Goal: Task Accomplishment & Management: Complete application form

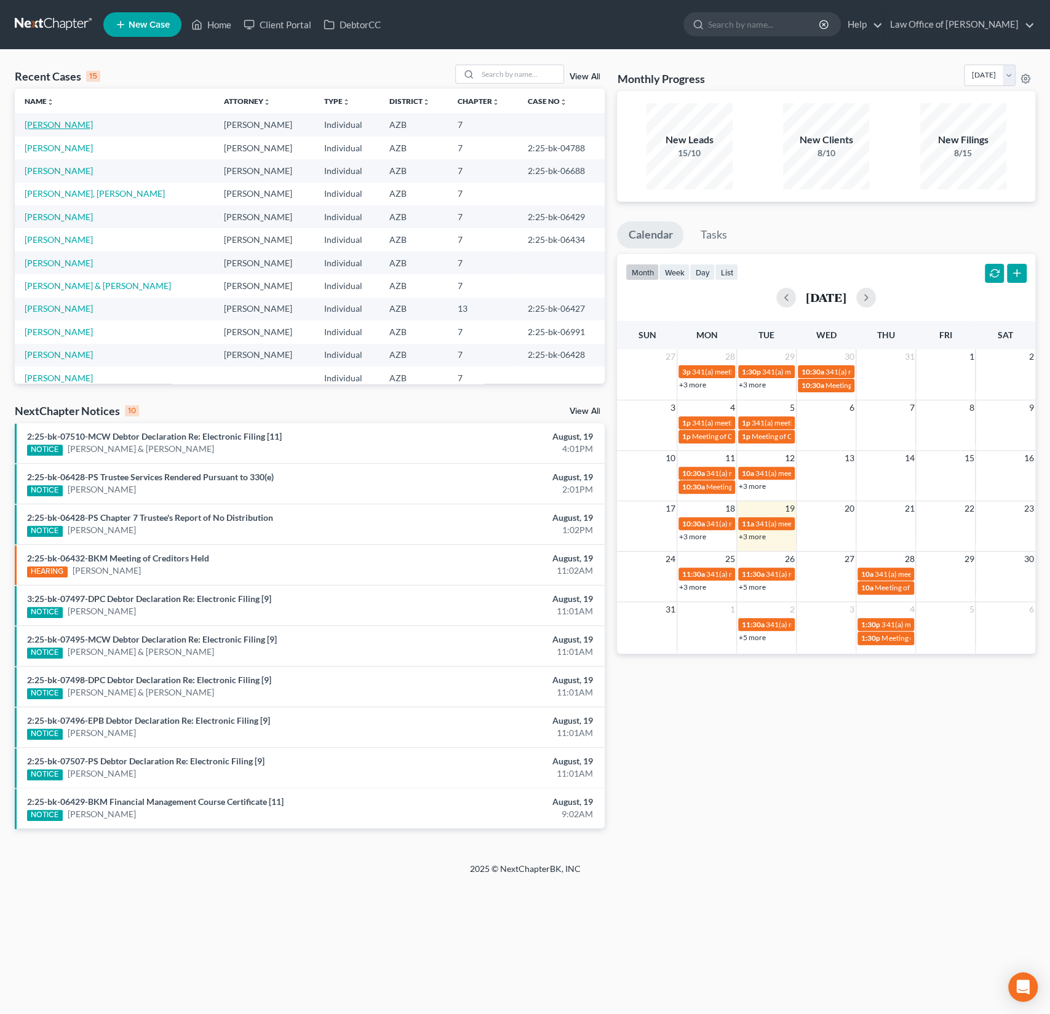
click at [78, 124] on link "[PERSON_NAME]" at bounding box center [59, 124] width 68 height 10
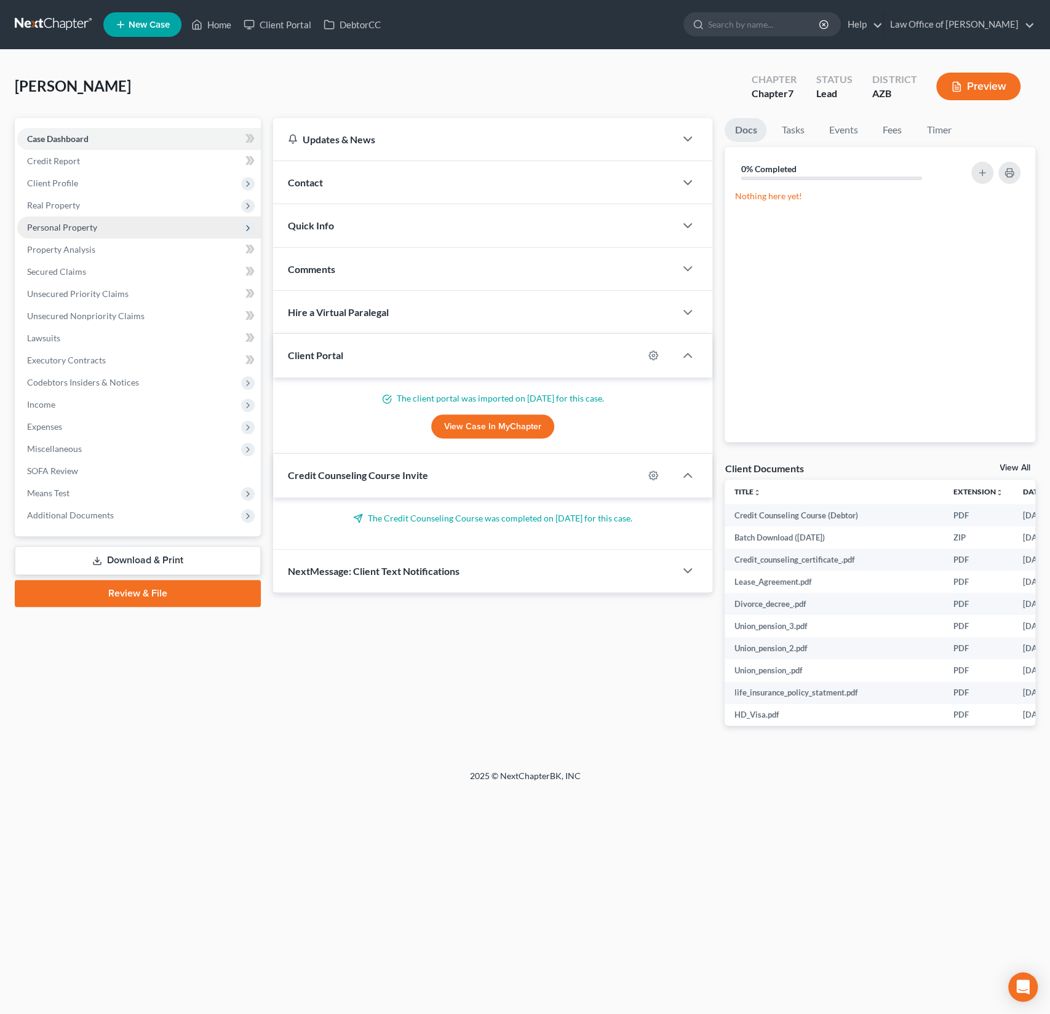
click at [66, 226] on span "Personal Property" at bounding box center [62, 227] width 70 height 10
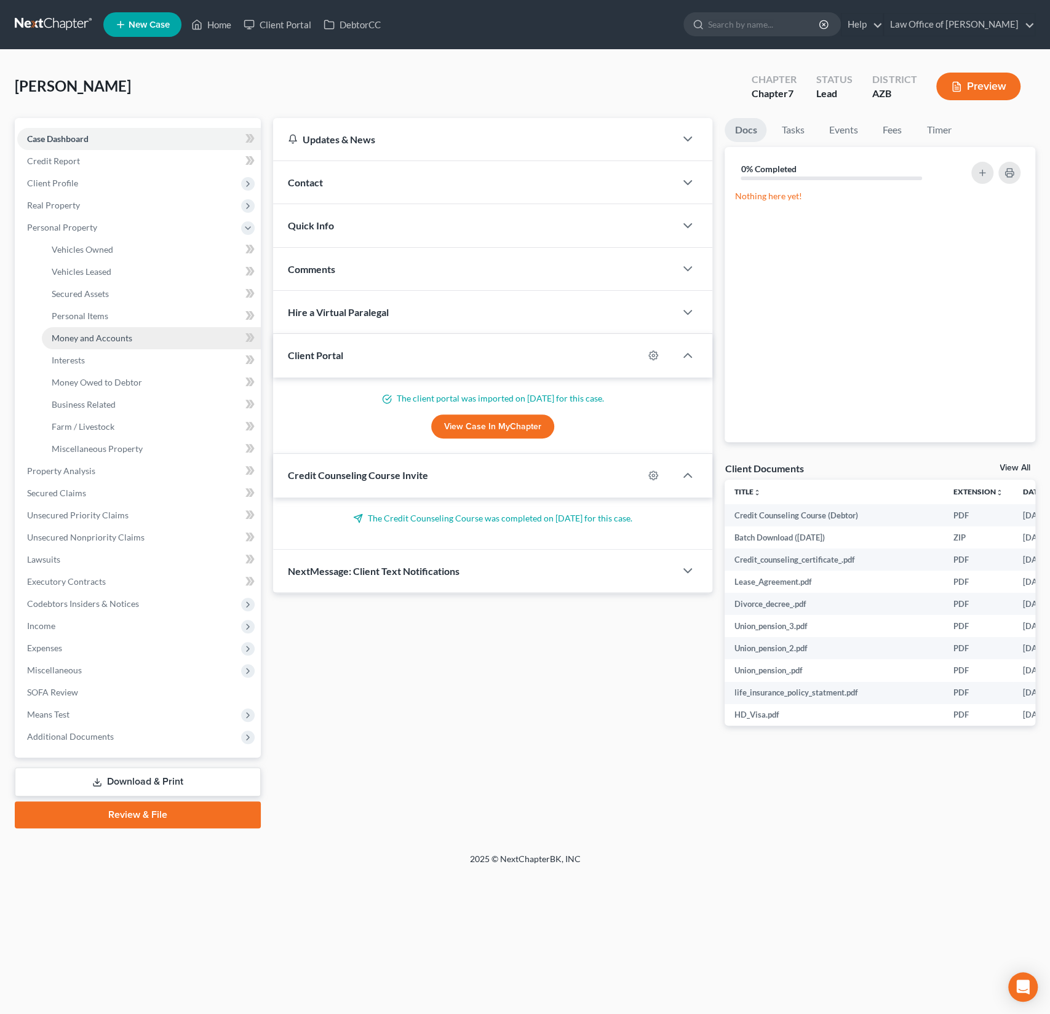
click at [85, 344] on link "Money and Accounts" at bounding box center [151, 338] width 219 height 22
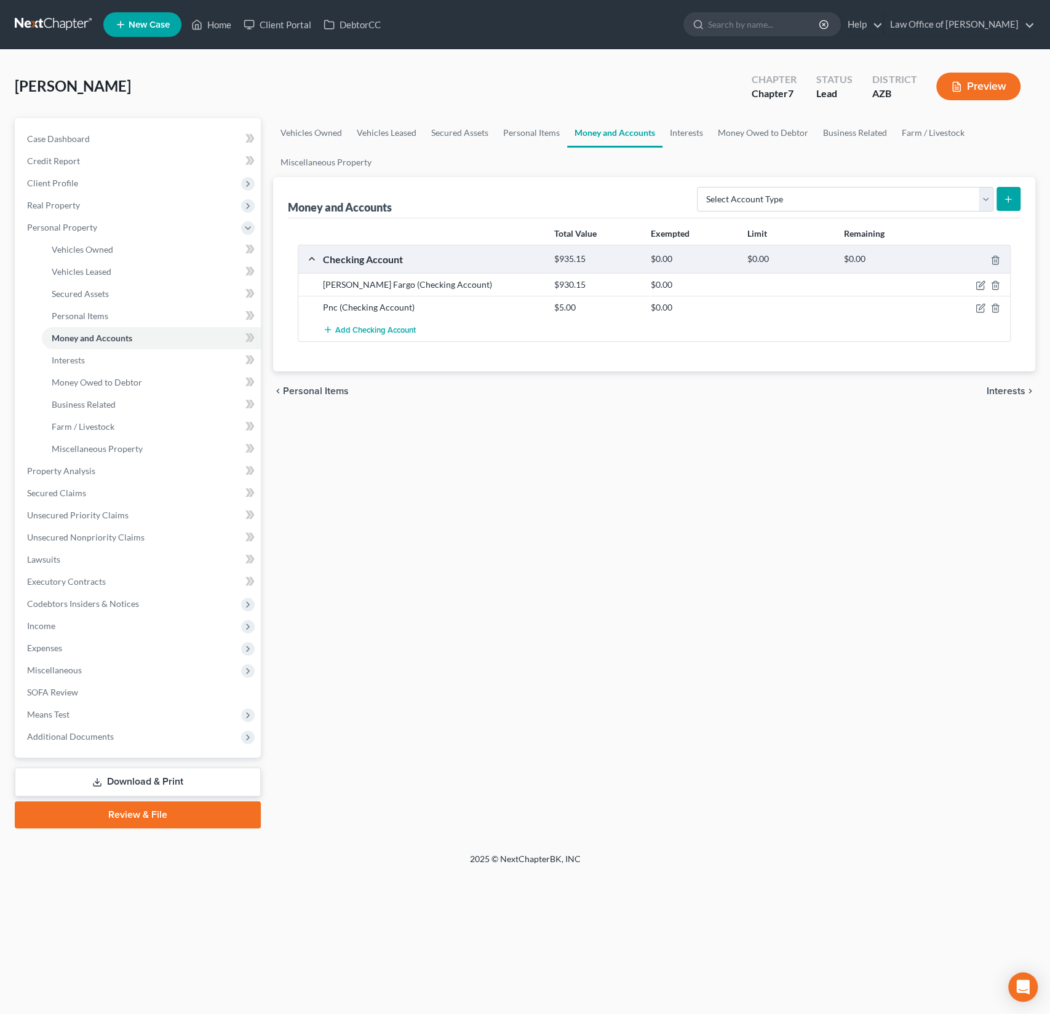
click at [974, 311] on div at bounding box center [972, 307] width 77 height 12
click at [979, 309] on icon "button" at bounding box center [980, 308] width 10 height 10
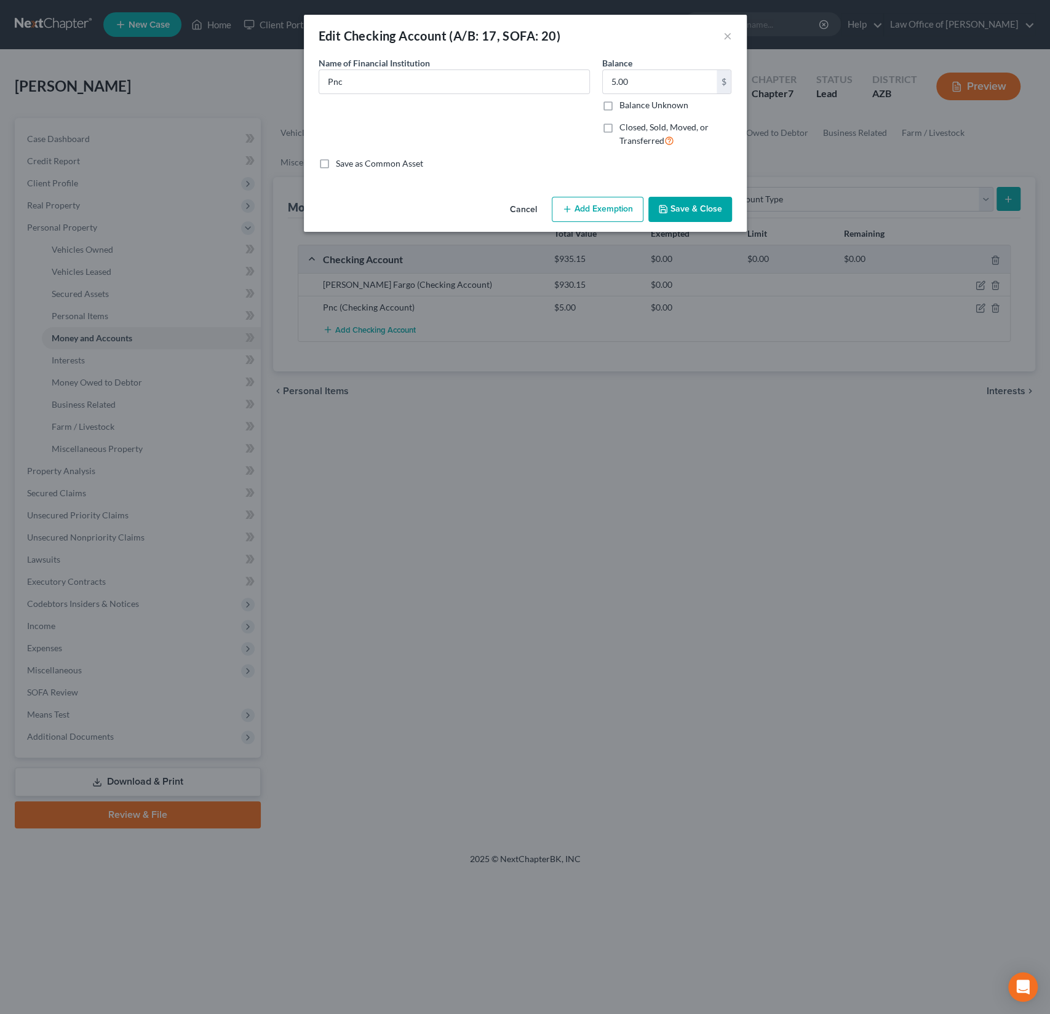
click at [619, 124] on label "Closed, Sold, Moved, or Transferred" at bounding box center [675, 134] width 113 height 26
click at [624, 124] on input "Closed, Sold, Moved, or Transferred" at bounding box center [628, 125] width 8 height 8
checkbox input "true"
select select "39"
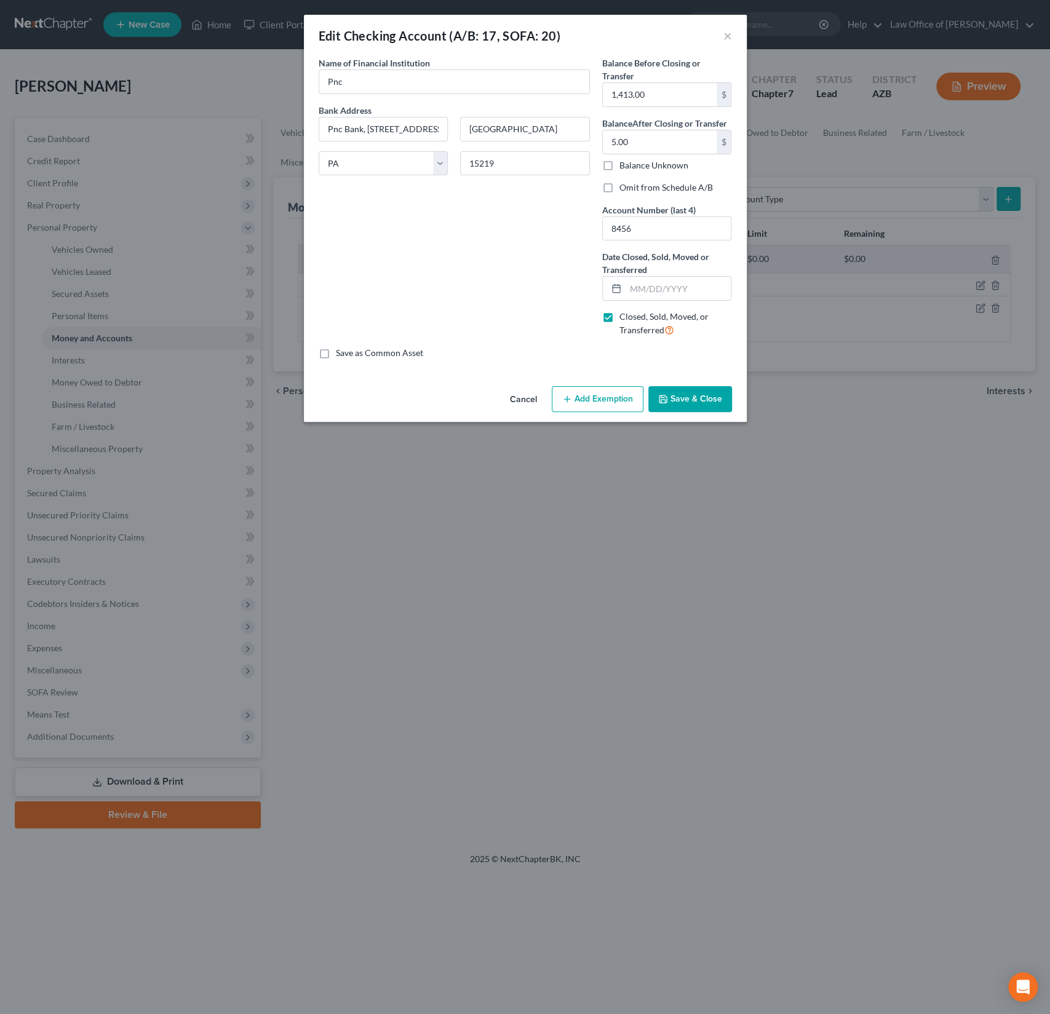
click at [619, 314] on label "Closed, Sold, Moved, or Transferred" at bounding box center [675, 324] width 113 height 26
click at [624, 314] on input "Closed, Sold, Moved, or Transferred" at bounding box center [628, 315] width 8 height 8
checkbox input "false"
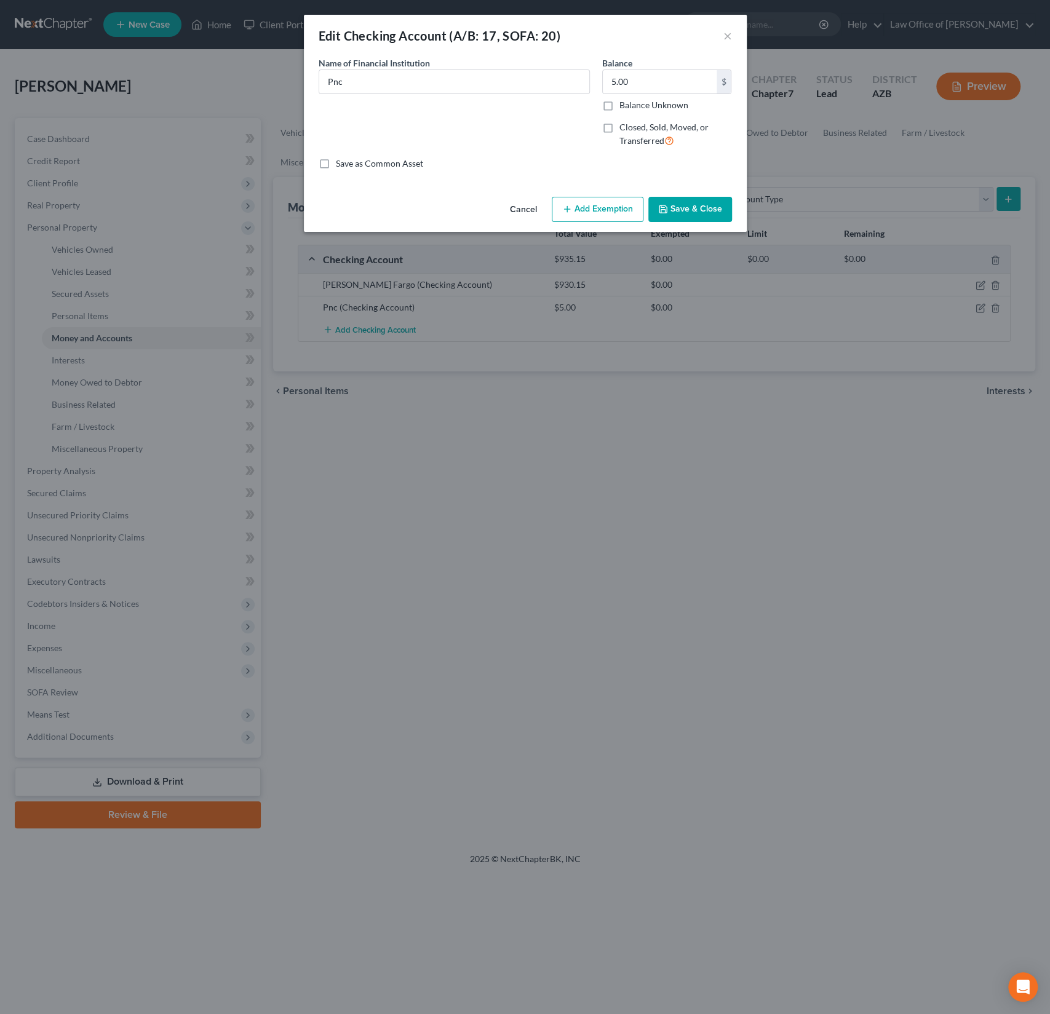
click at [531, 210] on button "Cancel" at bounding box center [523, 210] width 47 height 25
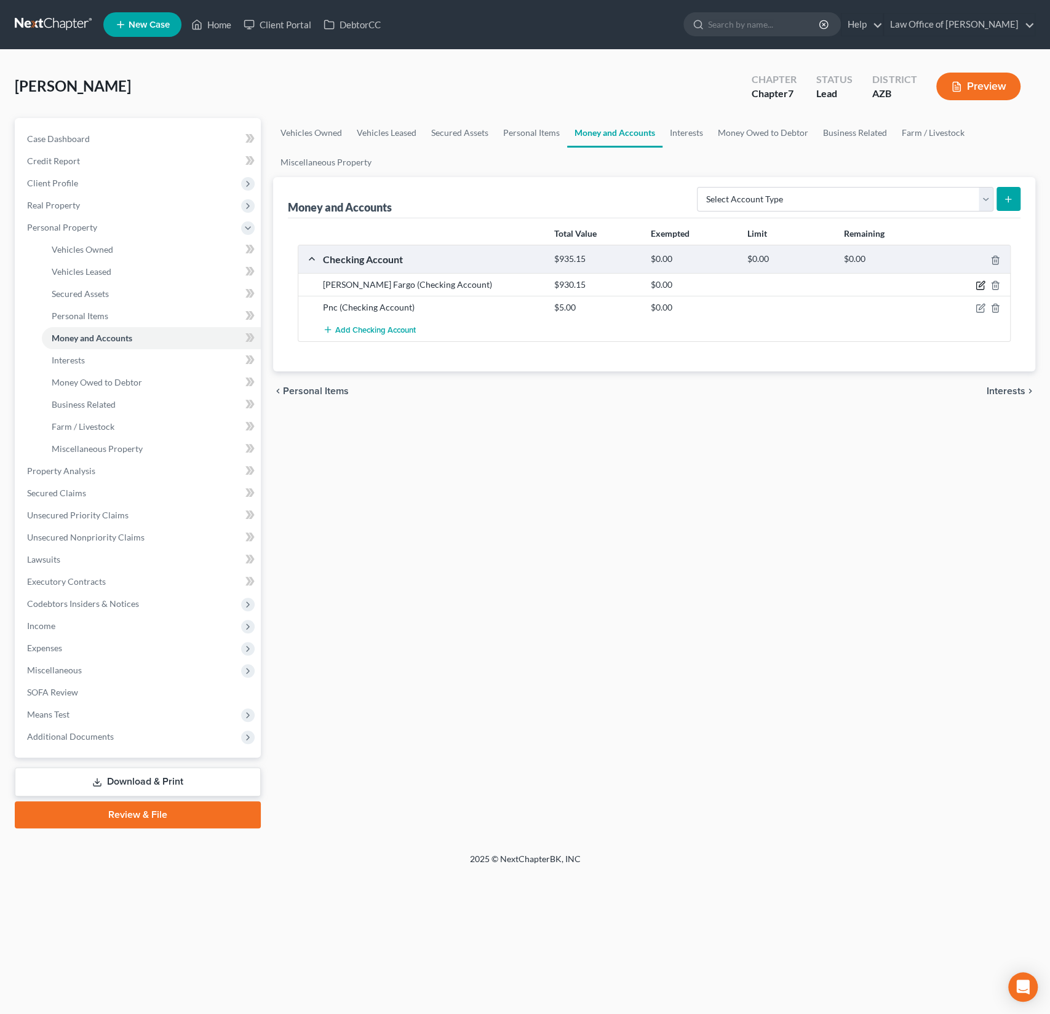
click at [977, 285] on icon "button" at bounding box center [980, 285] width 10 height 10
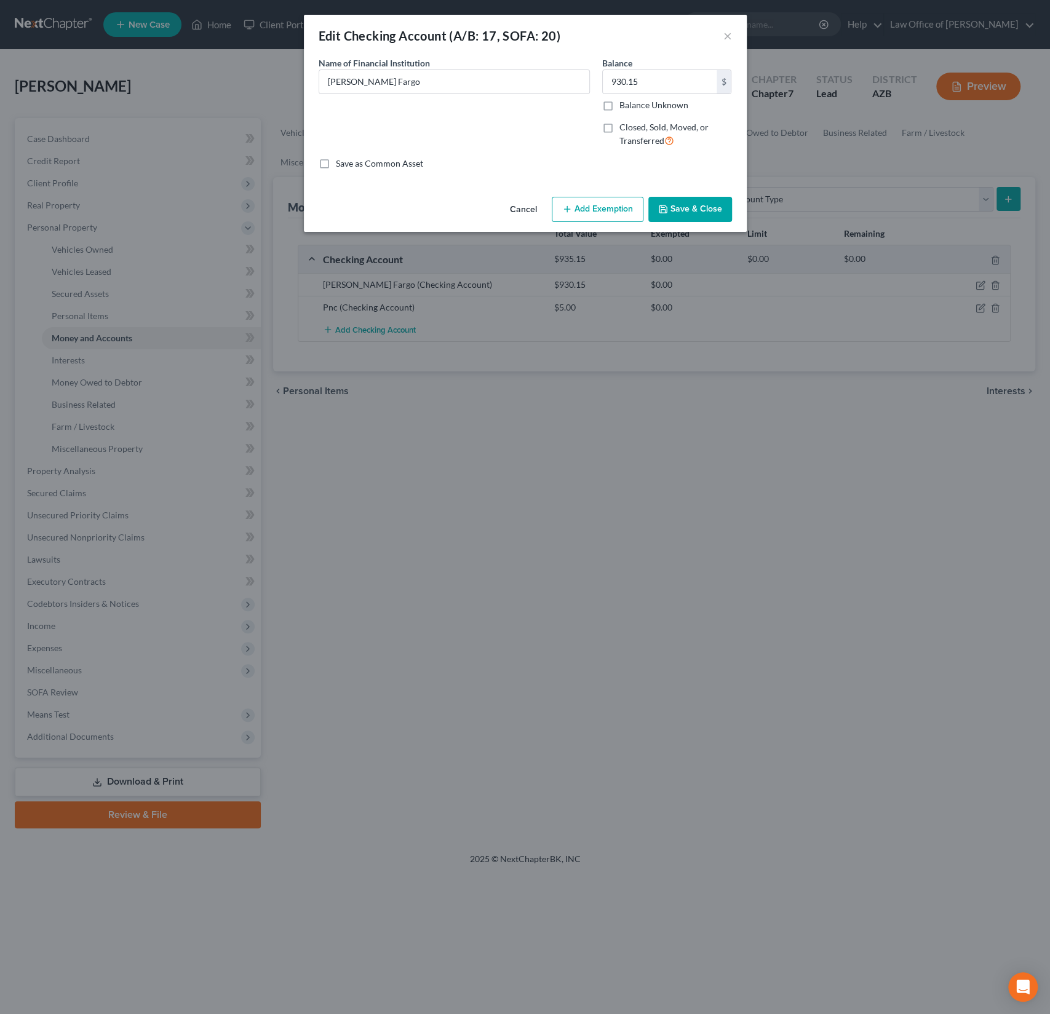
click at [593, 204] on button "Add Exemption" at bounding box center [598, 210] width 92 height 26
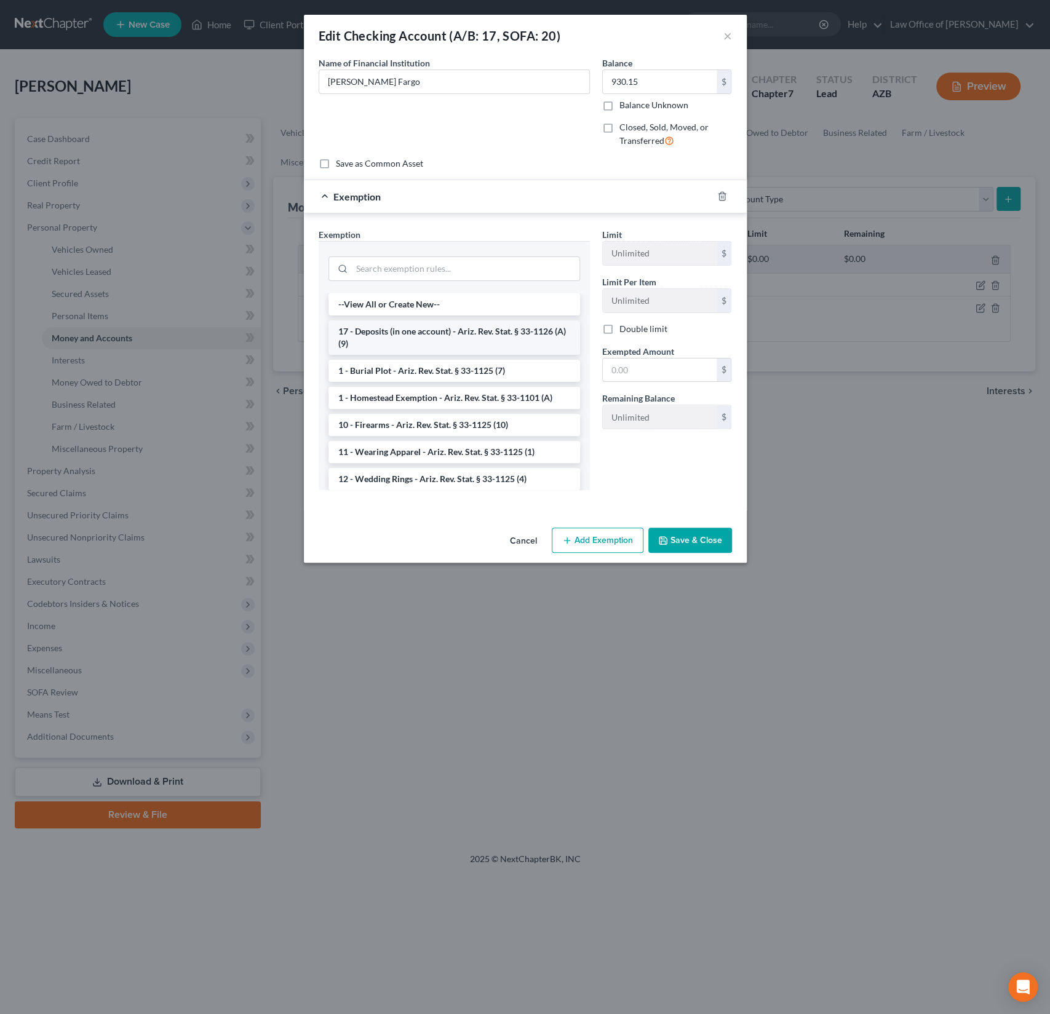
click at [405, 339] on li "17 - Deposits (in one account) - Ariz. Rev. Stat. § 33-1126 (A)(9)" at bounding box center [454, 337] width 252 height 34
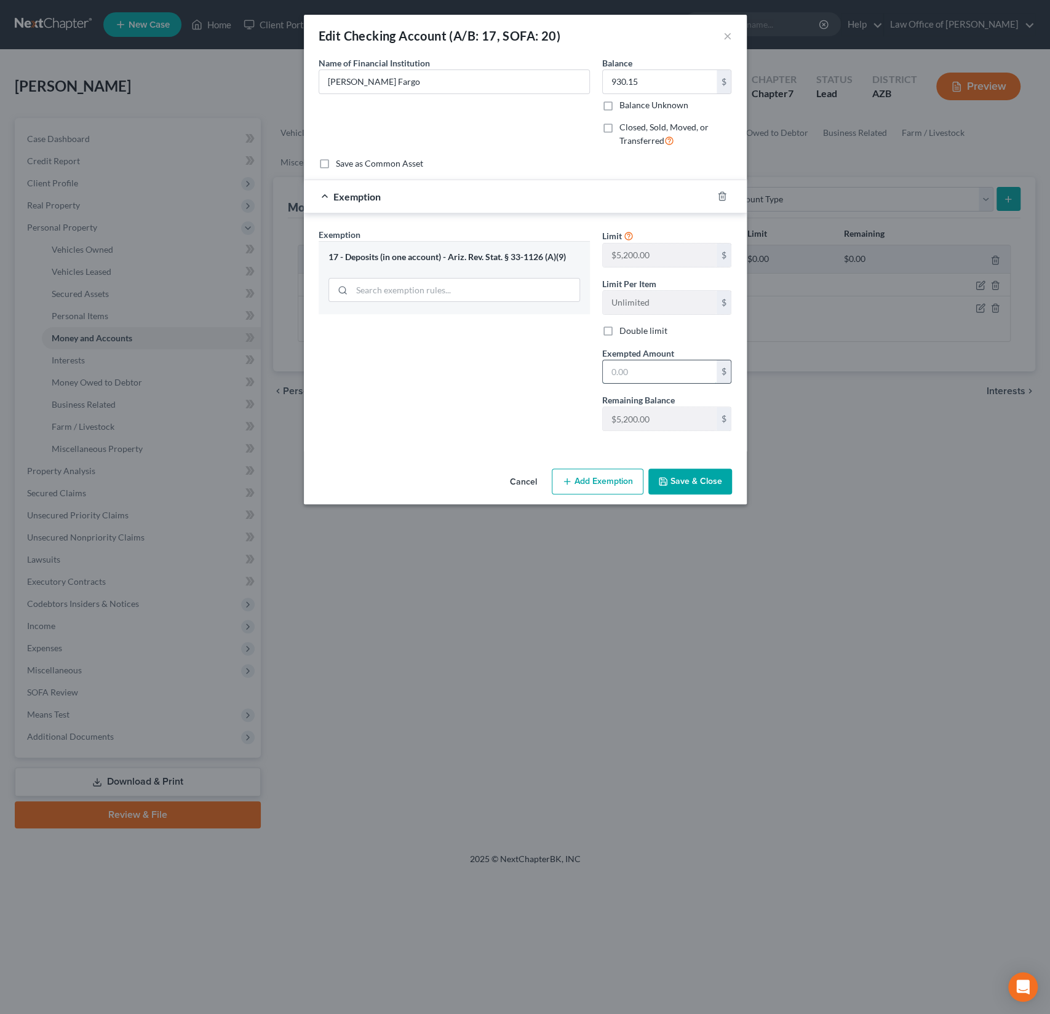
click at [632, 367] on input "text" at bounding box center [660, 371] width 114 height 23
type input "5,200"
click at [695, 486] on button "Save & Close" at bounding box center [690, 482] width 84 height 26
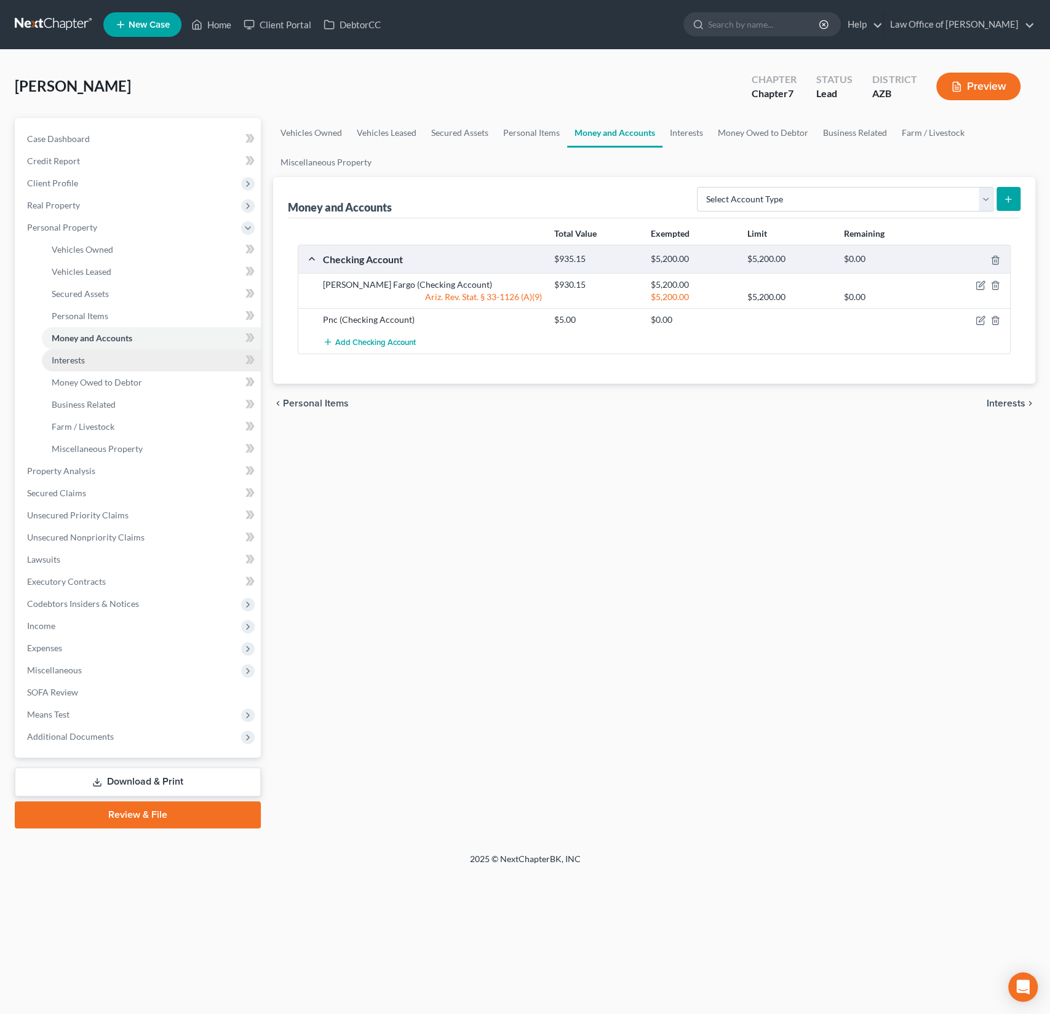
click at [73, 357] on span "Interests" at bounding box center [68, 360] width 33 height 10
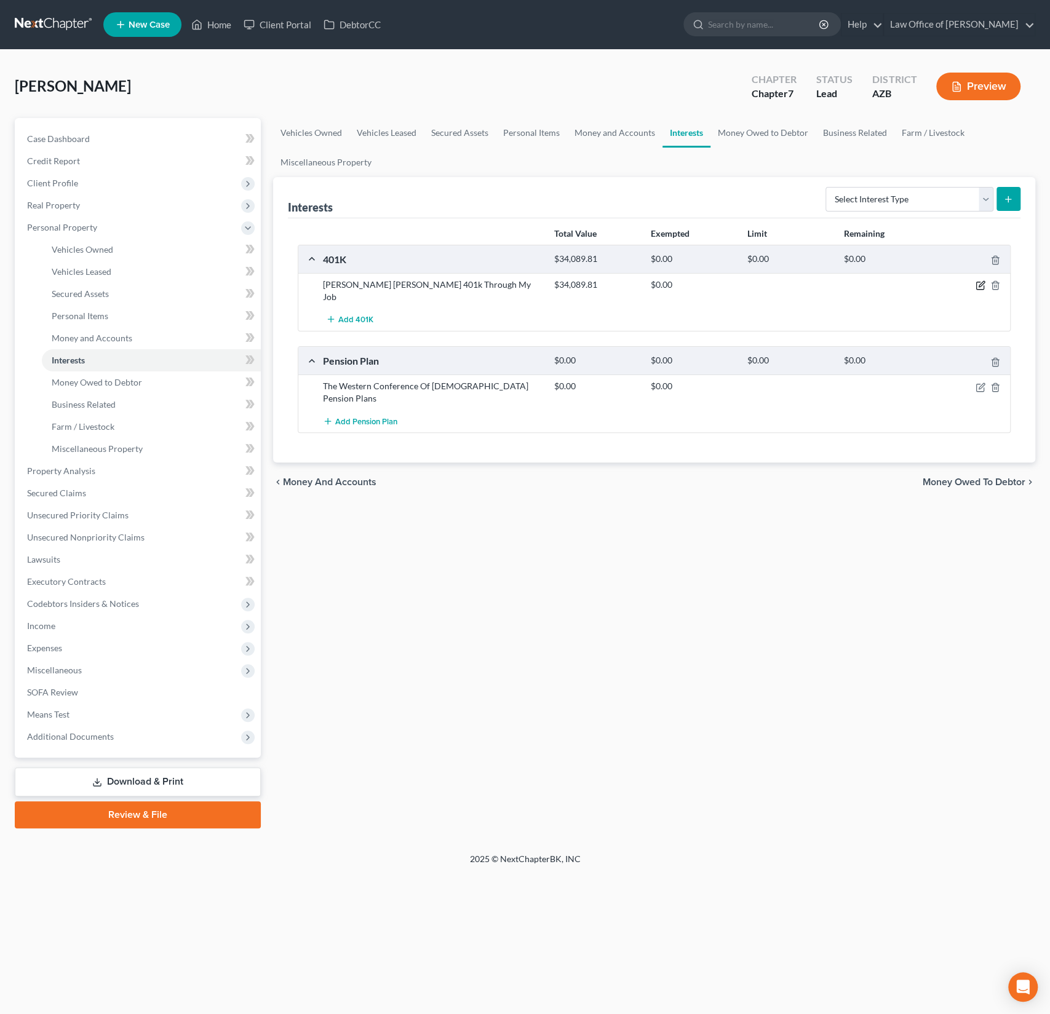
click at [983, 286] on icon "button" at bounding box center [979, 285] width 7 height 7
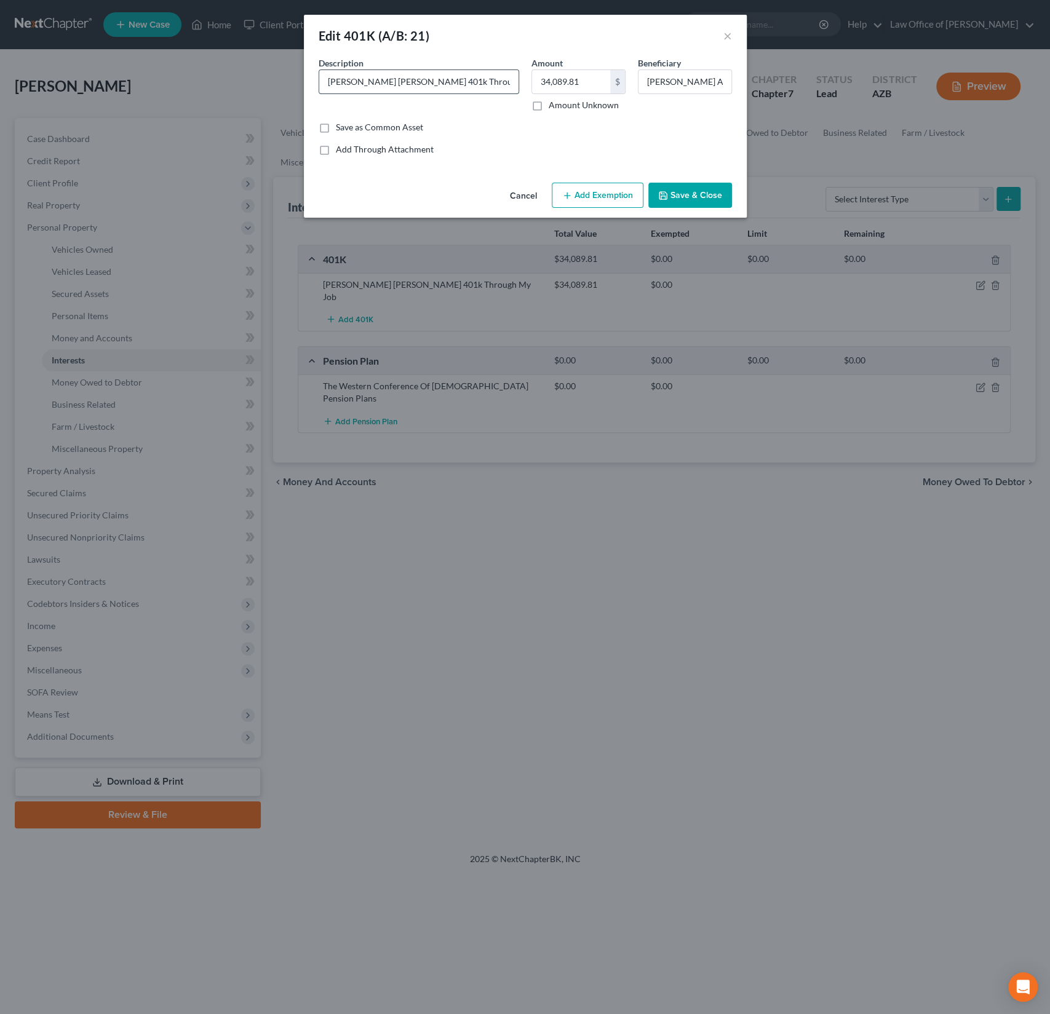
click at [488, 83] on input "Charles Schwab 401k Through My Job" at bounding box center [418, 81] width 199 height 23
drag, startPoint x: 386, startPoint y: 80, endPoint x: 325, endPoint y: 80, distance: 60.3
click at [325, 80] on input "Charles Schwab 401k Through My Job" at bounding box center [418, 81] width 199 height 23
drag, startPoint x: 438, startPoint y: 79, endPoint x: 585, endPoint y: 101, distance: 149.2
click at [585, 101] on div "Description * Your Southern Glazer's 401k Through My Job Amount 34,089.81 $ Amo…" at bounding box center [525, 89] width 426 height 65
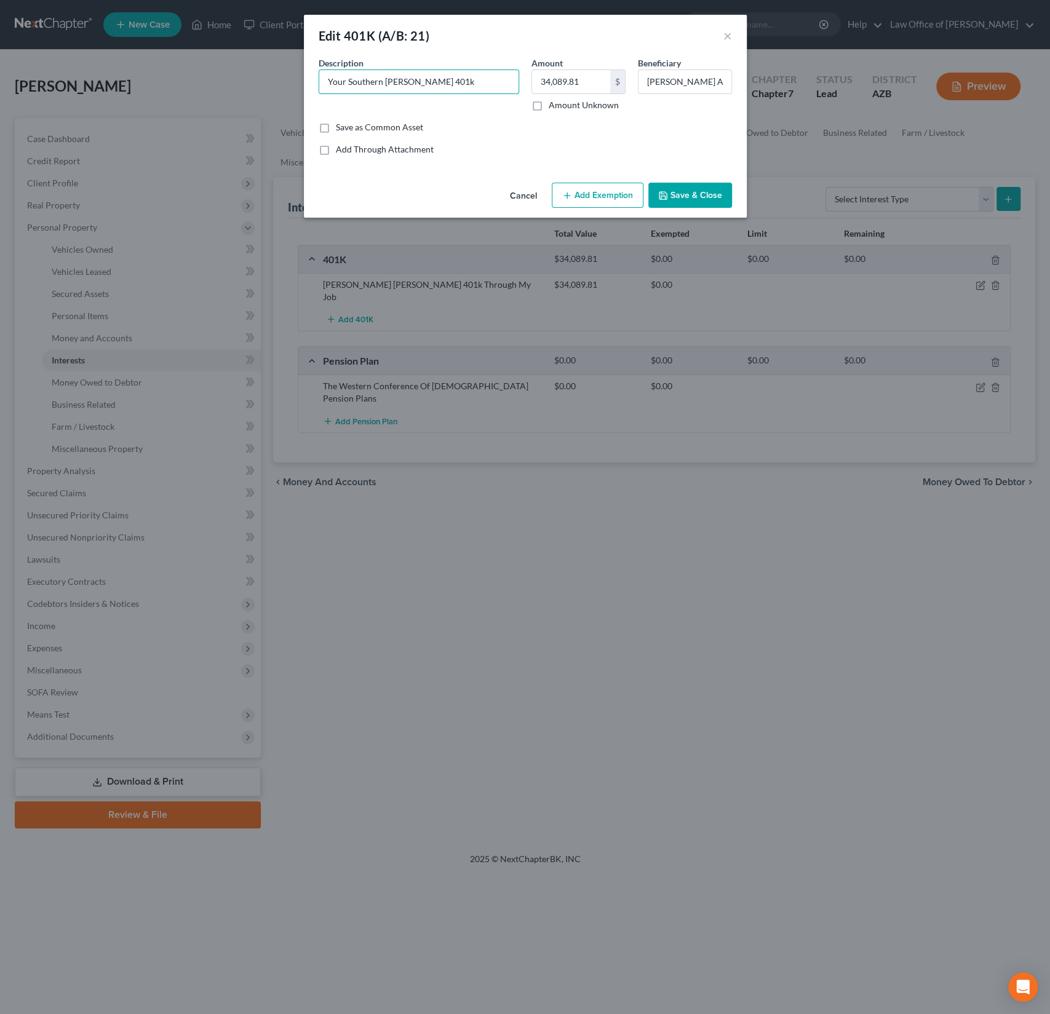
type input "Your Southern Glazer's 401k"
click at [601, 189] on button "Add Exemption" at bounding box center [598, 196] width 92 height 26
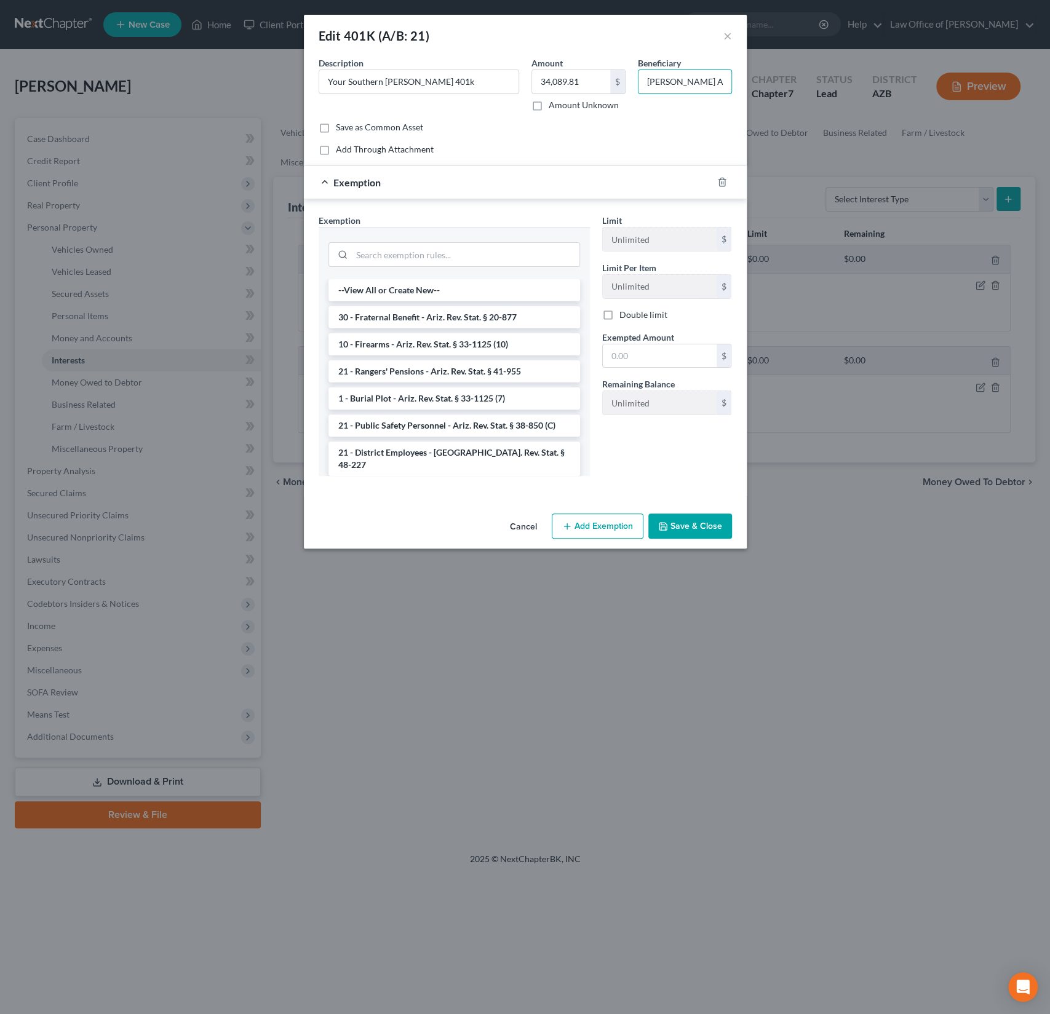
scroll to position [0, 39]
drag, startPoint x: 646, startPoint y: 79, endPoint x: 930, endPoint y: 117, distance: 286.0
click at [930, 117] on div "Edit 401K (A/B: 21) × An exemption set must first be selected from the Filing I…" at bounding box center [525, 507] width 1050 height 1014
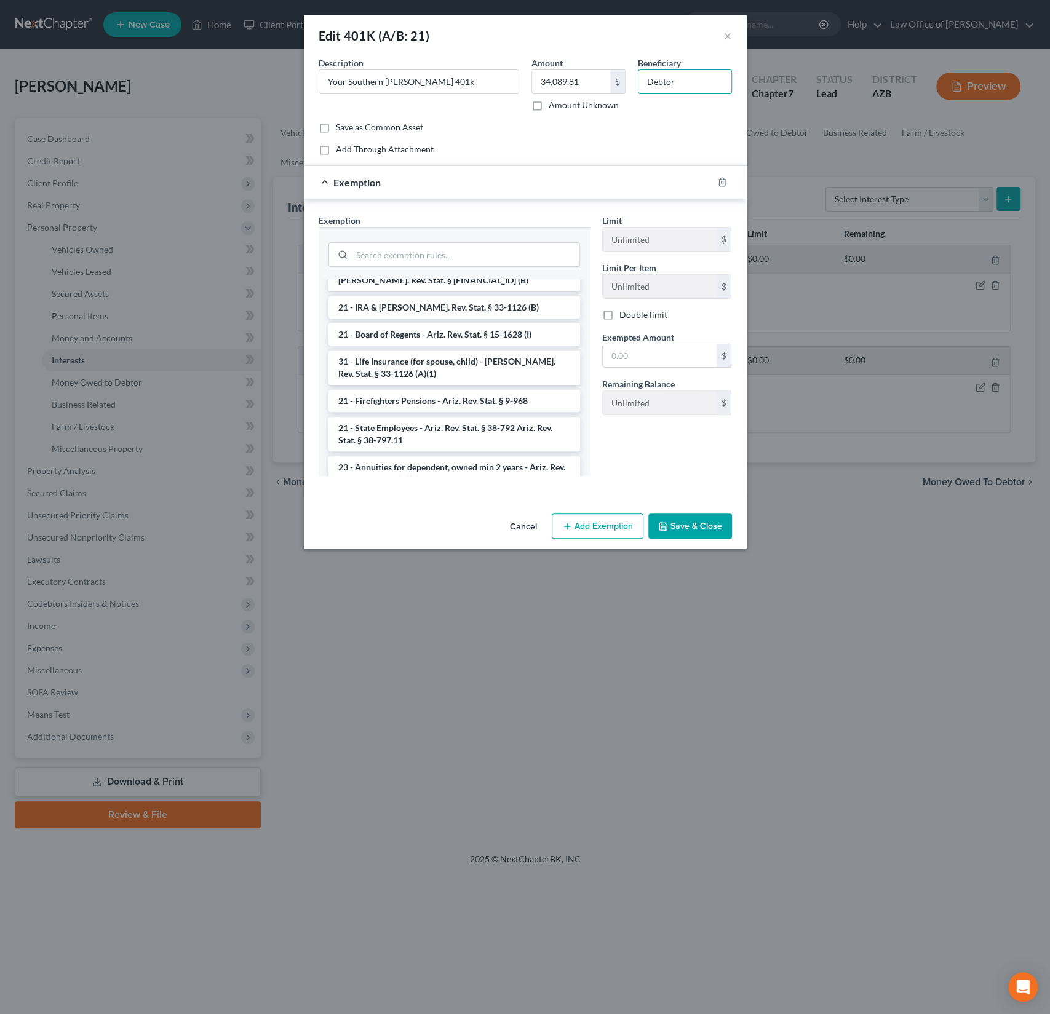
scroll to position [1648, 0]
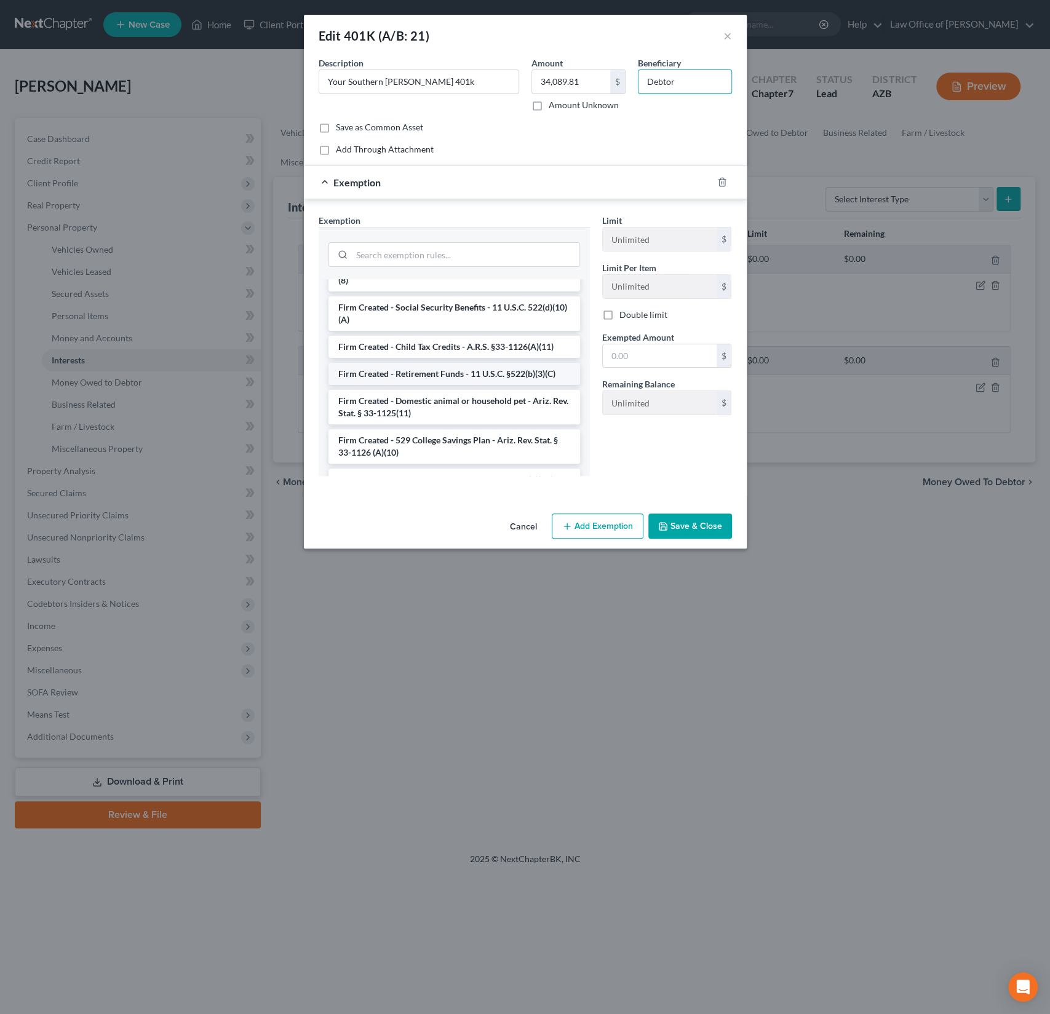
type input "Debtor"
click at [429, 363] on li "Firm Created - Retirement Funds - 11 U.S.C. §522(b)(3)(C)" at bounding box center [454, 374] width 252 height 22
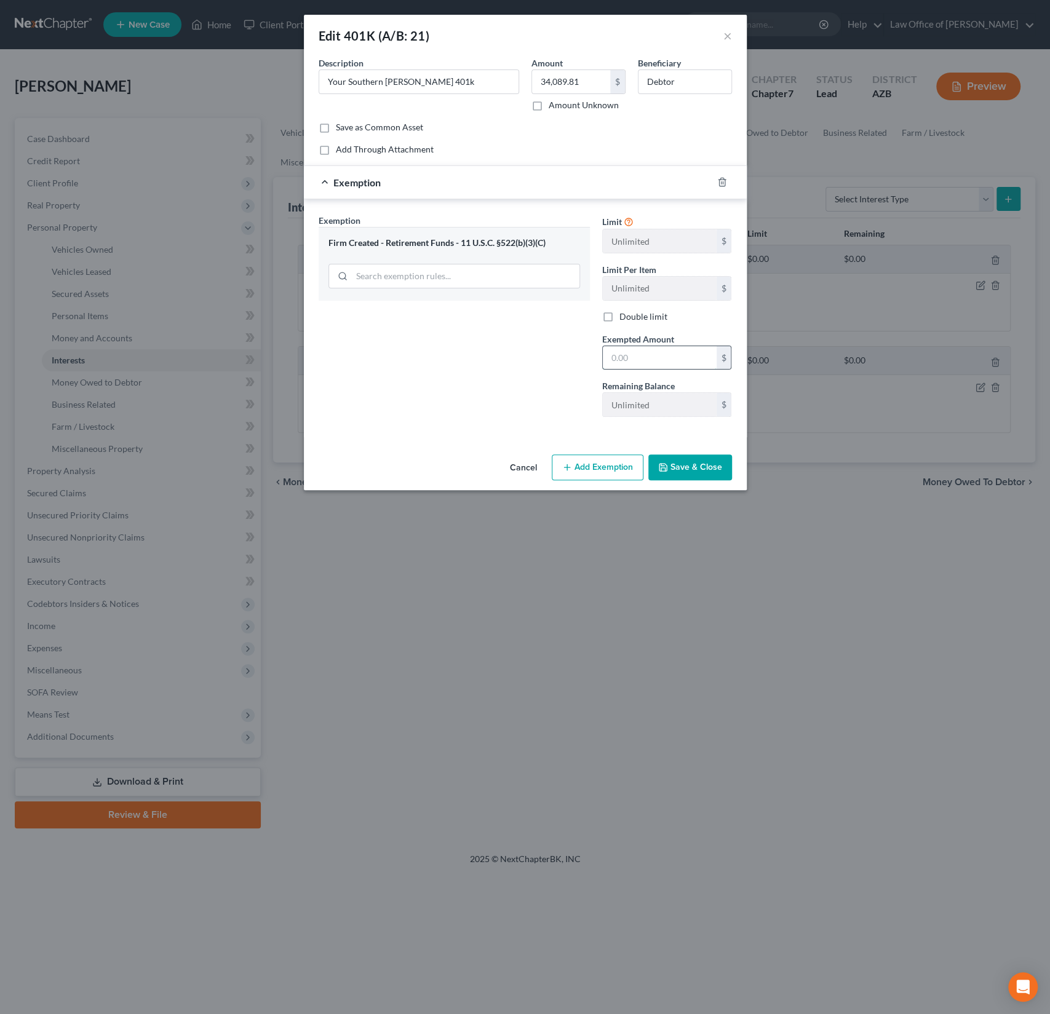
click at [641, 365] on input "text" at bounding box center [660, 357] width 114 height 23
type input "50,000"
click at [678, 464] on button "Save & Close" at bounding box center [690, 467] width 84 height 26
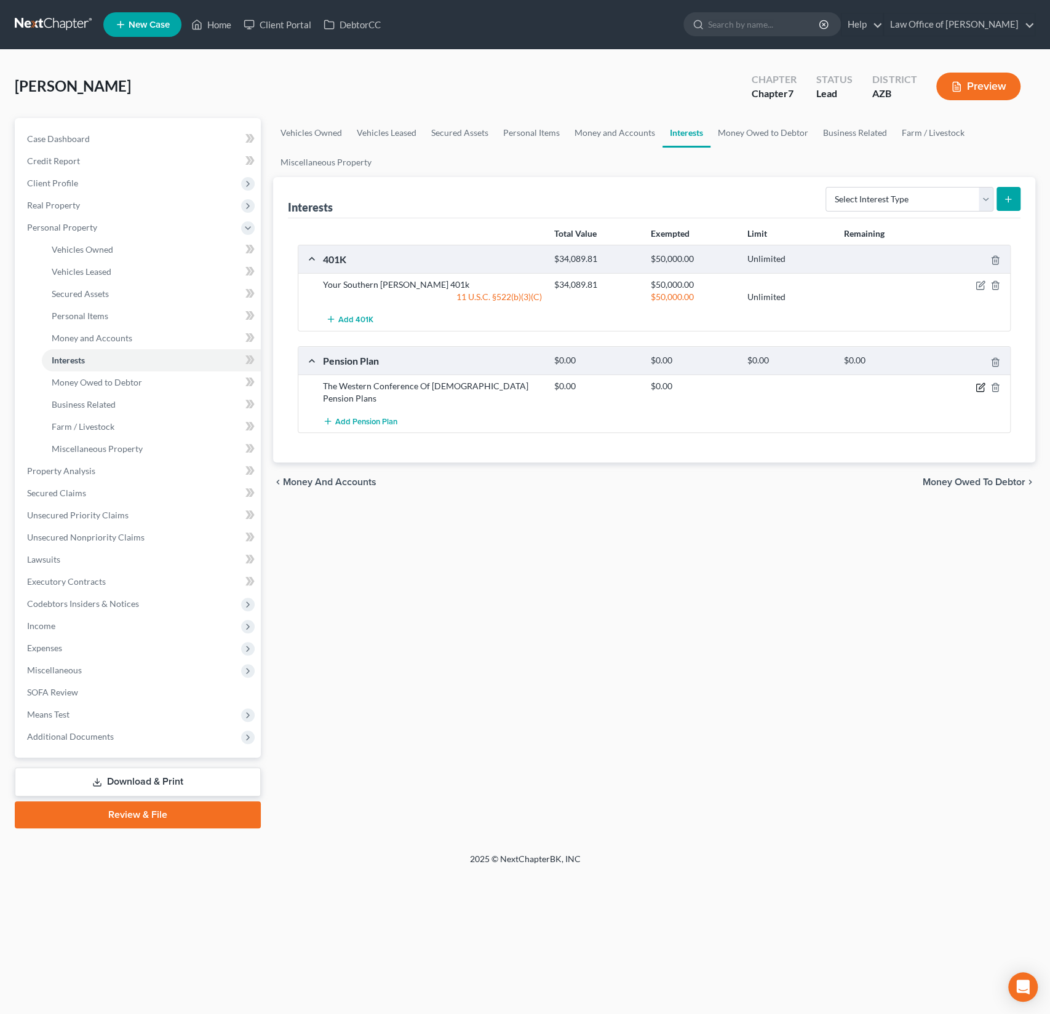
click at [977, 384] on icon "button" at bounding box center [980, 387] width 10 height 10
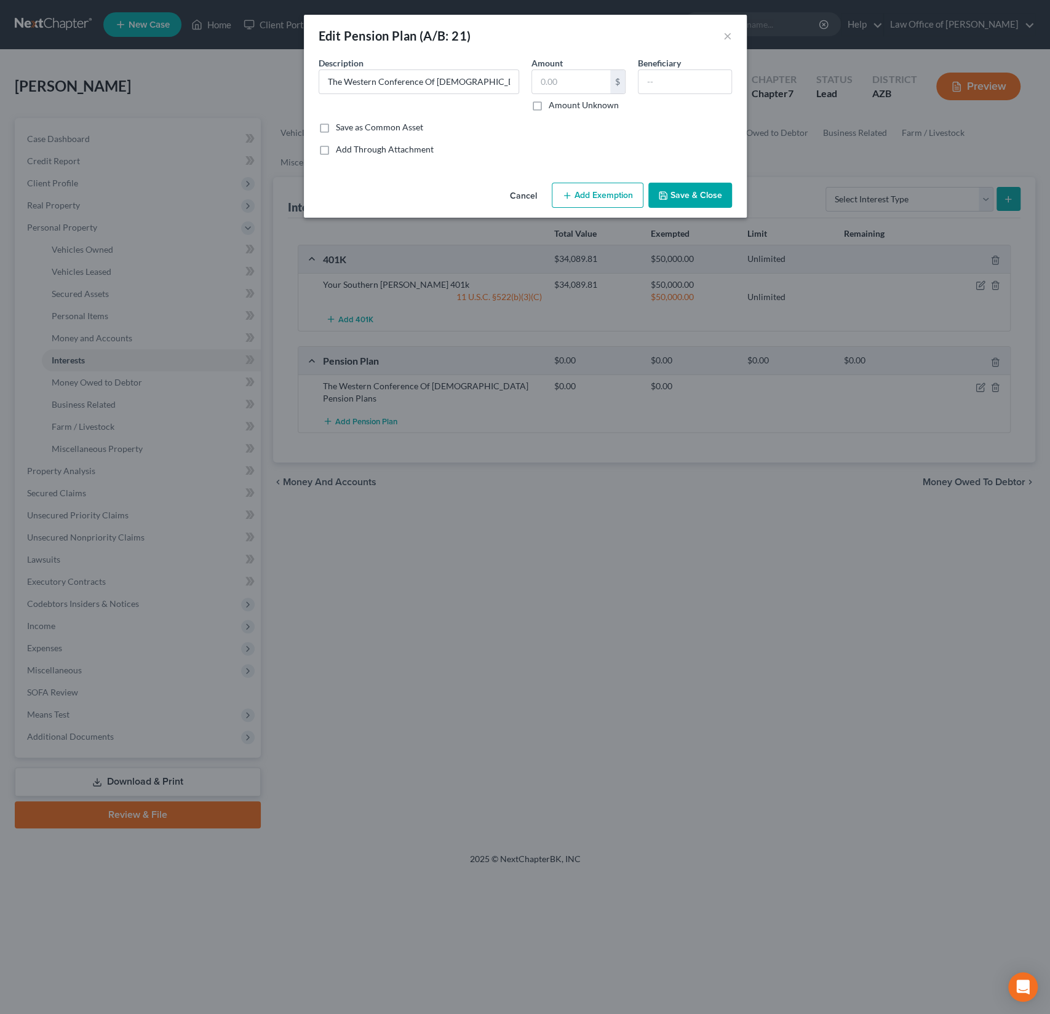
click at [549, 105] on label "Amount Unknown" at bounding box center [584, 105] width 70 height 12
click at [553, 105] on input "Amount Unknown" at bounding box center [557, 103] width 8 height 8
checkbox input "true"
click at [681, 83] on input "text" at bounding box center [684, 81] width 93 height 23
type input "Debtor"
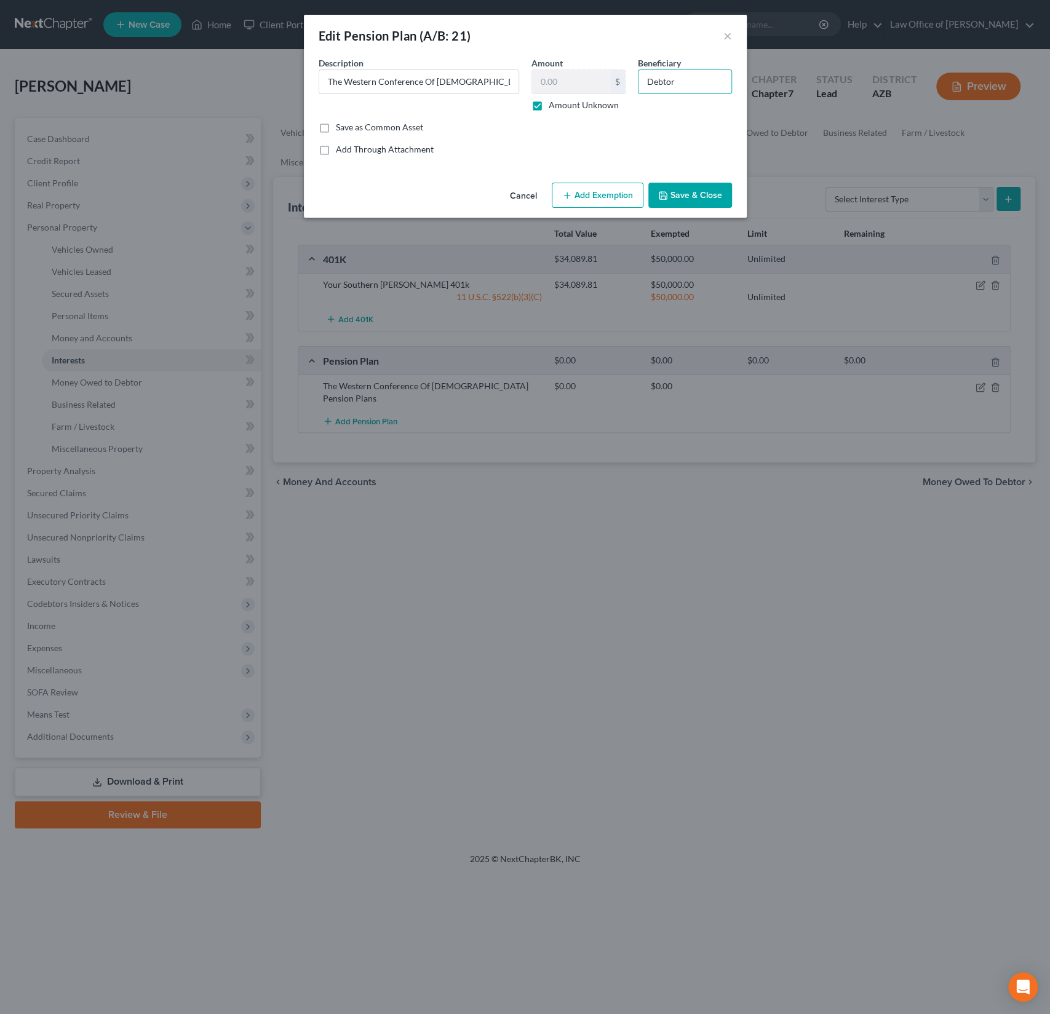
click at [604, 197] on button "Add Exemption" at bounding box center [598, 196] width 92 height 26
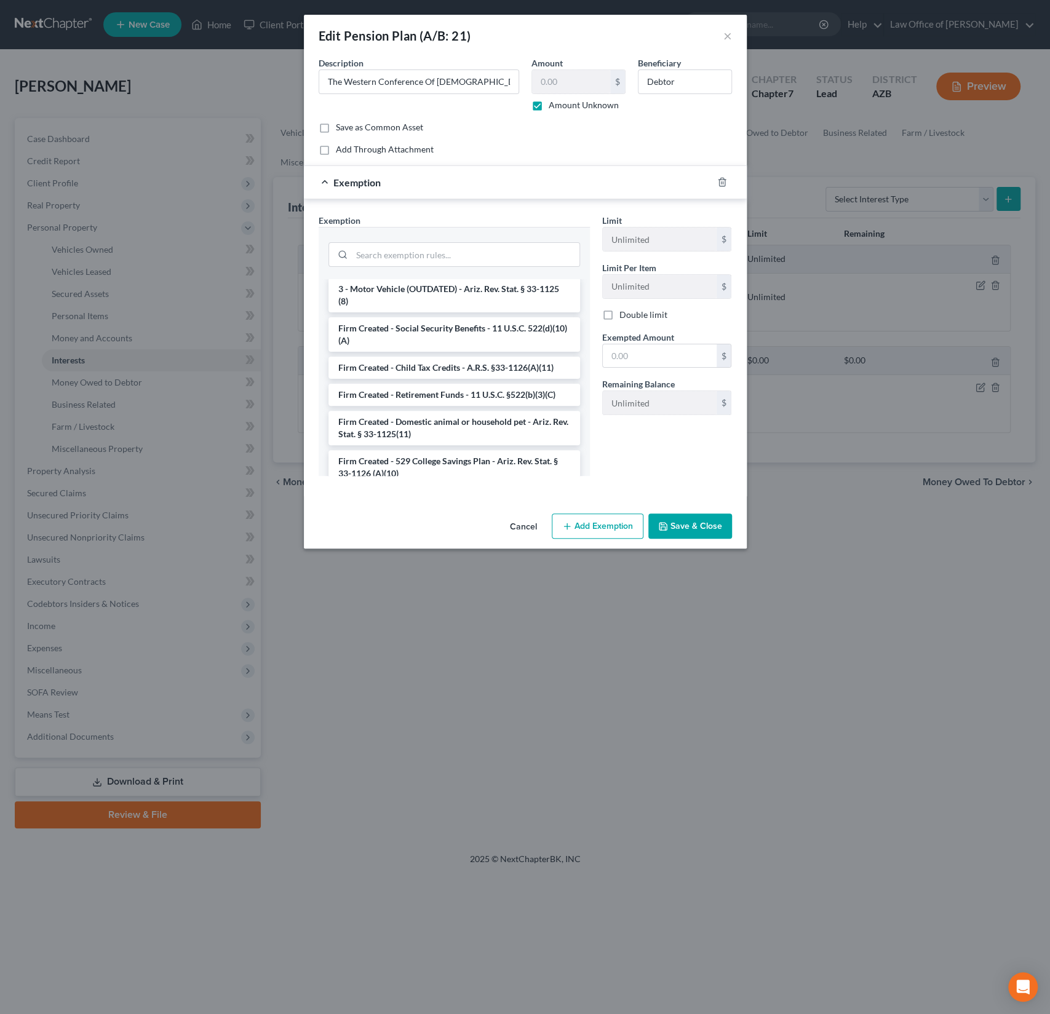
scroll to position [1623, 0]
click at [456, 387] on li "Firm Created - Retirement Funds - 11 U.S.C. §522(b)(3)(C)" at bounding box center [454, 398] width 252 height 22
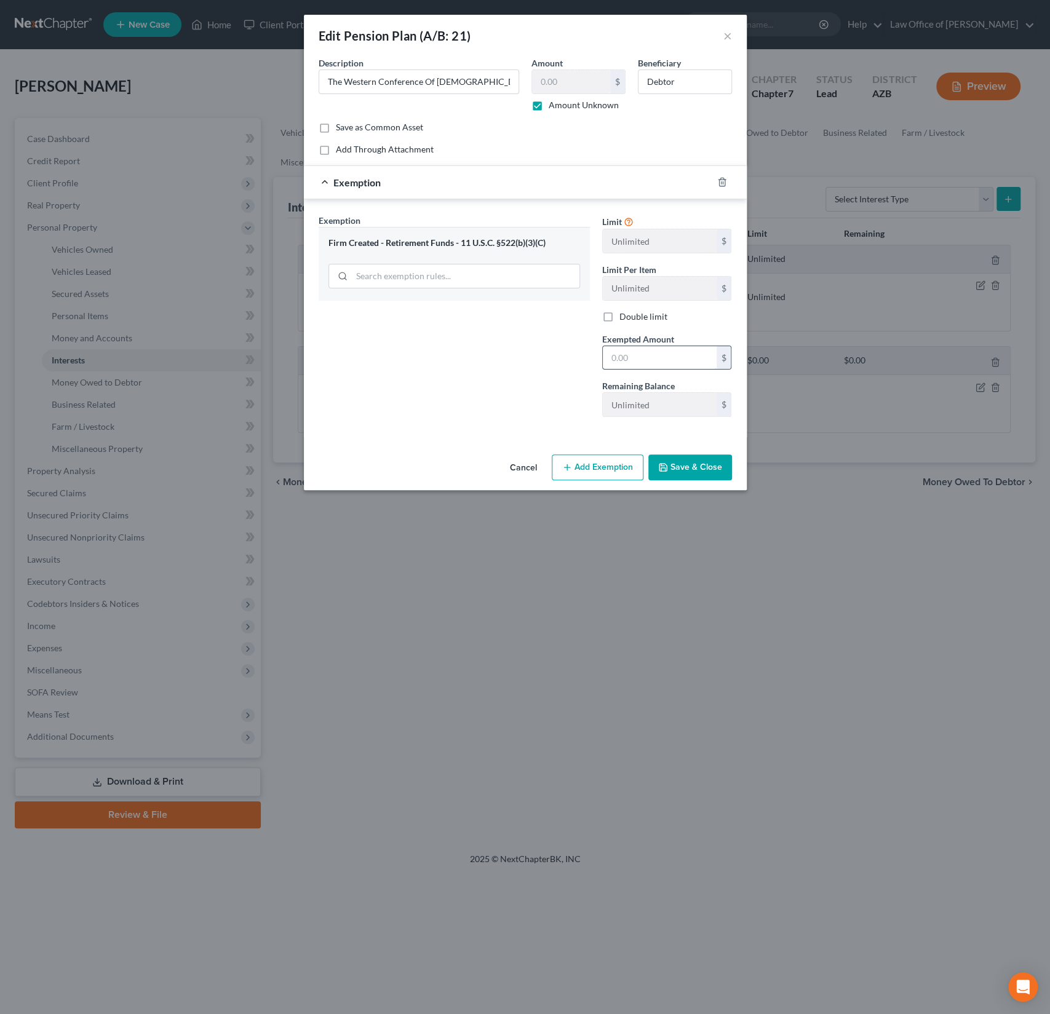
click at [630, 354] on input "text" at bounding box center [660, 357] width 114 height 23
type input "100,000"
click at [708, 466] on button "Save & Close" at bounding box center [690, 467] width 84 height 26
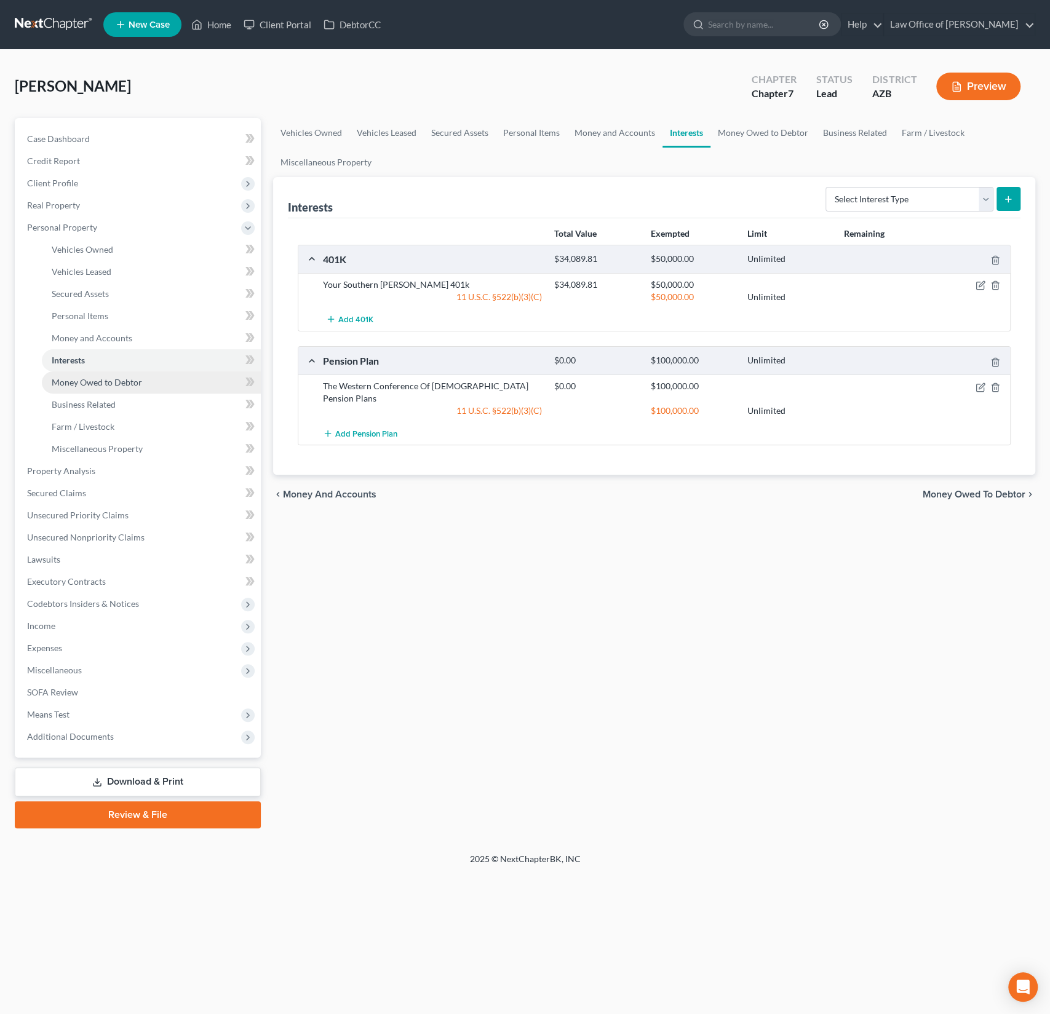
click at [105, 381] on span "Money Owed to Debtor" at bounding box center [97, 382] width 90 height 10
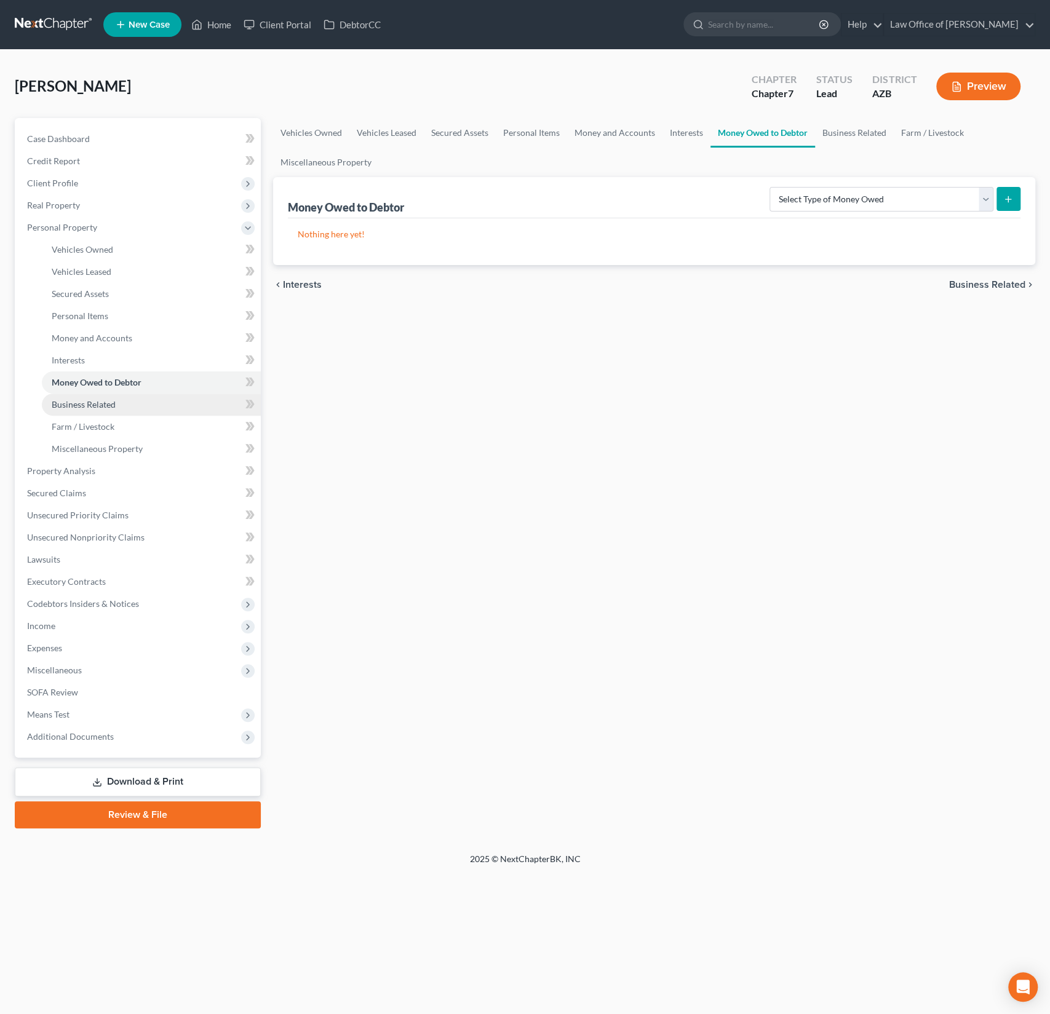
click at [102, 402] on span "Business Related" at bounding box center [84, 404] width 64 height 10
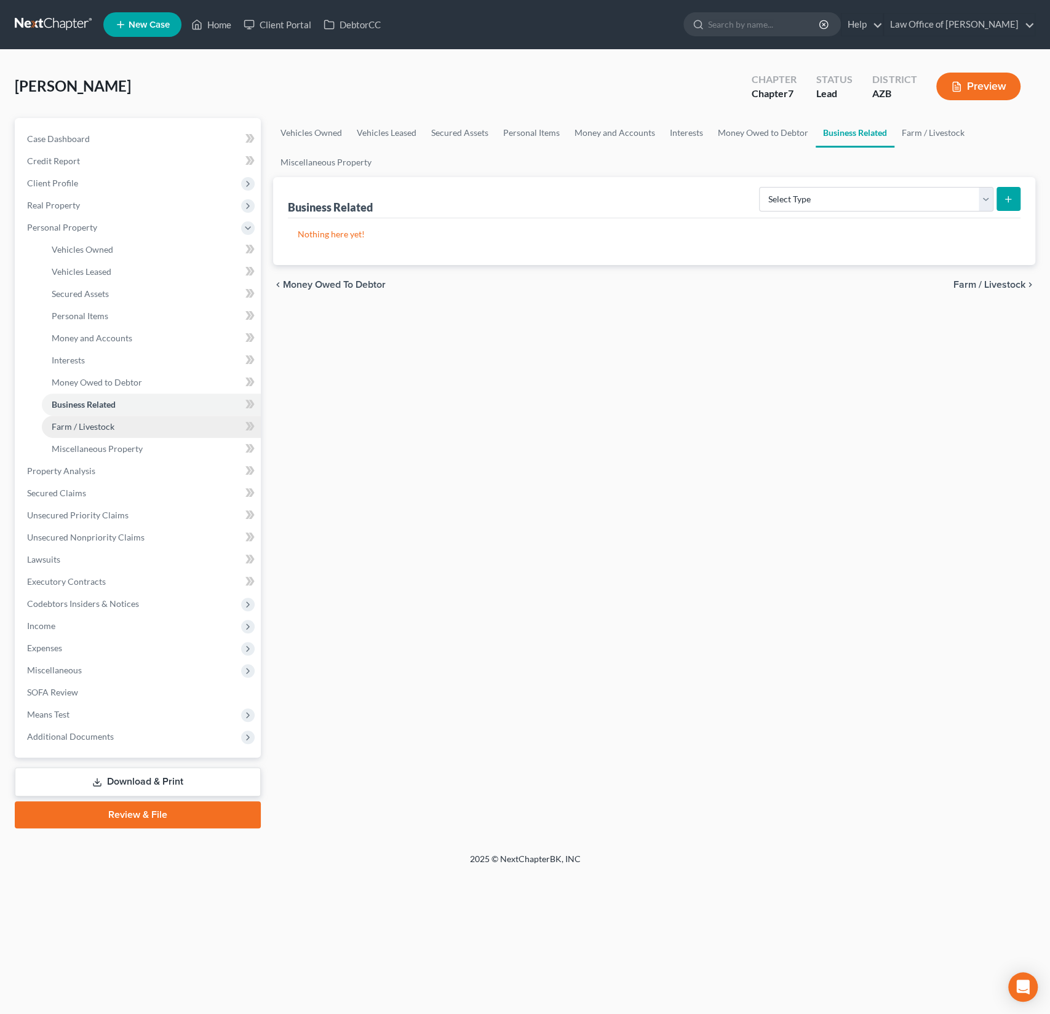
click at [101, 419] on link "Farm / Livestock" at bounding box center [151, 427] width 219 height 22
click at [103, 445] on span "Miscellaneous Property" at bounding box center [97, 448] width 91 height 10
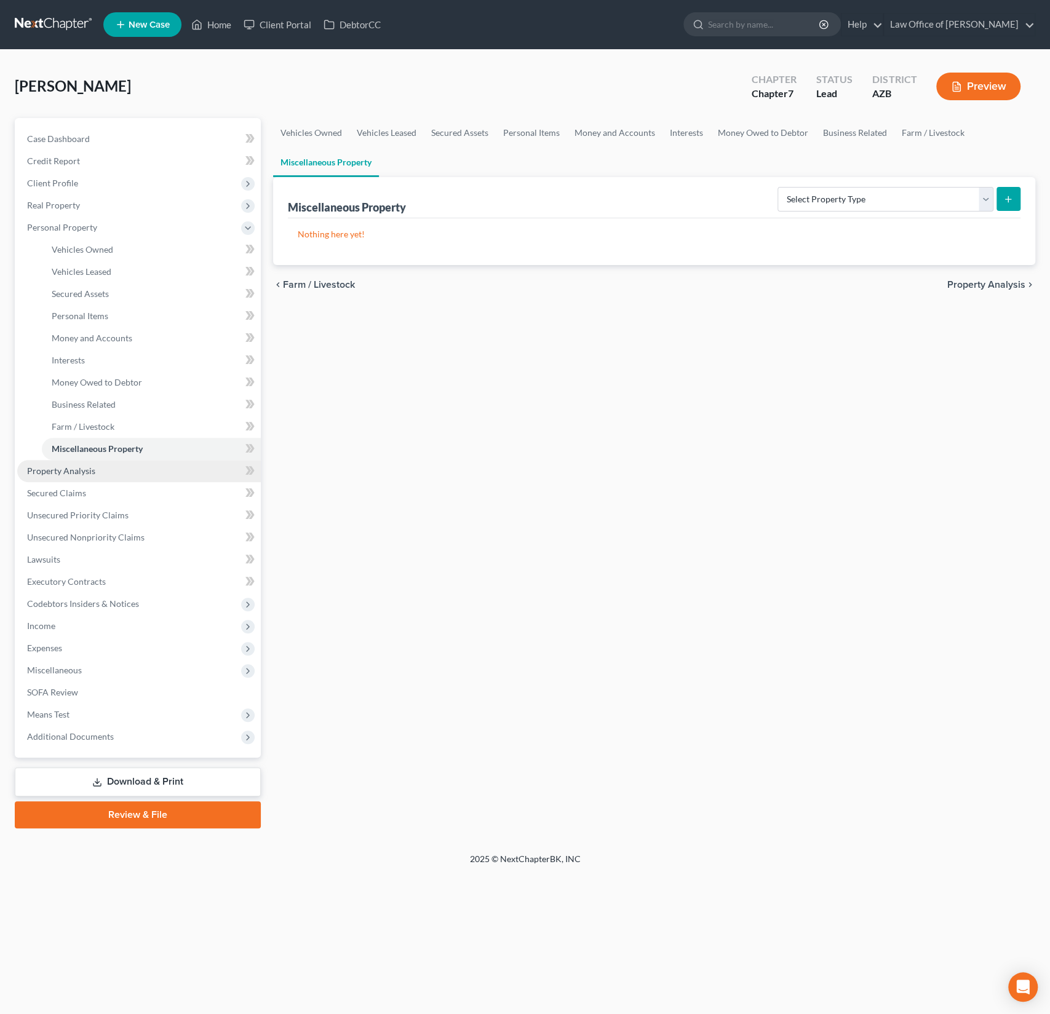
click at [89, 469] on span "Property Analysis" at bounding box center [61, 471] width 68 height 10
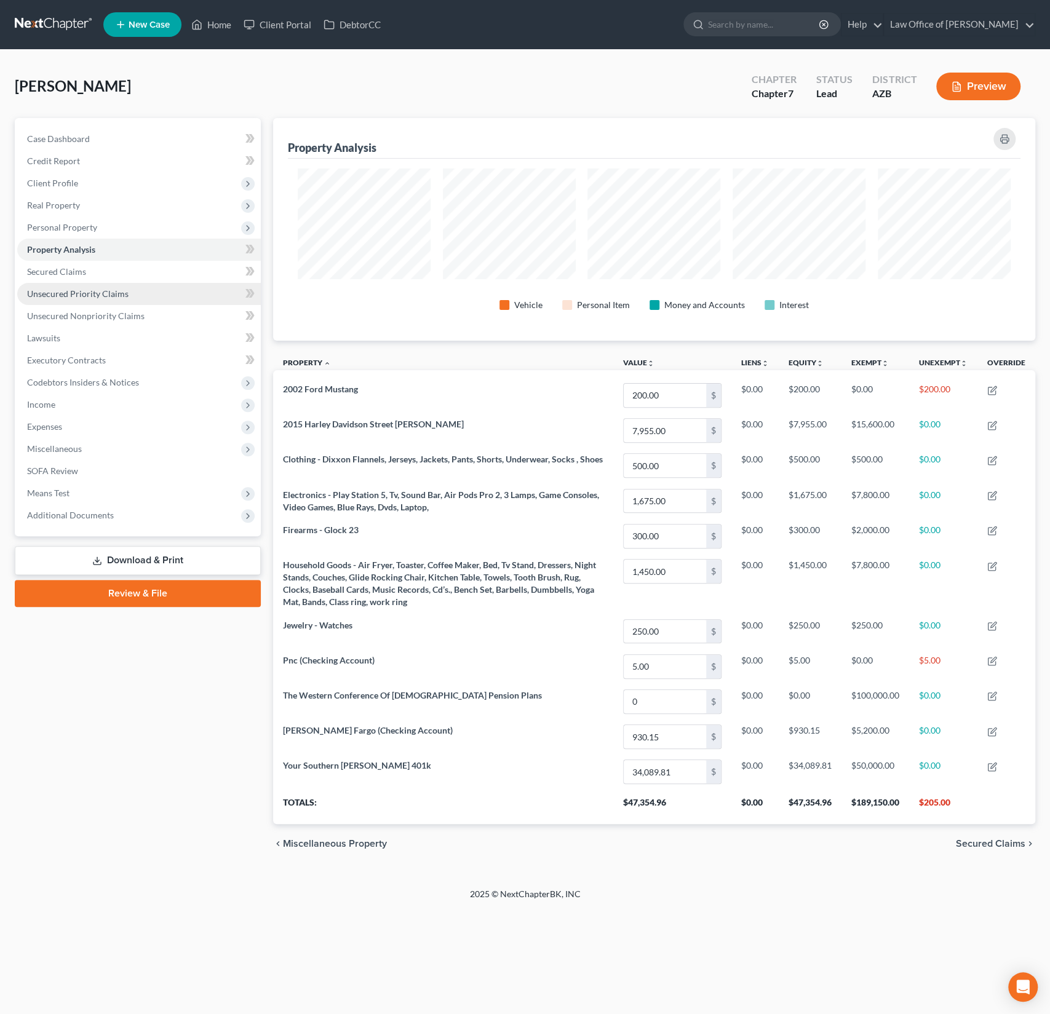
scroll to position [222, 761]
click at [78, 291] on span "Unsecured Priority Claims" at bounding box center [77, 293] width 101 height 10
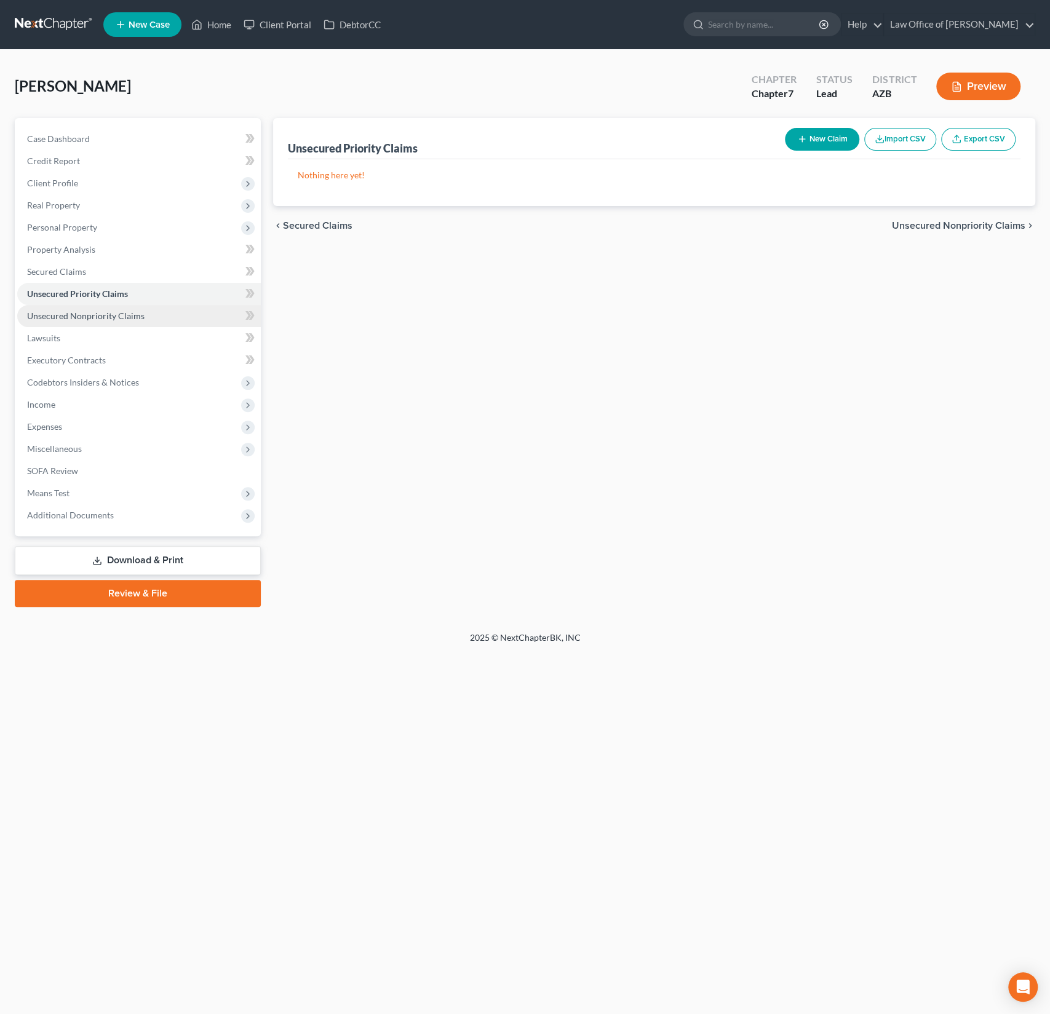
click at [93, 313] on span "Unsecured Nonpriority Claims" at bounding box center [85, 316] width 117 height 10
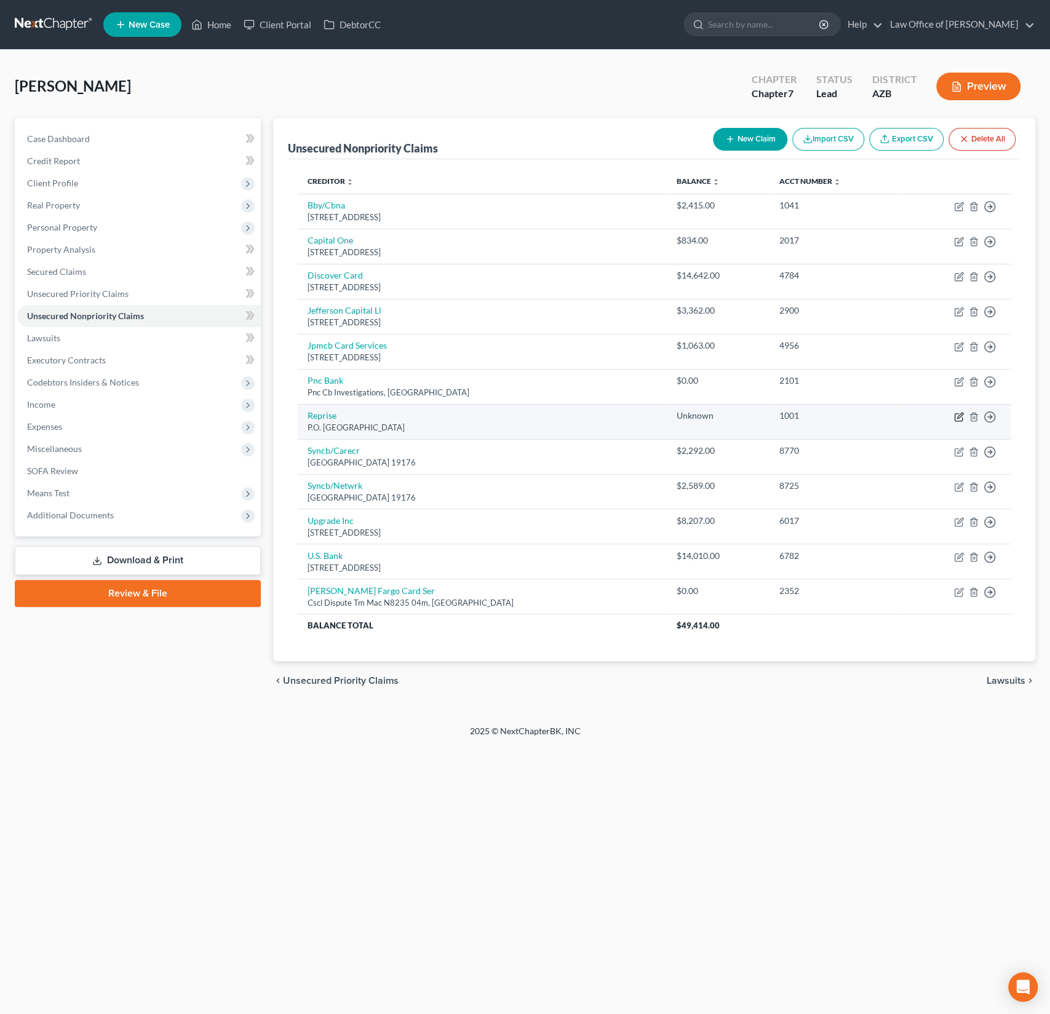
click at [960, 412] on icon "button" at bounding box center [959, 417] width 10 height 10
select select "45"
select select "0"
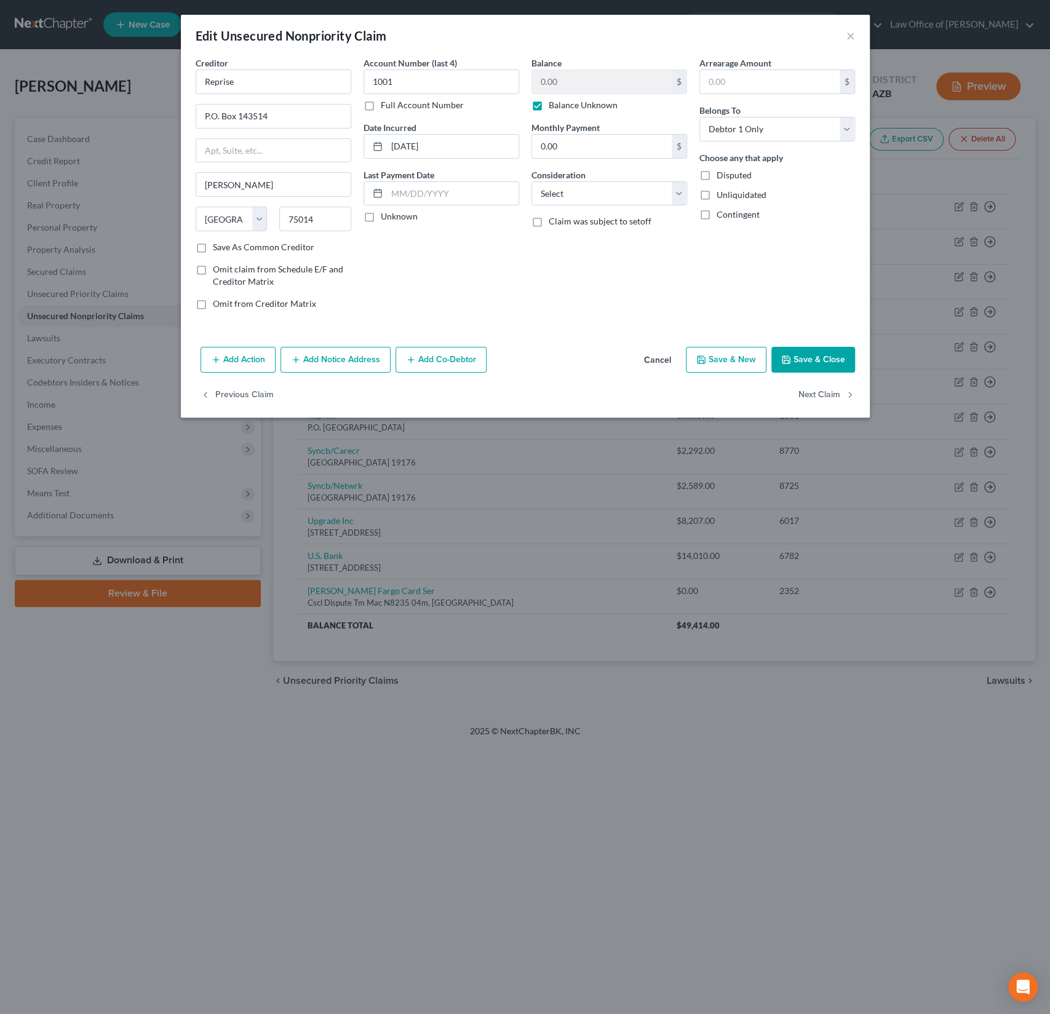
click at [549, 99] on label "Balance Unknown" at bounding box center [583, 105] width 69 height 12
click at [553, 99] on input "Balance Unknown" at bounding box center [557, 103] width 8 height 8
checkbox input "false"
drag, startPoint x: 574, startPoint y: 89, endPoint x: 509, endPoint y: 76, distance: 66.4
click at [509, 76] on div "Creditor * Reprise P.O. Box 143514 Irving State AL AK AR AZ CA CO CT DE DC FL G…" at bounding box center [525, 188] width 672 height 263
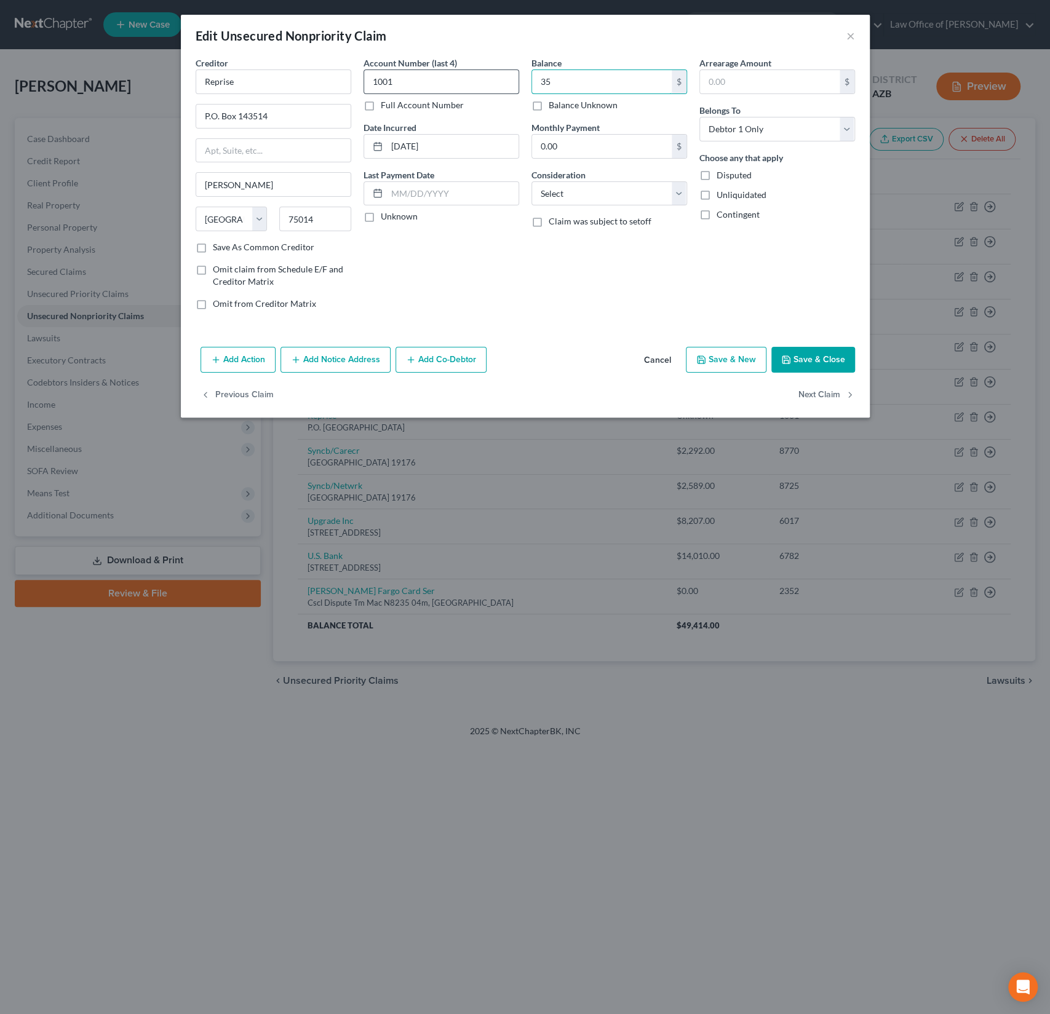
type input "3"
type input "3,525.38"
click at [819, 354] on button "Save & Close" at bounding box center [813, 360] width 84 height 26
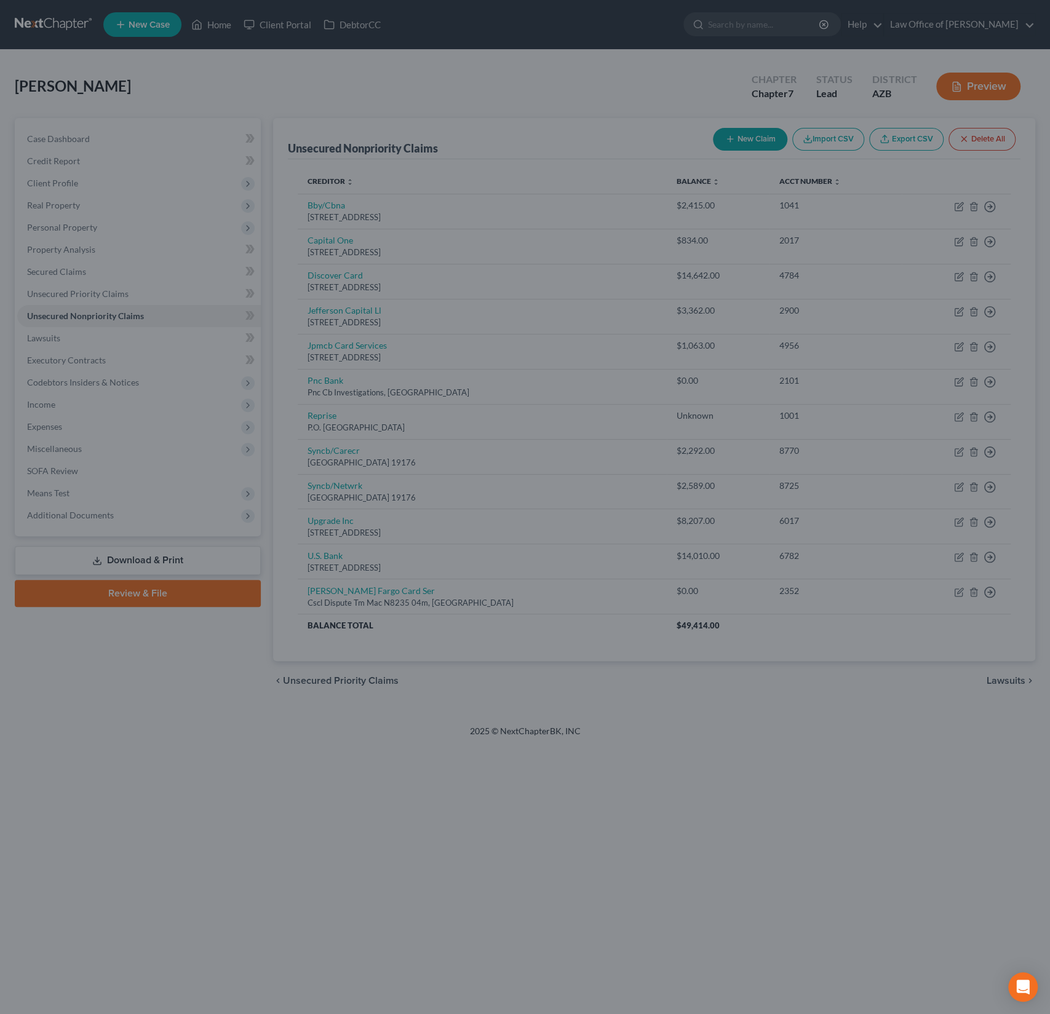
type input "0"
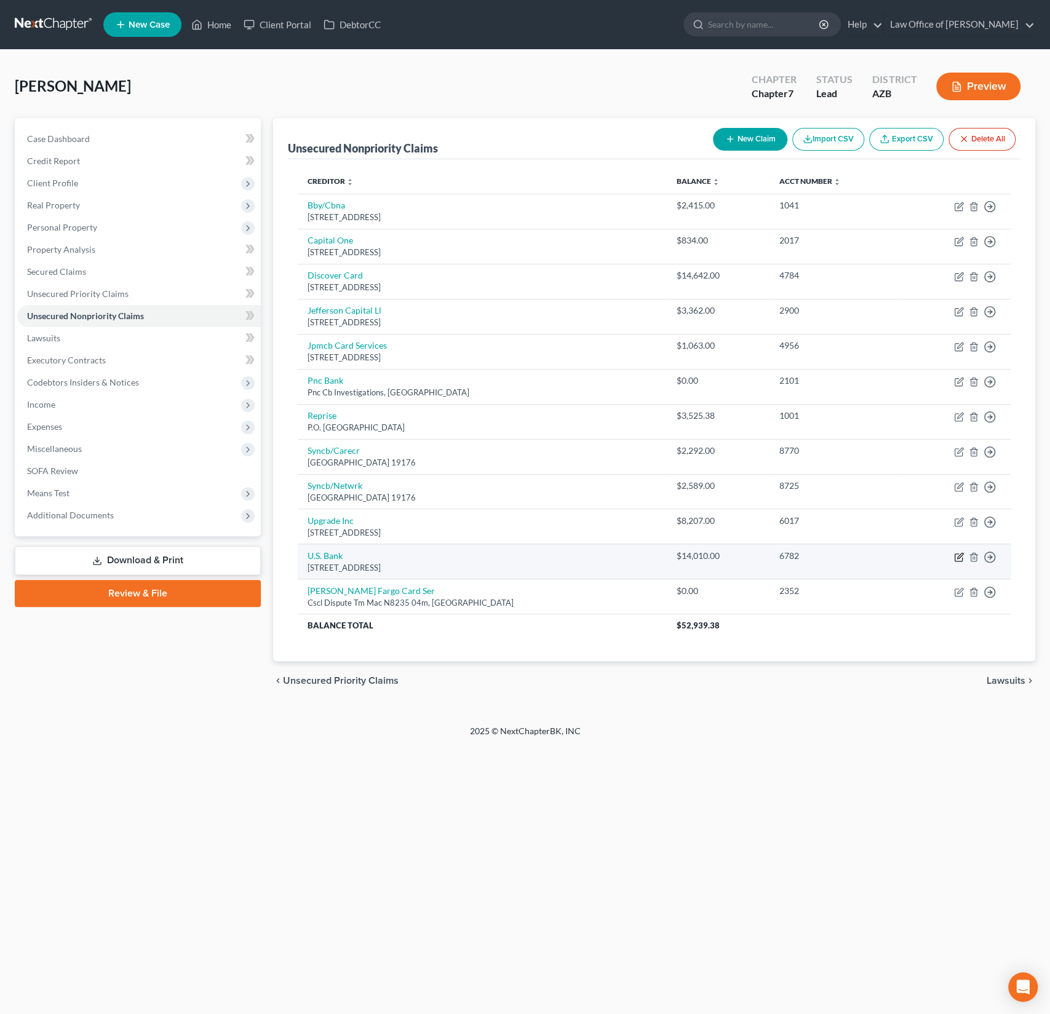
click at [959, 552] on icon "button" at bounding box center [959, 557] width 10 height 10
select select "24"
select select "1"
select select "0"
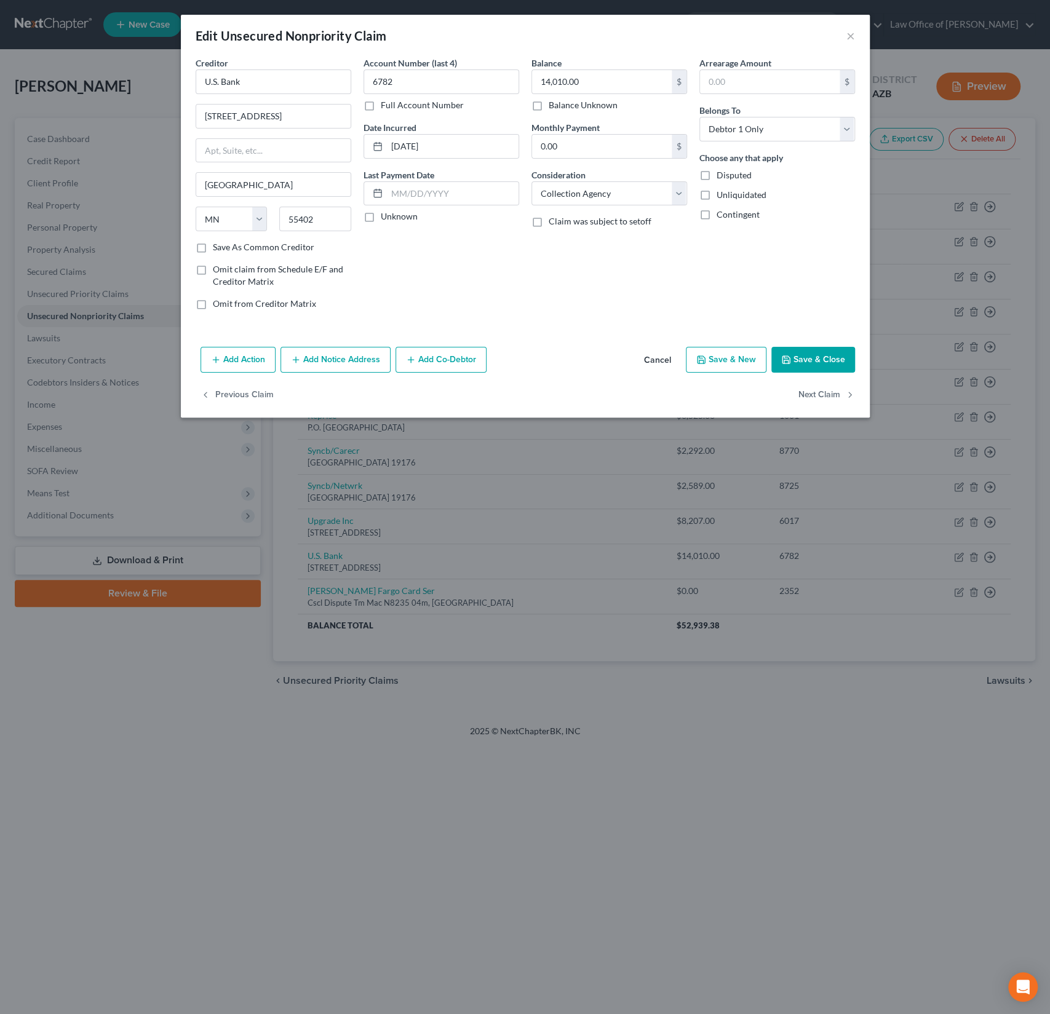
click at [328, 358] on button "Add Notice Address" at bounding box center [335, 360] width 110 height 26
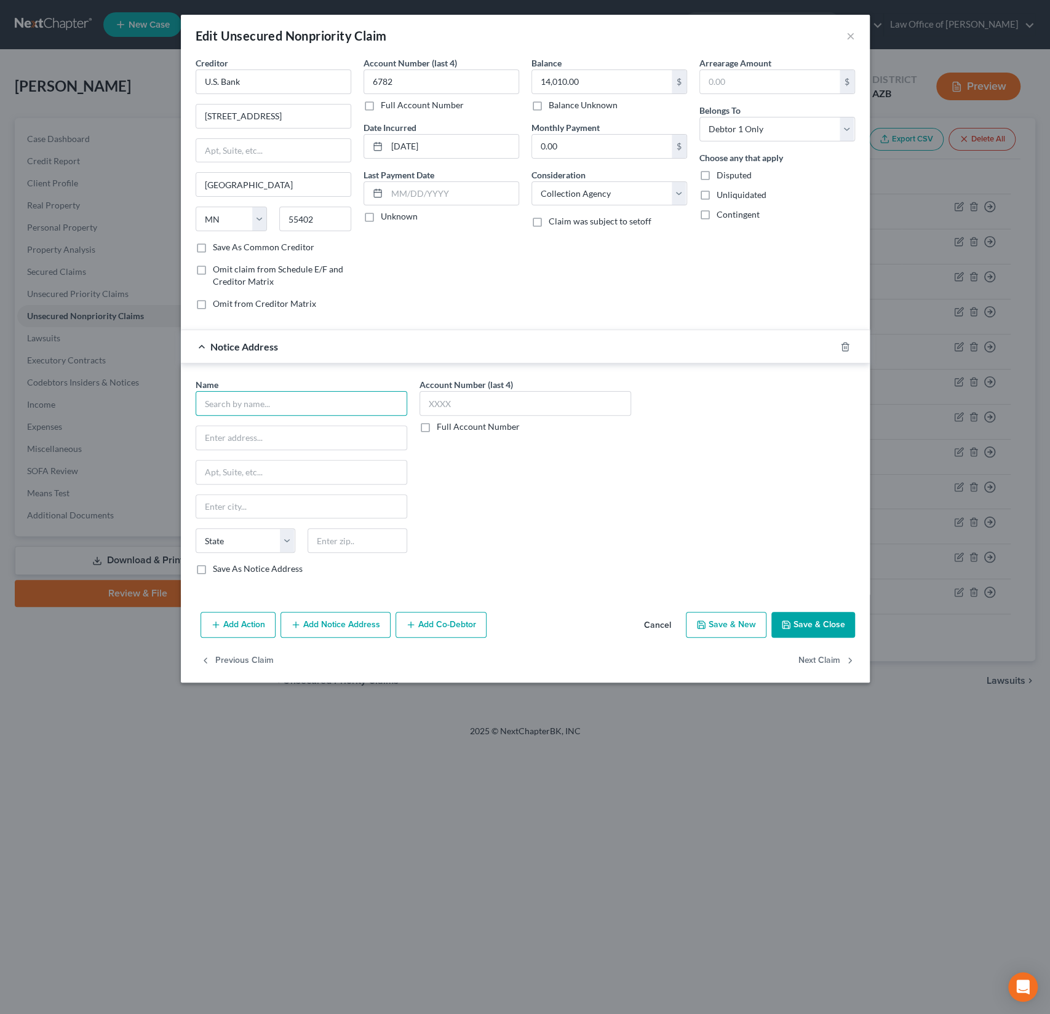
click at [245, 399] on input "text" at bounding box center [302, 403] width 212 height 25
click at [258, 427] on div "Zwicker & Associoates, P.C." at bounding box center [275, 425] width 141 height 12
type input "Zwicker & Associoates, P.C."
type input "80 Minuteman Rd."
type input "Andover"
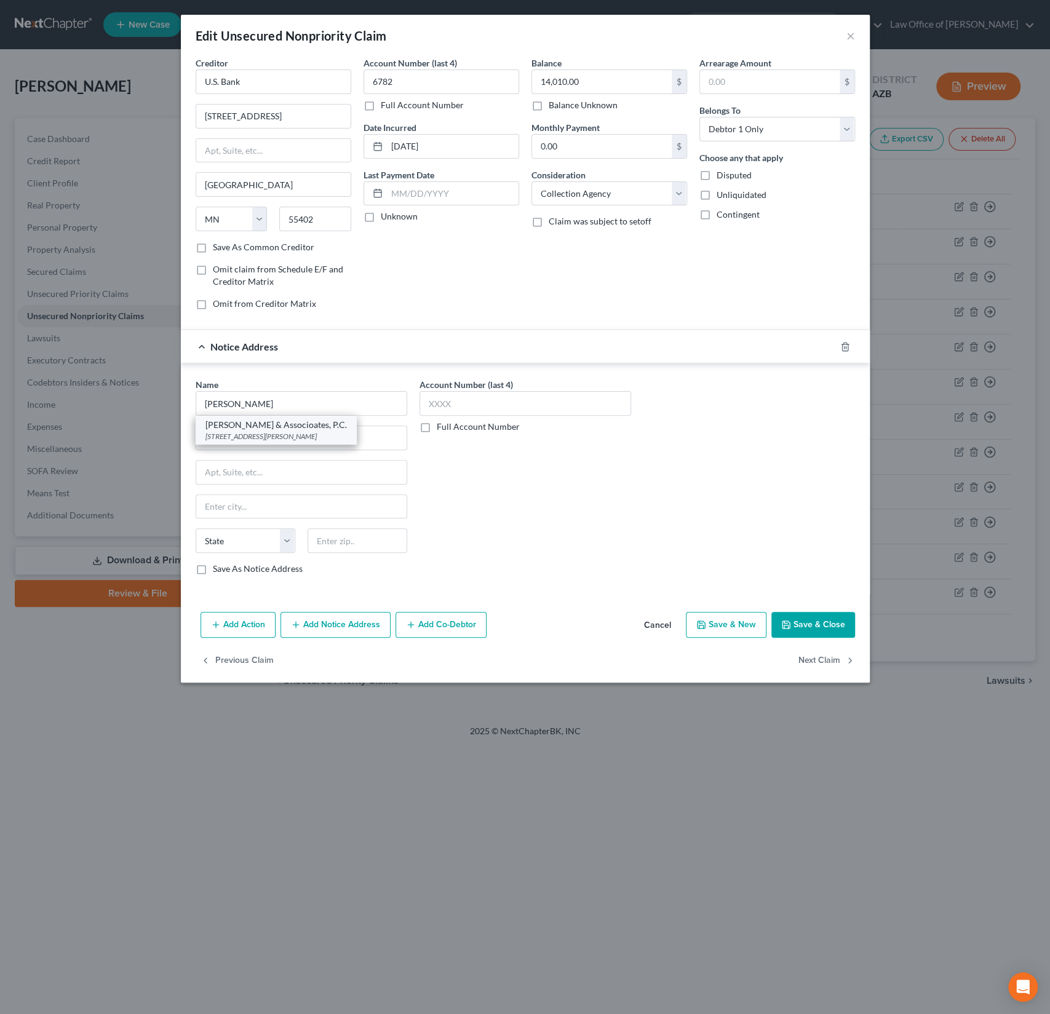
select select "22"
type input "01810-1008"
click at [807, 619] on button "Save & Close" at bounding box center [813, 625] width 84 height 26
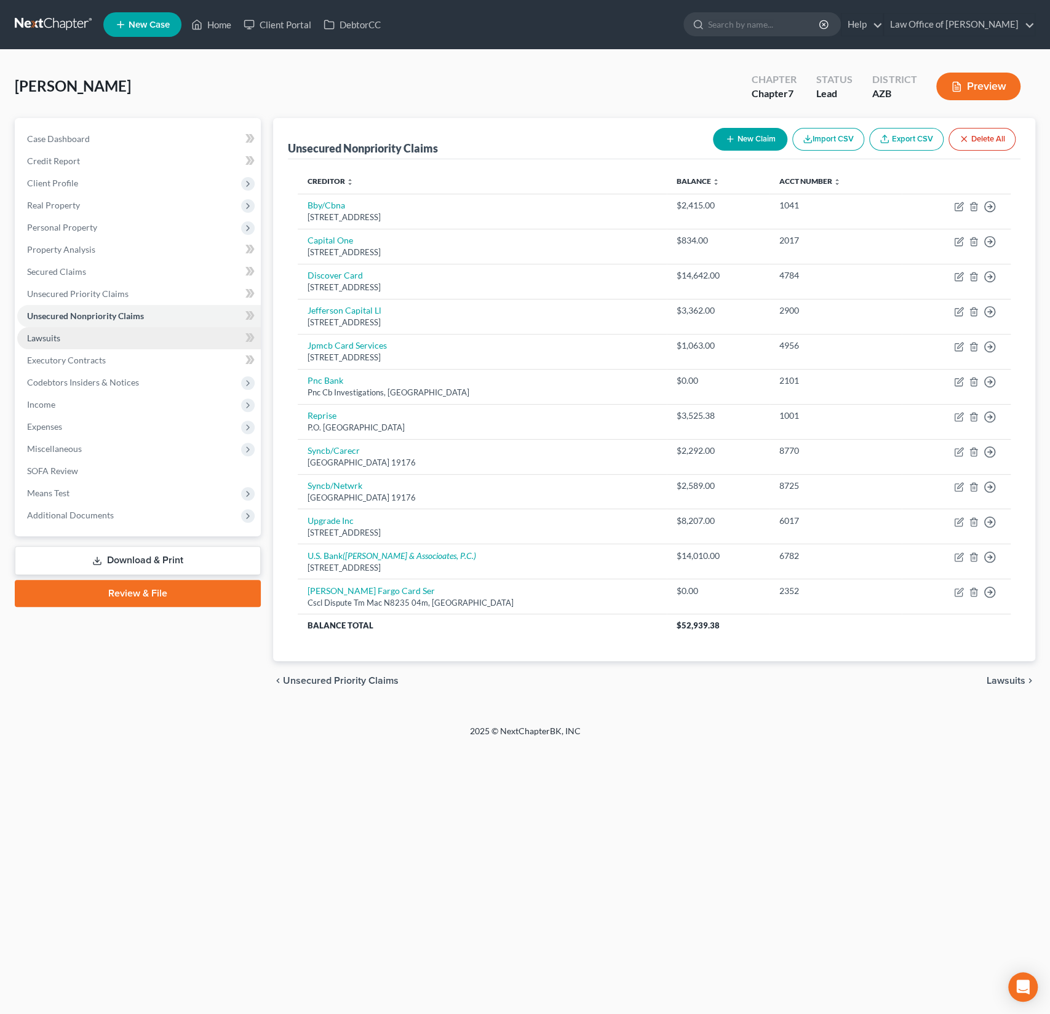
click at [46, 338] on span "Lawsuits" at bounding box center [43, 338] width 33 height 10
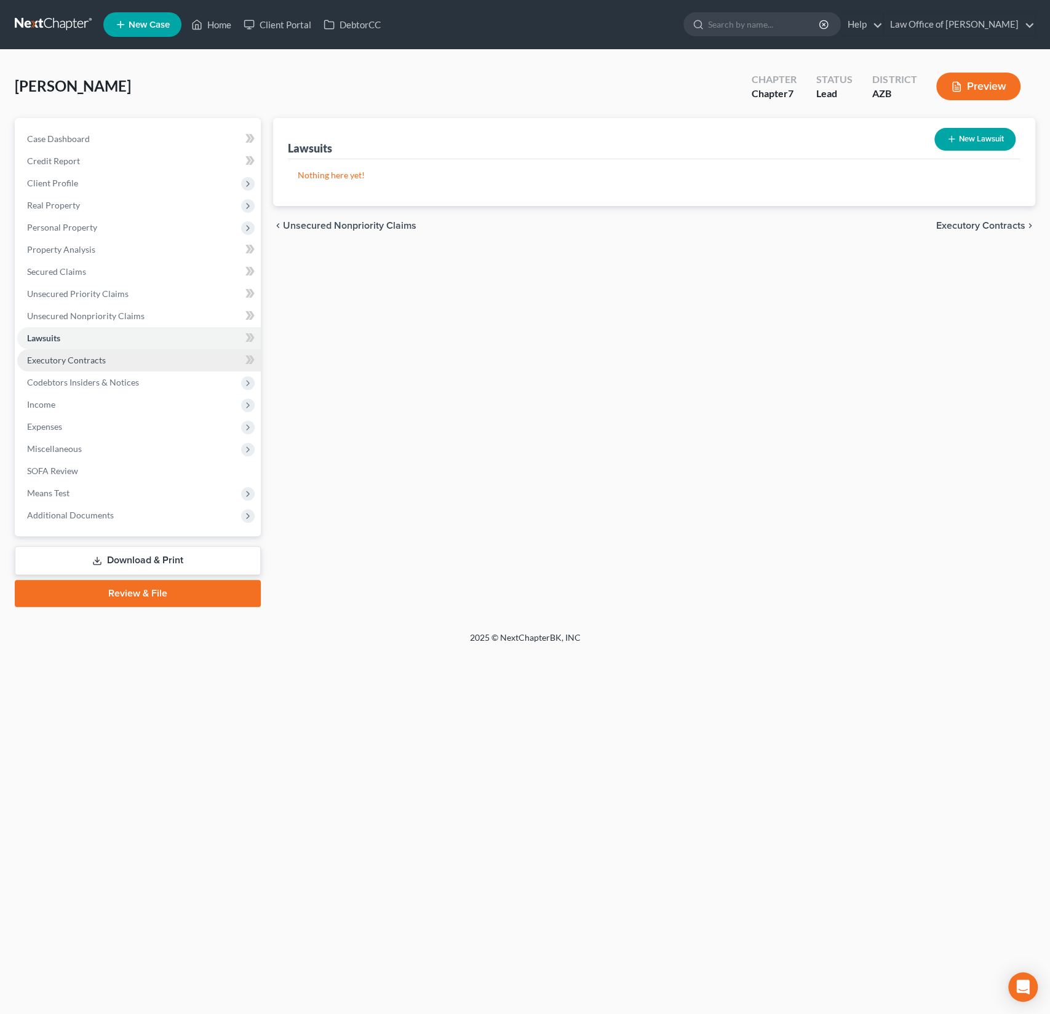
click at [53, 357] on span "Executory Contracts" at bounding box center [66, 360] width 79 height 10
click at [78, 381] on span "Codebtors Insiders & Notices" at bounding box center [83, 382] width 112 height 10
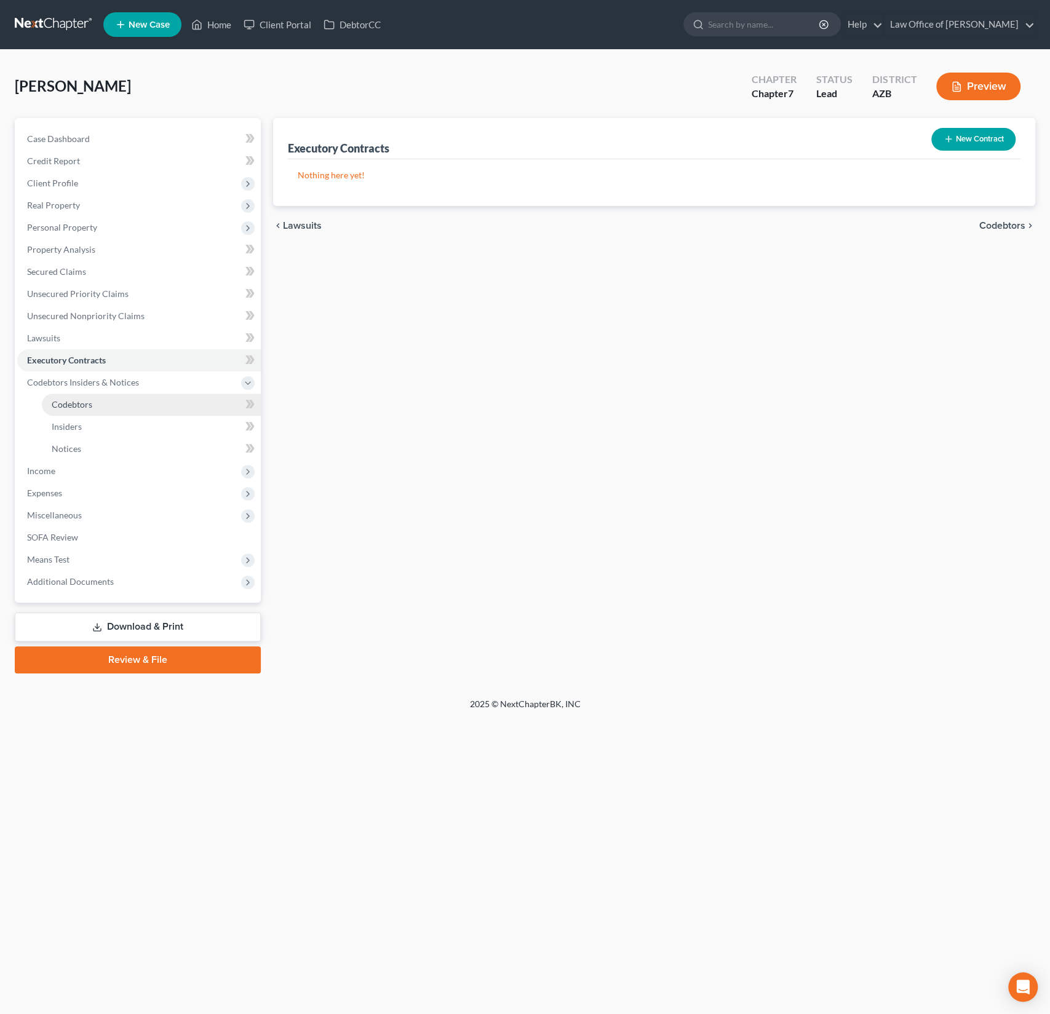
click at [65, 406] on span "Codebtors" at bounding box center [72, 404] width 41 height 10
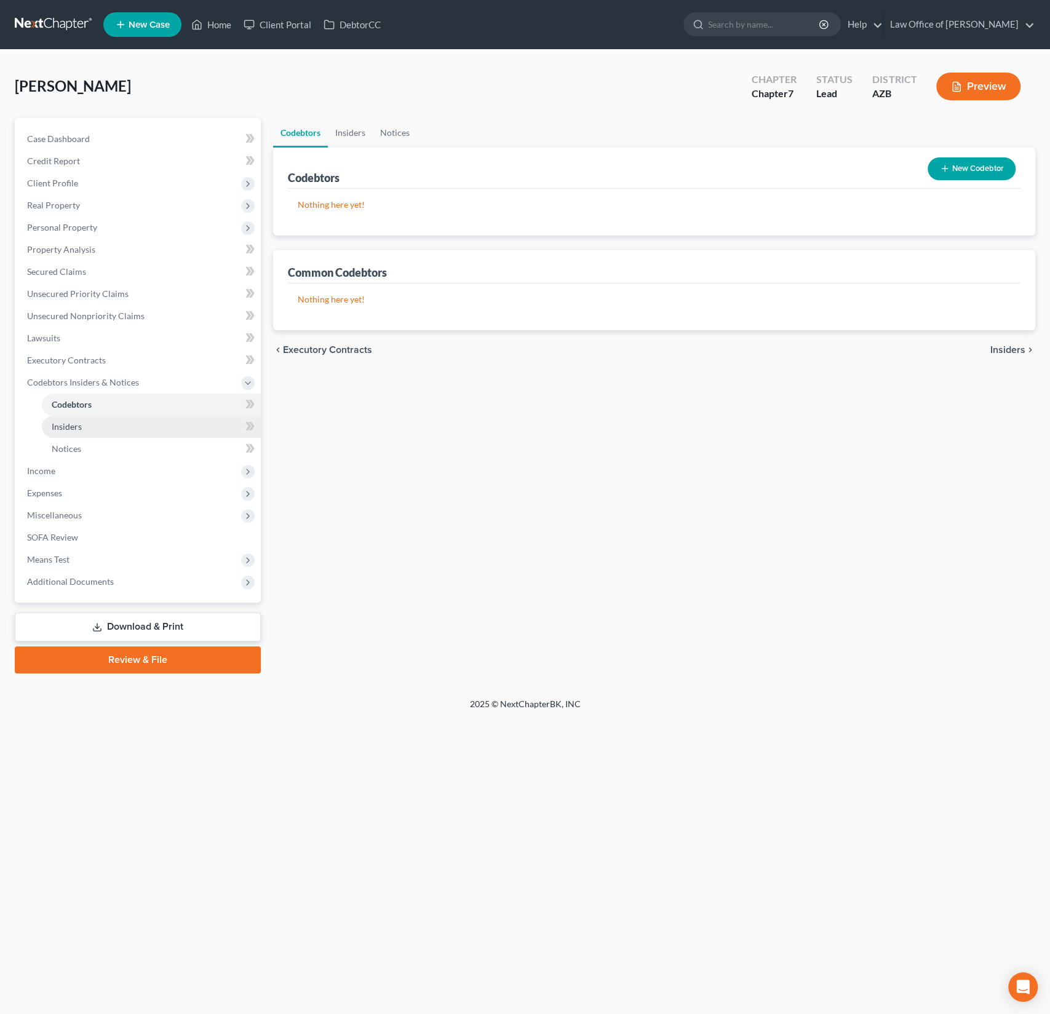
click at [68, 418] on link "Insiders" at bounding box center [151, 427] width 219 height 22
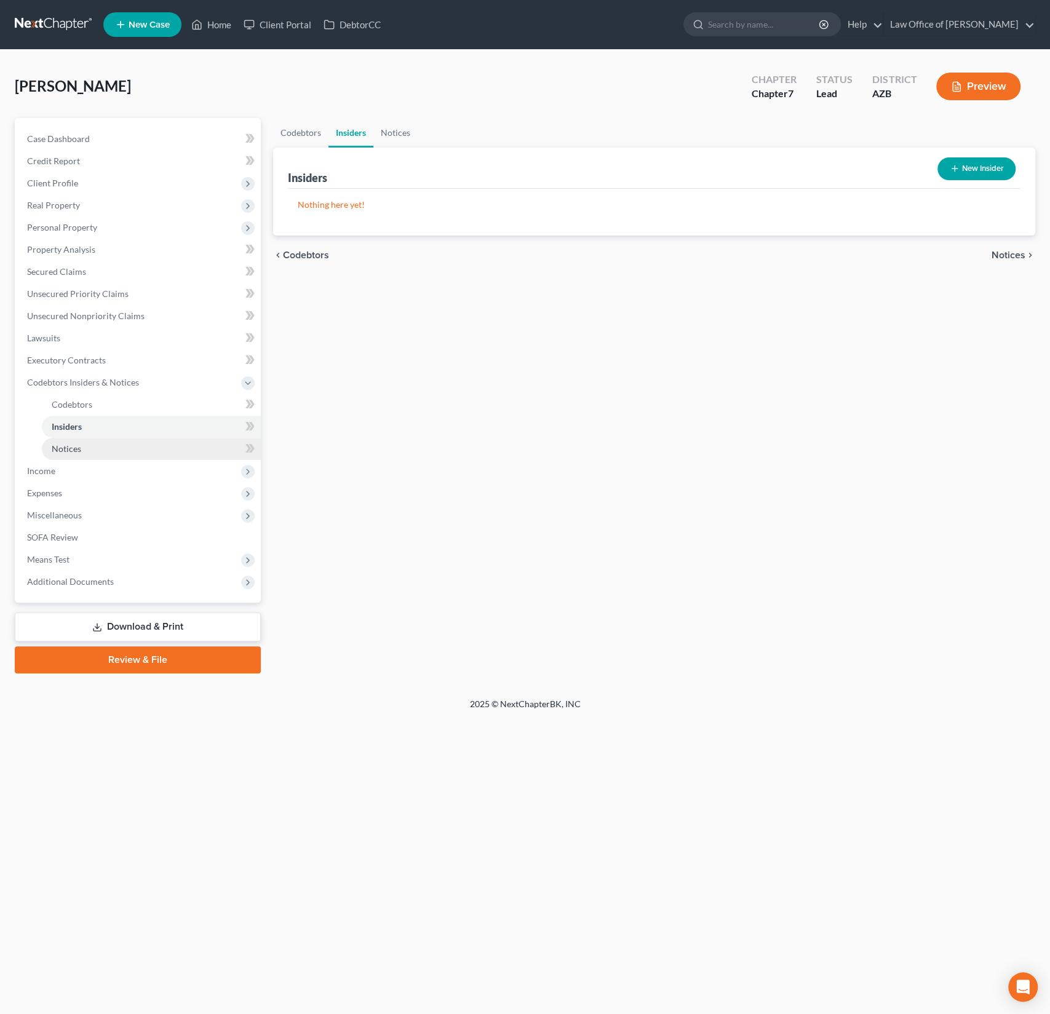
click at [68, 445] on span "Notices" at bounding box center [67, 448] width 30 height 10
click at [47, 472] on span "Income" at bounding box center [41, 471] width 28 height 10
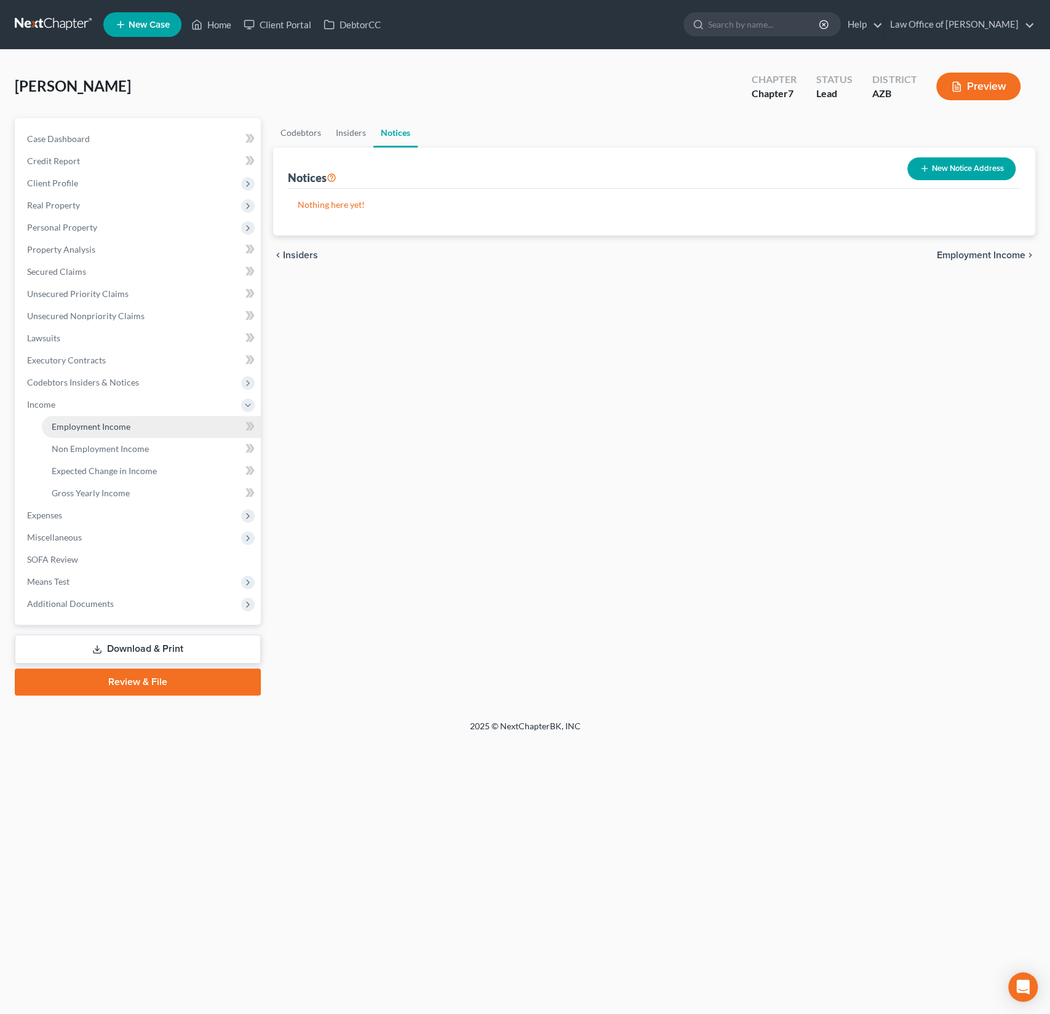
click at [72, 431] on link "Employment Income" at bounding box center [151, 427] width 219 height 22
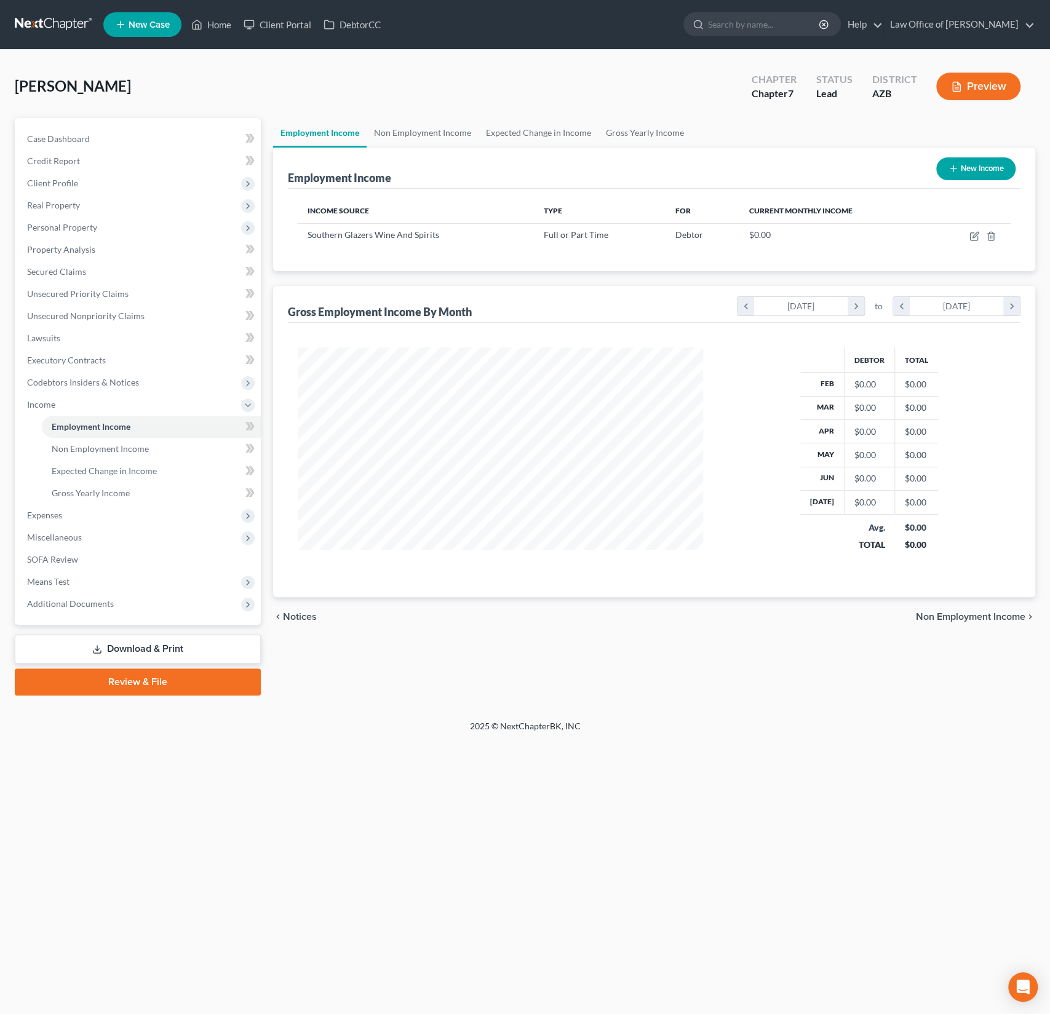
scroll to position [219, 430]
click at [73, 363] on span "Executory Contracts" at bounding box center [66, 360] width 79 height 10
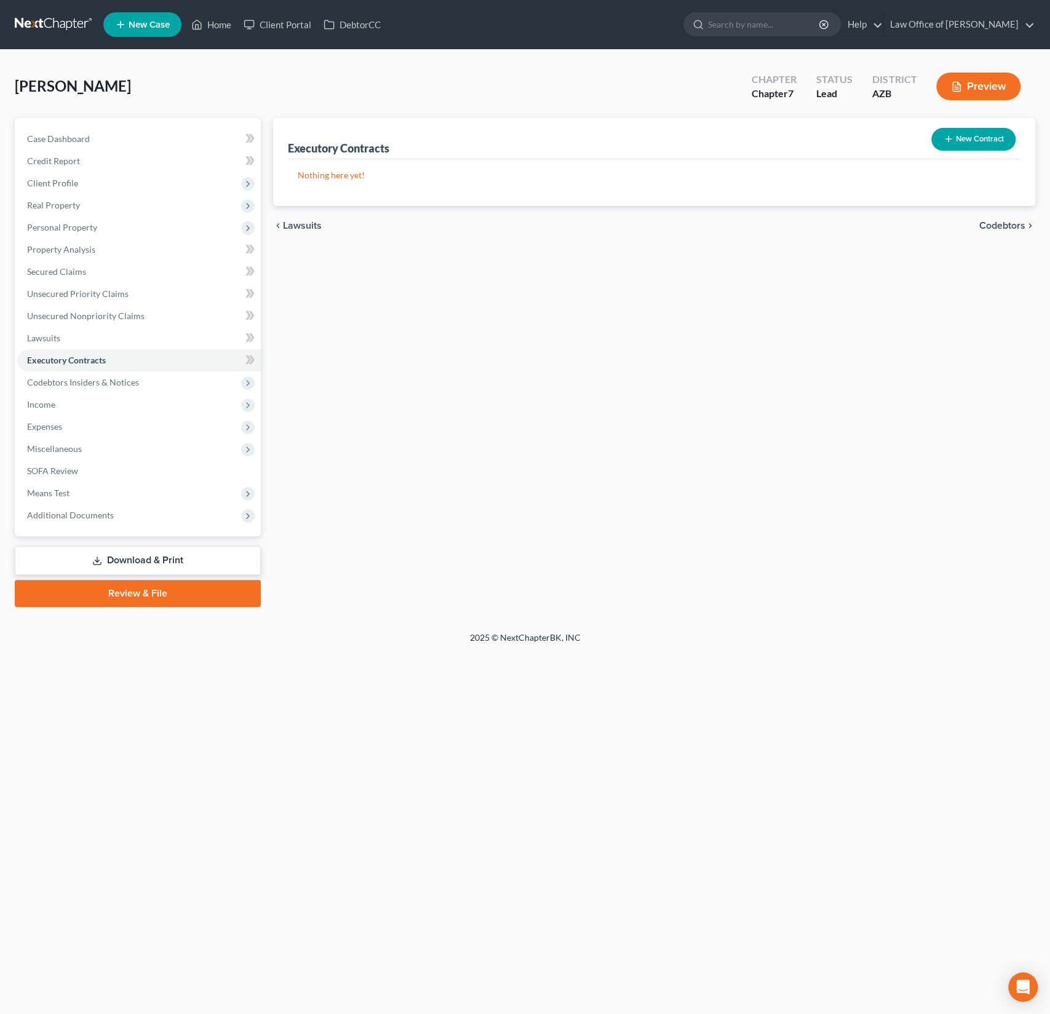
click at [982, 146] on button "New Contract" at bounding box center [973, 139] width 84 height 23
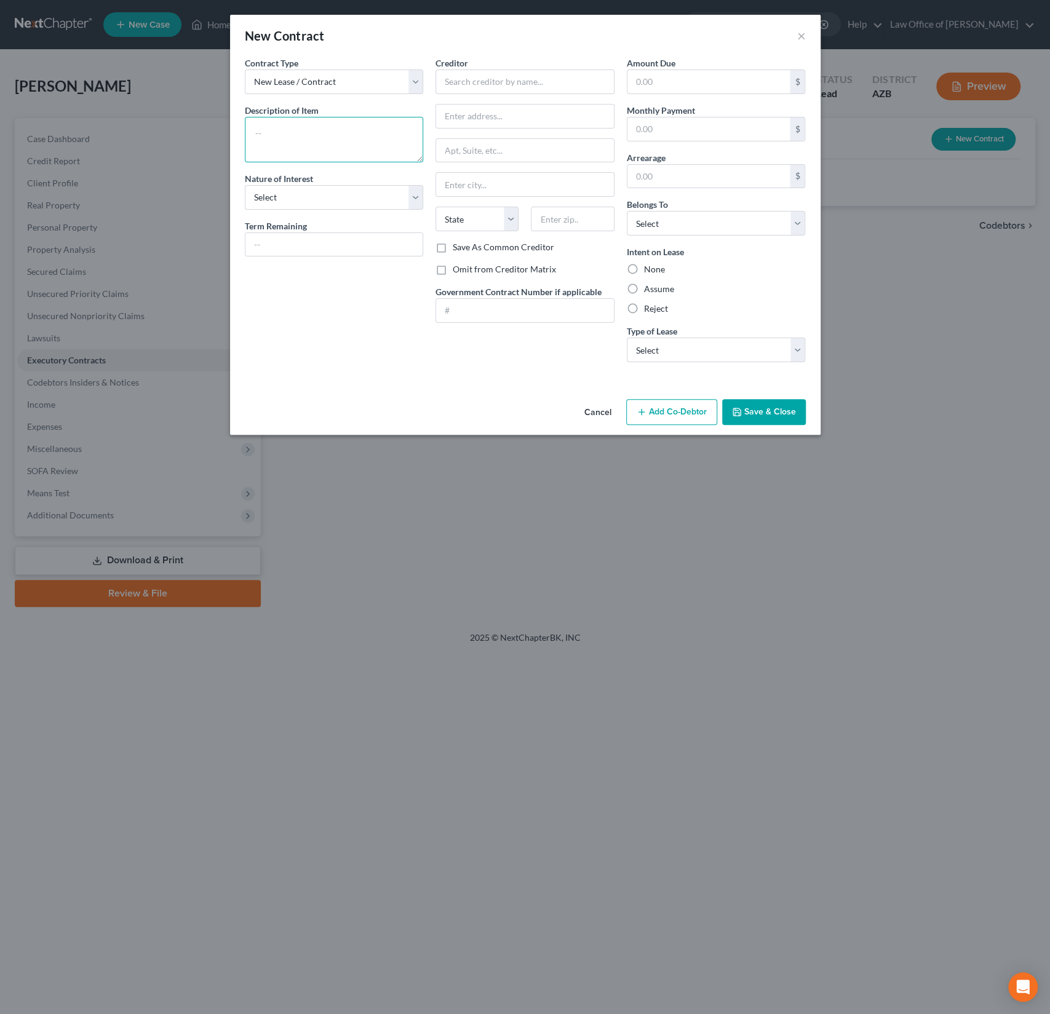
click at [312, 140] on textarea at bounding box center [334, 140] width 179 height 46
type textarea "Residential Lease"
click at [475, 81] on input "text" at bounding box center [524, 81] width 179 height 25
type input "Villa Verde Management"
click at [453, 263] on label "Omit from Creditor Matrix" at bounding box center [504, 269] width 103 height 12
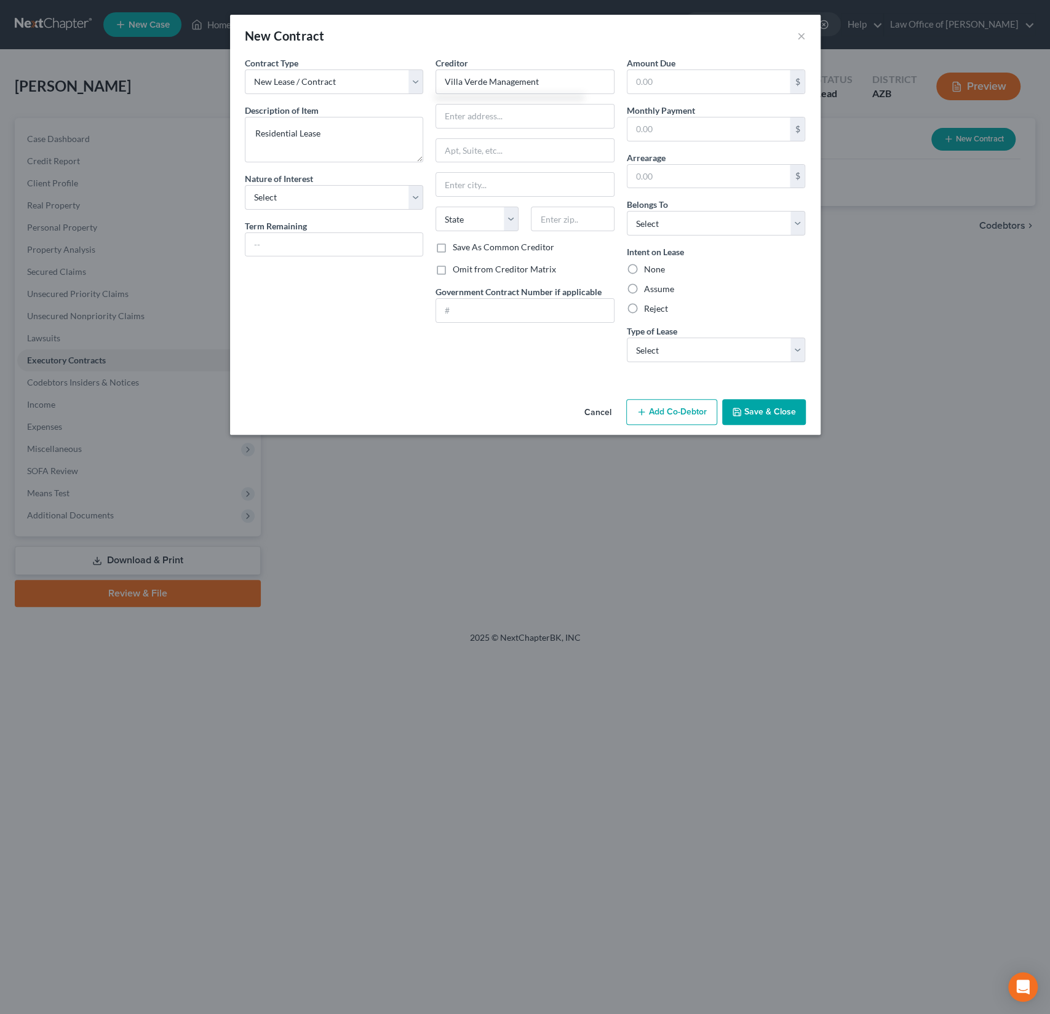
click at [458, 263] on input "Omit from Creditor Matrix" at bounding box center [462, 267] width 8 height 8
checkbox input "true"
click at [652, 264] on label "None" at bounding box center [654, 269] width 21 height 12
click at [652, 264] on input "None" at bounding box center [653, 267] width 8 height 8
radio input "true"
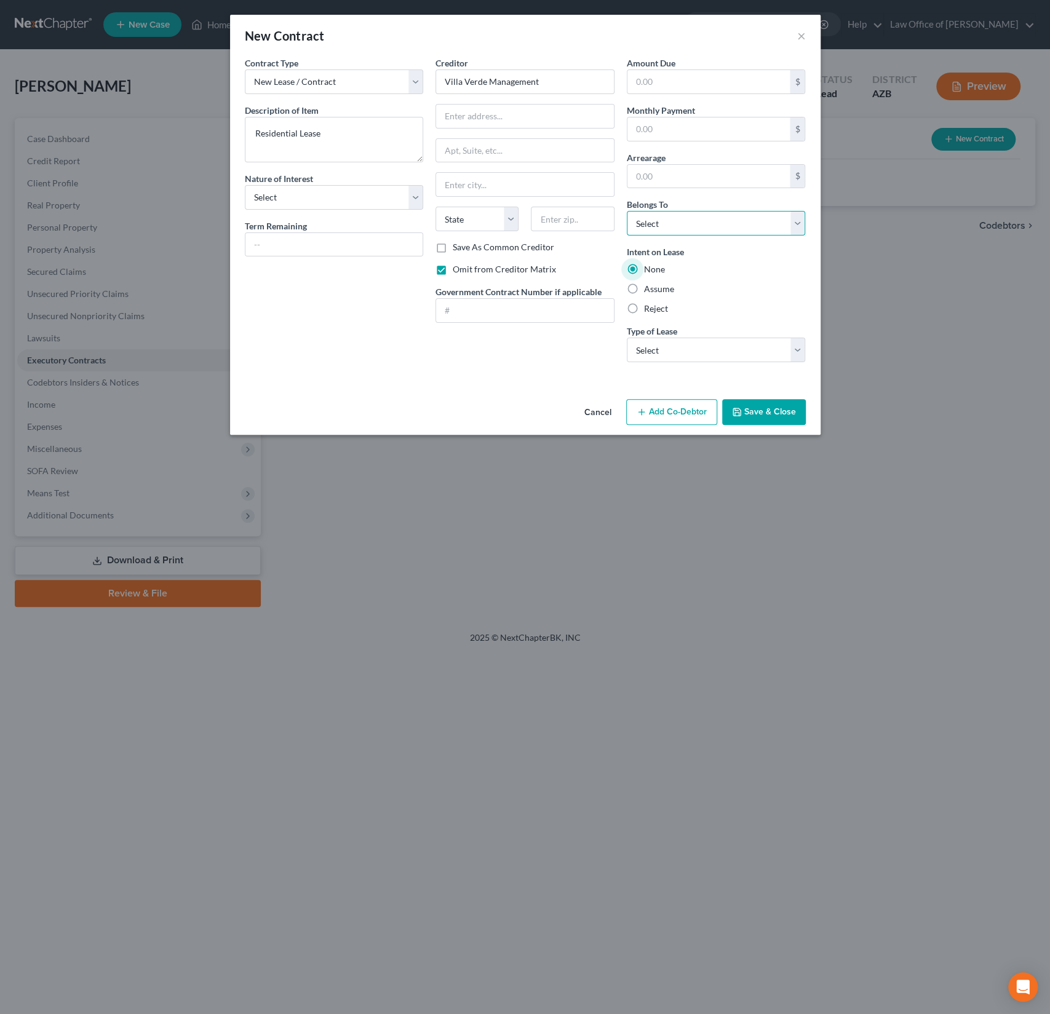
click at [692, 226] on select "Select Debtor 1 Only Debtor 2 Only Debtor 1 And Debtor 2 Only At Least One Of T…" at bounding box center [716, 223] width 179 height 25
select select "0"
click at [627, 211] on select "Select Debtor 1 Only Debtor 2 Only Debtor 1 And Debtor 2 Only At Least One Of T…" at bounding box center [716, 223] width 179 height 25
click at [702, 341] on select "Select Real Estate Car Other" at bounding box center [716, 350] width 179 height 25
select select "0"
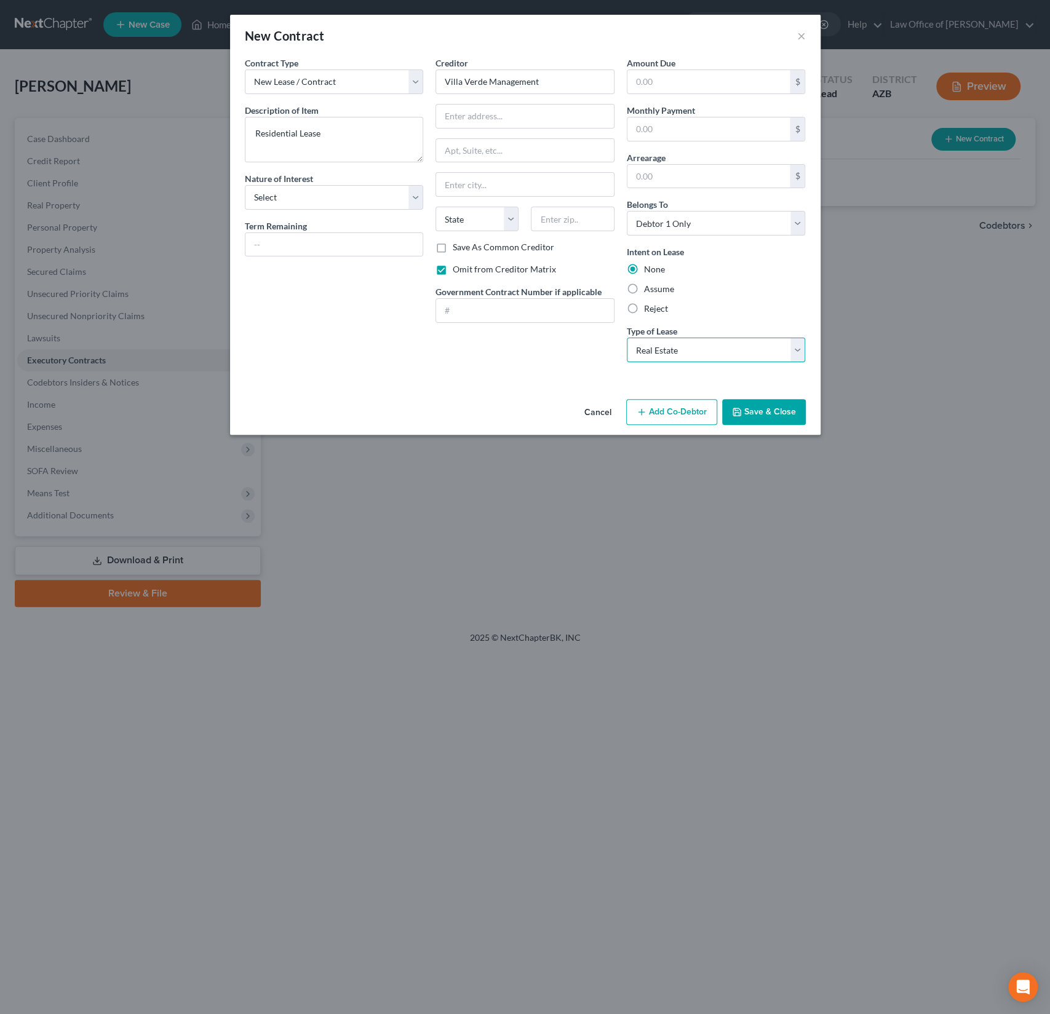
click at [627, 338] on select "Select Real Estate Car Other" at bounding box center [716, 350] width 179 height 25
click at [758, 421] on button "Save & Close" at bounding box center [764, 412] width 84 height 26
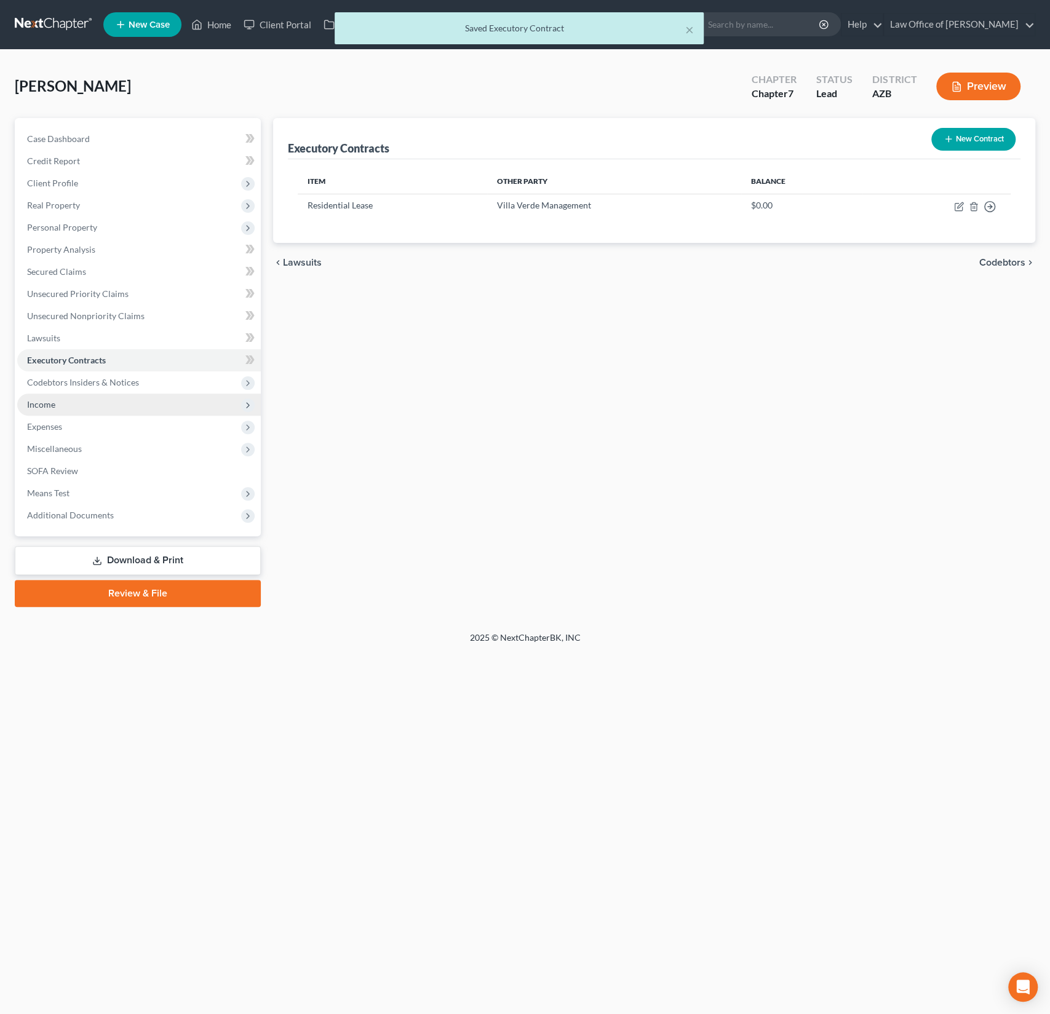
click at [58, 403] on span "Income" at bounding box center [139, 405] width 244 height 22
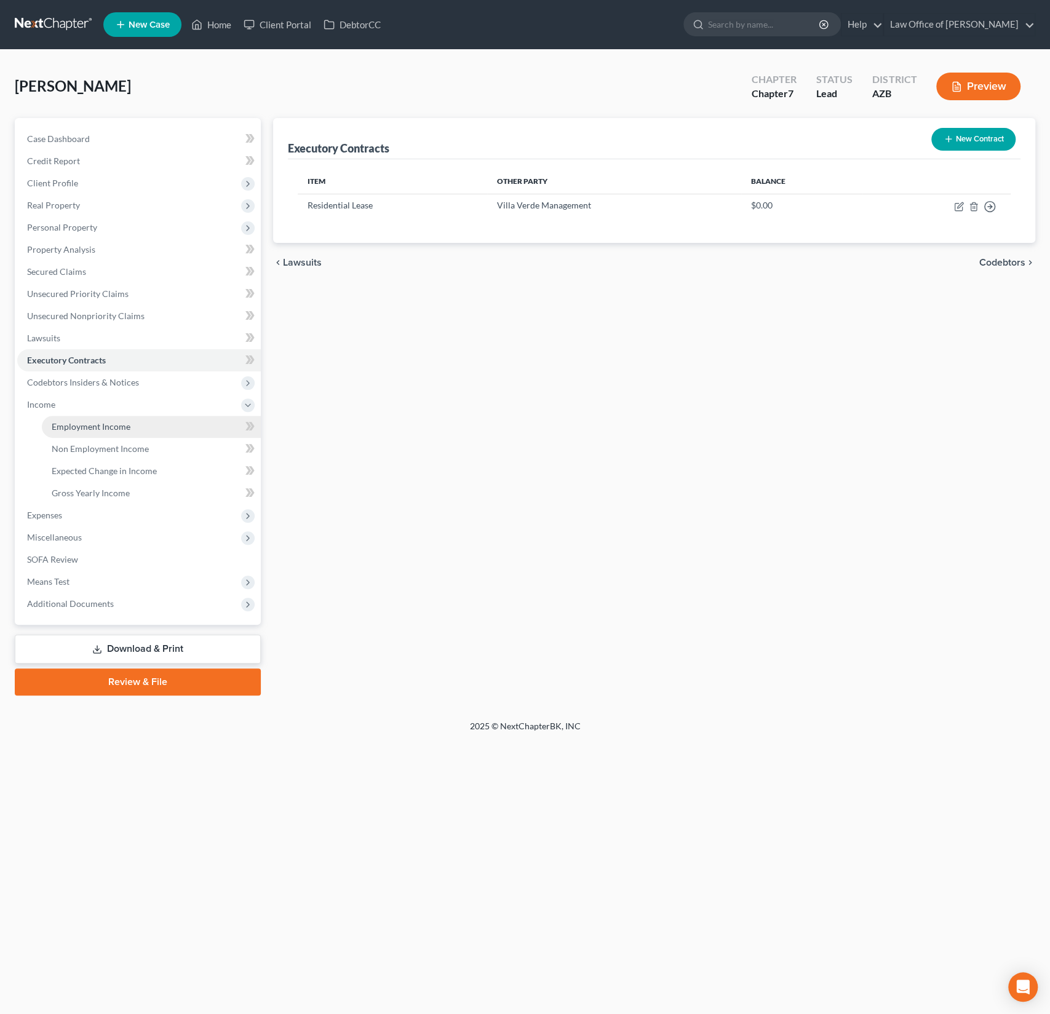
click at [92, 425] on span "Employment Income" at bounding box center [91, 426] width 79 height 10
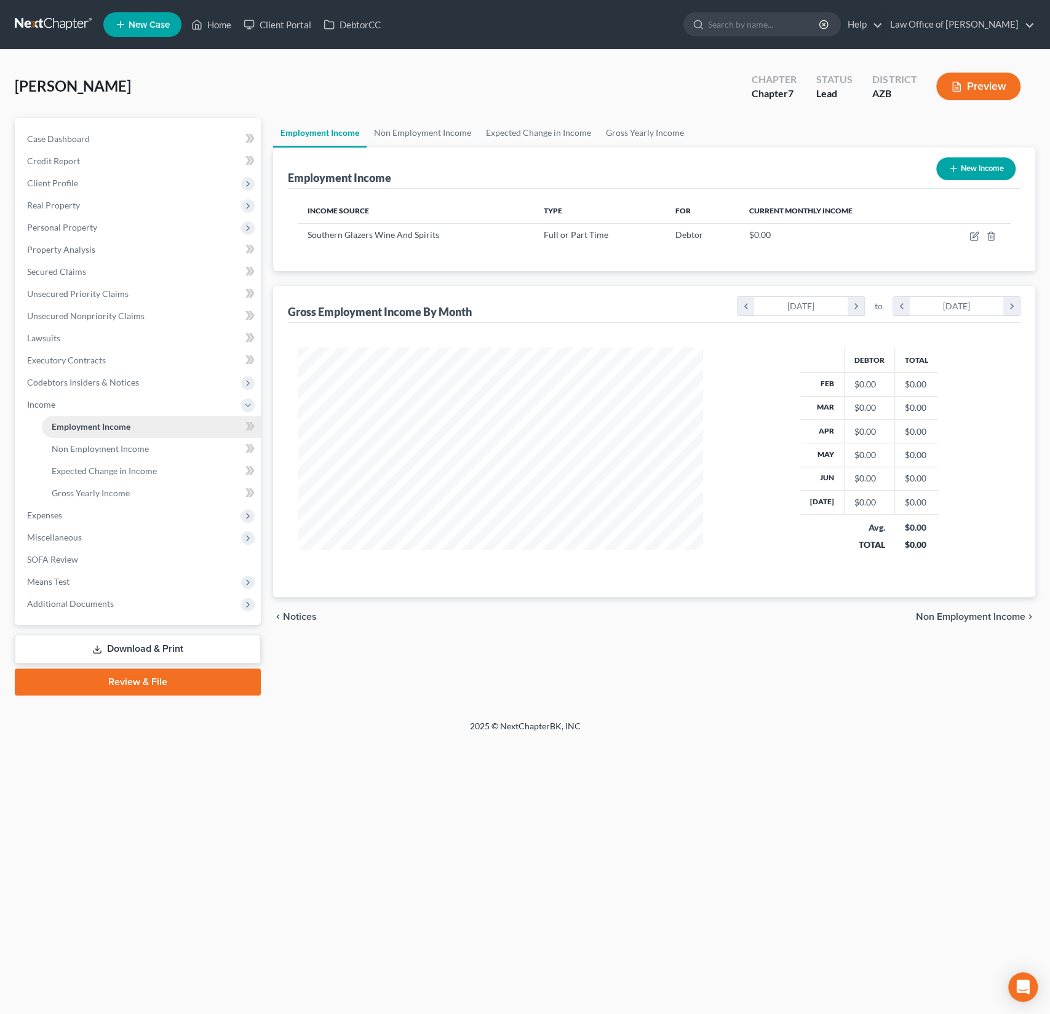
scroll to position [219, 430]
click at [970, 237] on icon "button" at bounding box center [974, 236] width 10 height 10
select select "0"
select select "3"
select select "2"
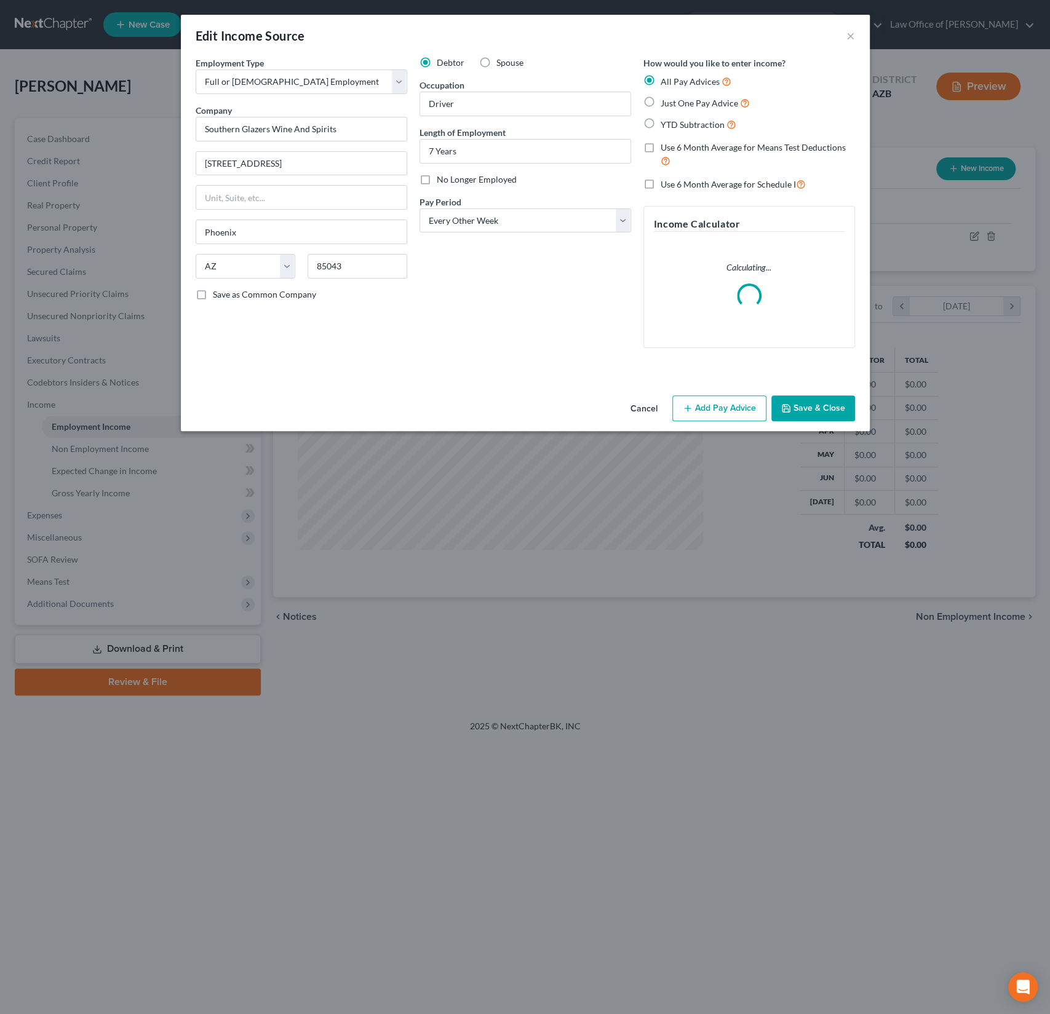
click at [684, 125] on span "YTD Subtraction" at bounding box center [692, 124] width 64 height 10
click at [673, 125] on input "YTD Subtraction" at bounding box center [669, 121] width 8 height 8
radio input "true"
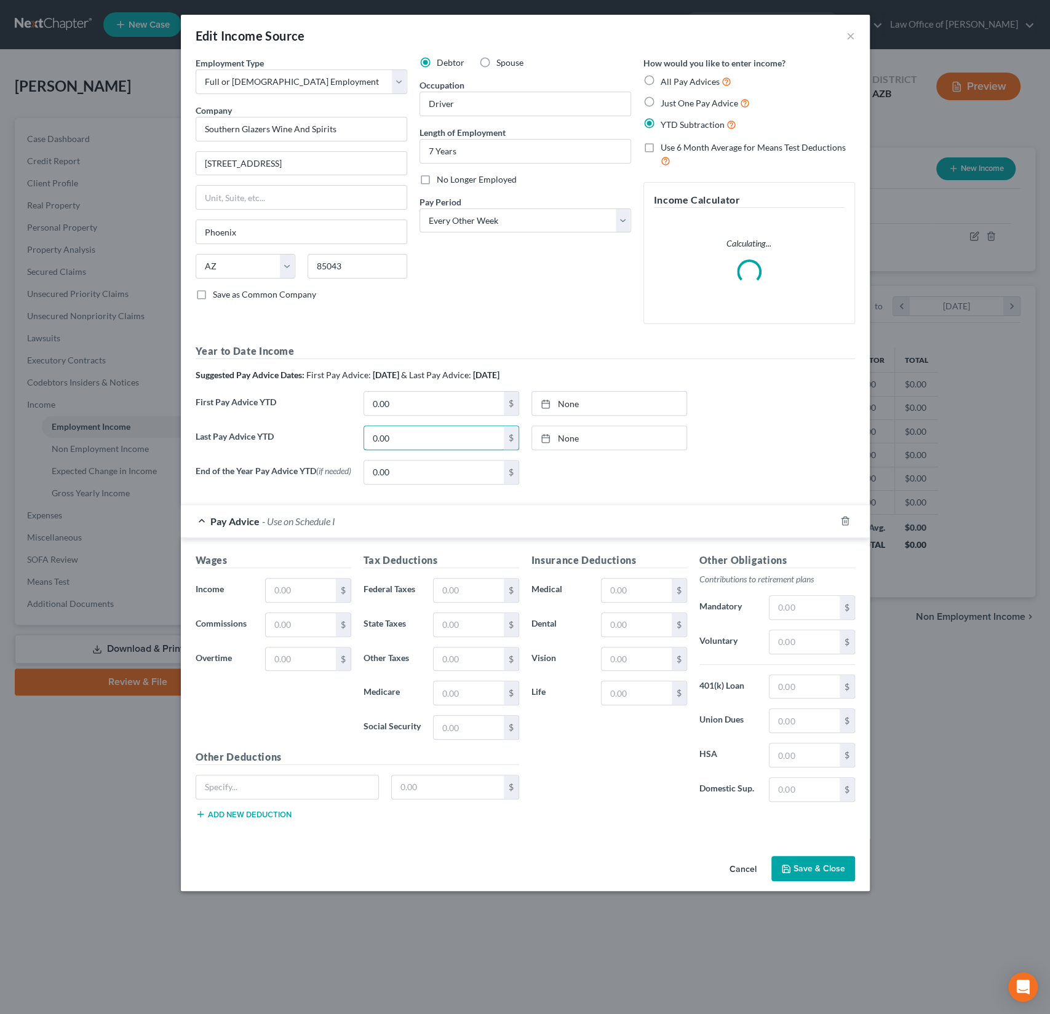
drag, startPoint x: 421, startPoint y: 443, endPoint x: 317, endPoint y: 432, distance: 103.8
click at [317, 432] on div "Last Pay Advice YTD 0.00 $ None close Date Time chevron_left August 2025 chevro…" at bounding box center [525, 443] width 672 height 34
drag, startPoint x: 411, startPoint y: 441, endPoint x: 349, endPoint y: 431, distance: 62.9
click at [349, 431] on div "Year to Date Income Suggested Pay Advice Dates: First Pay Advice: February 2025…" at bounding box center [525, 419] width 659 height 150
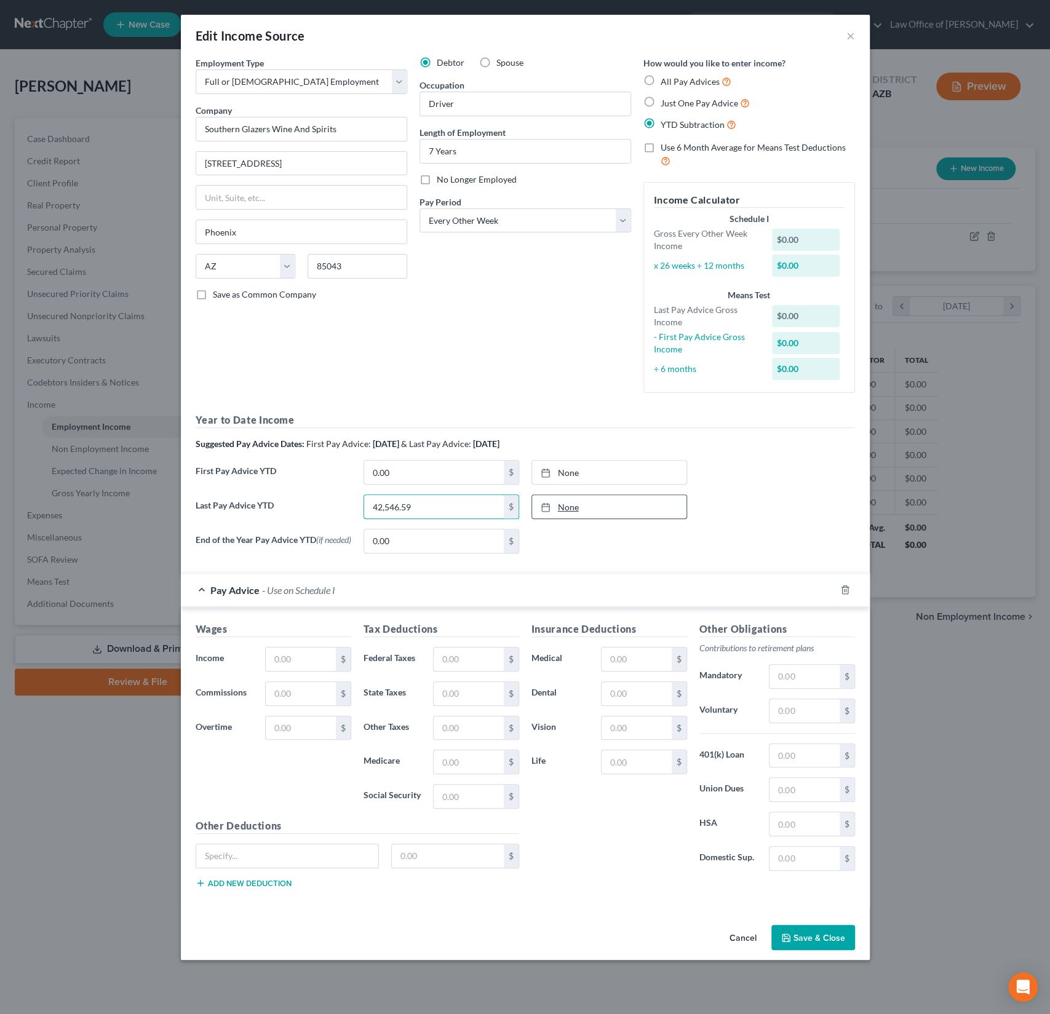
type input "42,546.59"
click at [567, 506] on link "None" at bounding box center [609, 506] width 154 height 23
type input "8/19/2025"
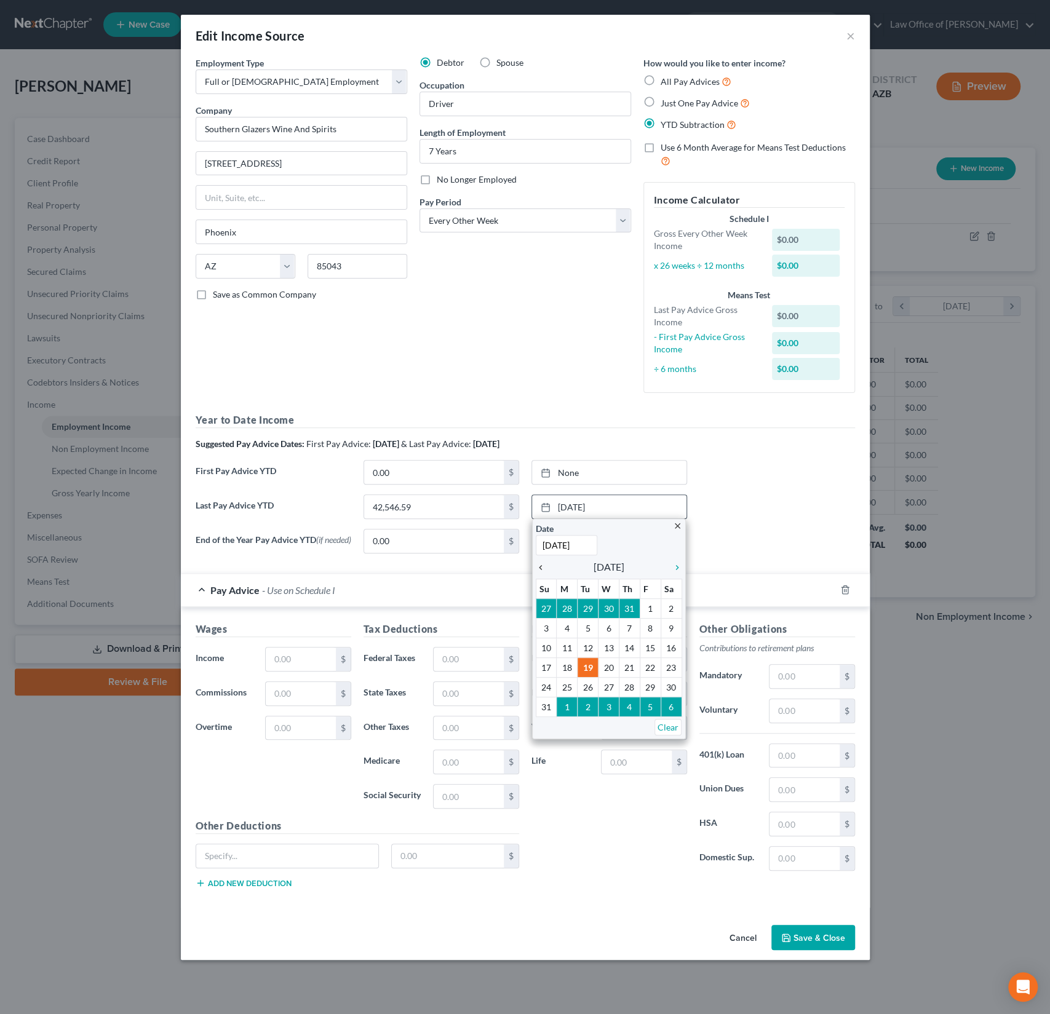
click at [544, 563] on icon "chevron_left" at bounding box center [544, 568] width 16 height 10
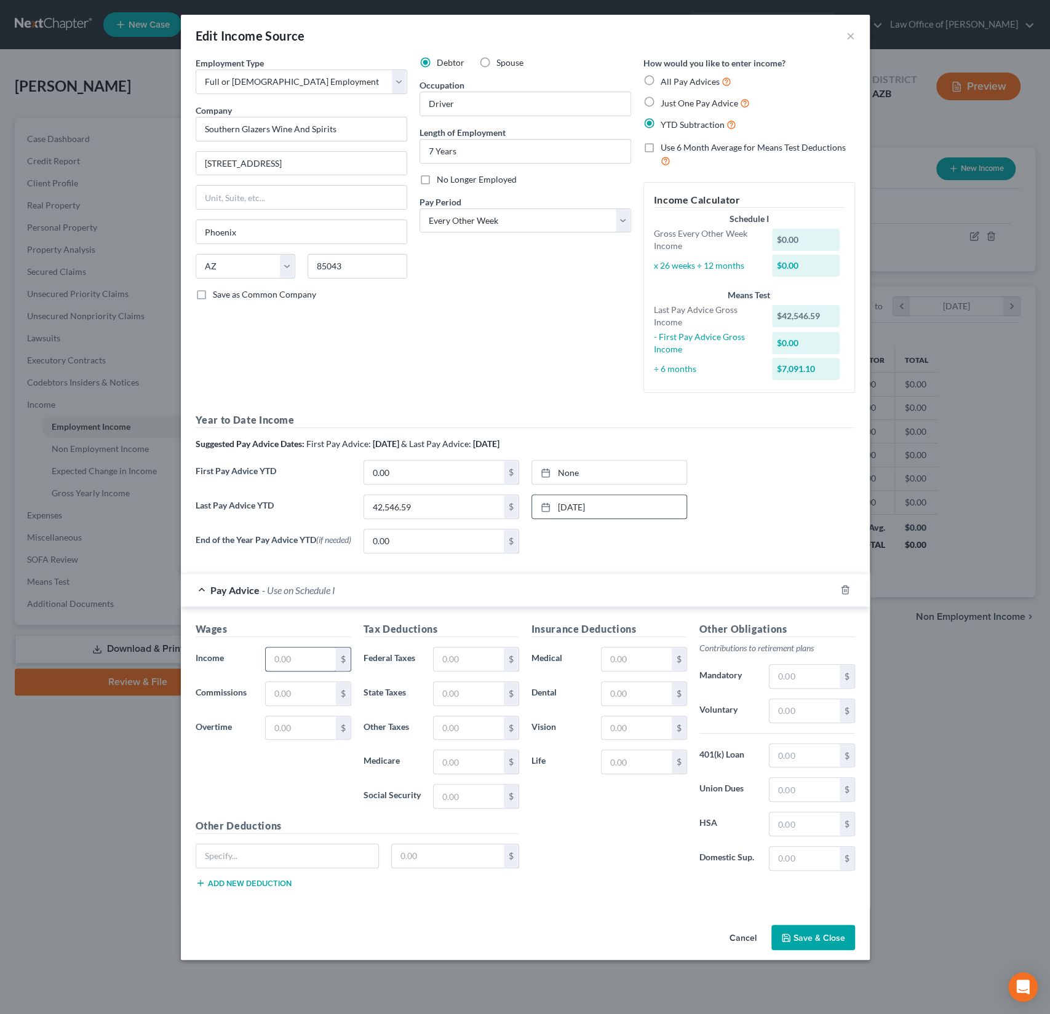
click at [285, 658] on input "text" at bounding box center [300, 659] width 69 height 23
type input "2,897.25"
click at [460, 665] on input "text" at bounding box center [468, 659] width 69 height 23
type input "284.91"
click at [463, 755] on input "text" at bounding box center [468, 761] width 69 height 23
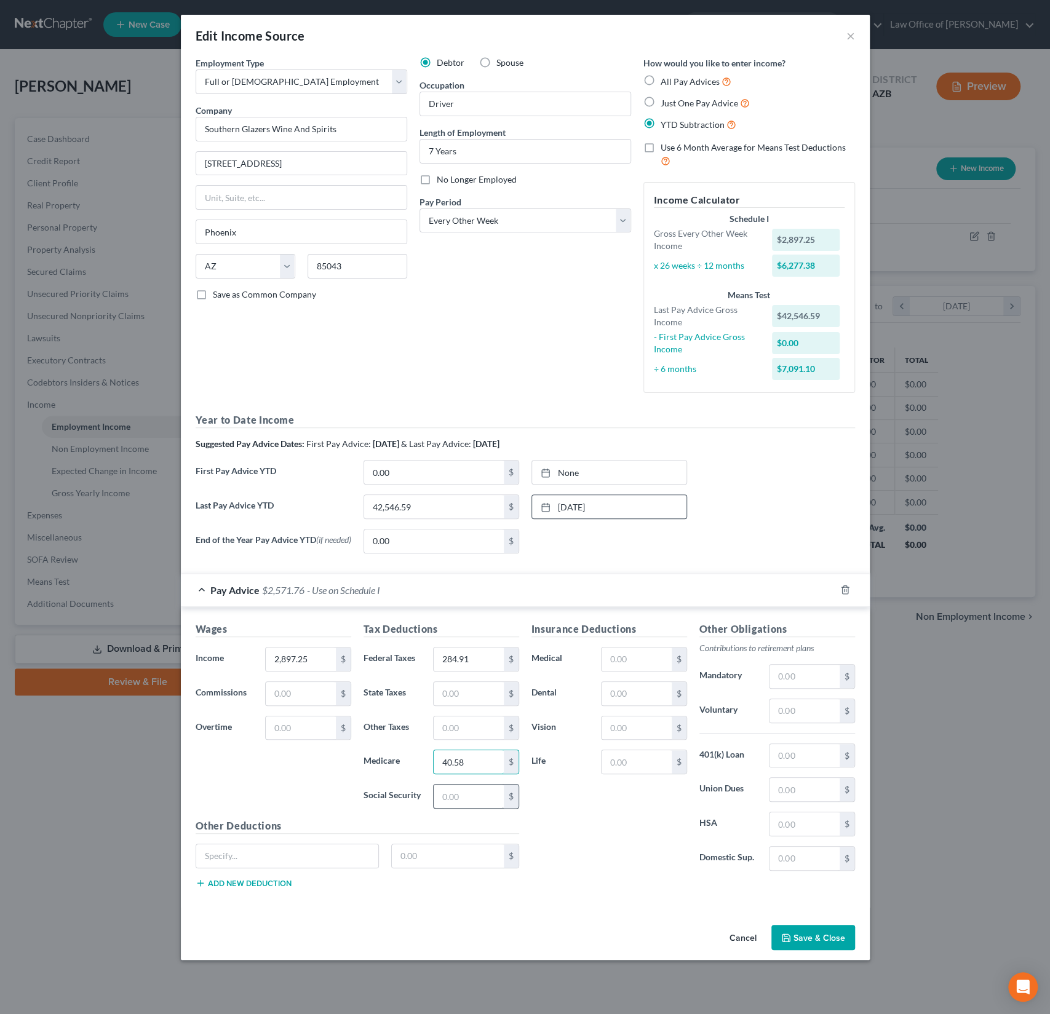
type input "40.58"
click at [461, 798] on input "text" at bounding box center [468, 796] width 69 height 23
type input "173.51"
click at [467, 704] on input "text" at bounding box center [468, 693] width 69 height 23
type input "51.91"
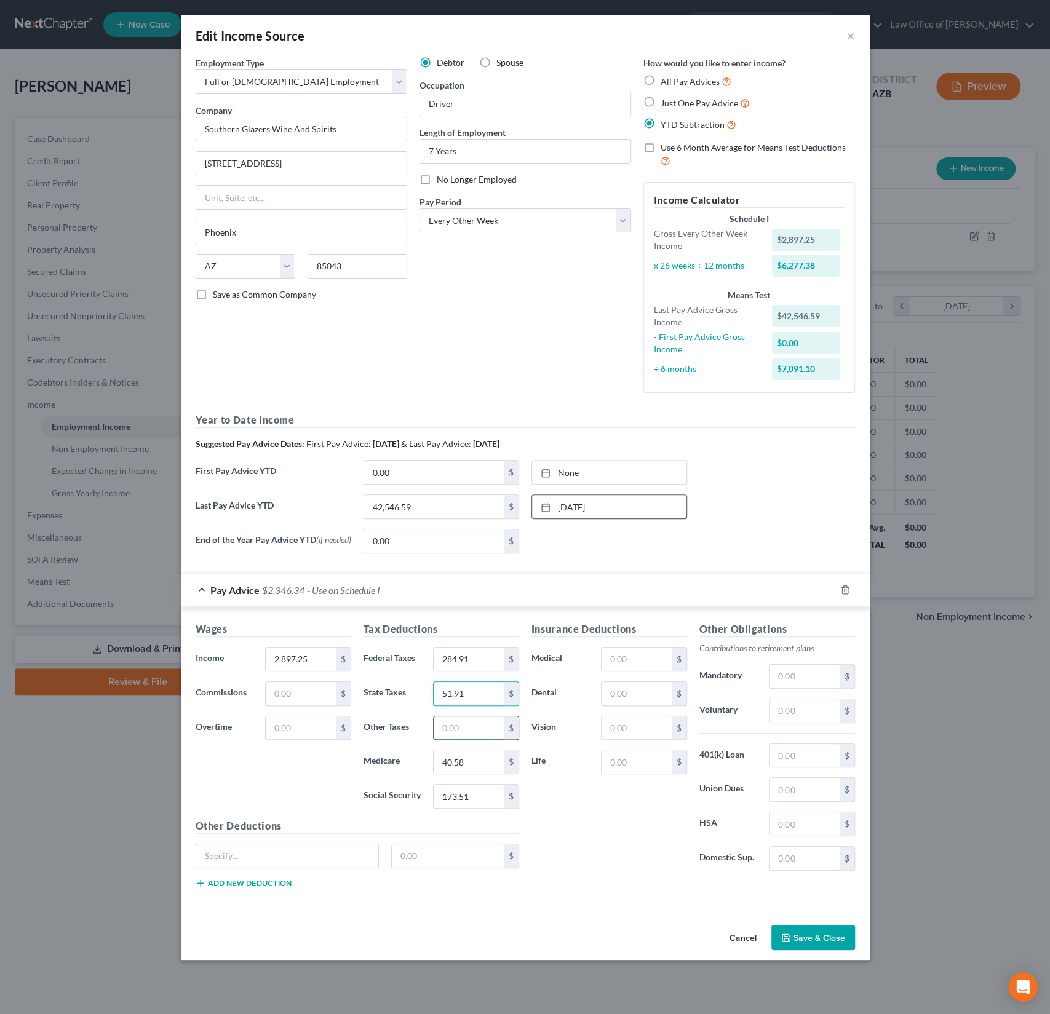
click at [470, 726] on input "text" at bounding box center [468, 727] width 69 height 23
type input "1"
click at [794, 798] on input "text" at bounding box center [803, 789] width 69 height 23
type input "81"
click at [796, 751] on input "text" at bounding box center [803, 755] width 69 height 23
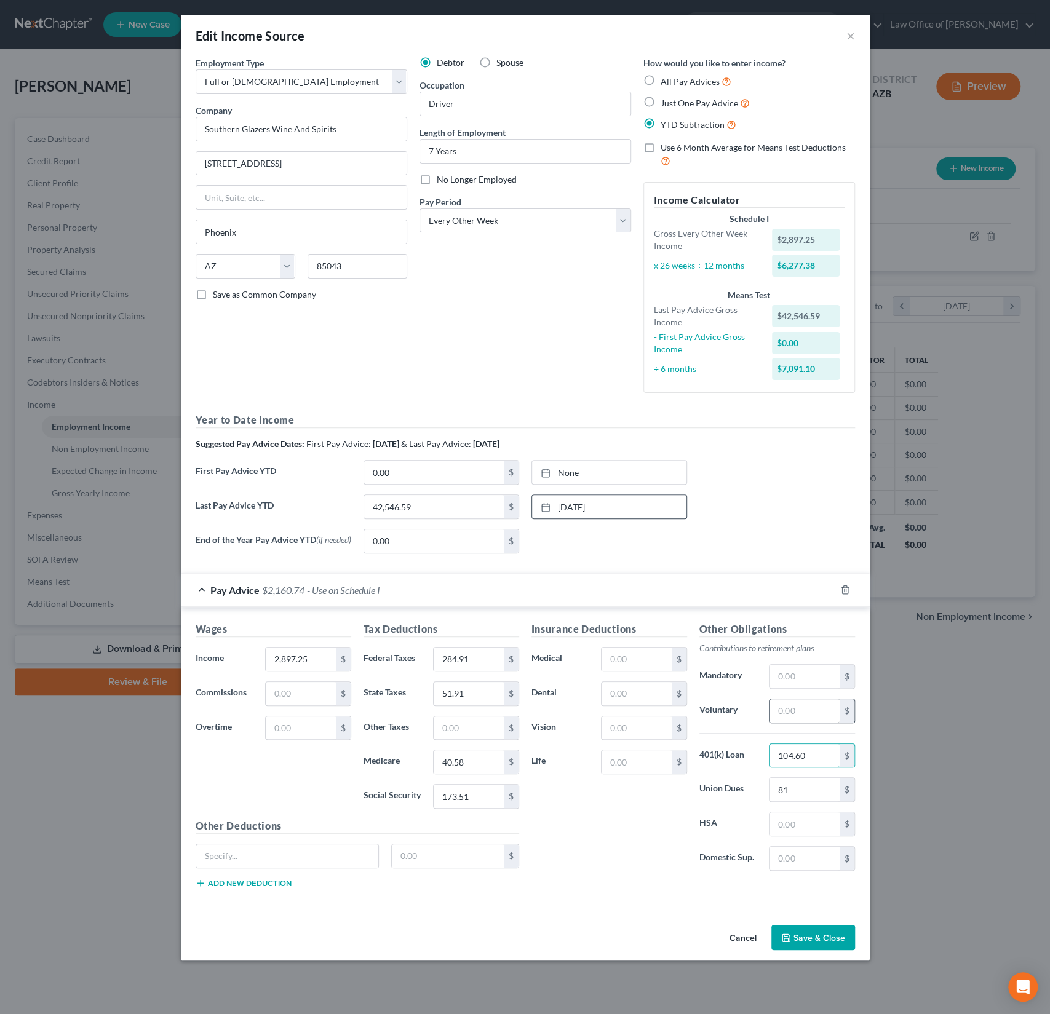
type input "104.60"
click at [794, 715] on input "text" at bounding box center [803, 710] width 69 height 23
type input "202.81"
click at [616, 727] on input "text" at bounding box center [635, 727] width 69 height 23
type input "4.26"
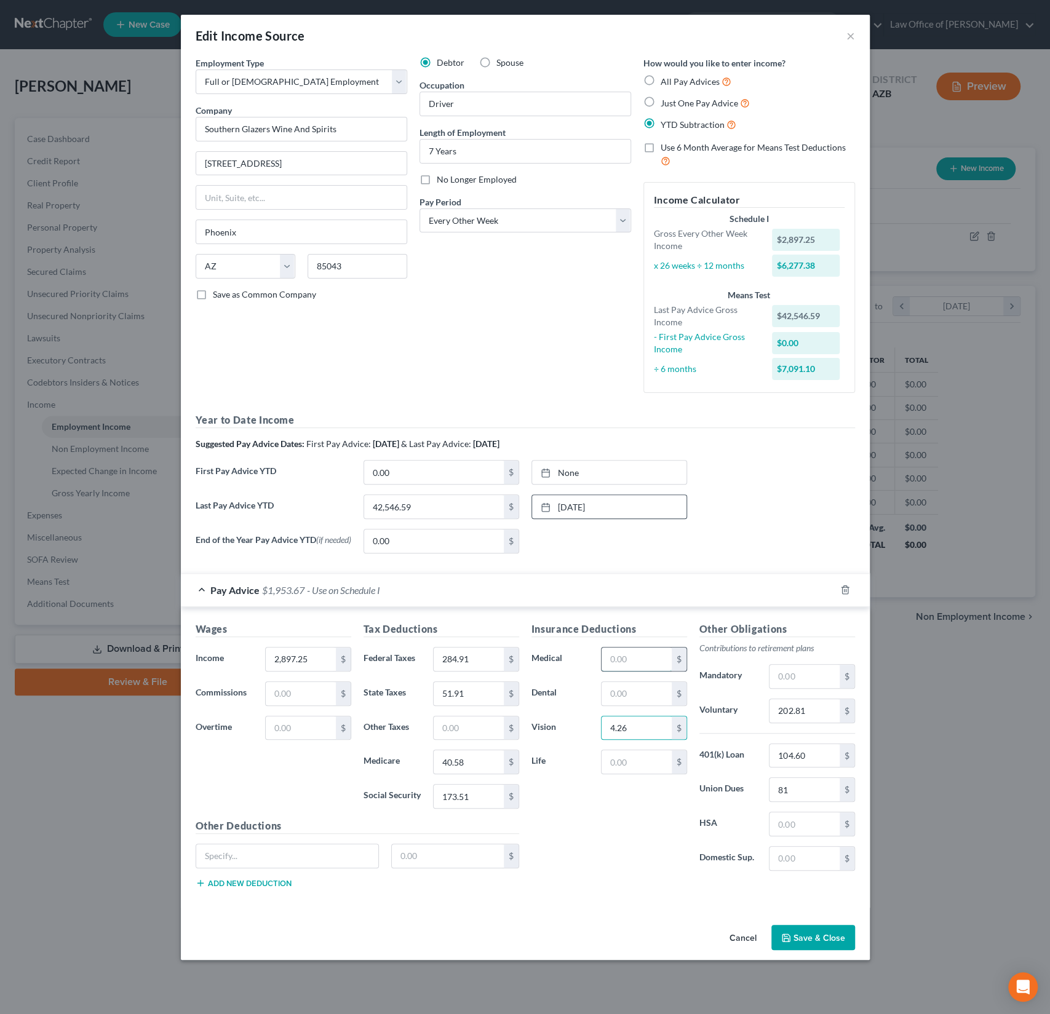
click at [614, 656] on input "text" at bounding box center [635, 659] width 69 height 23
click at [639, 664] on input "text" at bounding box center [635, 659] width 69 height 23
type input "96.24"
click at [650, 855] on div "Insurance Deductions Medical 96.24 $ Dental $ Vision 4.26 $ Life $" at bounding box center [609, 751] width 168 height 259
click at [801, 933] on button "Save & Close" at bounding box center [813, 938] width 84 height 26
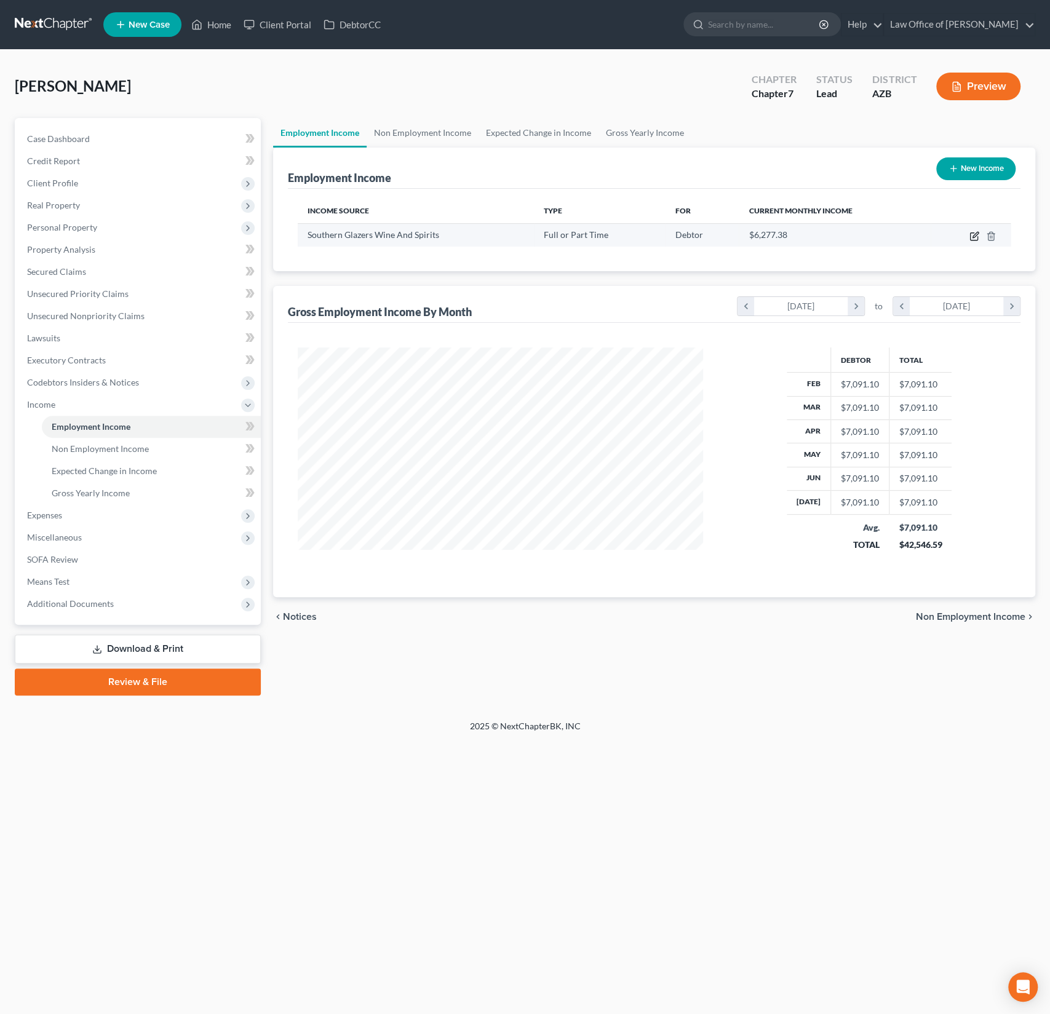
click at [975, 236] on icon "button" at bounding box center [974, 236] width 10 height 10
select select "0"
select select "3"
select select "2"
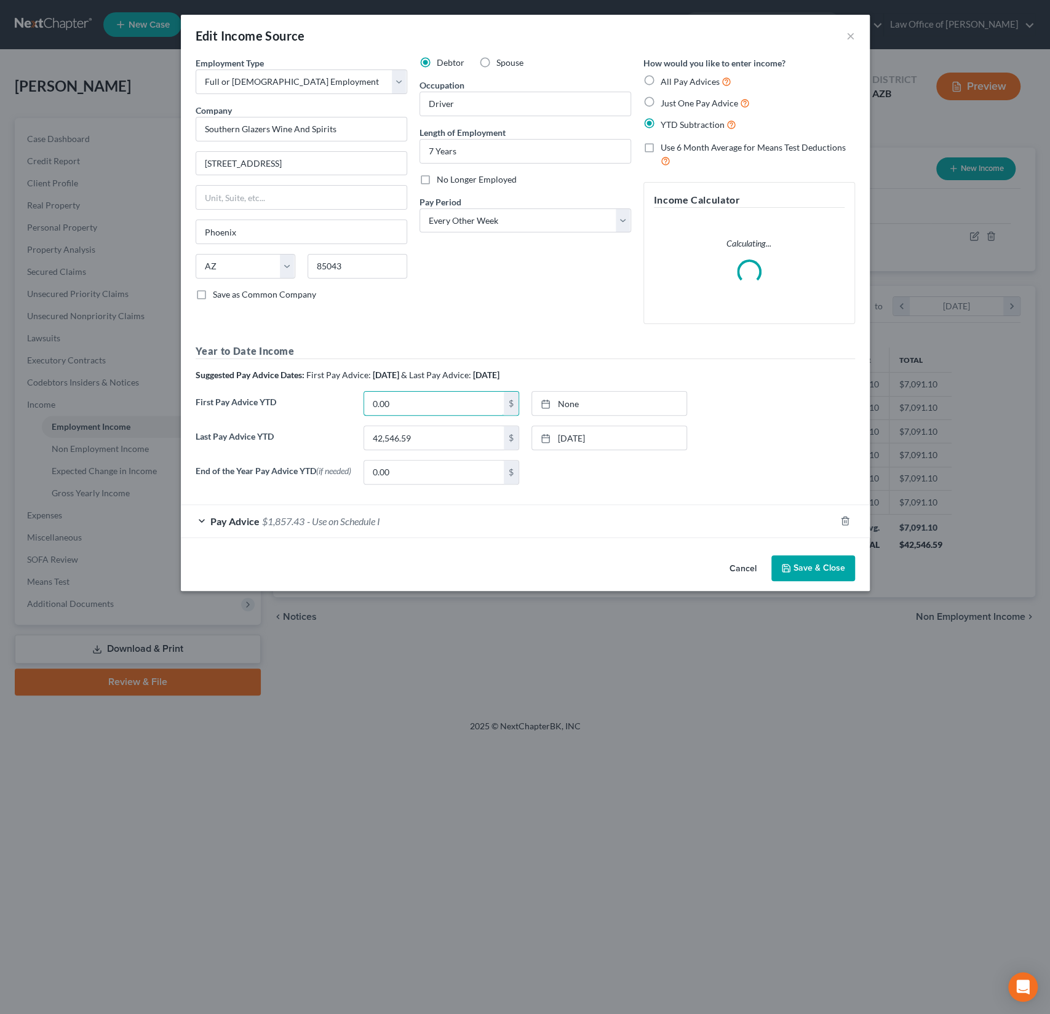
drag, startPoint x: 419, startPoint y: 401, endPoint x: 339, endPoint y: 395, distance: 79.6
click at [339, 395] on div "First Pay Advice YTD 0.00 $ None close Date Time chevron_left August 2025 chevr…" at bounding box center [525, 408] width 672 height 34
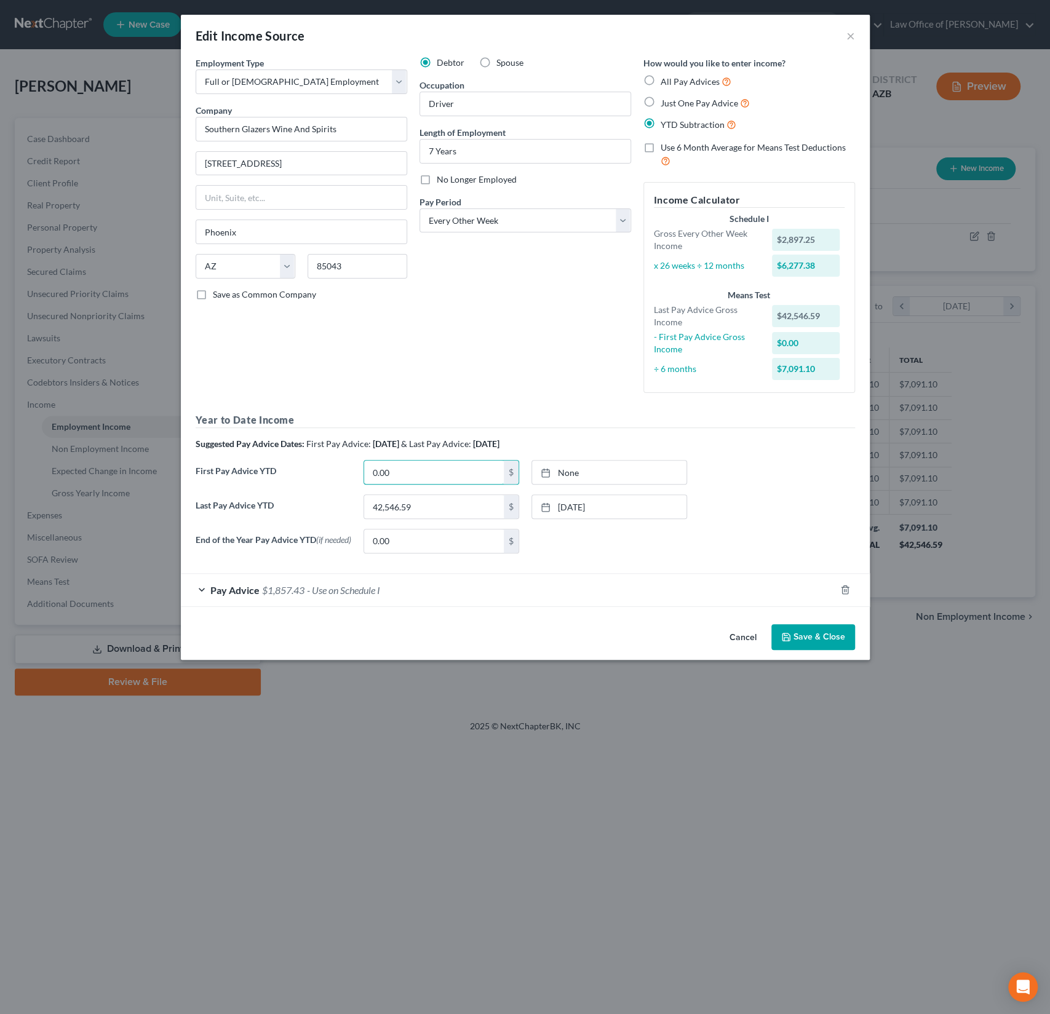
drag, startPoint x: 410, startPoint y: 409, endPoint x: 339, endPoint y: 400, distance: 71.9
click at [339, 400] on div "Employment Type * Select Full or Part Time Employment Self Employment Company *…" at bounding box center [525, 310] width 672 height 507
click at [406, 468] on input "0.00" at bounding box center [434, 472] width 140 height 23
drag, startPoint x: 417, startPoint y: 480, endPoint x: 334, endPoint y: 466, distance: 84.3
click at [334, 466] on div "First Pay Advice YTD 0.00 $ None close Date Time chevron_left August 2025 chevr…" at bounding box center [525, 477] width 672 height 34
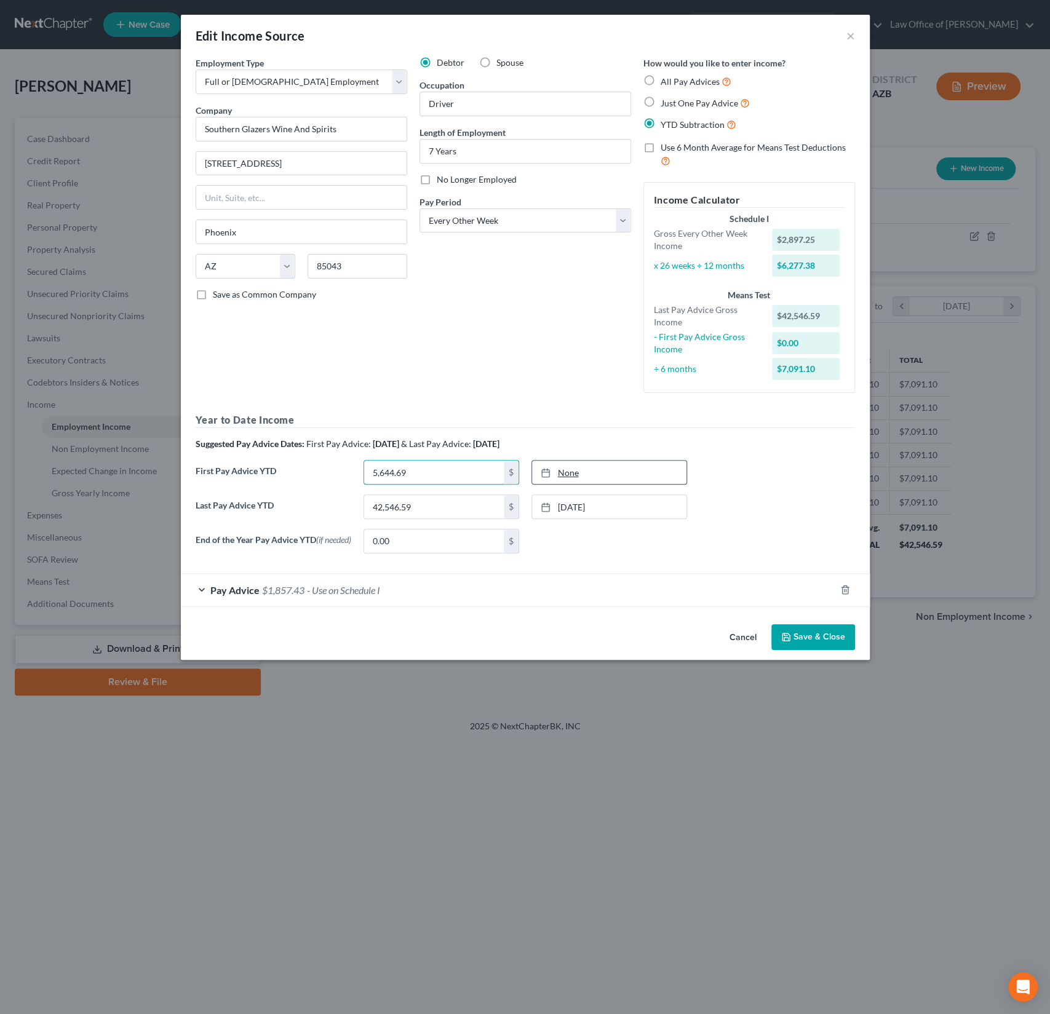
type input "5,644.69"
click at [565, 471] on link "None" at bounding box center [609, 472] width 154 height 23
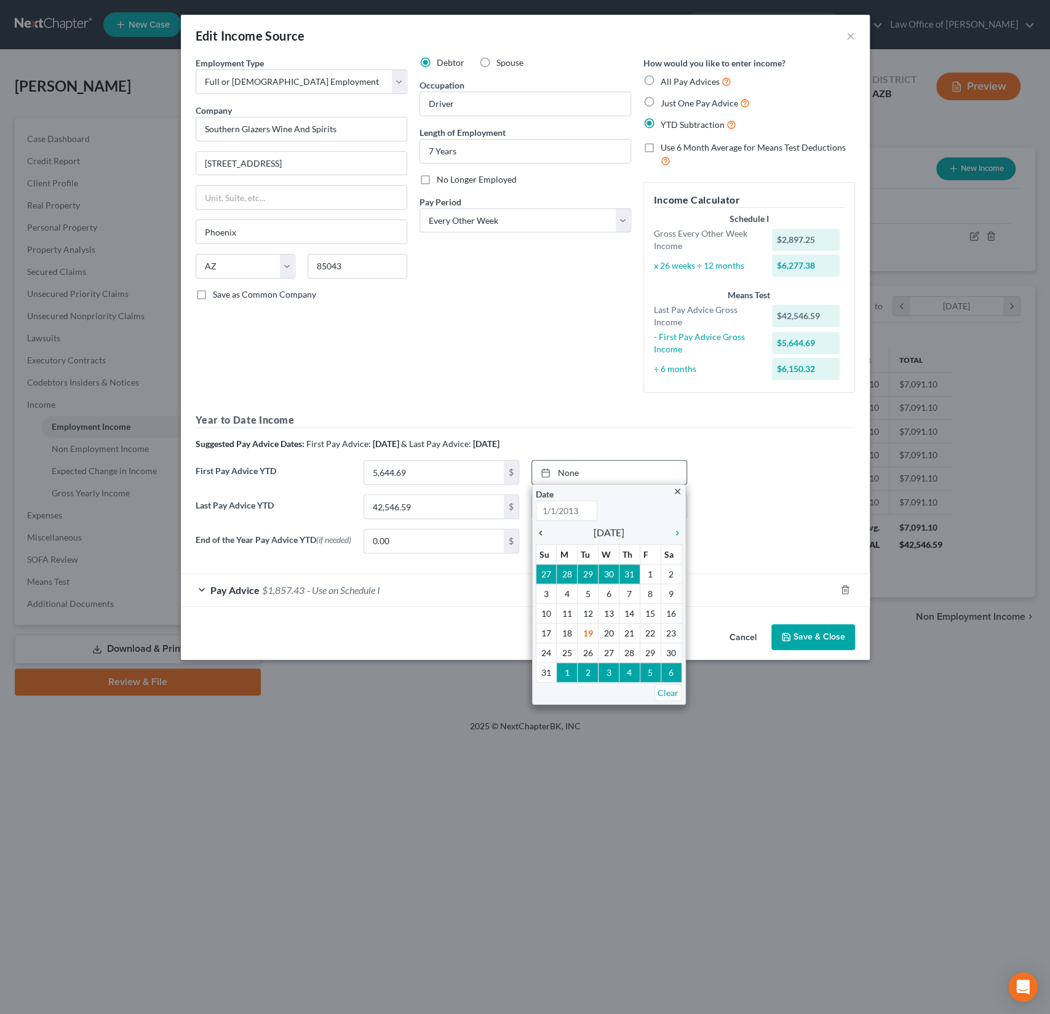
click at [537, 536] on icon "chevron_left" at bounding box center [544, 533] width 16 height 10
type input "8/19/2025"
click at [537, 536] on icon "chevron_left" at bounding box center [544, 533] width 16 height 10
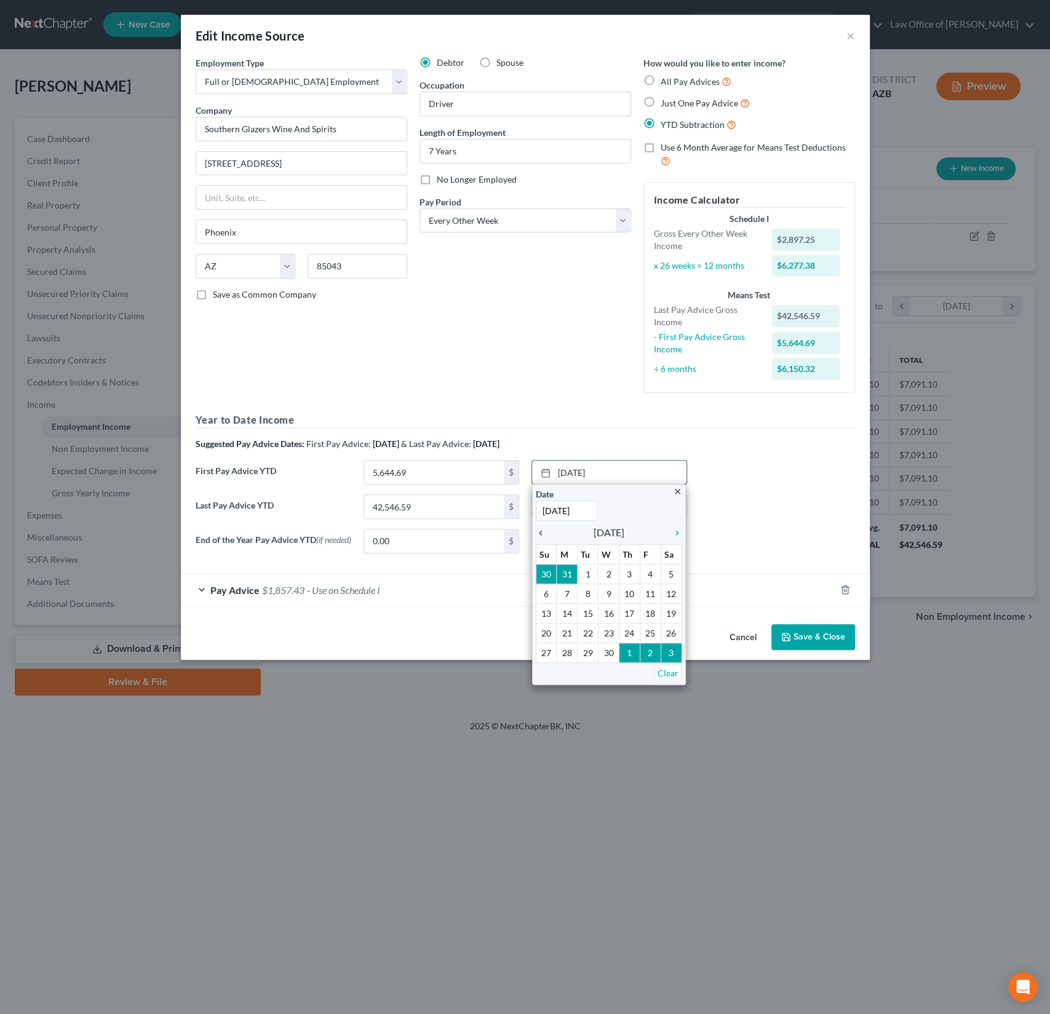
click at [537, 536] on icon "chevron_left" at bounding box center [544, 533] width 16 height 10
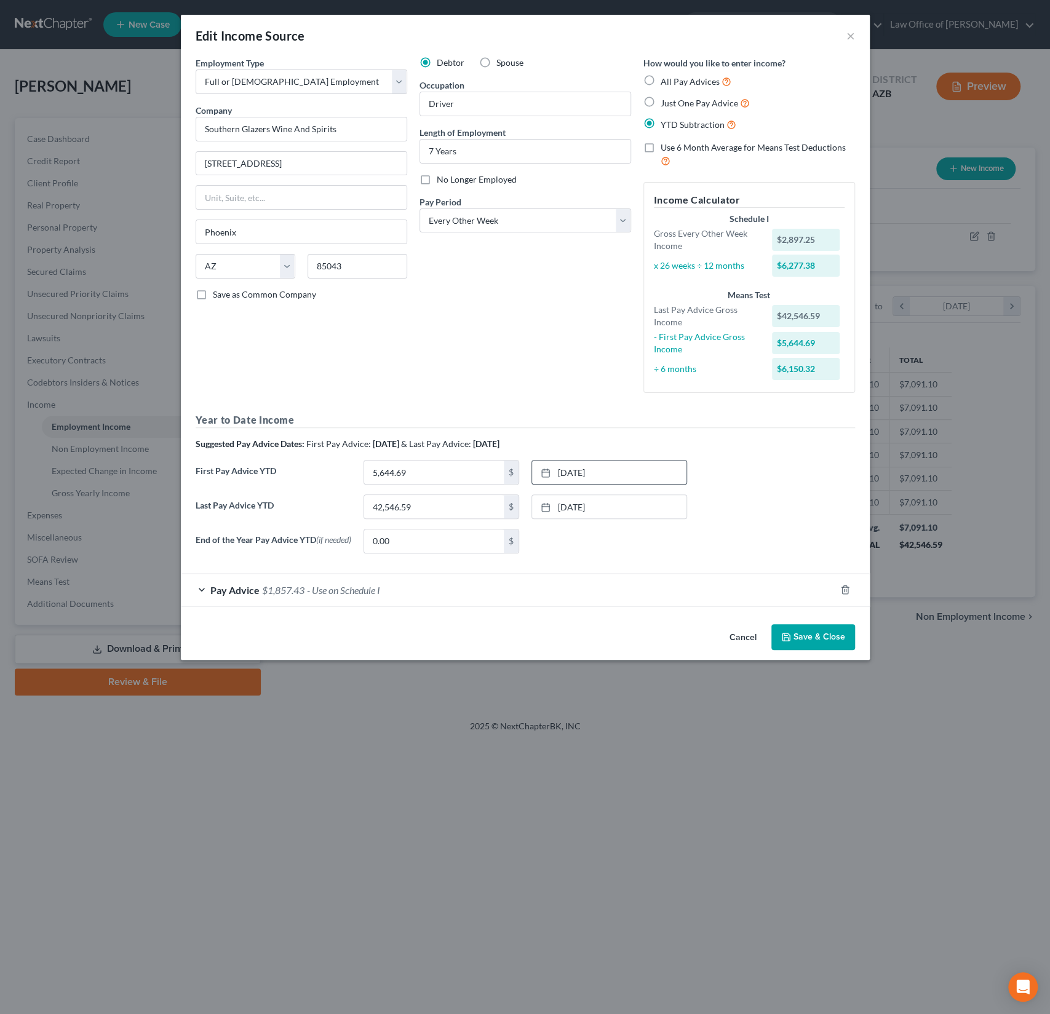
click at [801, 633] on button "Save & Close" at bounding box center [813, 637] width 84 height 26
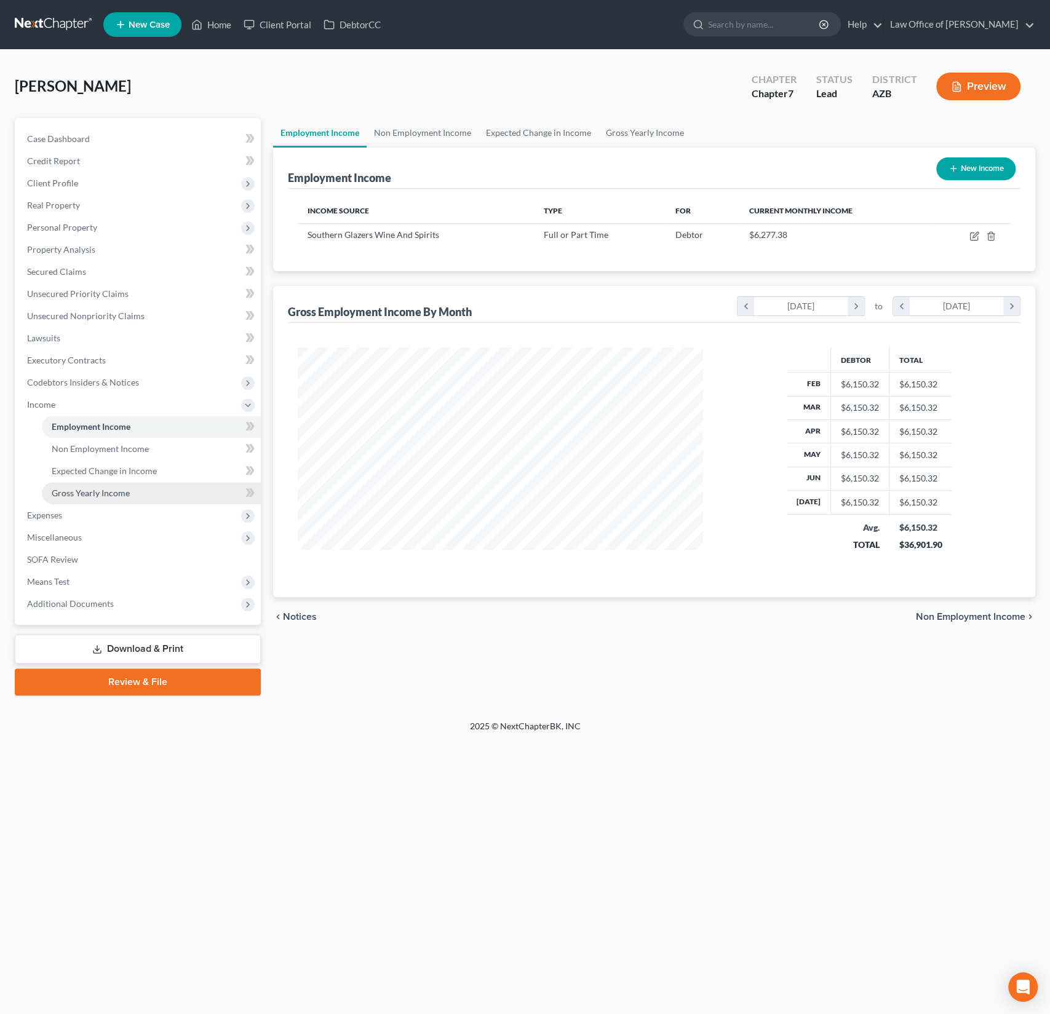
click at [87, 488] on span "Gross Yearly Income" at bounding box center [91, 493] width 78 height 10
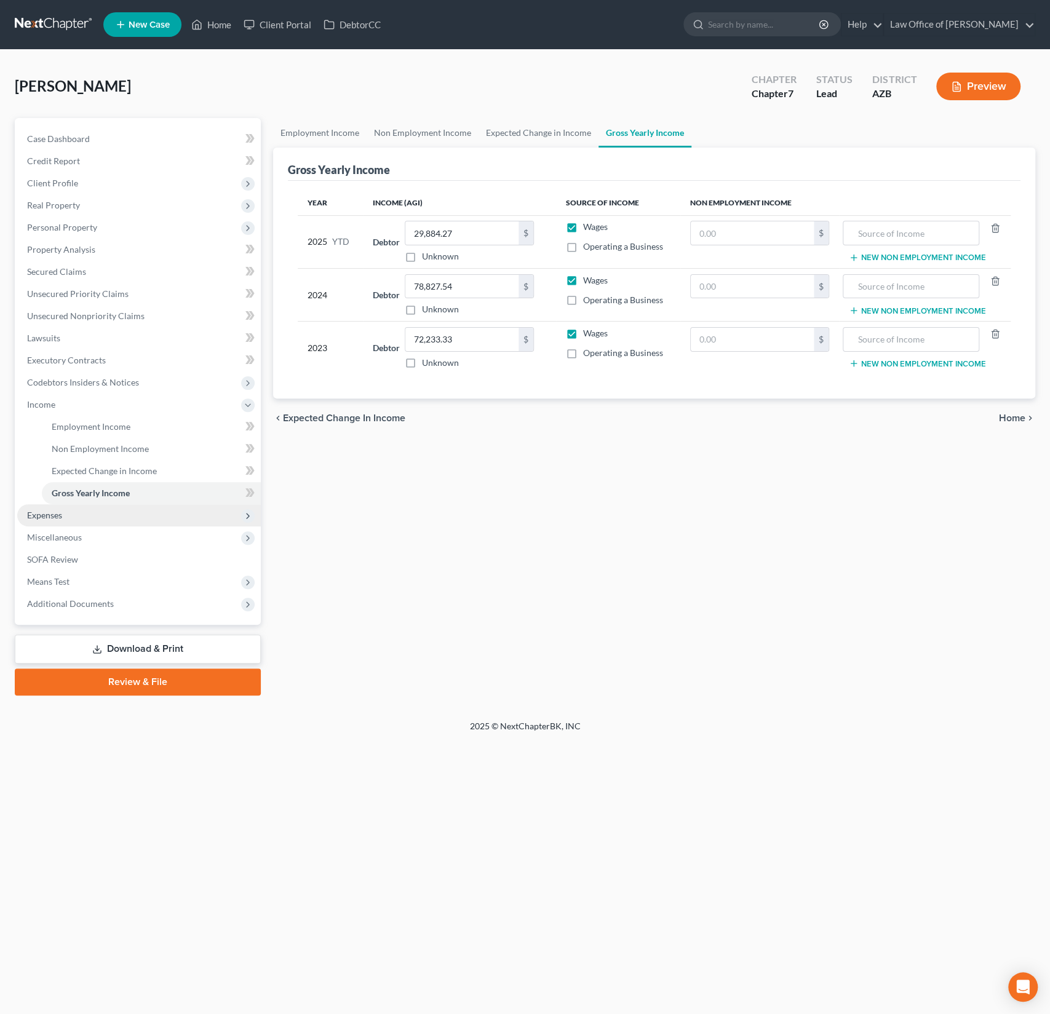
click at [64, 516] on span "Expenses" at bounding box center [139, 515] width 244 height 22
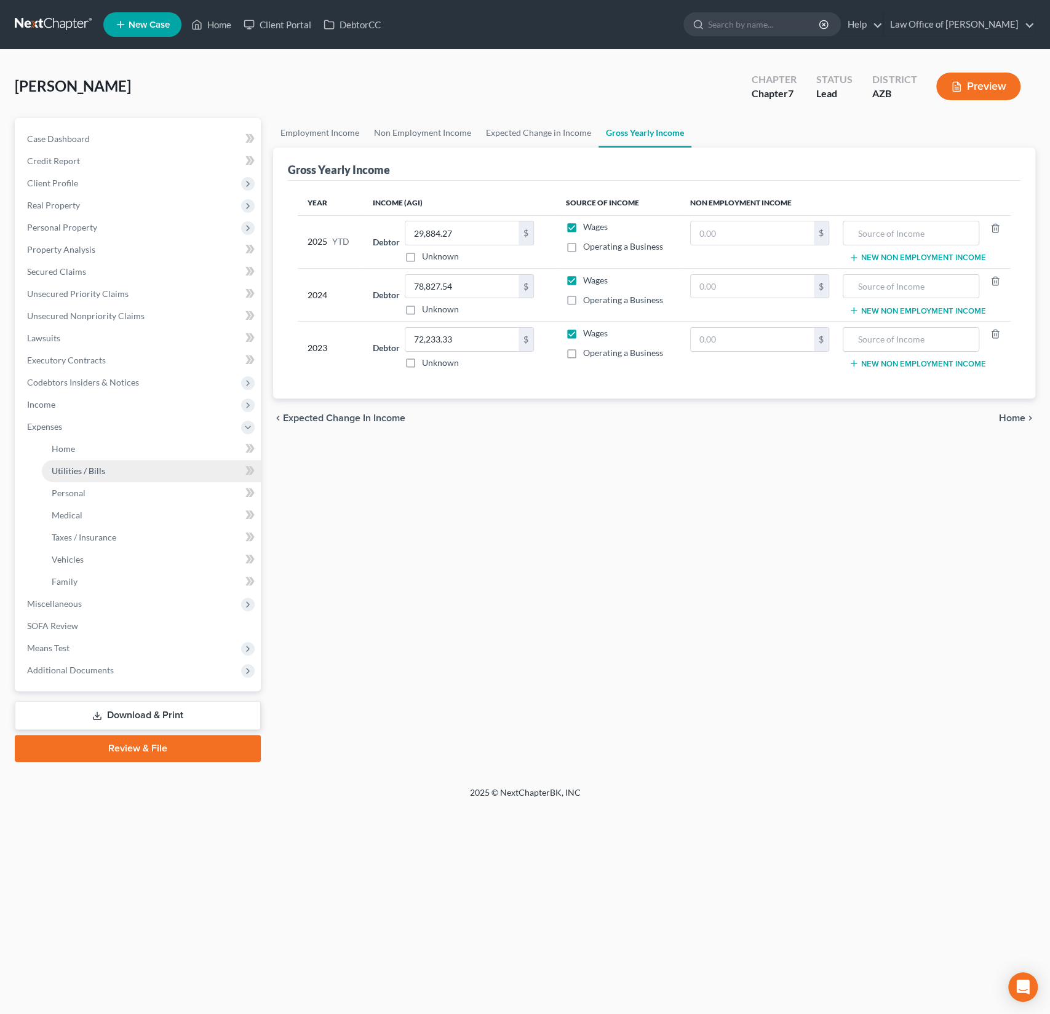
click at [76, 478] on link "Utilities / Bills" at bounding box center [151, 471] width 219 height 22
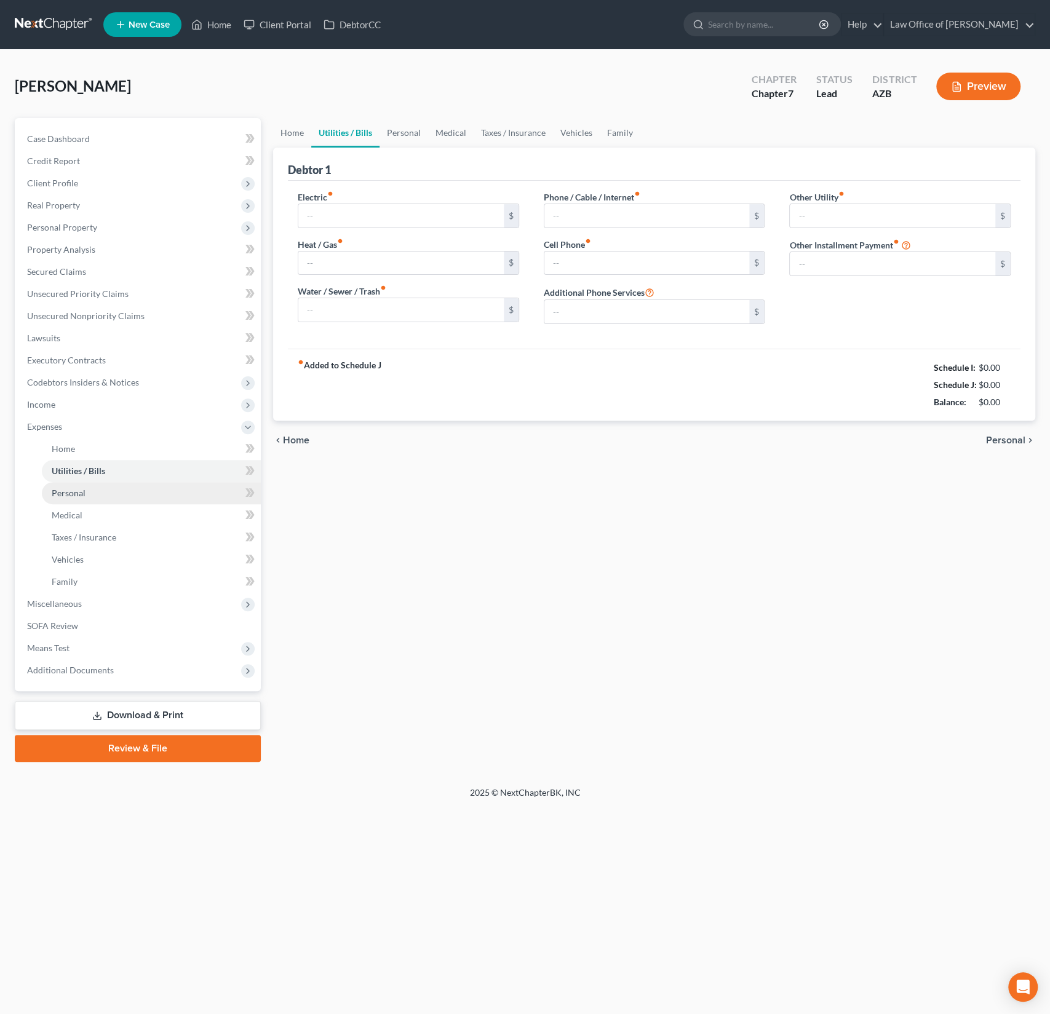
type input "110.00"
type input "0.00"
type input "141.00"
type input "0.00"
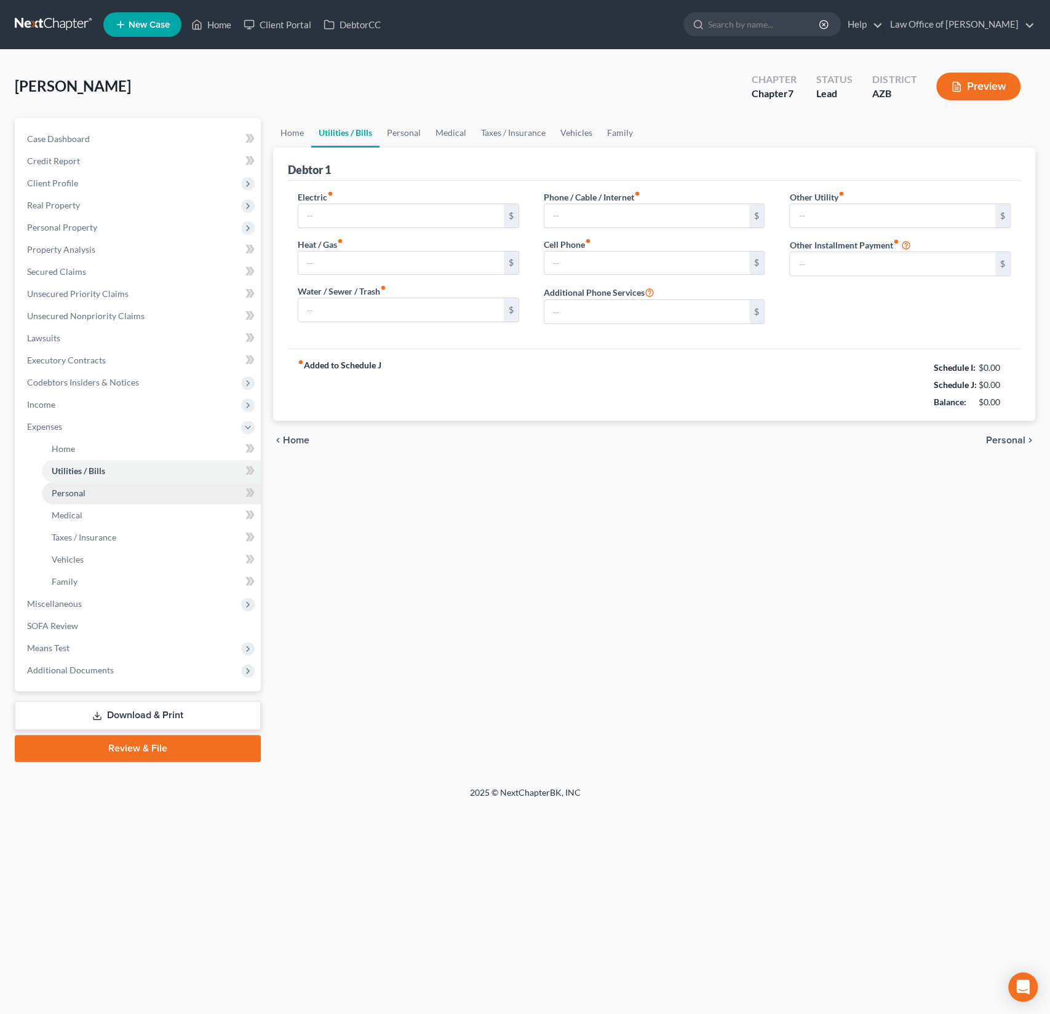
type input "0.00"
click at [69, 491] on span "Personal" at bounding box center [69, 493] width 34 height 10
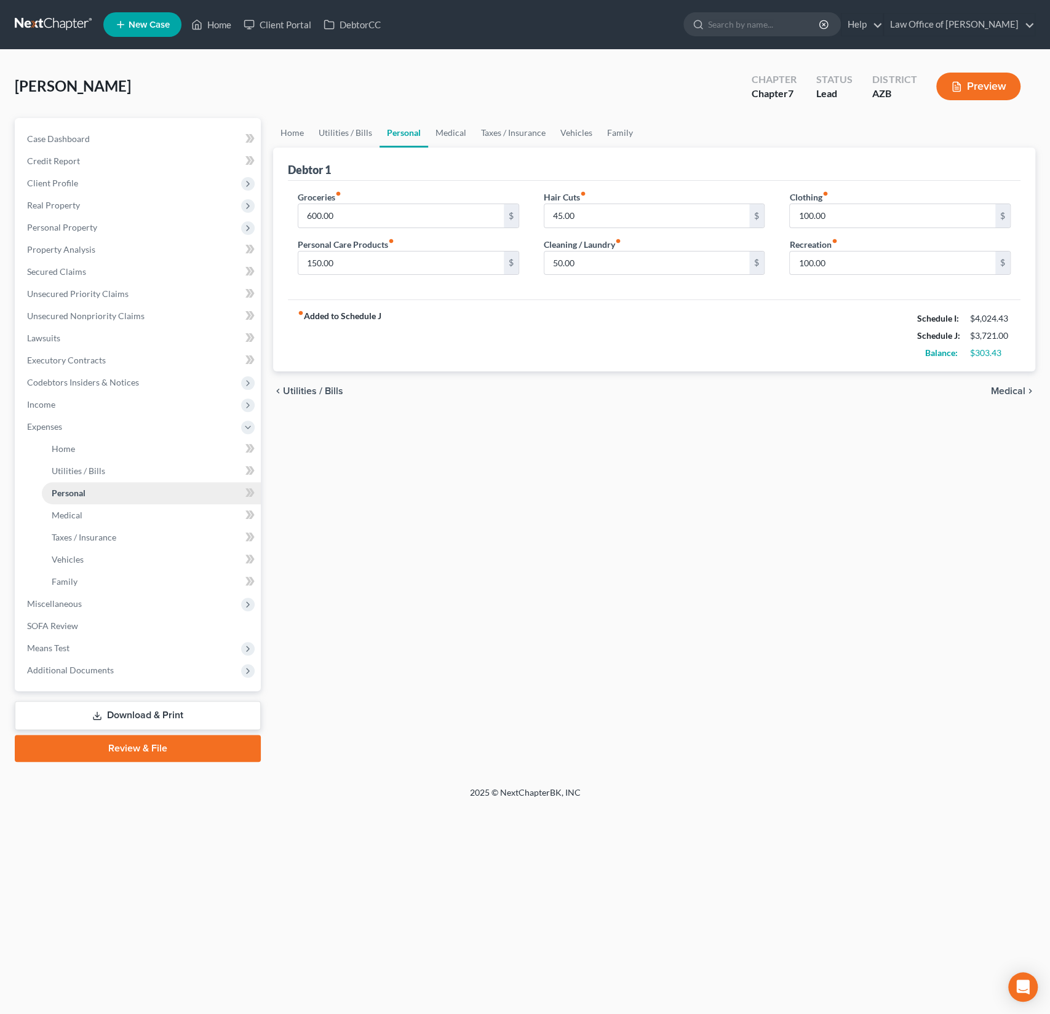
click at [66, 503] on link "Personal" at bounding box center [151, 493] width 219 height 22
click at [69, 522] on link "Medical" at bounding box center [151, 515] width 219 height 22
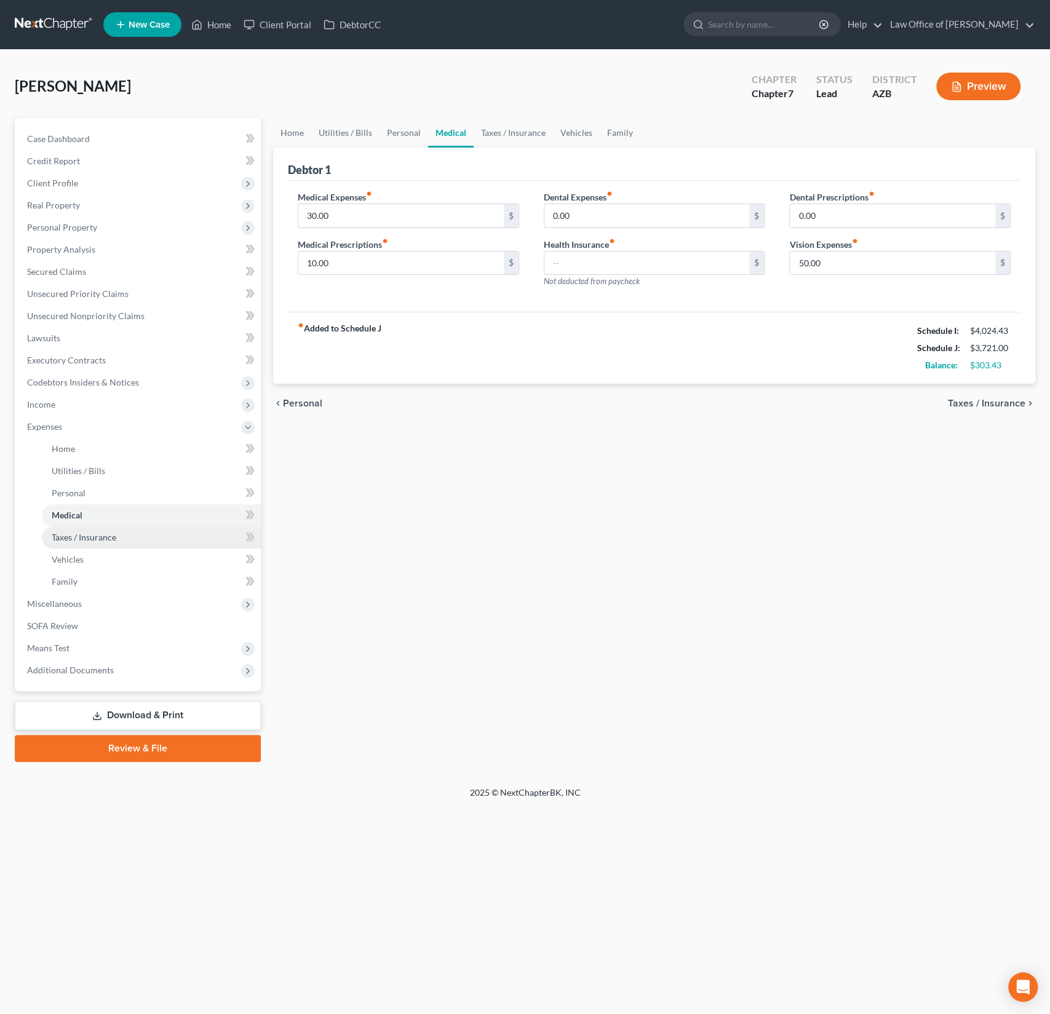
click at [64, 532] on span "Taxes / Insurance" at bounding box center [84, 537] width 65 height 10
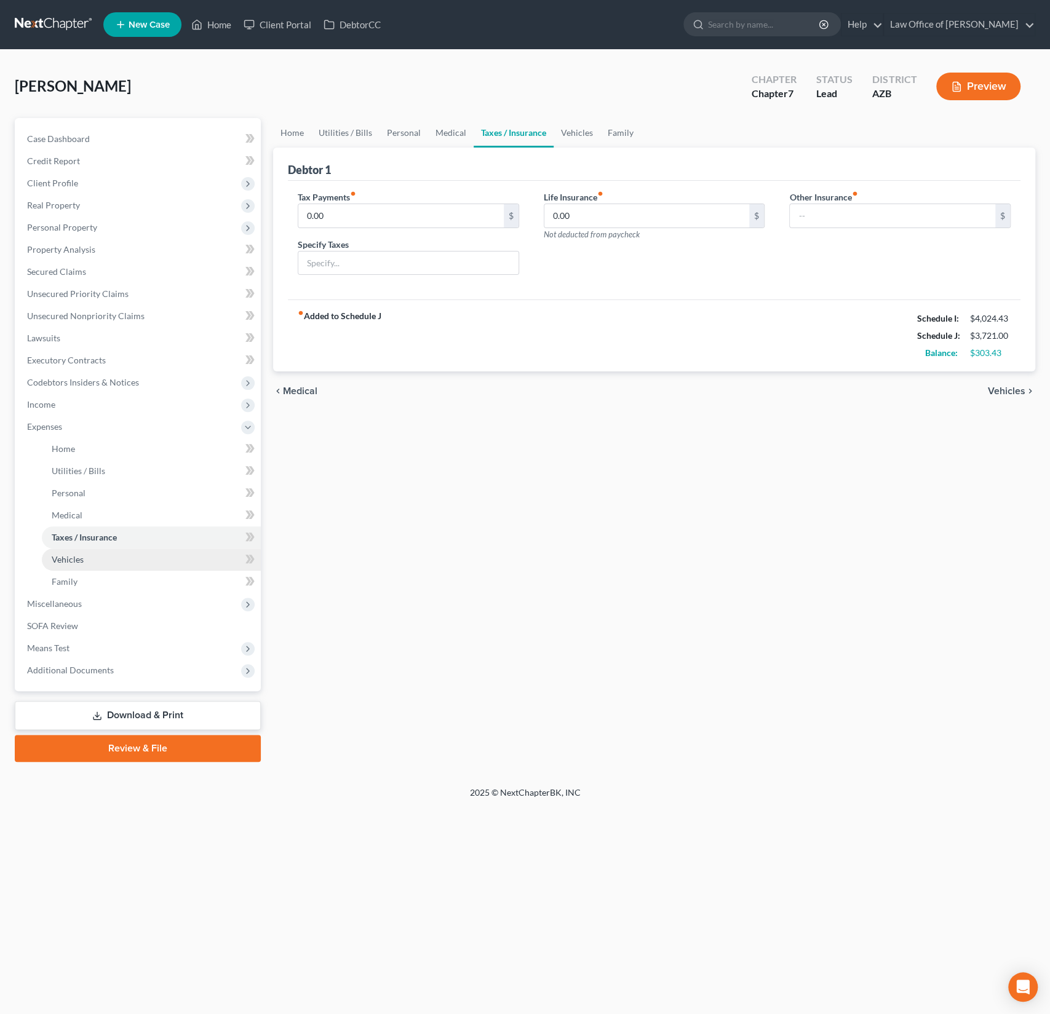
click at [61, 554] on span "Vehicles" at bounding box center [68, 559] width 32 height 10
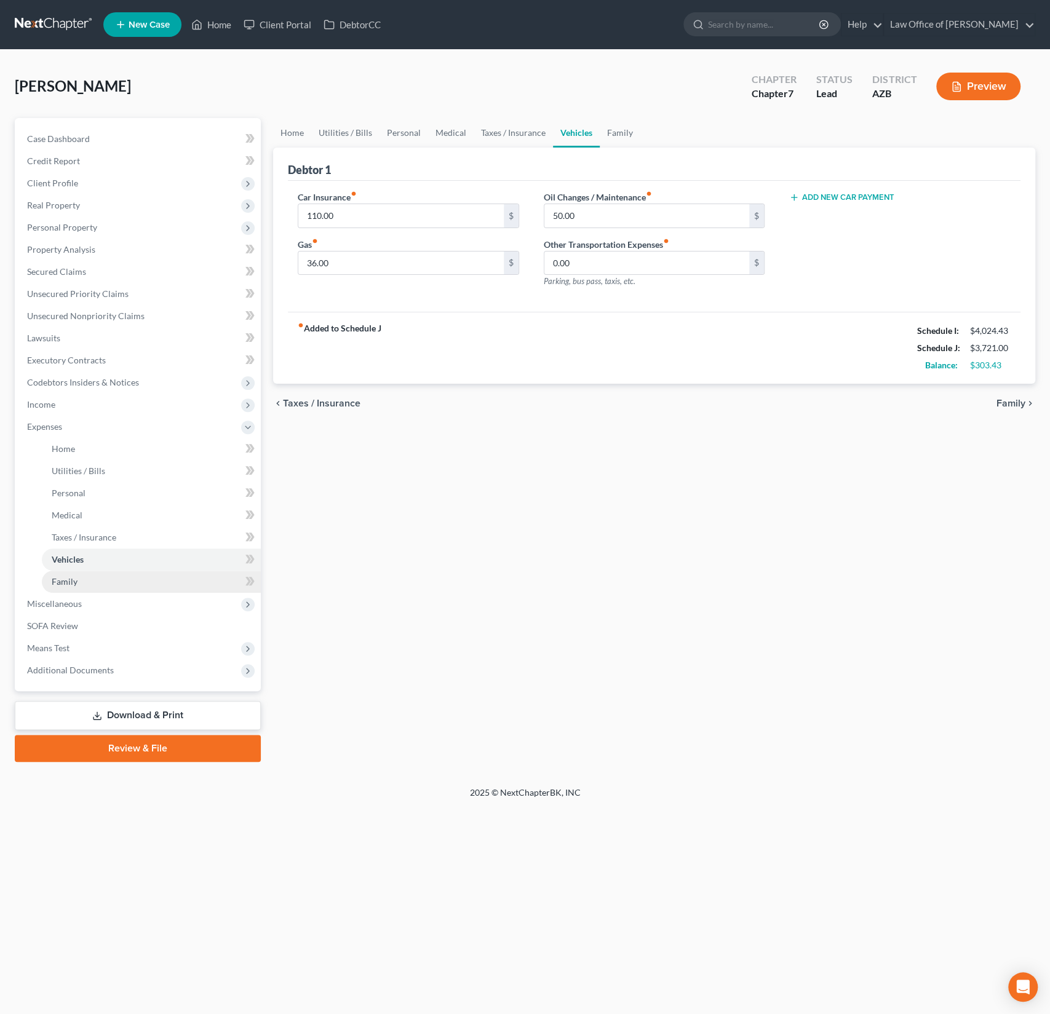
click at [63, 579] on span "Family" at bounding box center [65, 581] width 26 height 10
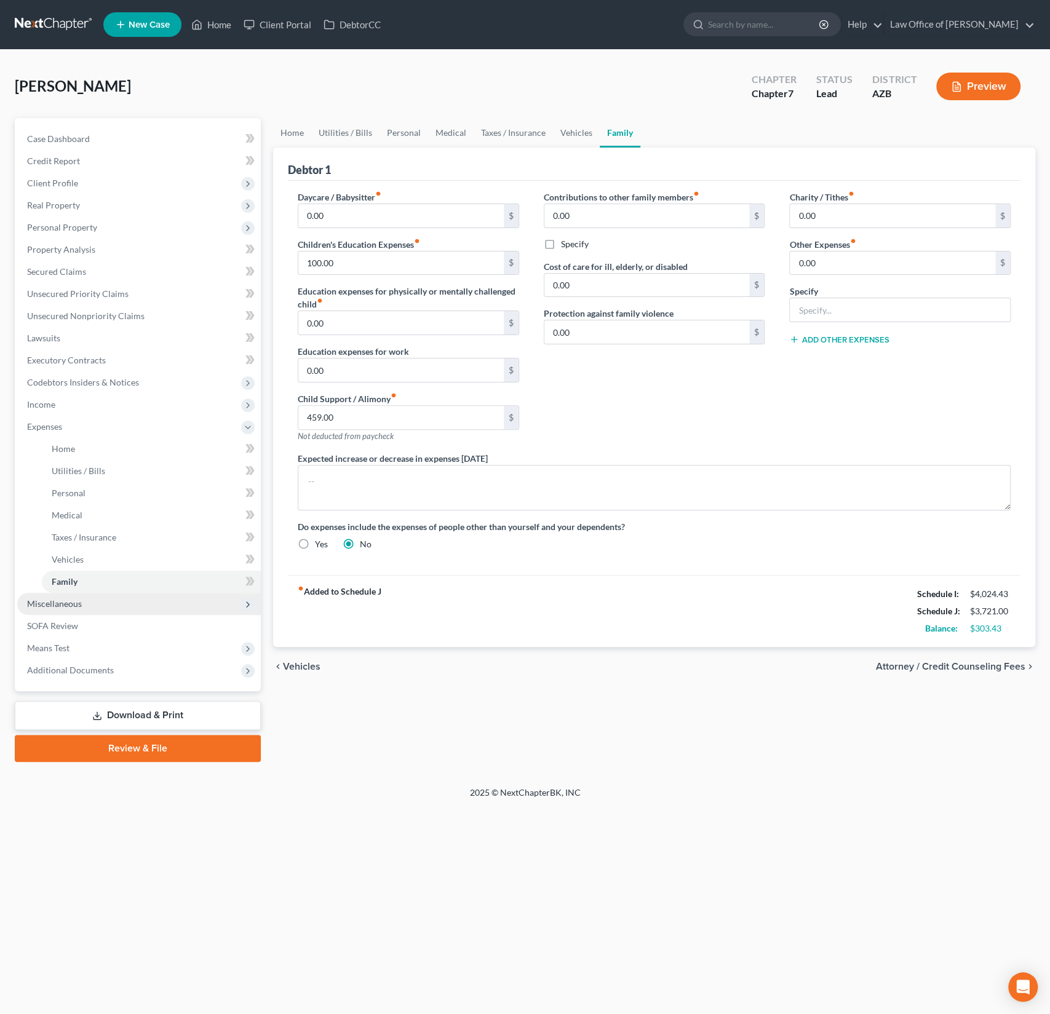
click at [58, 604] on span "Miscellaneous" at bounding box center [54, 603] width 55 height 10
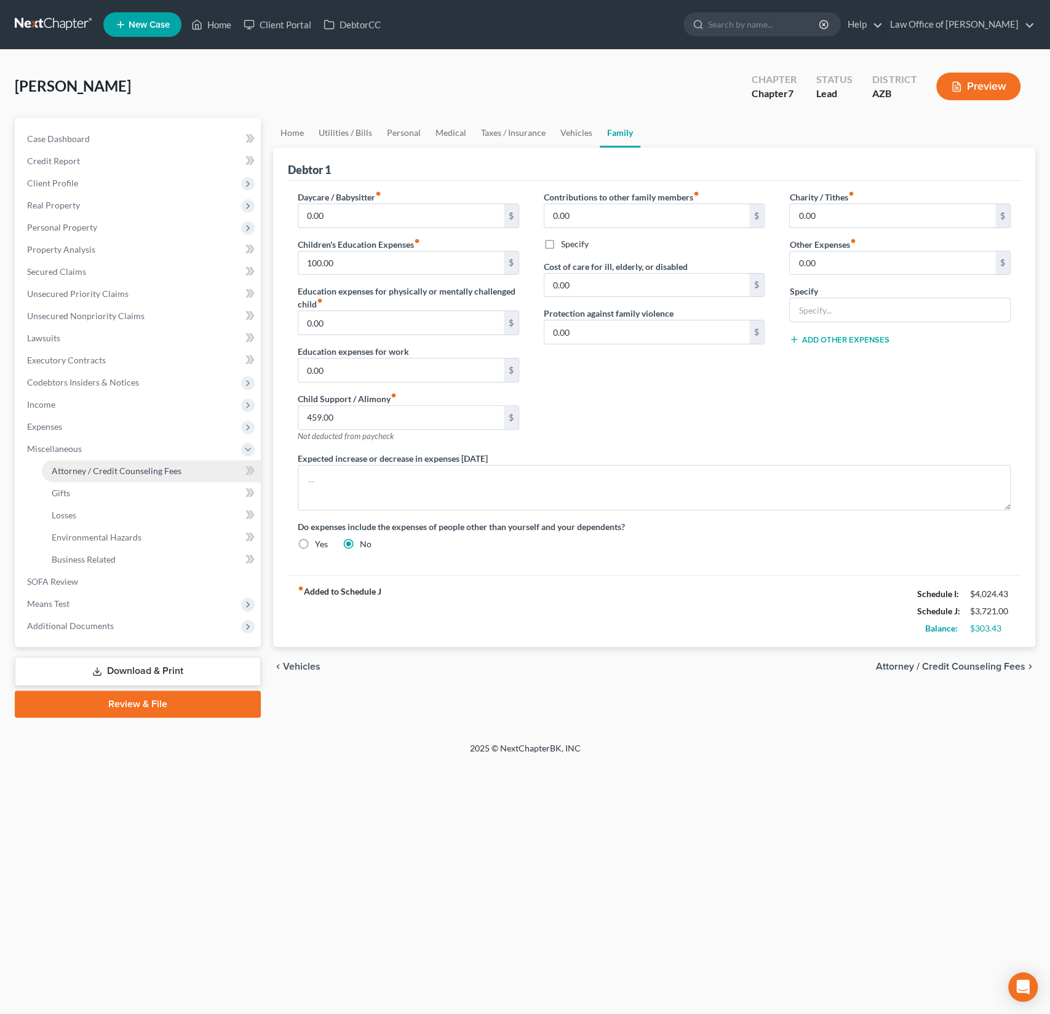
click at [95, 477] on link "Attorney / Credit Counseling Fees" at bounding box center [151, 471] width 219 height 22
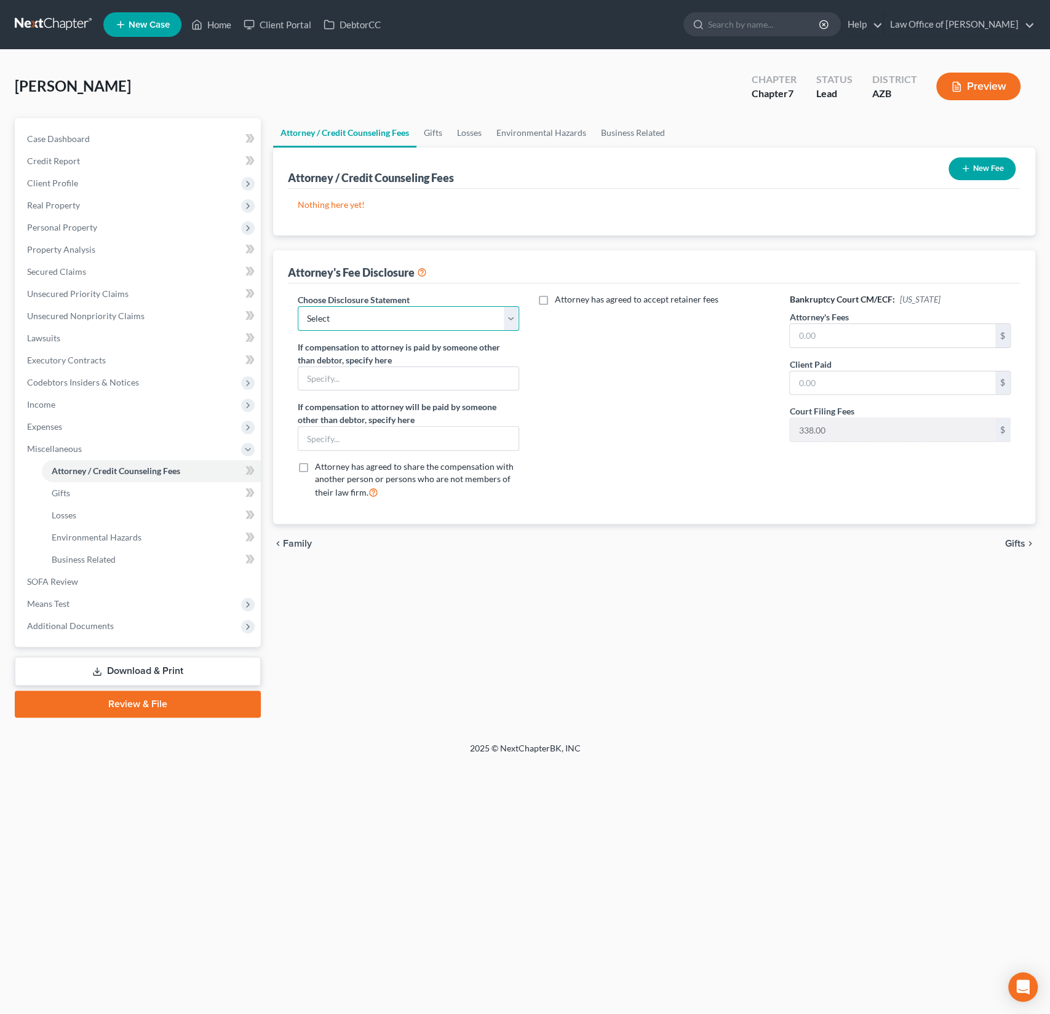
click at [462, 316] on select "Select Chapter 7 Chapter 13 Disclosure" at bounding box center [408, 318] width 221 height 25
select select "0"
click at [298, 306] on select "Select Chapter 7 Chapter 13 Disclosure" at bounding box center [408, 318] width 221 height 25
click at [841, 335] on input "text" at bounding box center [892, 335] width 205 height 23
type input "928"
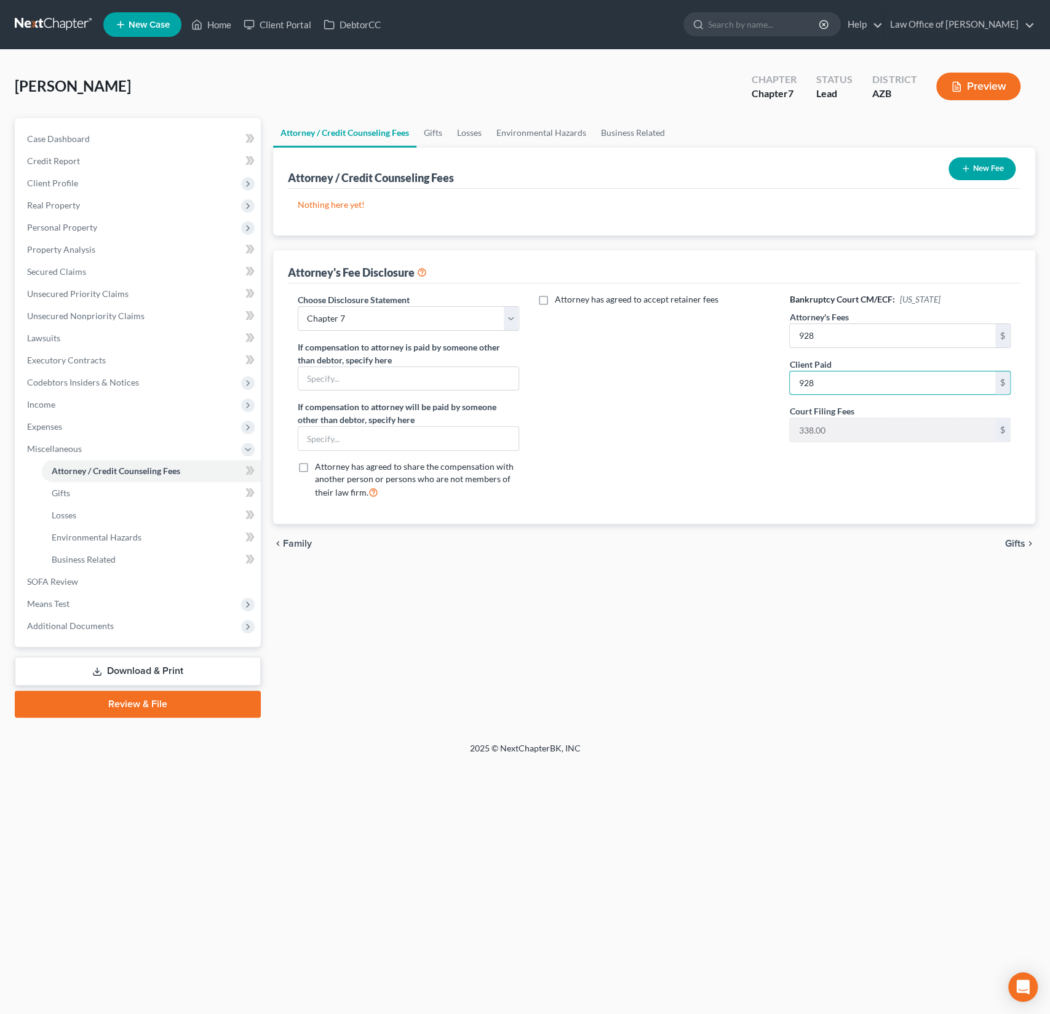
type input "928"
click at [976, 171] on button "New Fee" at bounding box center [981, 168] width 67 height 23
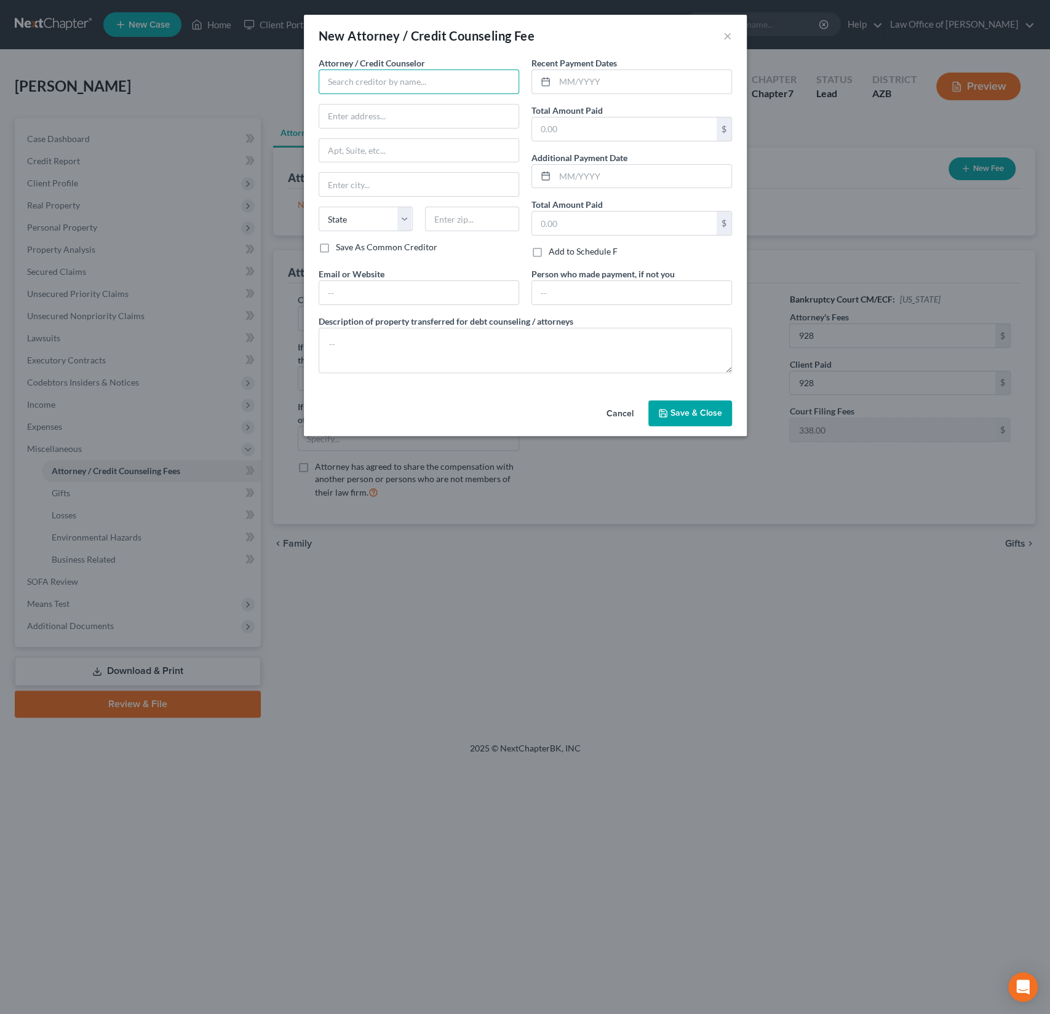
click at [336, 91] on input "text" at bounding box center [419, 81] width 200 height 25
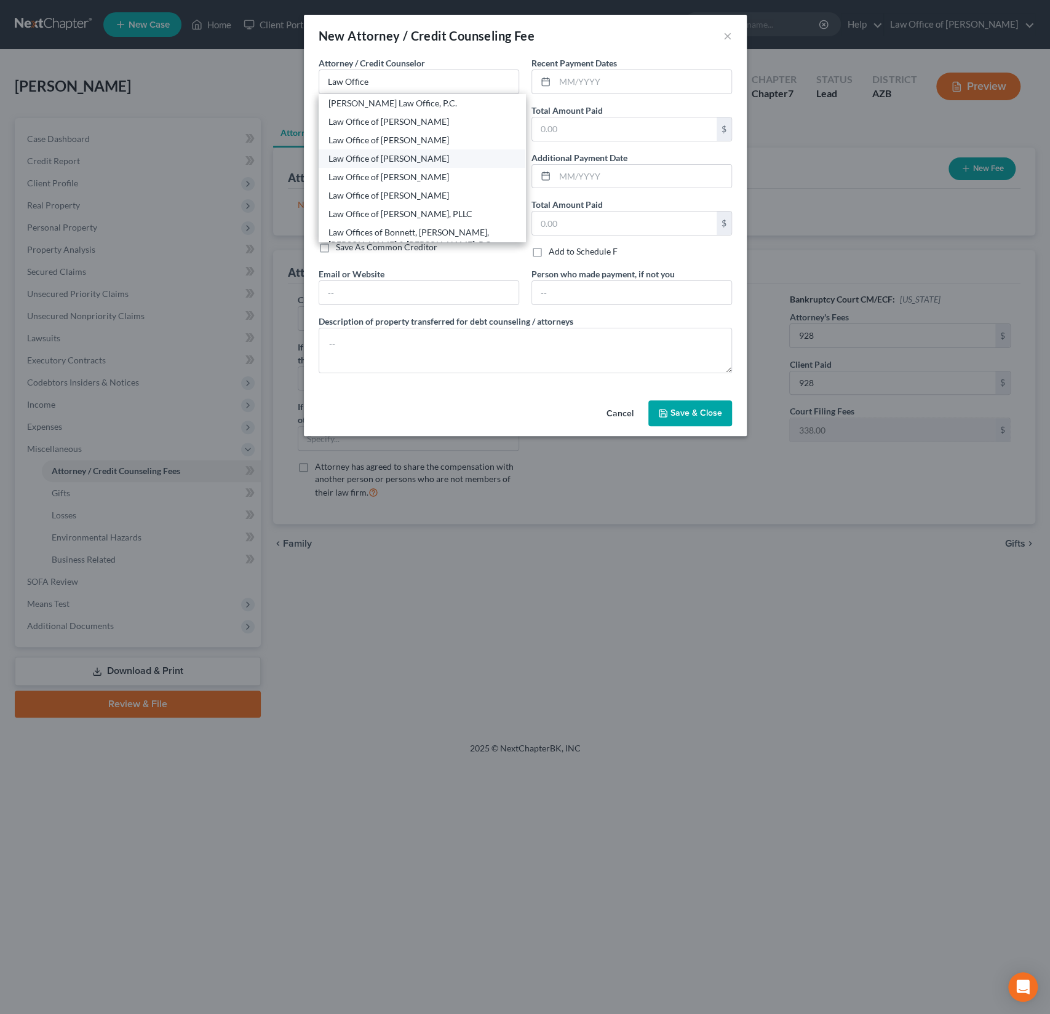
click at [375, 157] on div "Law Office of [PERSON_NAME]" at bounding box center [421, 159] width 187 height 12
type input "Law Office of [PERSON_NAME]"
type input "4186 W 2200 S"
type input "Ogden"
select select "46"
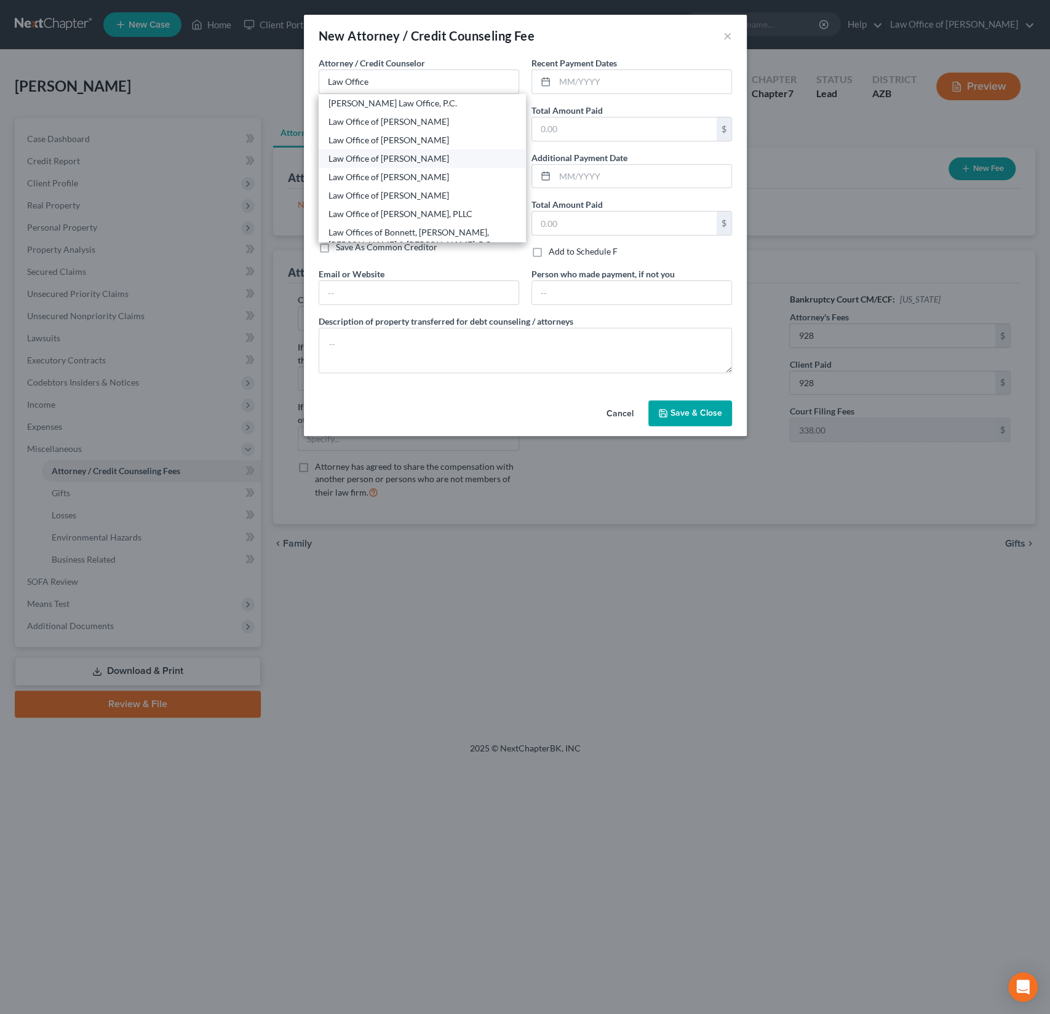
type input "84401"
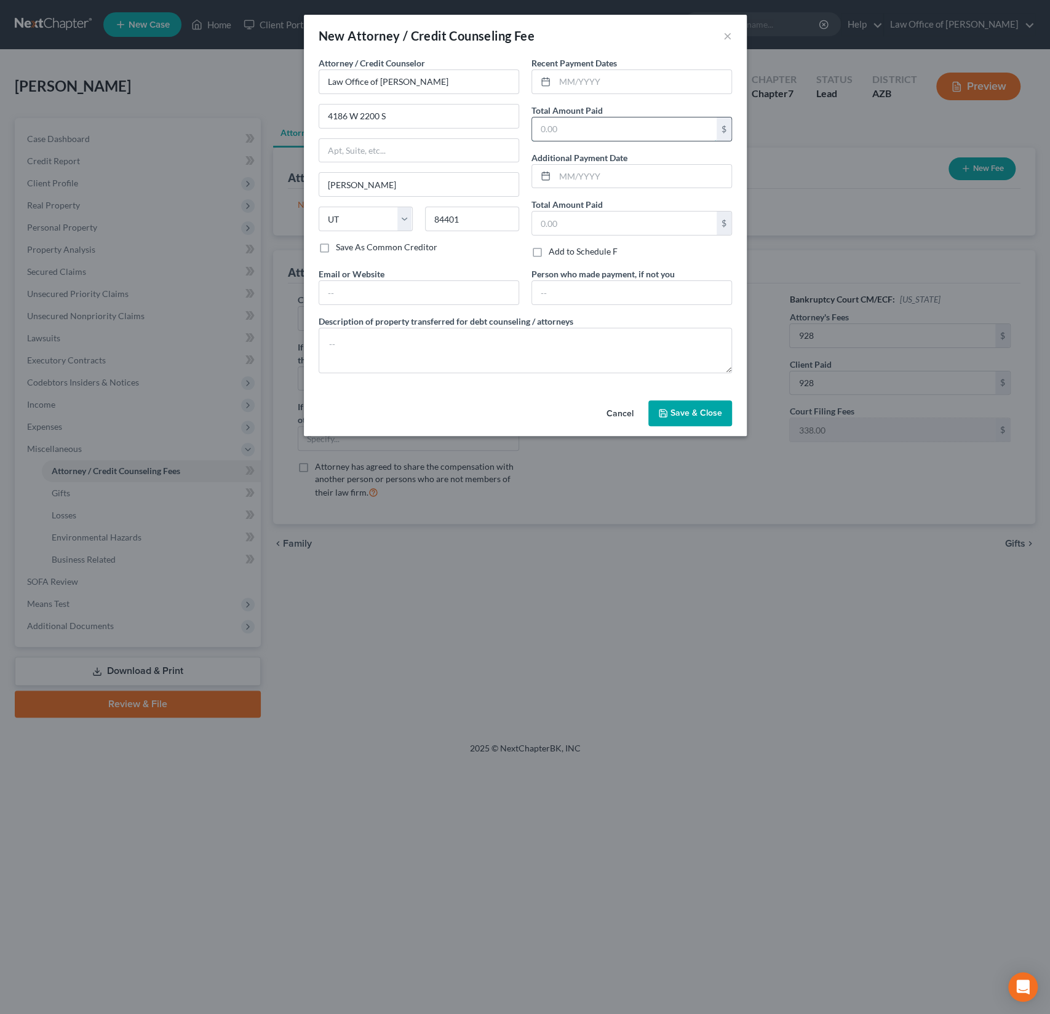
click at [583, 132] on input "text" at bounding box center [624, 128] width 184 height 23
type input "928"
click at [713, 414] on span "Save & Close" at bounding box center [696, 413] width 52 height 10
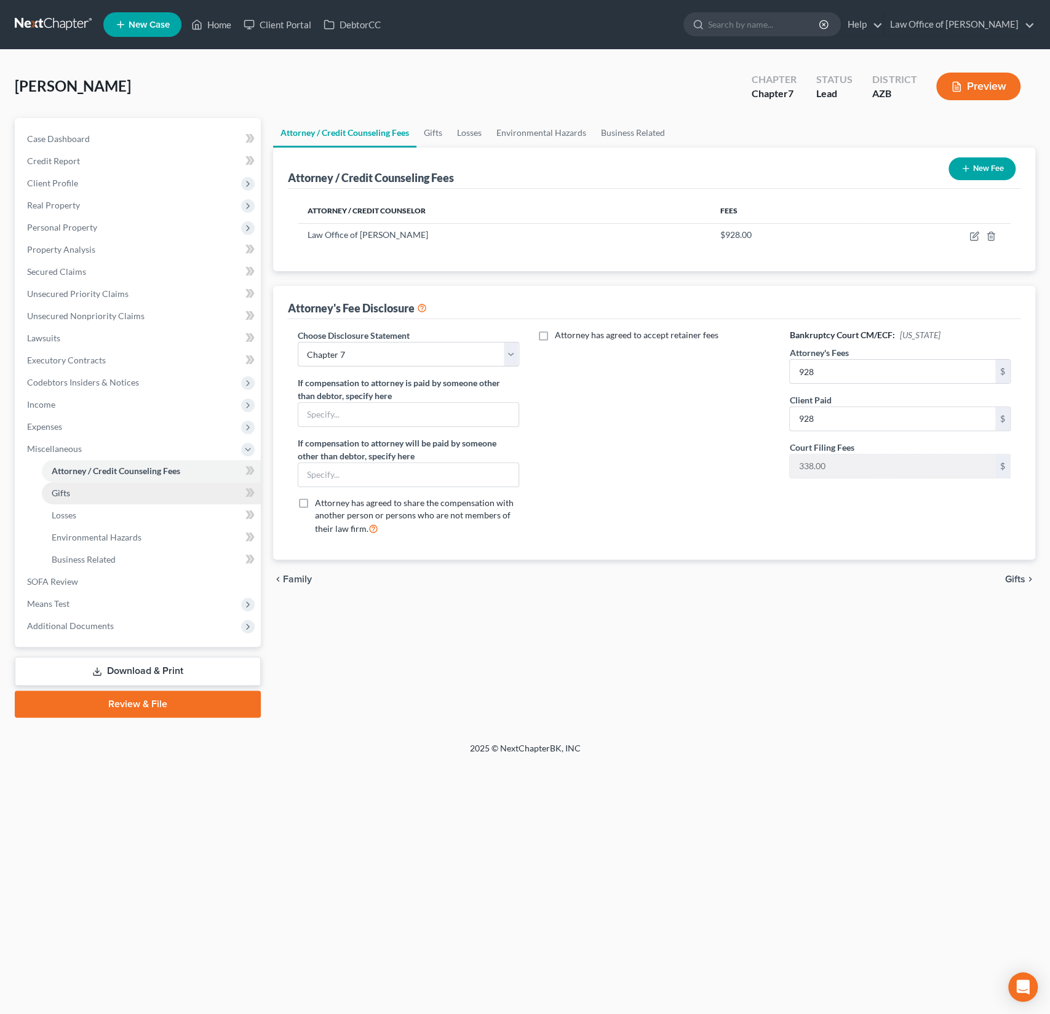
click at [82, 494] on link "Gifts" at bounding box center [151, 493] width 219 height 22
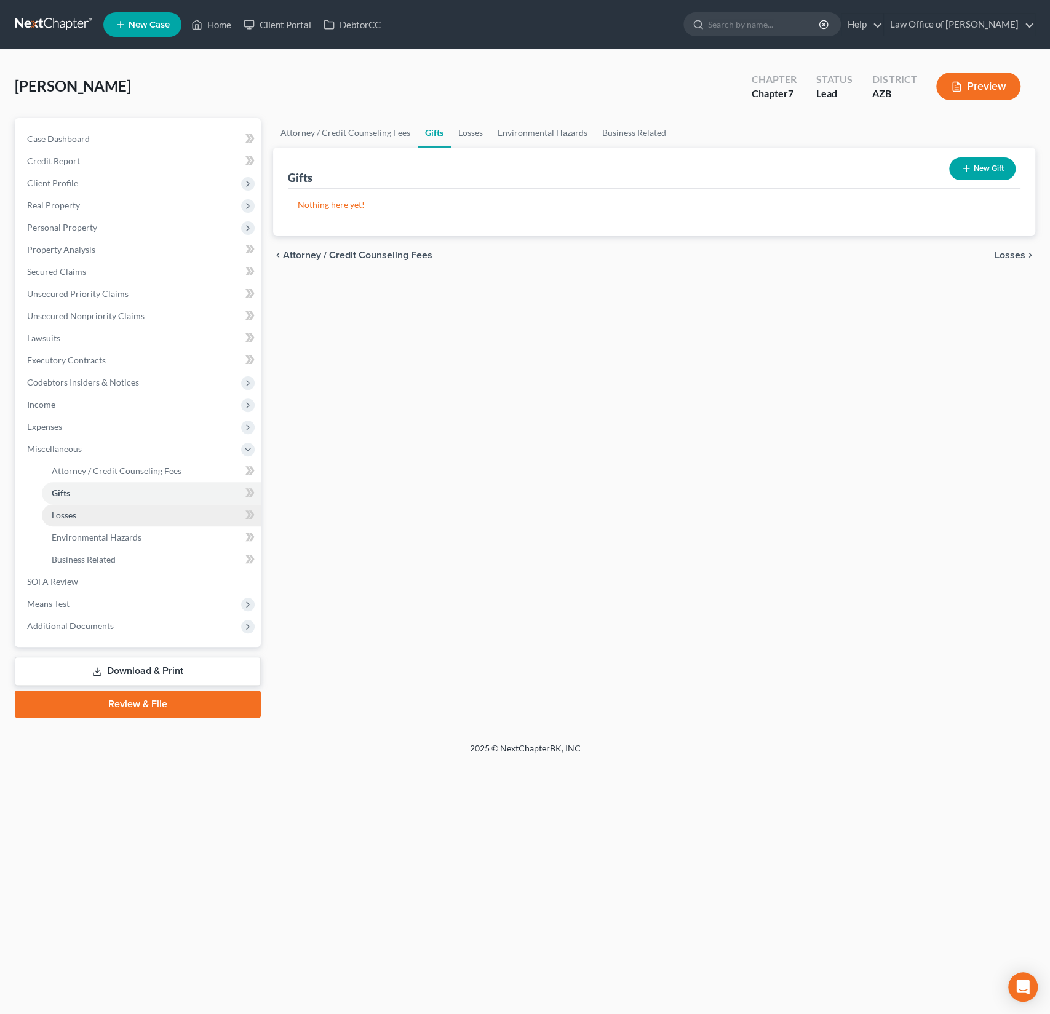
click at [72, 511] on span "Losses" at bounding box center [64, 515] width 25 height 10
click at [72, 528] on link "Environmental Hazards" at bounding box center [151, 537] width 219 height 22
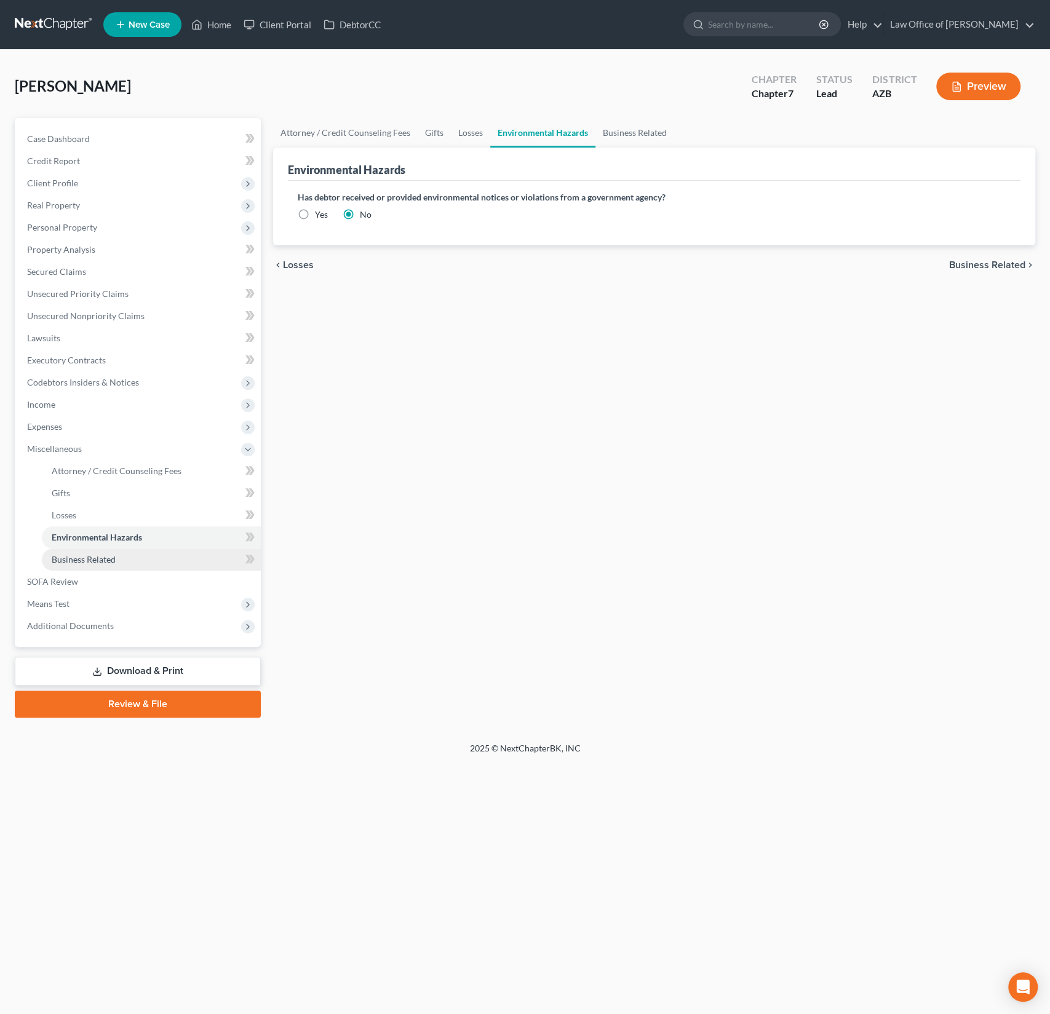
click at [77, 554] on span "Business Related" at bounding box center [84, 559] width 64 height 10
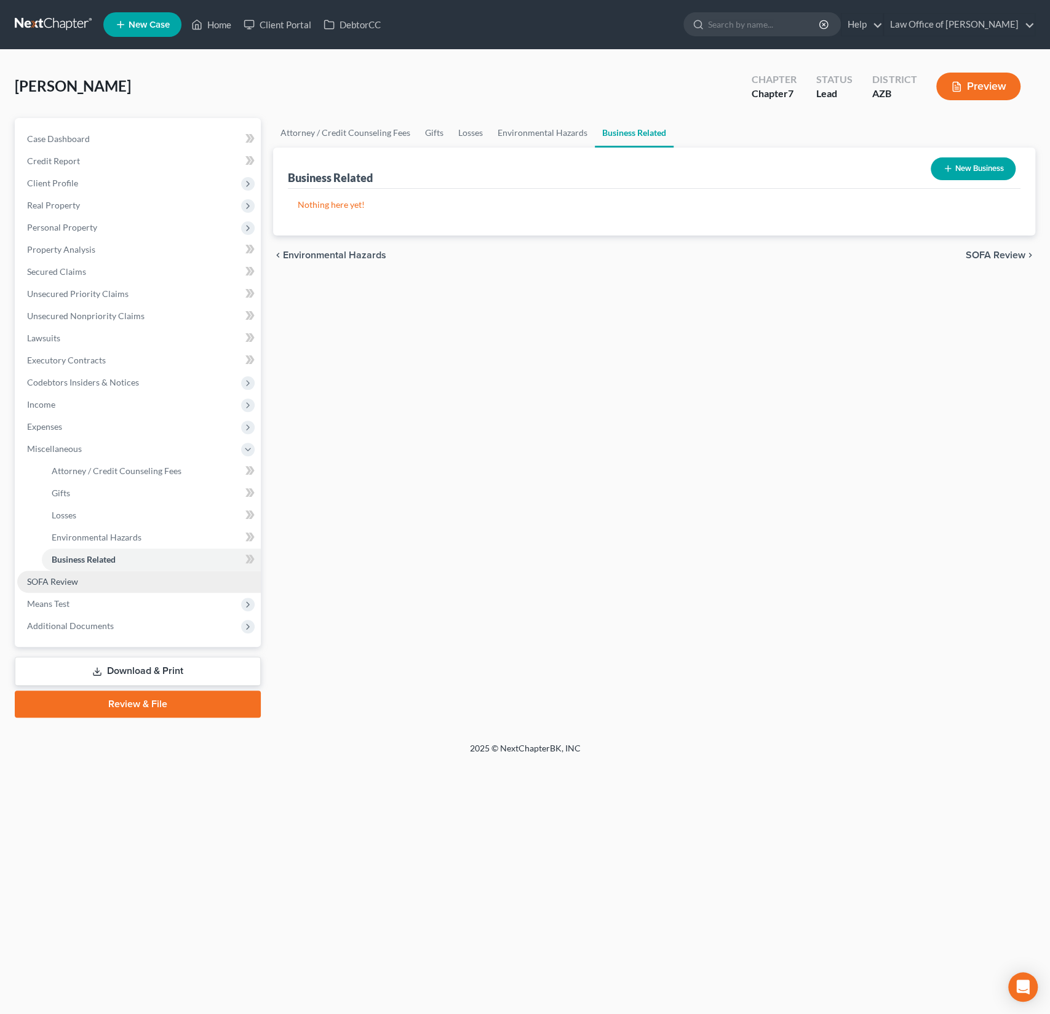
click at [68, 583] on span "SOFA Review" at bounding box center [52, 581] width 51 height 10
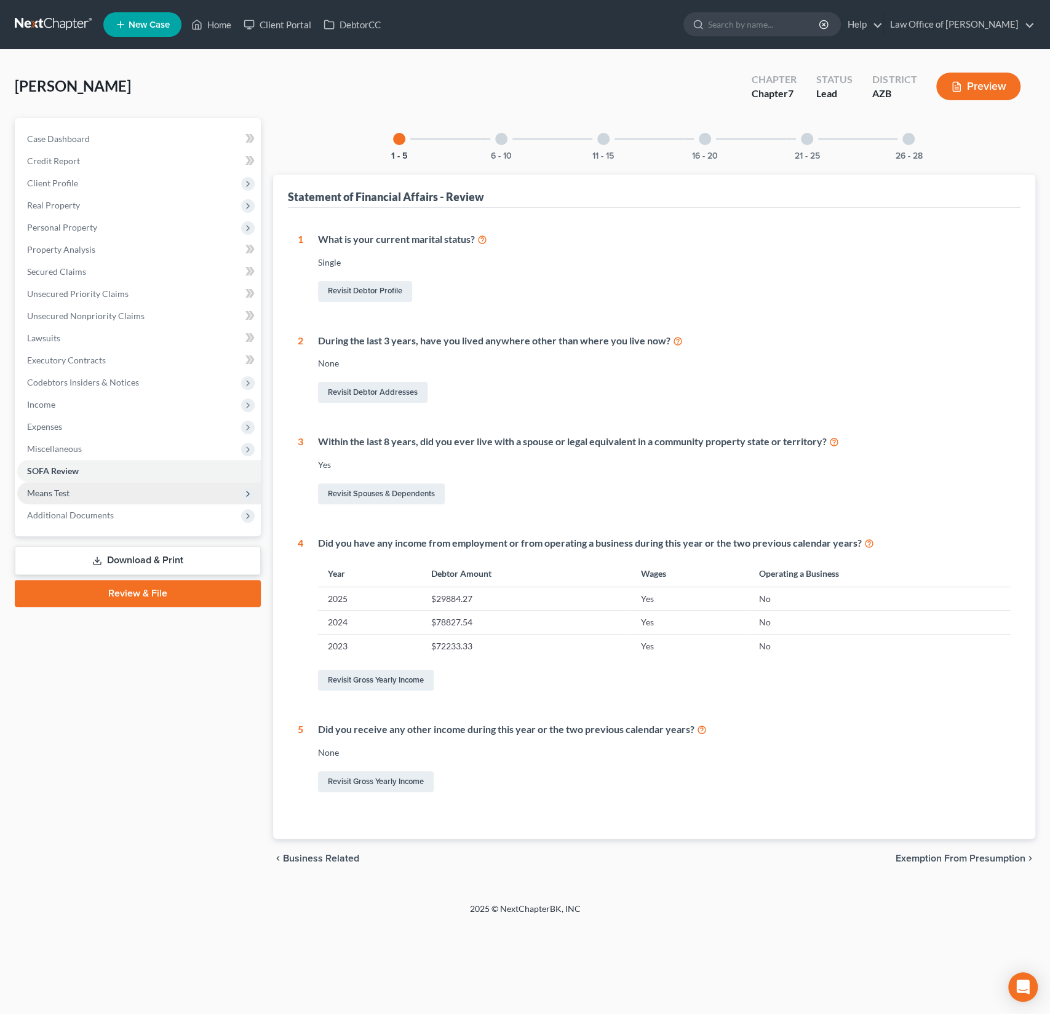
click at [55, 492] on span "Means Test" at bounding box center [48, 493] width 42 height 10
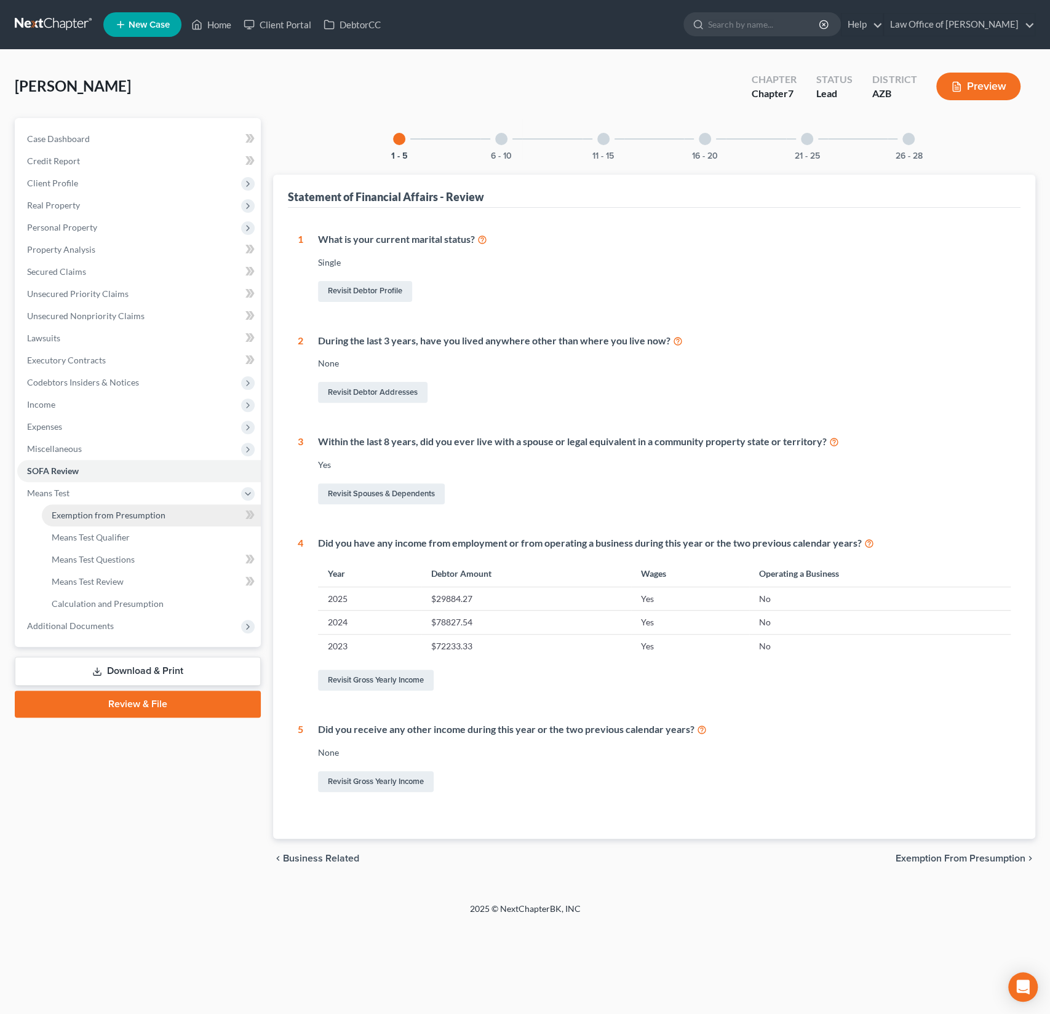
click at [69, 517] on span "Exemption from Presumption" at bounding box center [109, 515] width 114 height 10
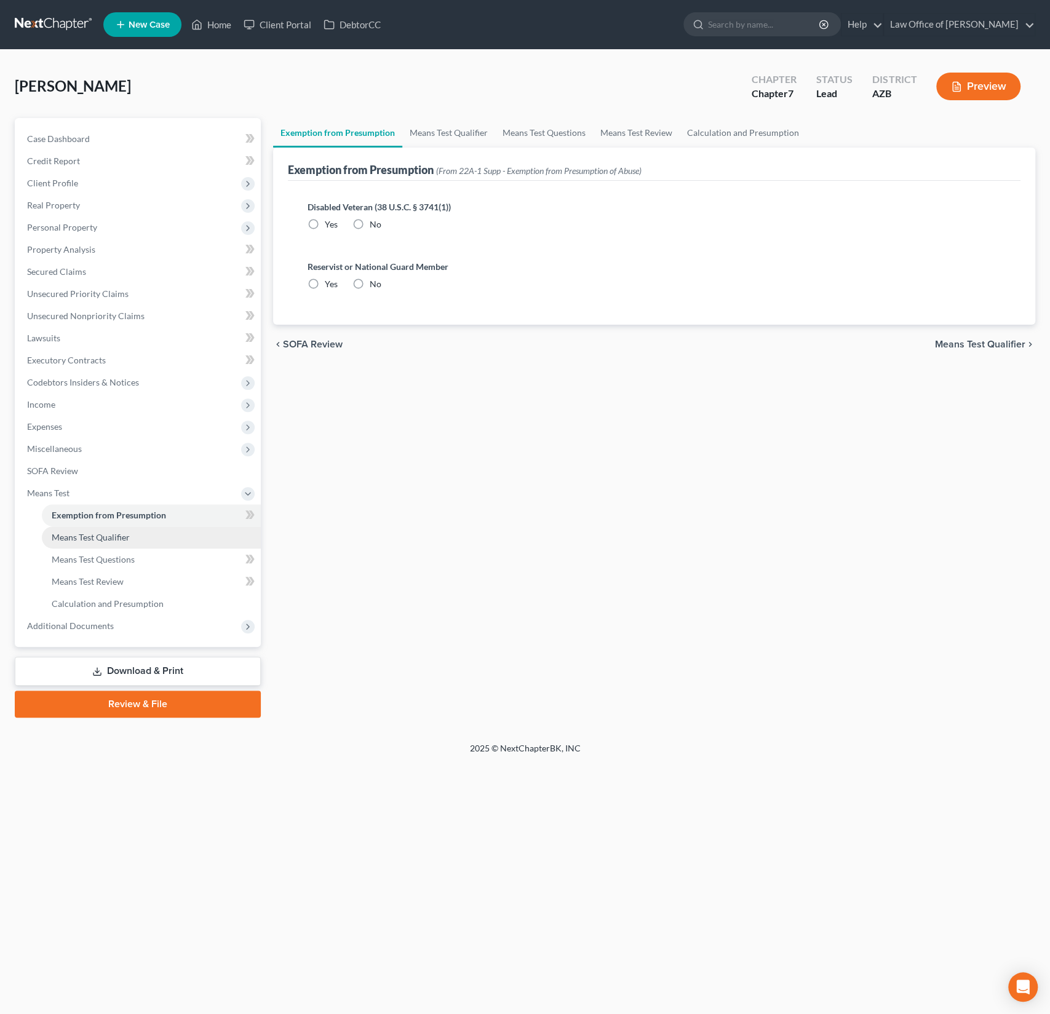
click at [73, 536] on span "Means Test Qualifier" at bounding box center [91, 537] width 78 height 10
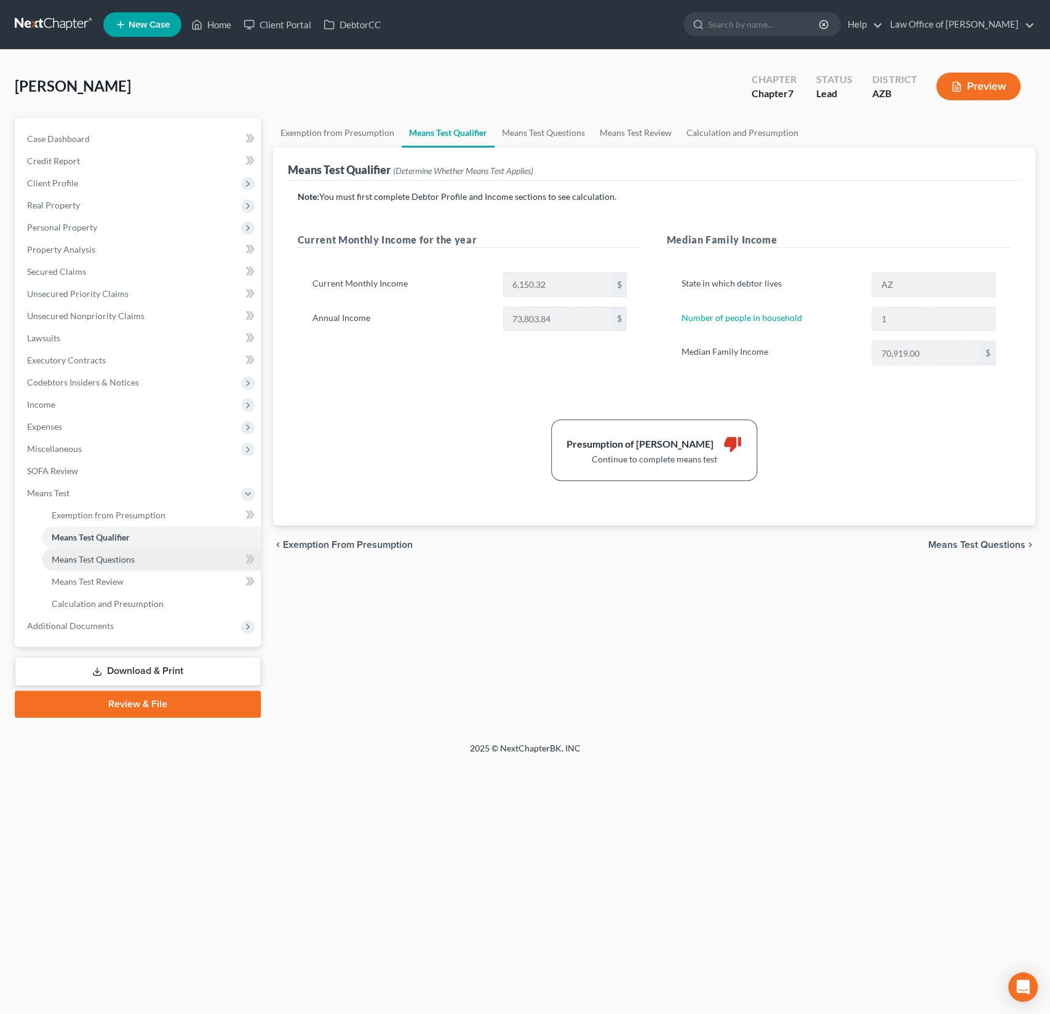
click at [75, 562] on span "Means Test Questions" at bounding box center [93, 559] width 83 height 10
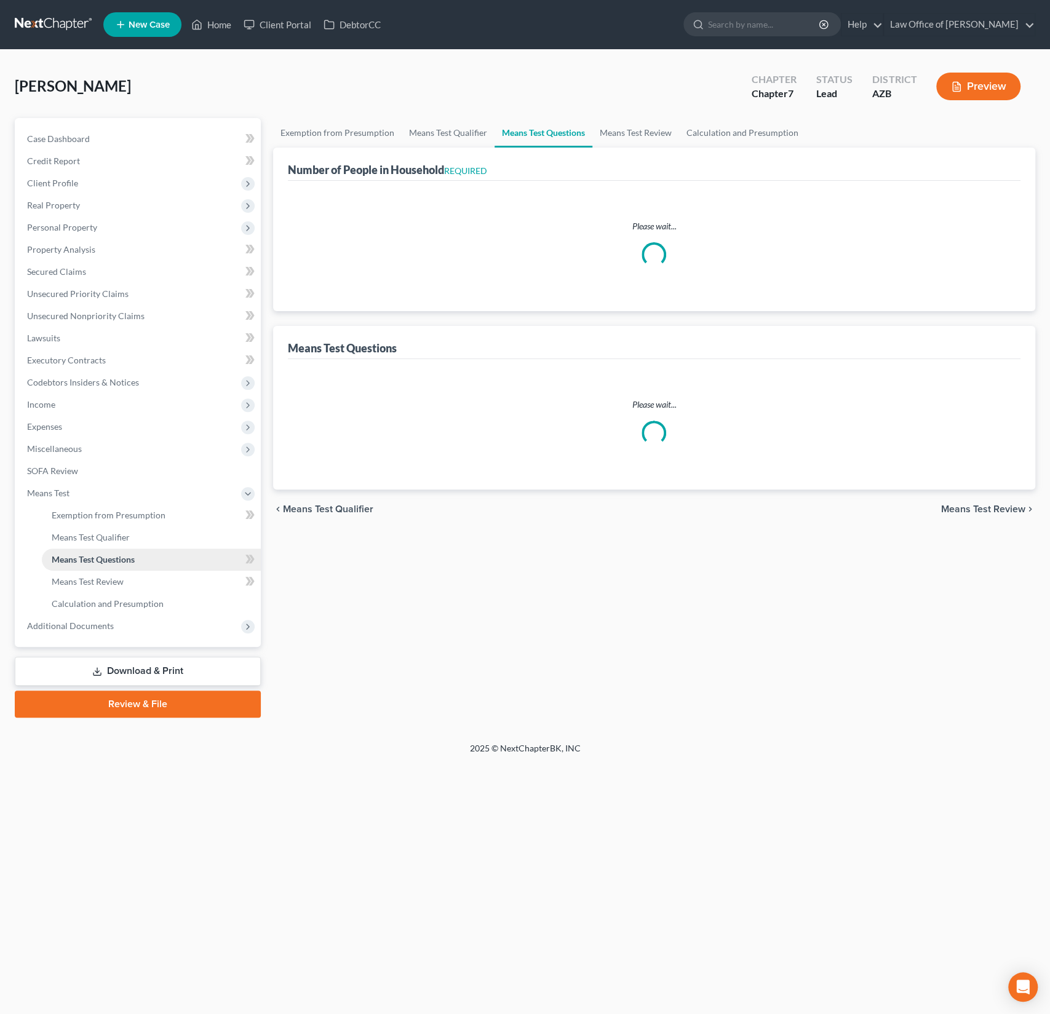
select select "60"
select select "2"
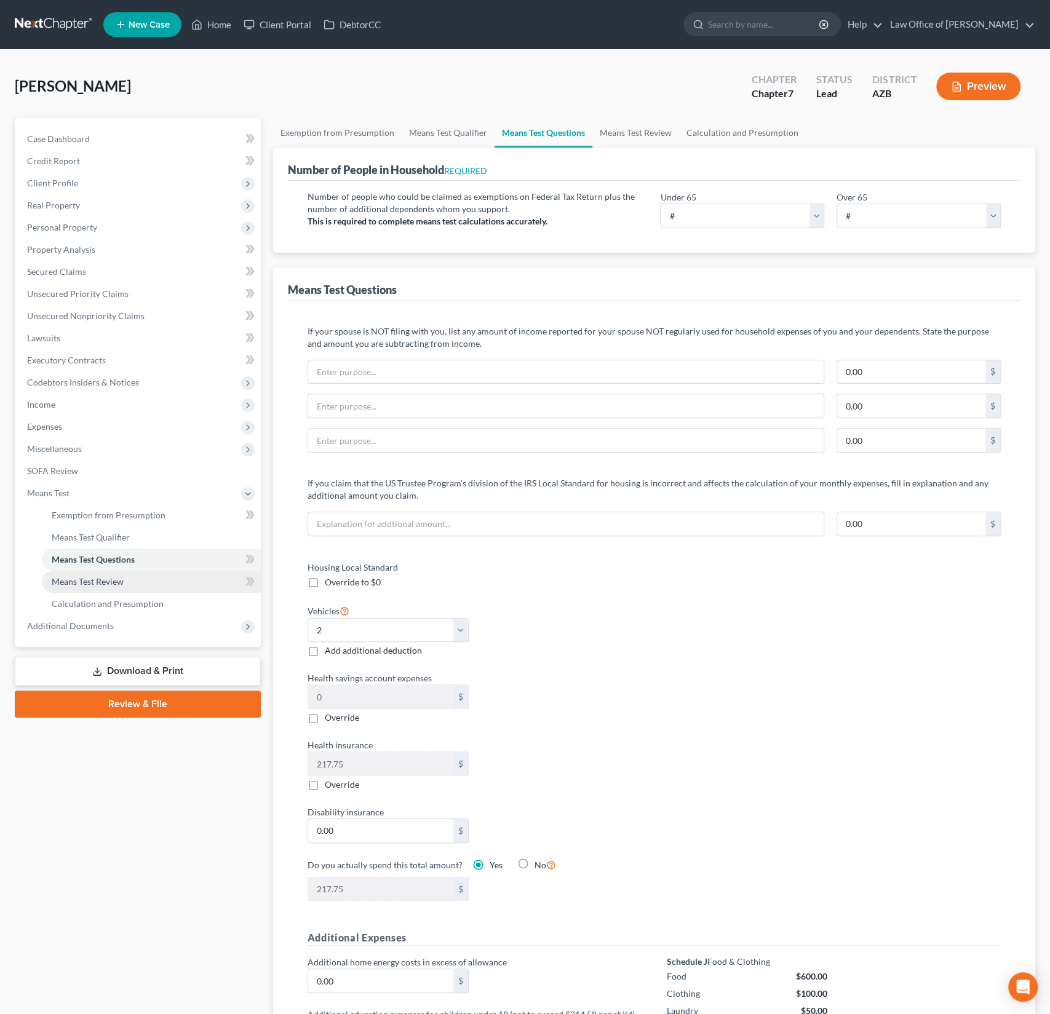
click at [79, 583] on span "Means Test Review" at bounding box center [88, 581] width 72 height 10
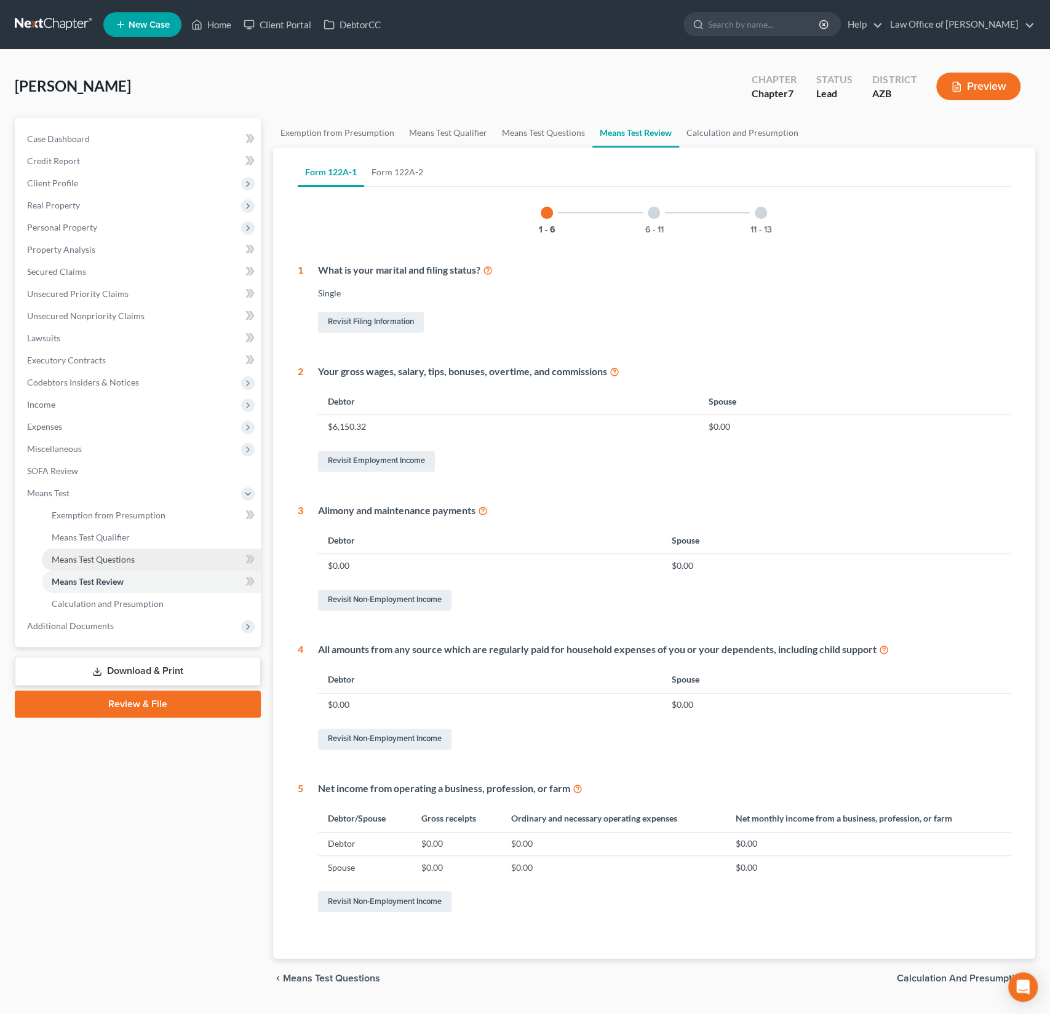
click at [85, 555] on span "Means Test Questions" at bounding box center [93, 559] width 83 height 10
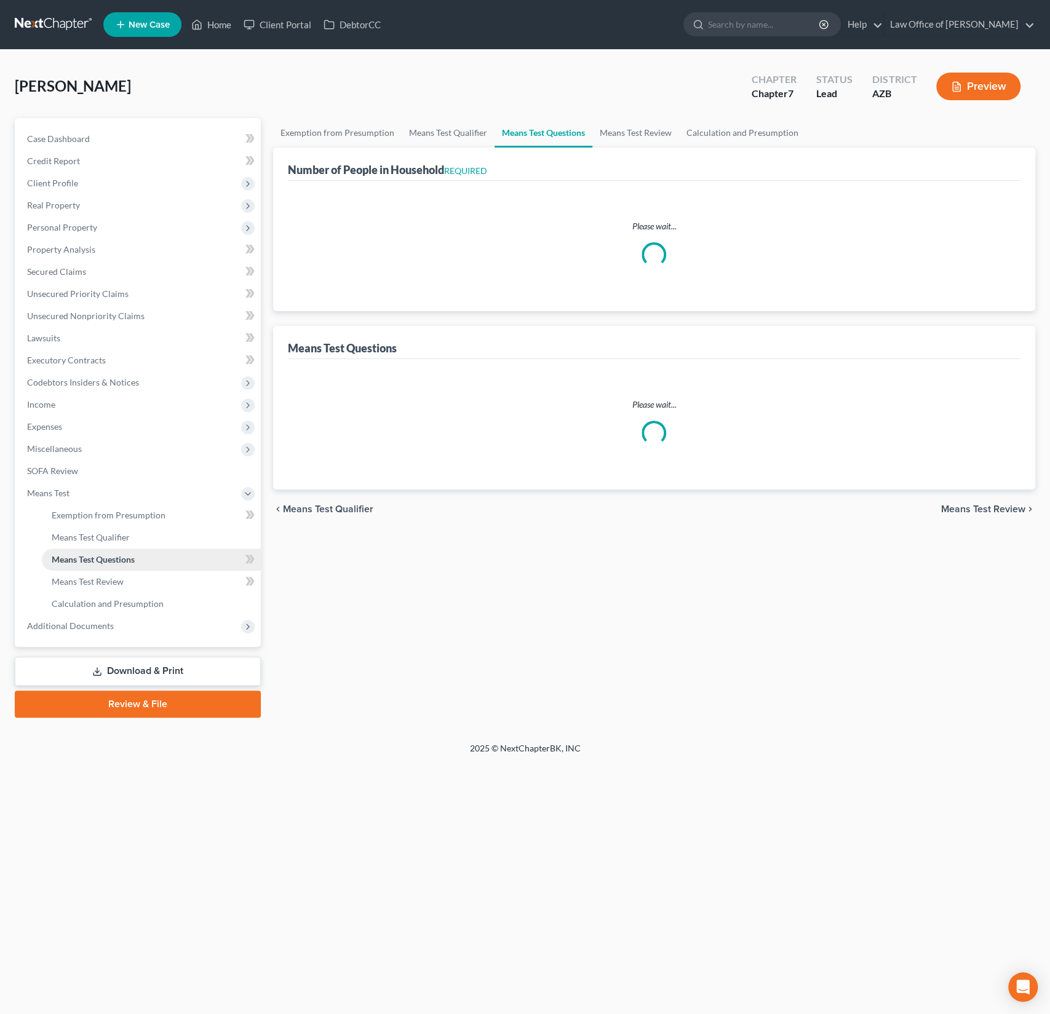
select select "60"
select select "2"
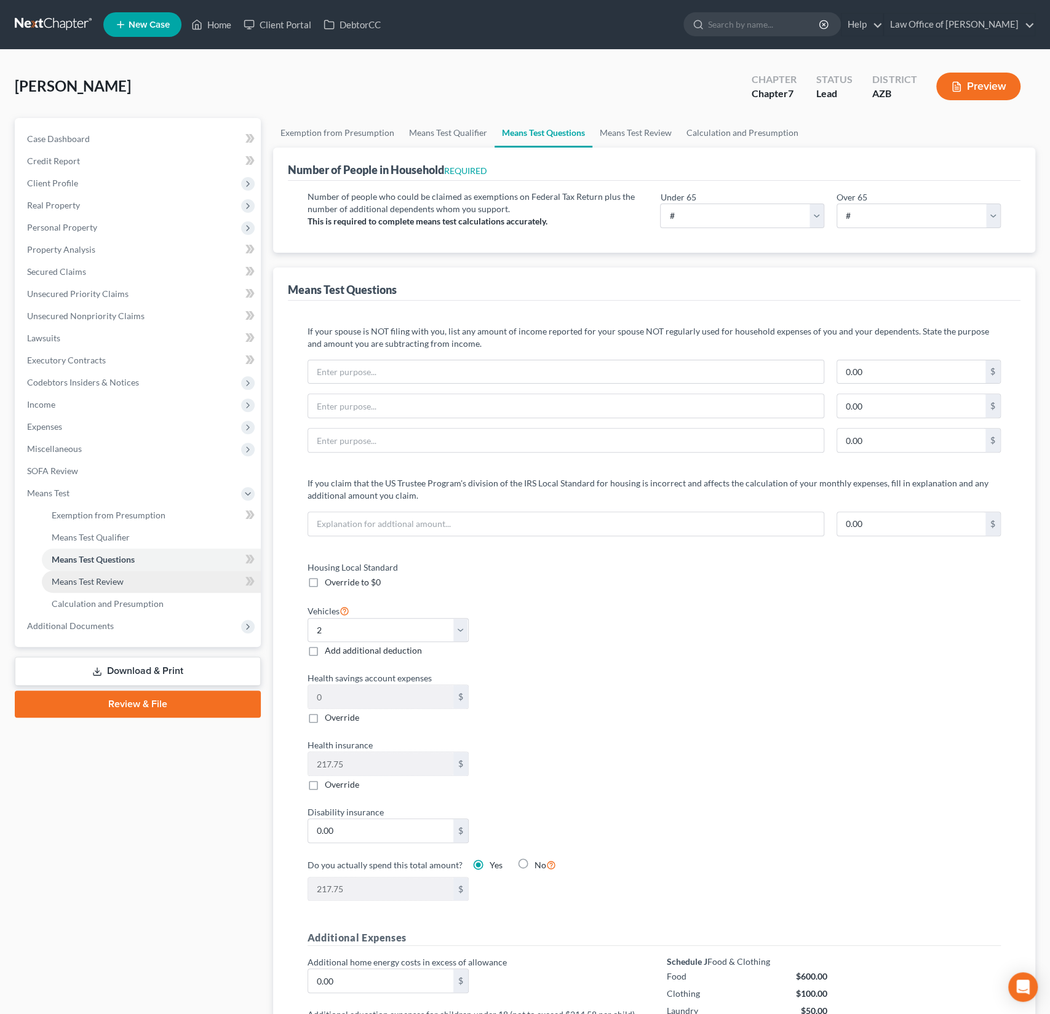
click at [84, 572] on link "Means Test Review" at bounding box center [151, 582] width 219 height 22
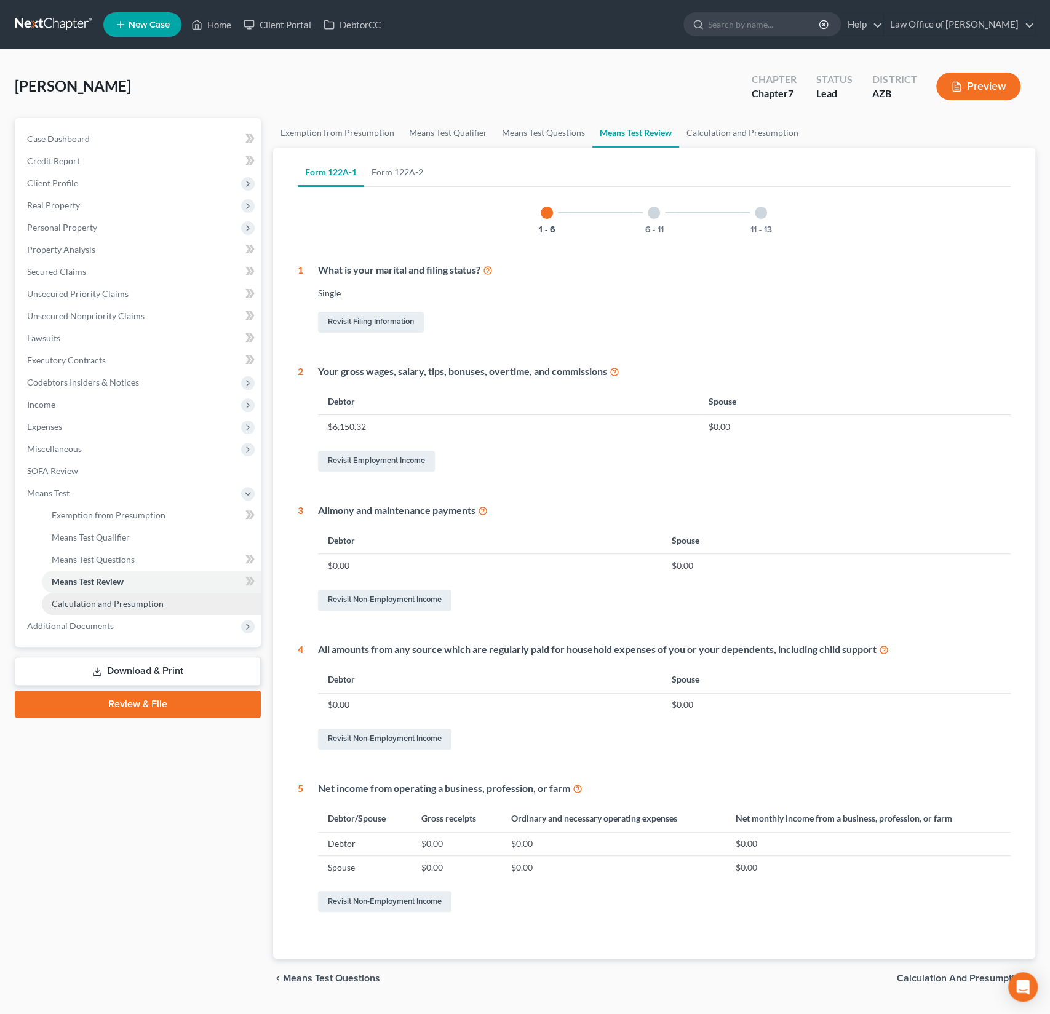
click at [82, 596] on link "Calculation and Presumption" at bounding box center [151, 604] width 219 height 22
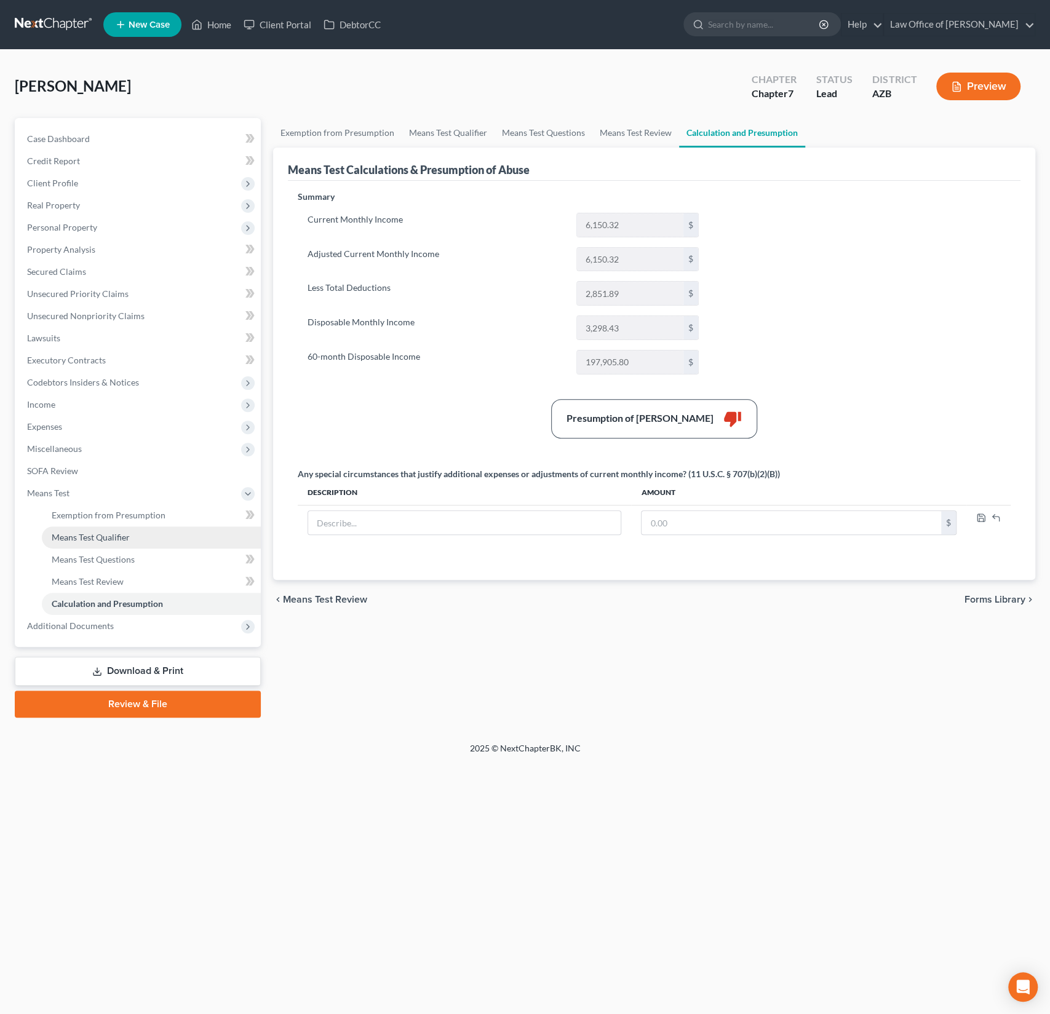
click at [81, 534] on span "Means Test Qualifier" at bounding box center [91, 537] width 78 height 10
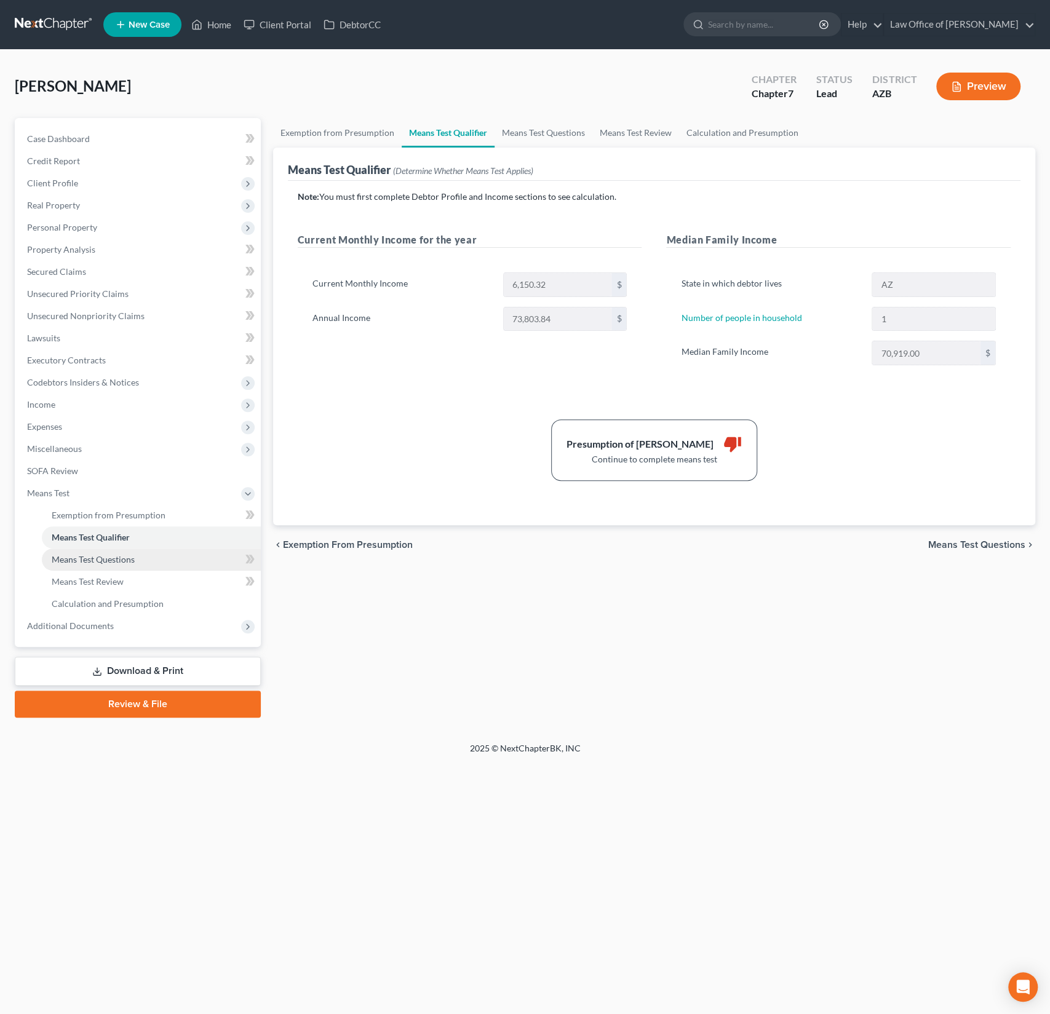
click at [86, 557] on span "Means Test Questions" at bounding box center [93, 559] width 83 height 10
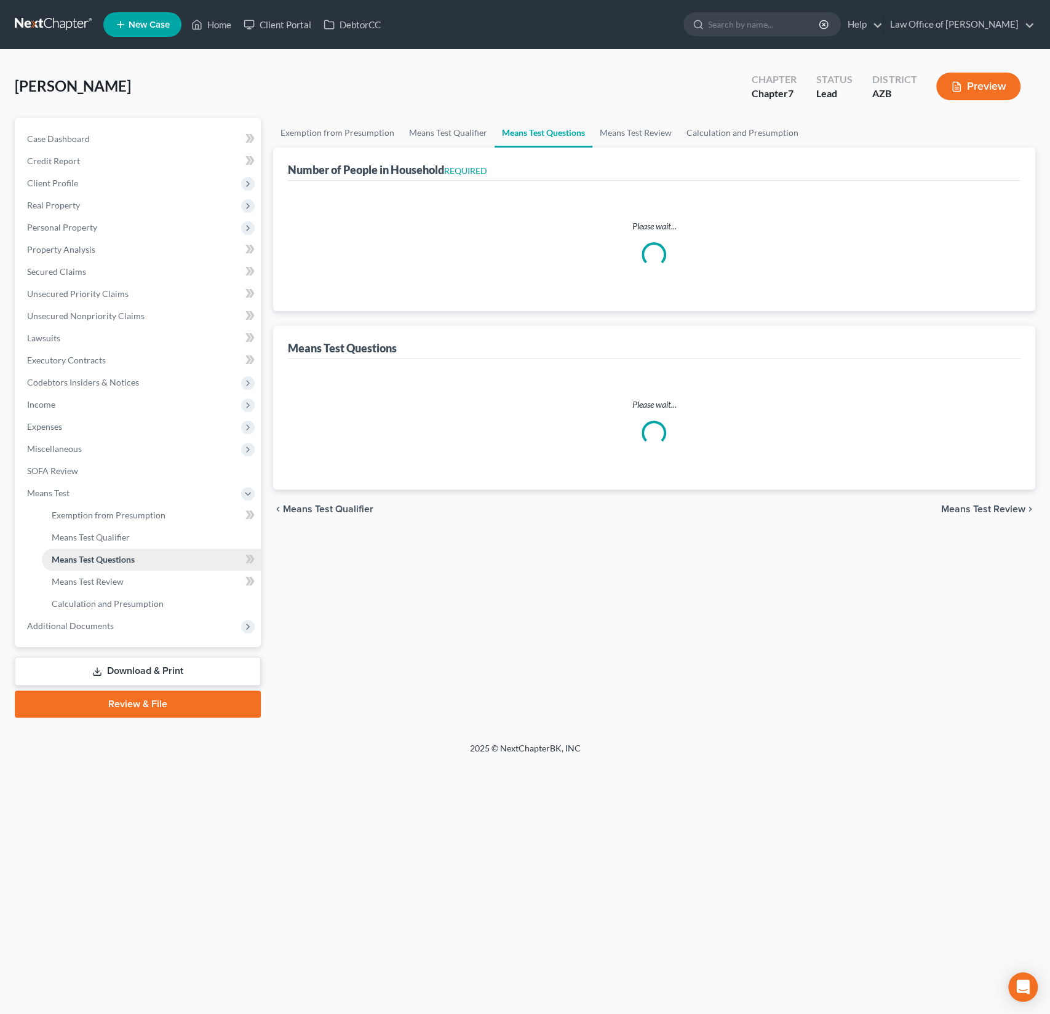
select select "60"
select select "2"
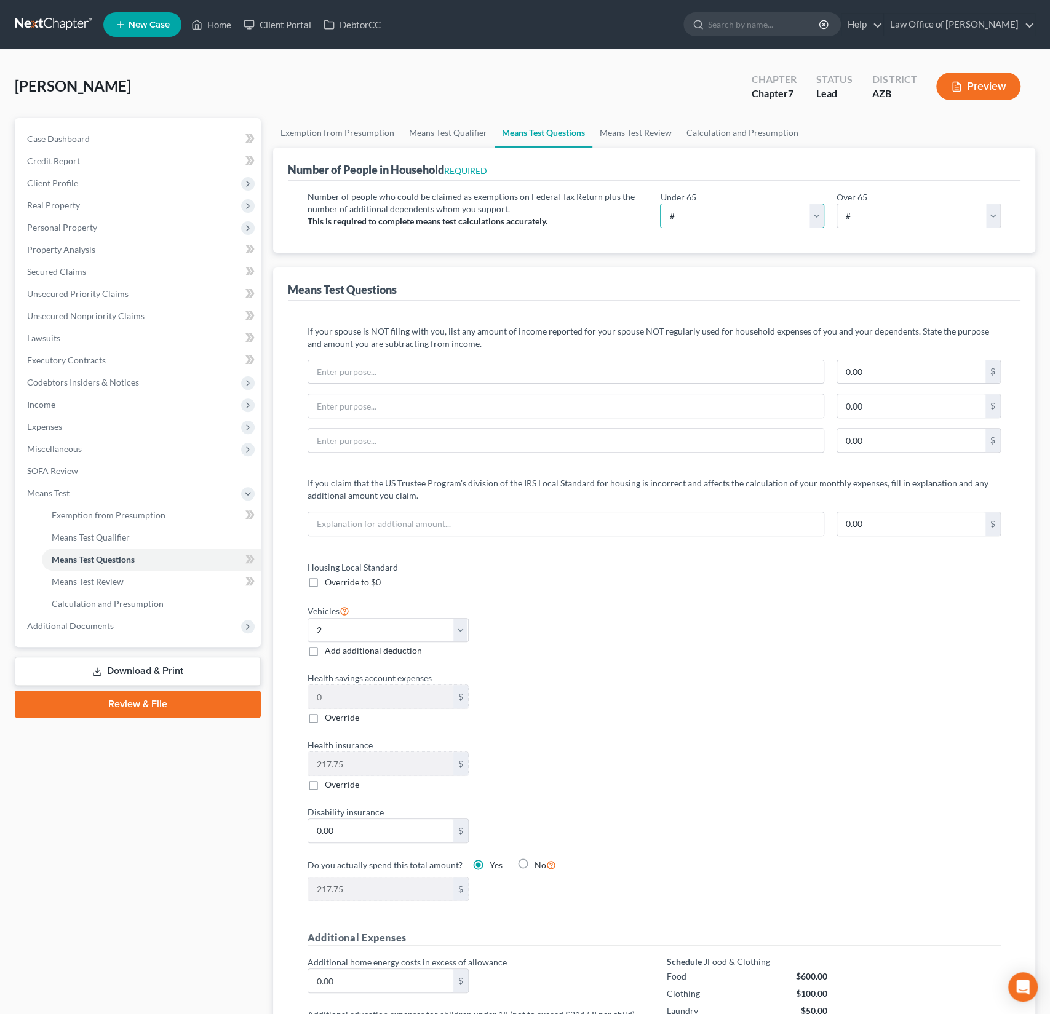
click at [705, 213] on select "# 0 1 2 3 4 5 6 7 8 9 10" at bounding box center [742, 216] width 164 height 25
click at [689, 213] on select "# 0 1 2 3 4 5 6 7 8 9 10" at bounding box center [742, 216] width 164 height 25
select select "1"
click at [660, 204] on select "# 0 1 2 3 4 5 6 7 8 9 10" at bounding box center [742, 216] width 164 height 25
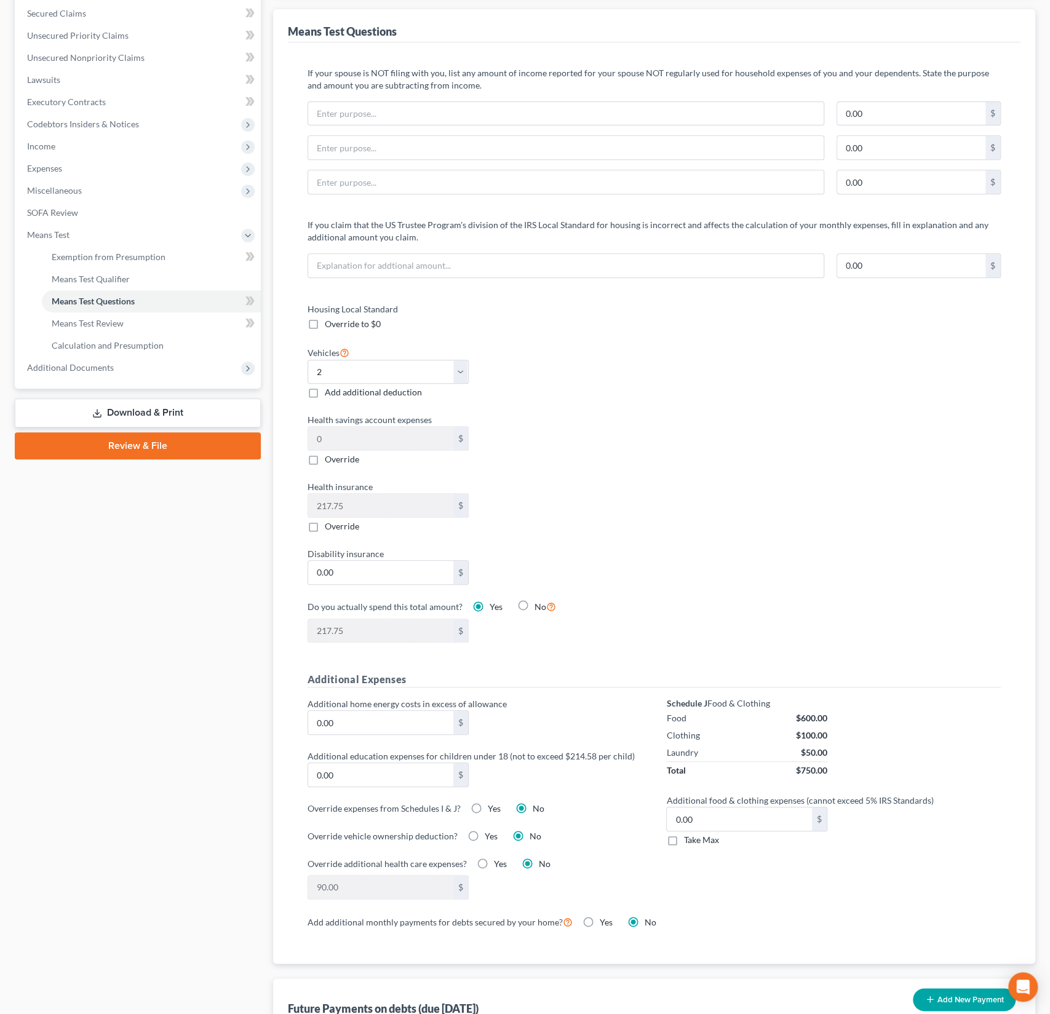
scroll to position [256, 0]
click at [325, 390] on label "Add additional deduction" at bounding box center [373, 394] width 97 height 12
click at [330, 390] on input "Add additional deduction" at bounding box center [334, 392] width 8 height 8
checkbox input "true"
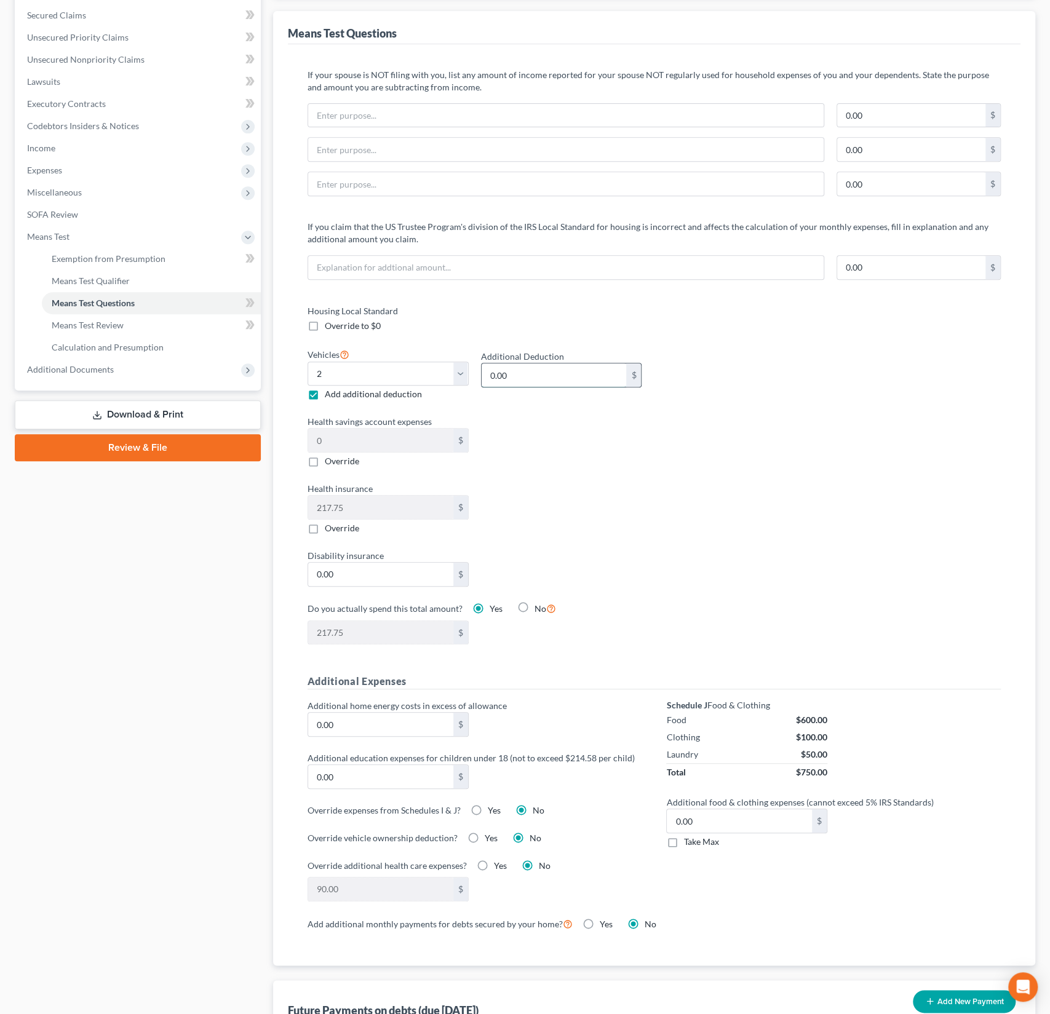
drag, startPoint x: 529, startPoint y: 374, endPoint x: 481, endPoint y: 362, distance: 48.9
click at [481, 363] on input "0.00" at bounding box center [553, 374] width 145 height 23
drag, startPoint x: 549, startPoint y: 372, endPoint x: 456, endPoint y: 358, distance: 93.9
click at [456, 358] on div "Vehicles Select 0 1 2 3 4 5 Add additional deduction Additional Deduction 0.00 $" at bounding box center [474, 374] width 347 height 54
type input "200"
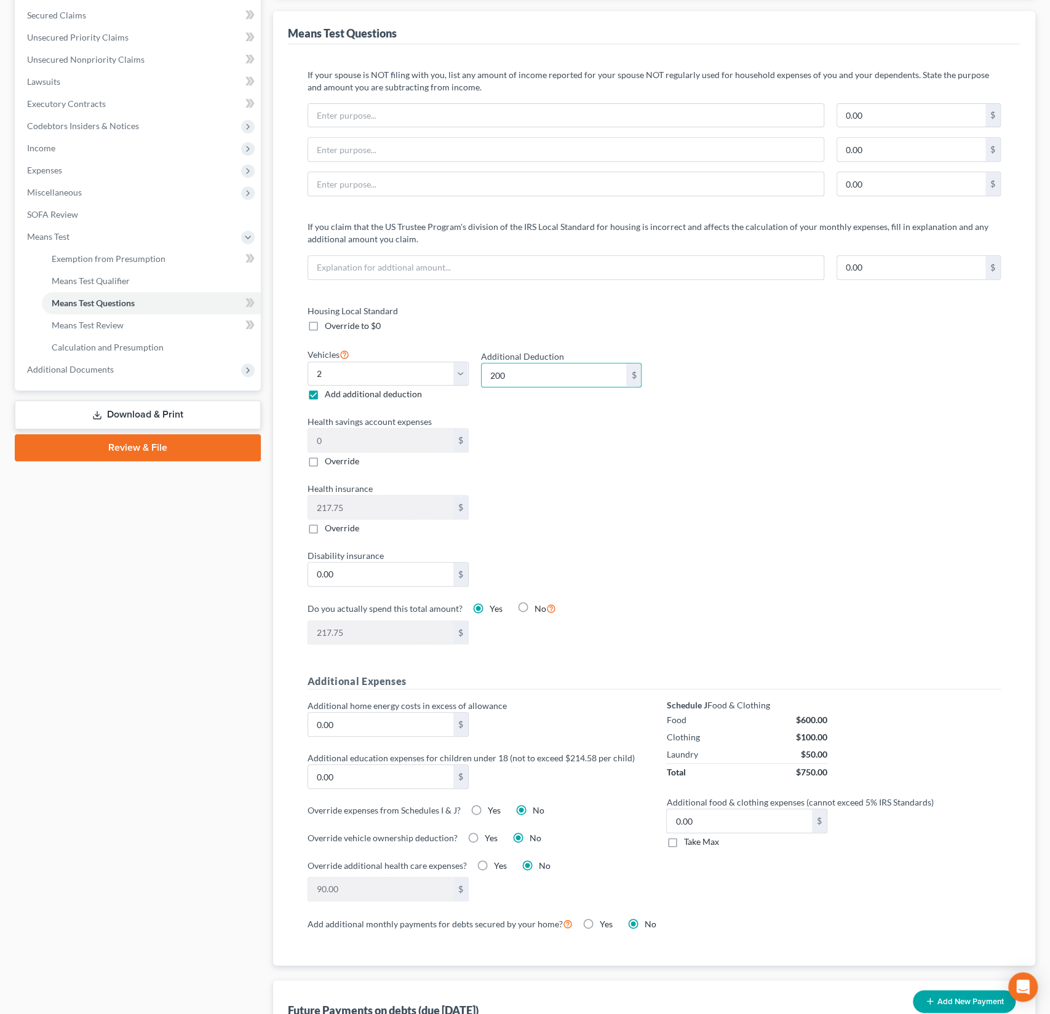
click at [679, 582] on div "Housing Local Standard Override to $0 Vehicles Select 0 1 2 3 4 5 Add additiona…" at bounding box center [654, 481] width 718 height 355
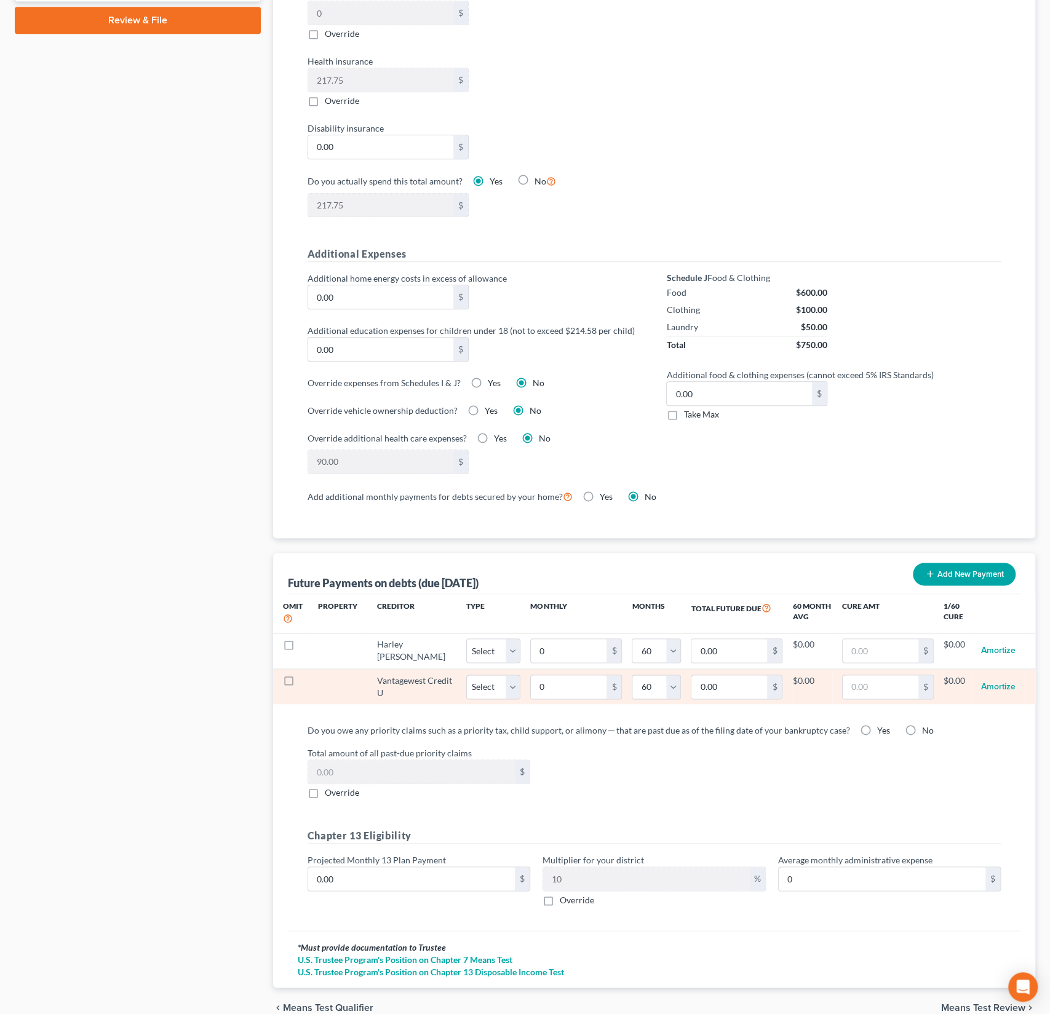
scroll to position [735, 0]
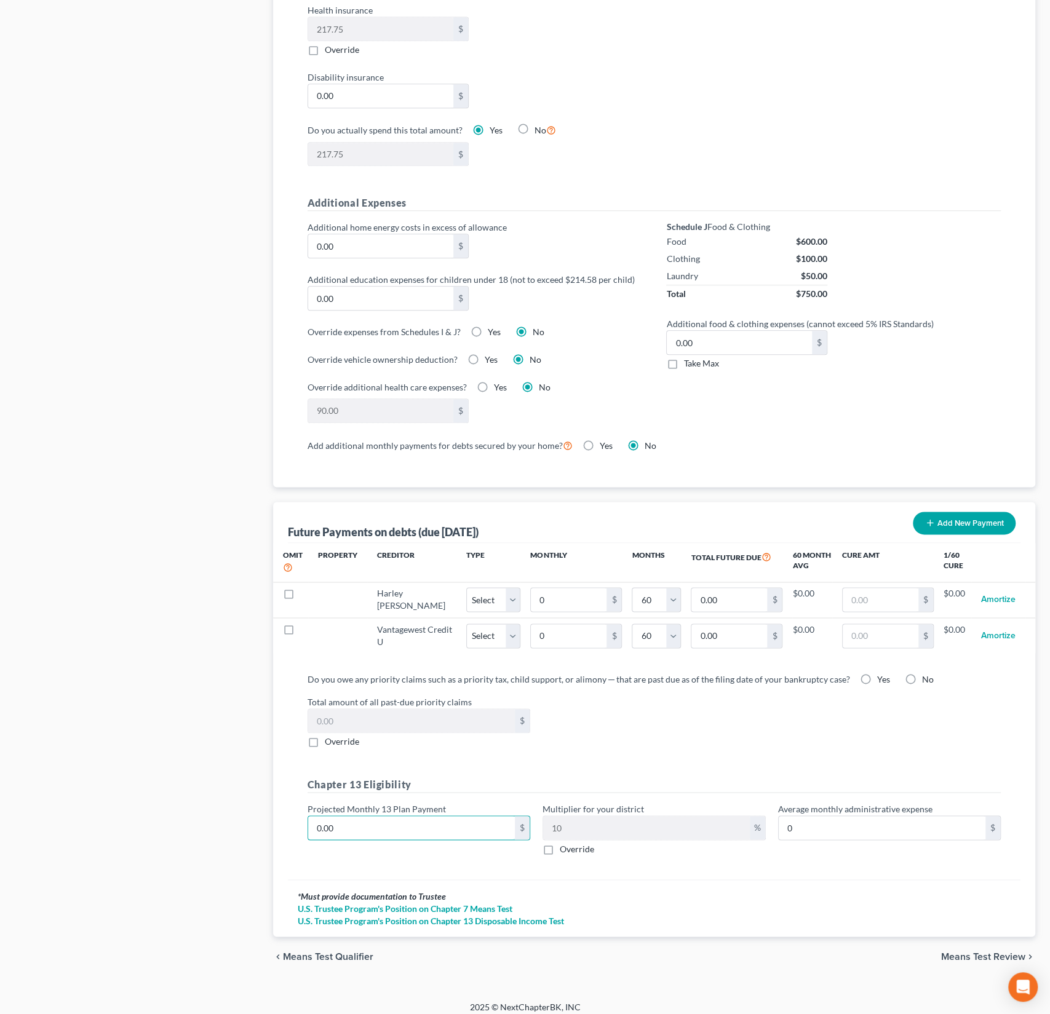
drag, startPoint x: 368, startPoint y: 821, endPoint x: 279, endPoint y: 818, distance: 89.2
click at [279, 818] on div "Future Payments on debts (due in 60 months) Add New Payment Omit Property Credi…" at bounding box center [654, 719] width 762 height 435
drag, startPoint x: 345, startPoint y: 822, endPoint x: 304, endPoint y: 818, distance: 41.3
click at [304, 818] on div "Projected Monthly 13 Plan Payment 0.00 $" at bounding box center [418, 828] width 235 height 52
type input "5"
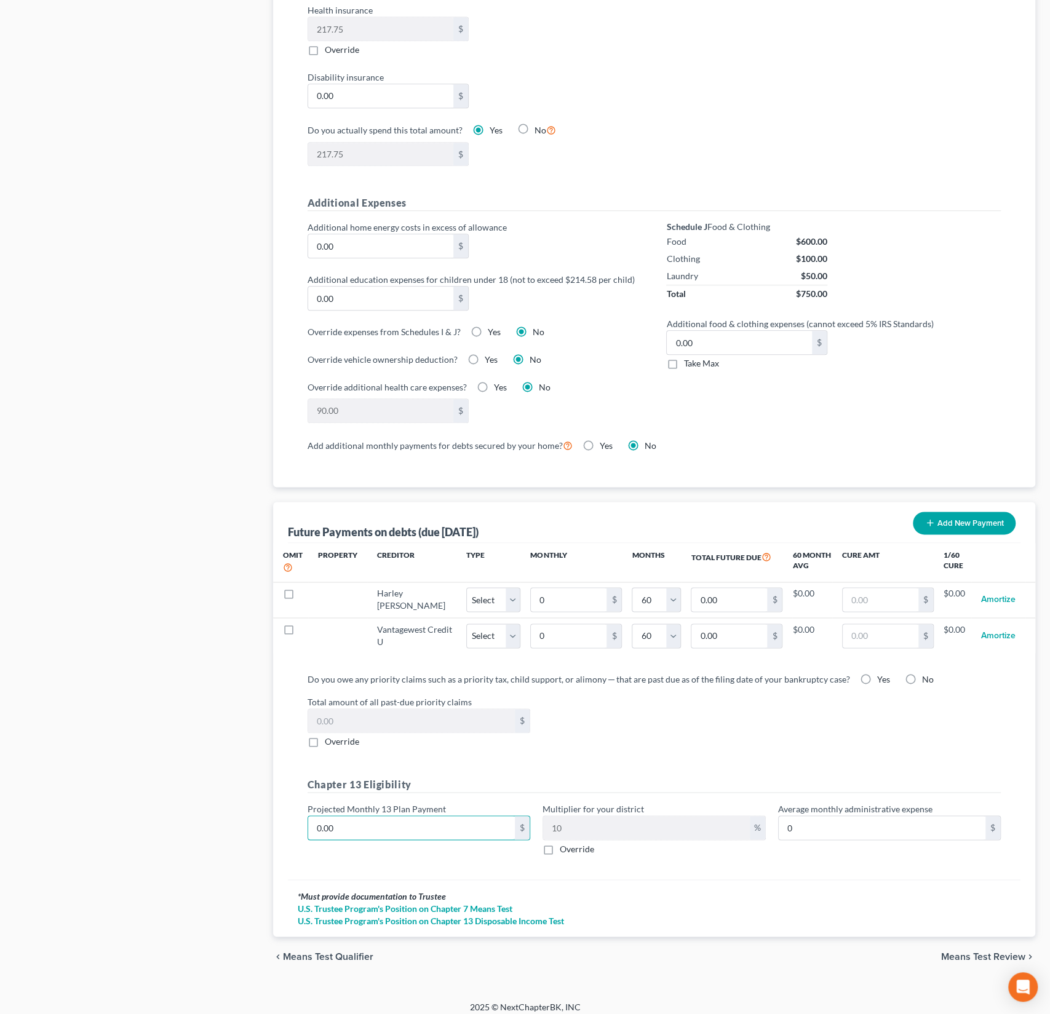
type input "0.50"
type input "50"
type input "5.00"
type input "500"
type input "50.00"
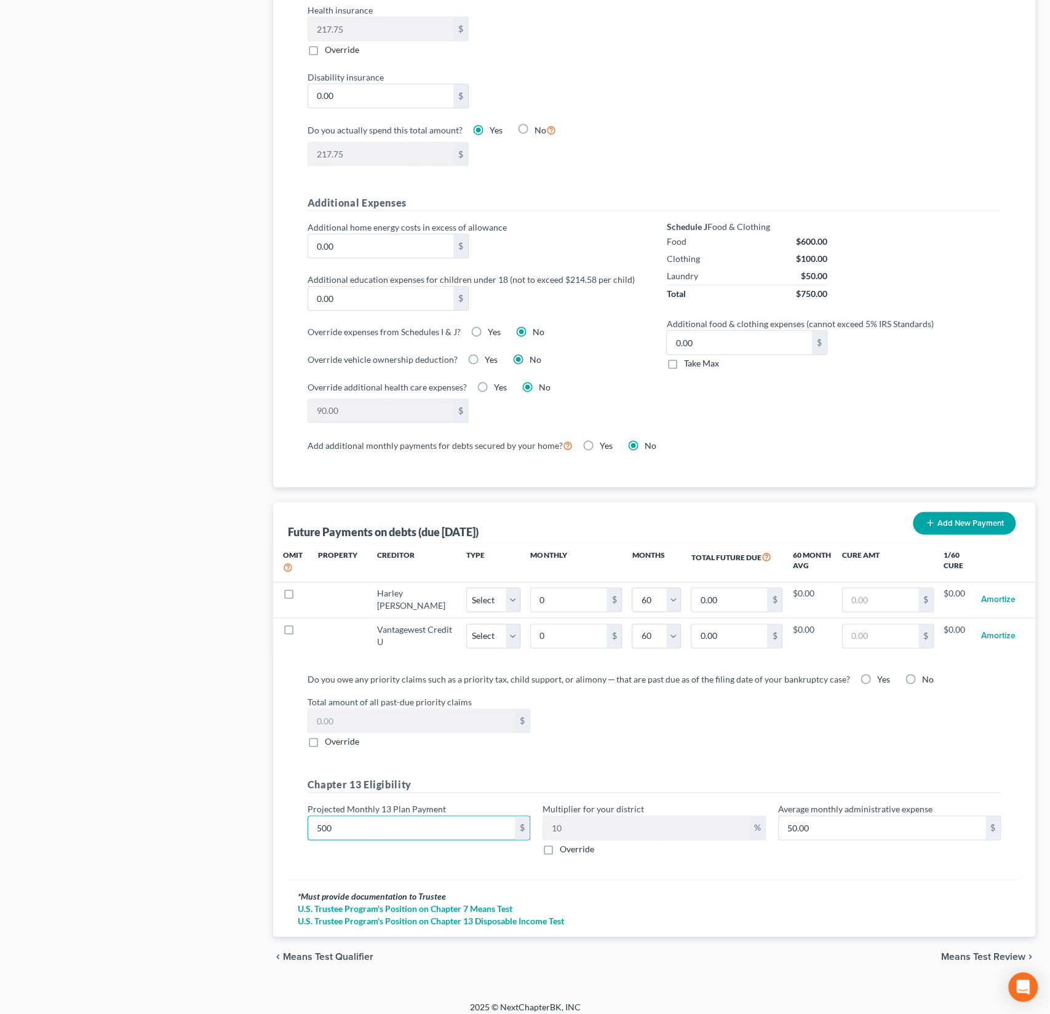
type input "500"
click at [225, 834] on div "Case Dashboard Payments Invoices Payments Payments Credit Report Client Profile" at bounding box center [138, 179] width 258 height 1593
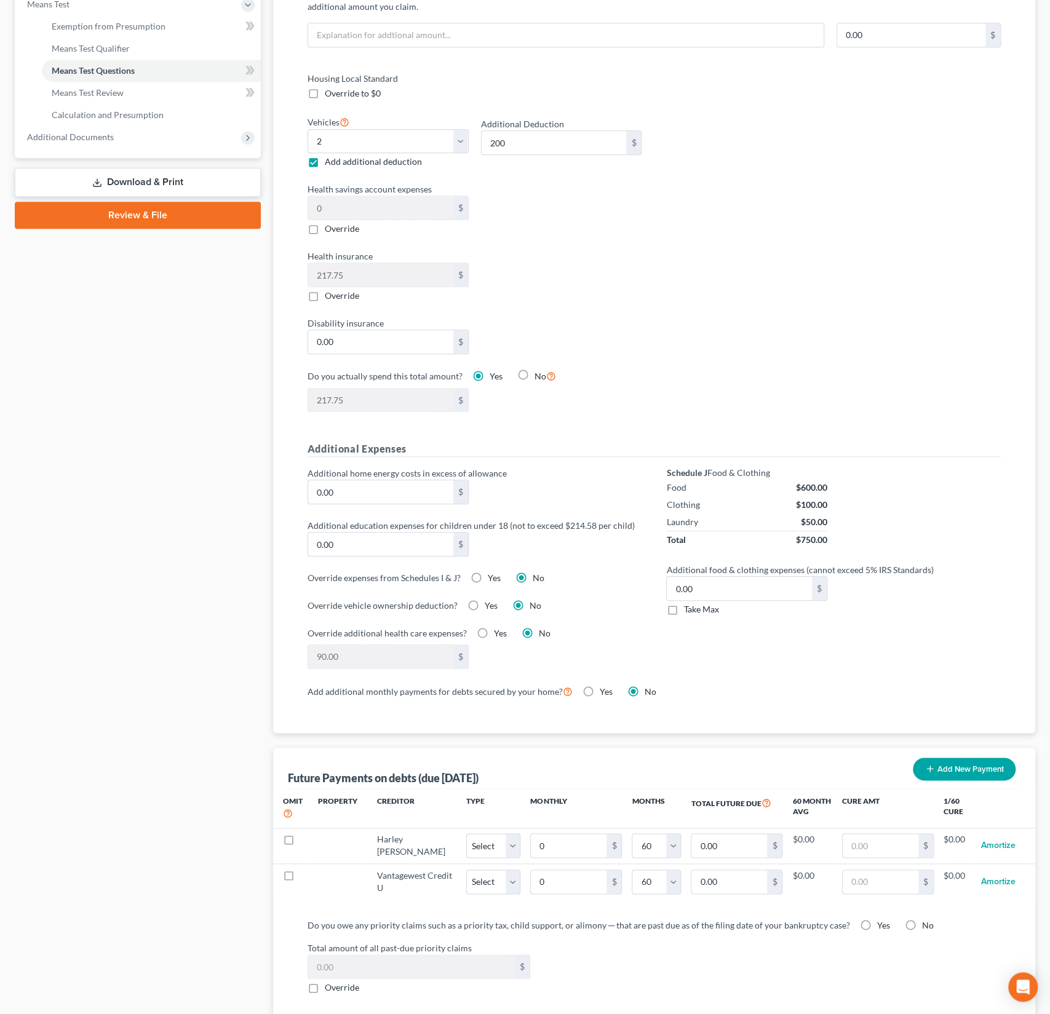
scroll to position [0, 0]
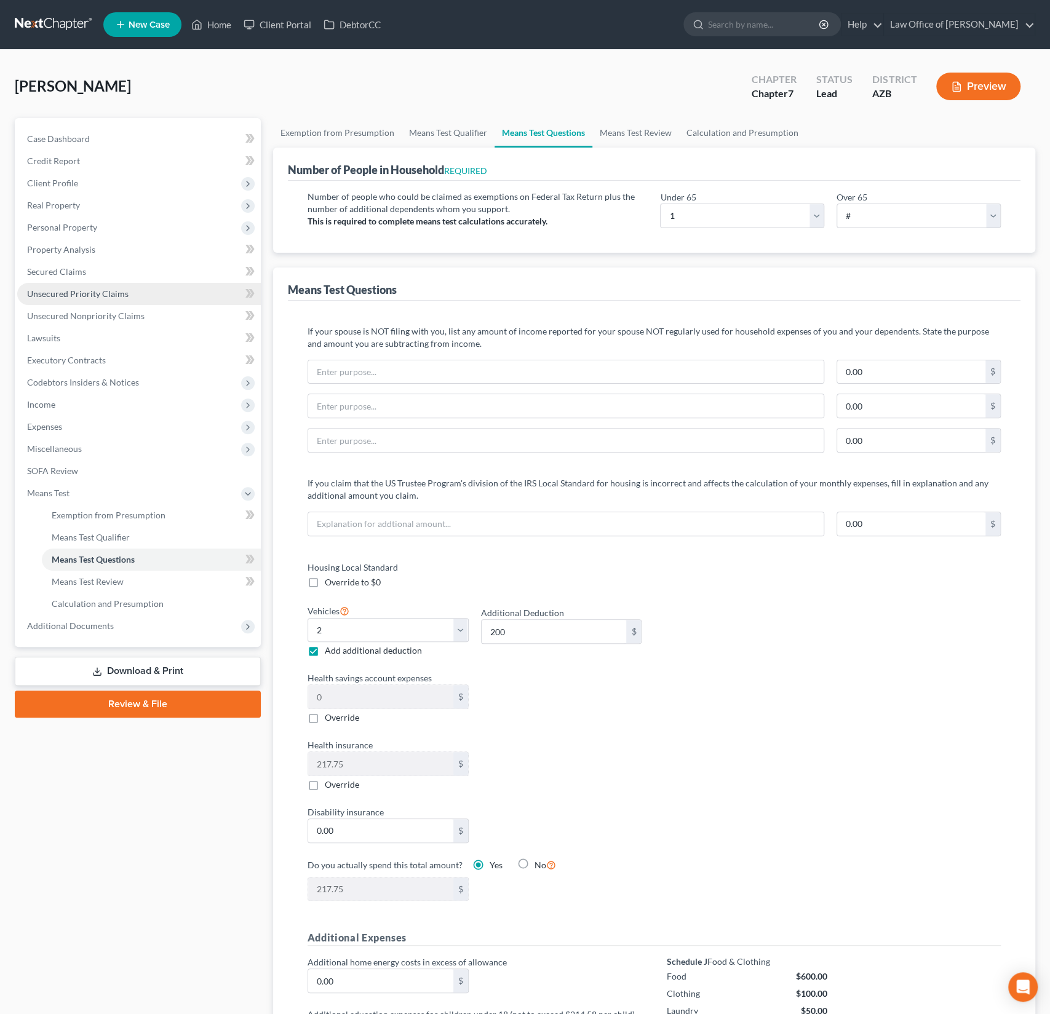
click at [93, 289] on span "Unsecured Priority Claims" at bounding box center [77, 293] width 101 height 10
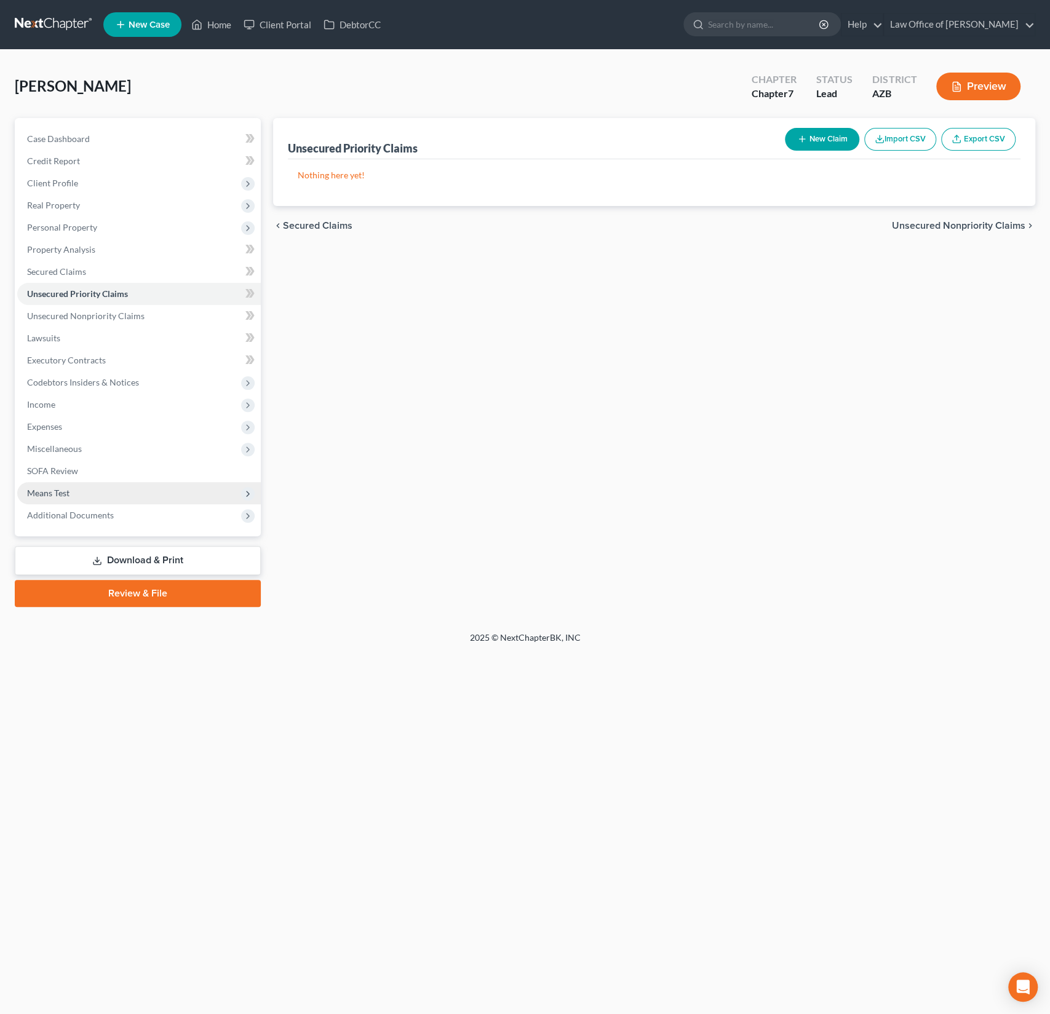
click at [68, 499] on span "Means Test" at bounding box center [139, 493] width 244 height 22
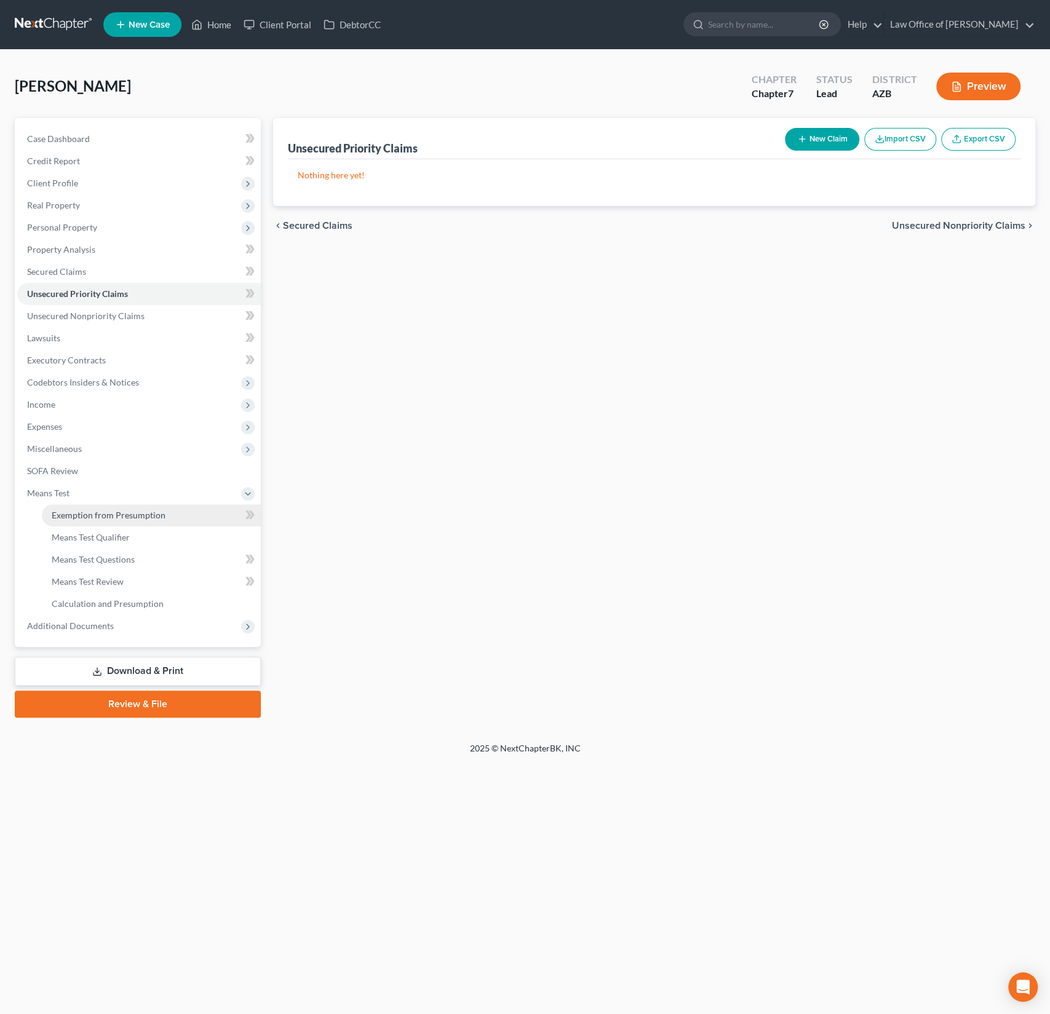
click at [81, 511] on span "Exemption from Presumption" at bounding box center [109, 515] width 114 height 10
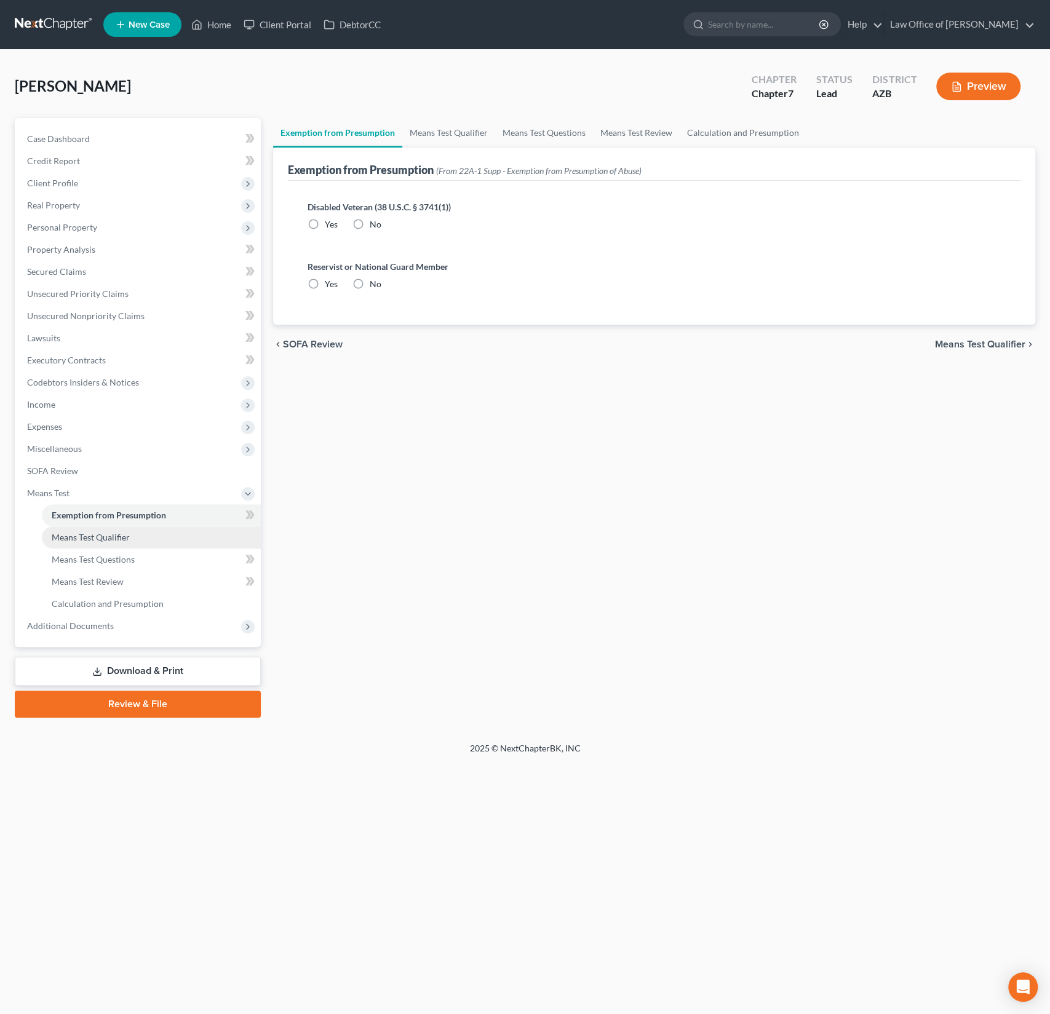
click at [86, 535] on span "Means Test Qualifier" at bounding box center [91, 537] width 78 height 10
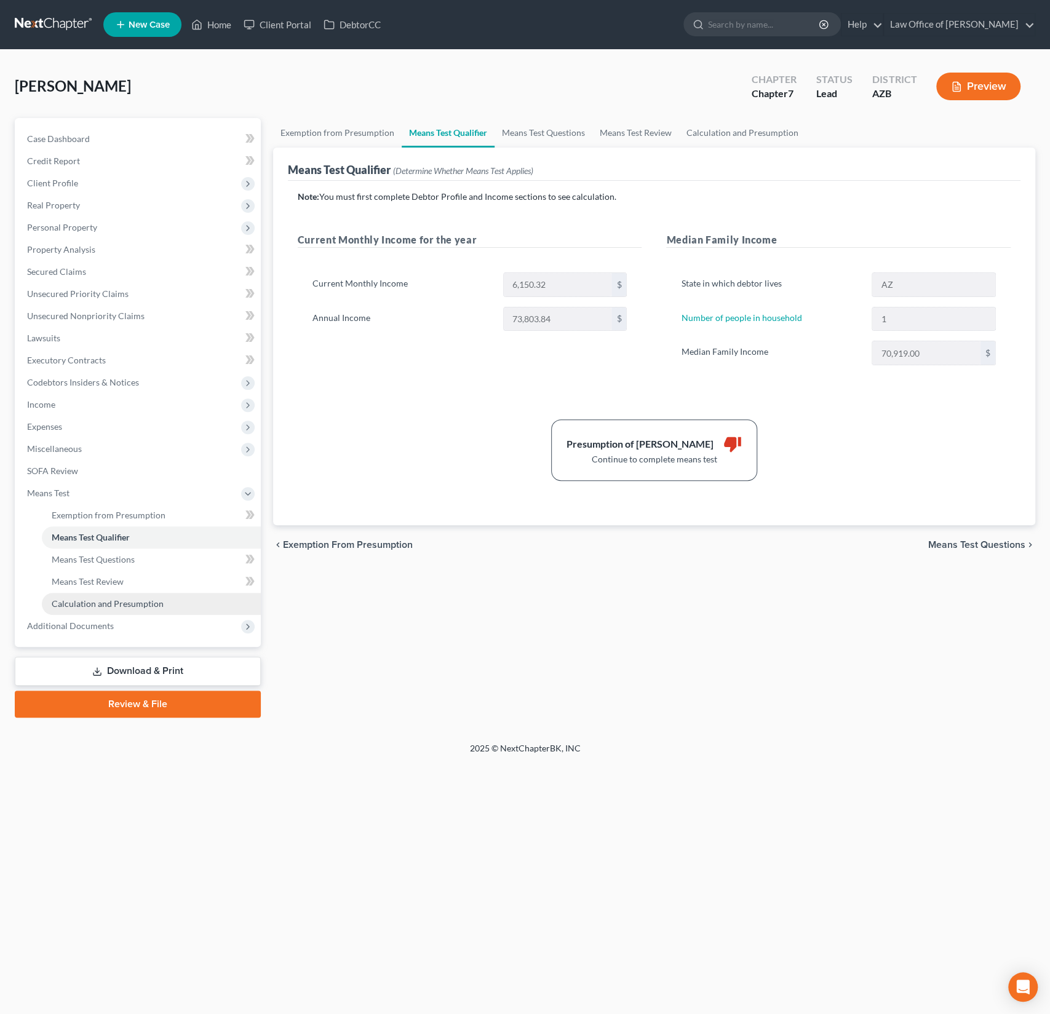
click at [101, 601] on span "Calculation and Presumption" at bounding box center [108, 603] width 112 height 10
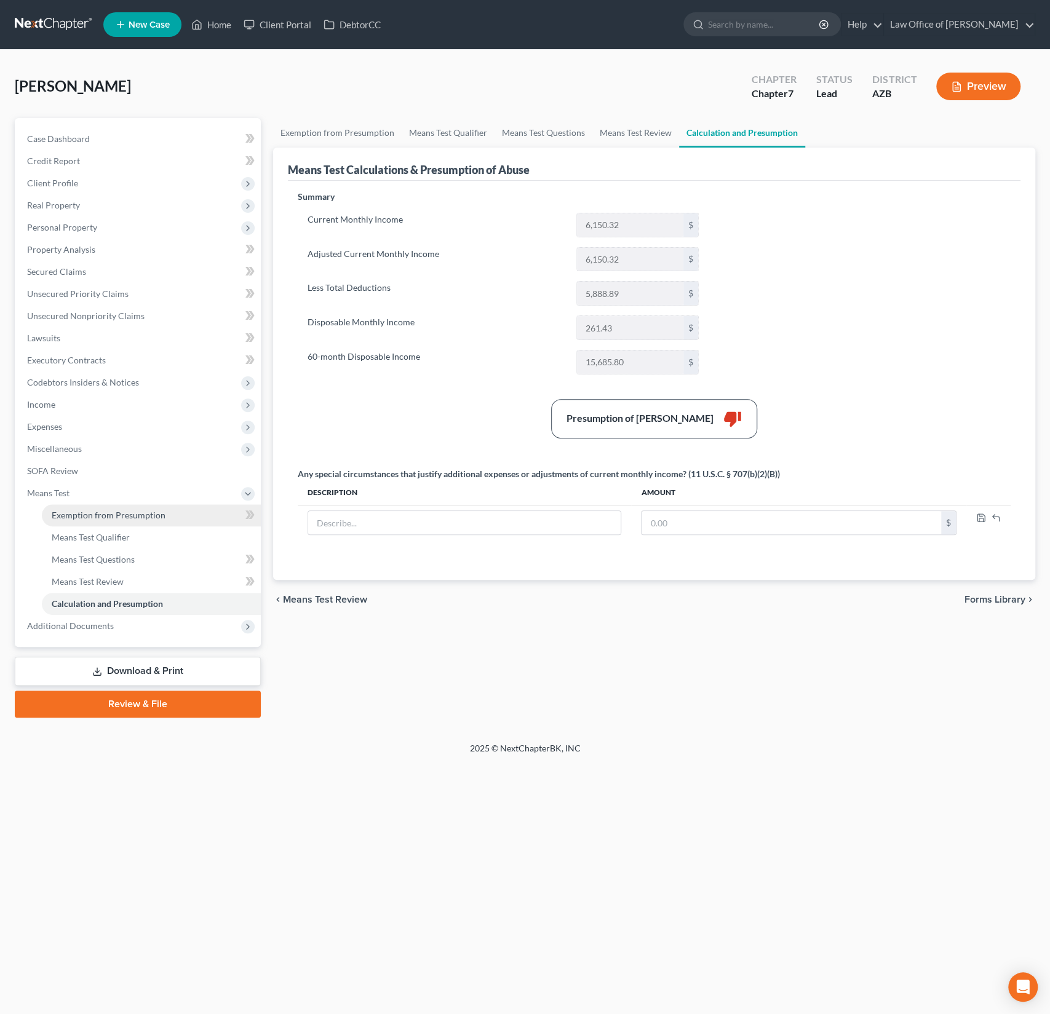
click at [104, 517] on span "Exemption from Presumption" at bounding box center [109, 515] width 114 height 10
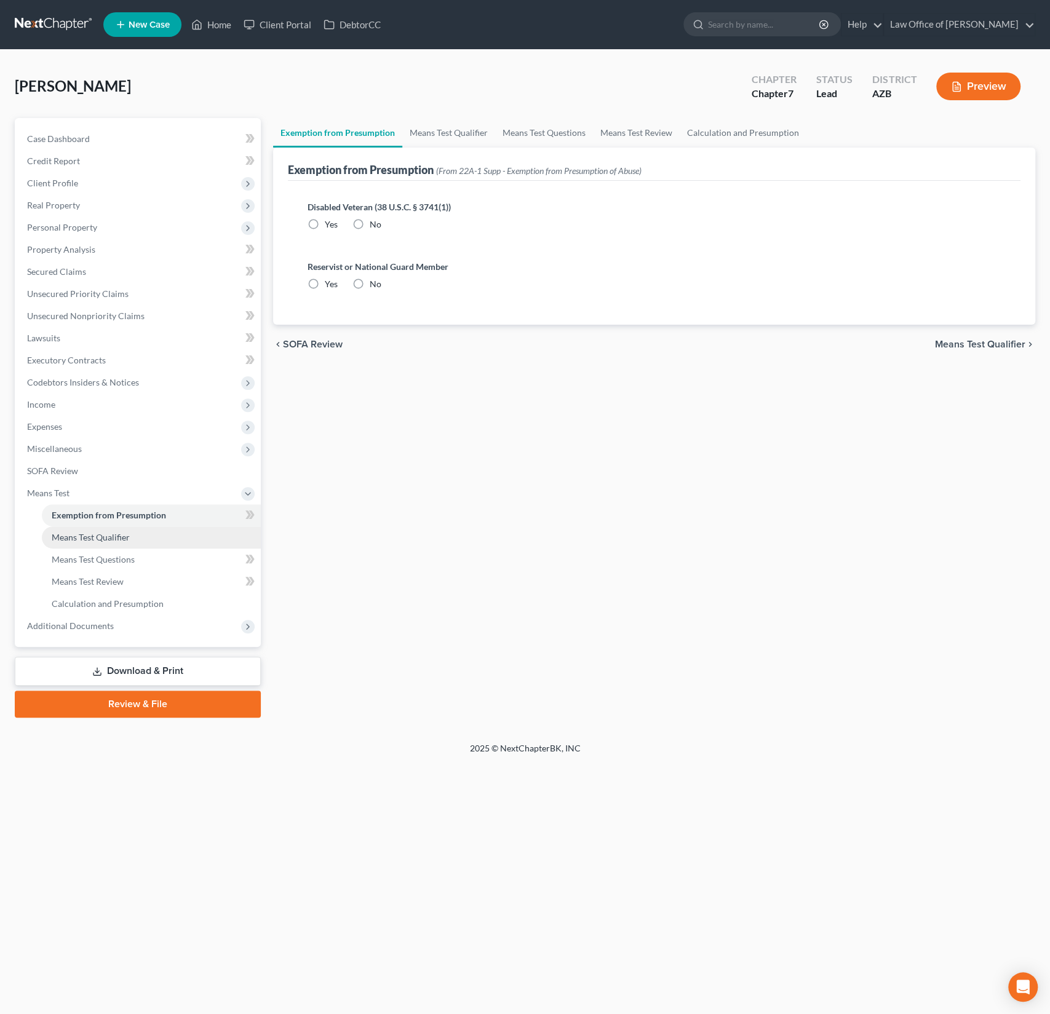
click at [103, 532] on span "Means Test Qualifier" at bounding box center [91, 537] width 78 height 10
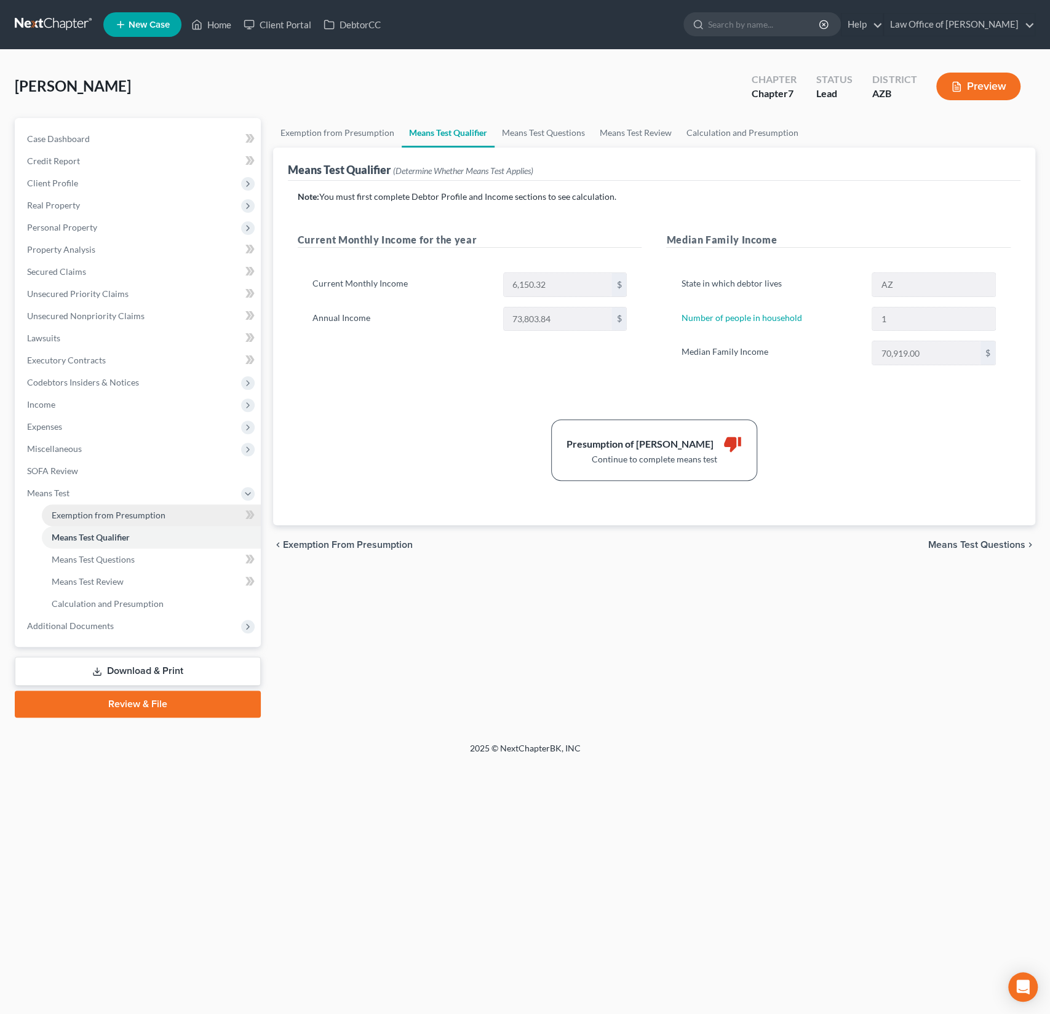
click at [89, 510] on span "Exemption from Presumption" at bounding box center [109, 515] width 114 height 10
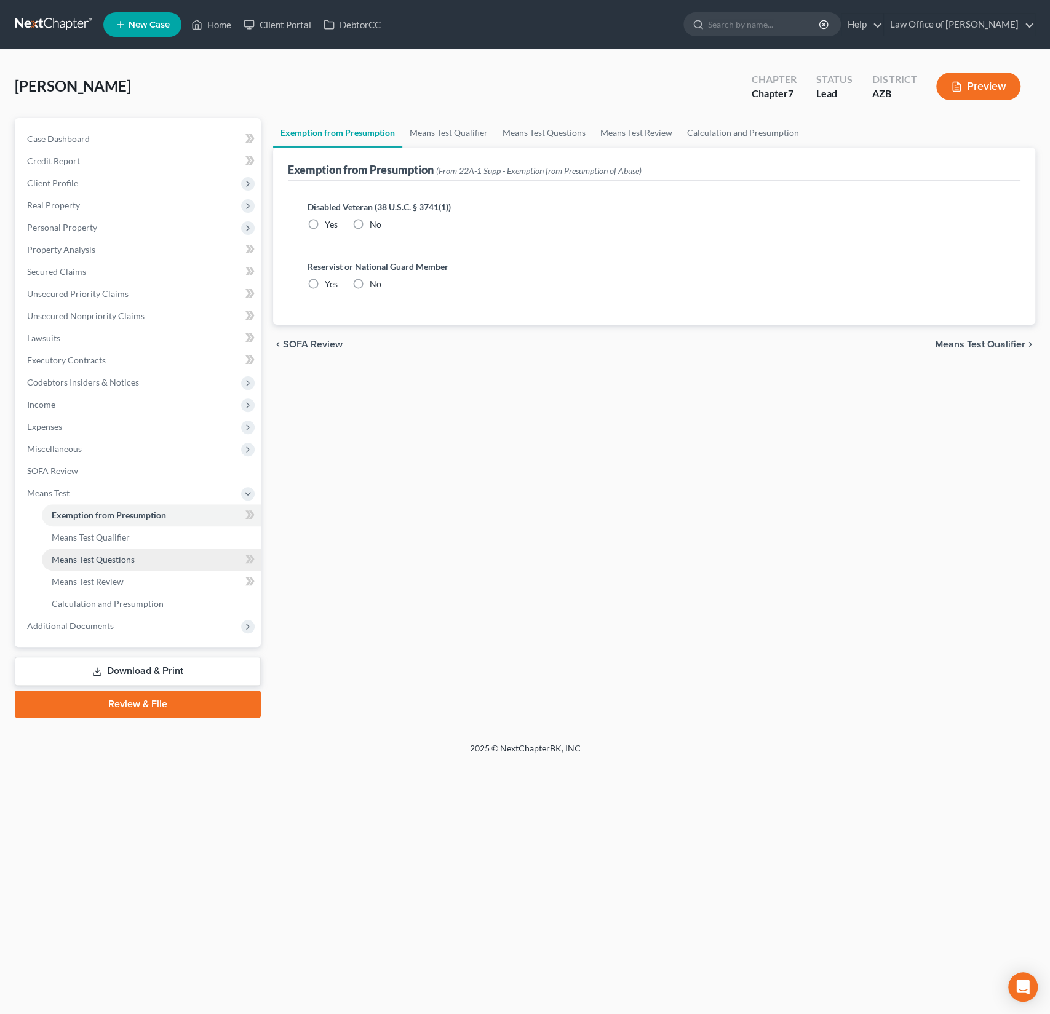
click at [93, 566] on link "Means Test Questions" at bounding box center [151, 560] width 219 height 22
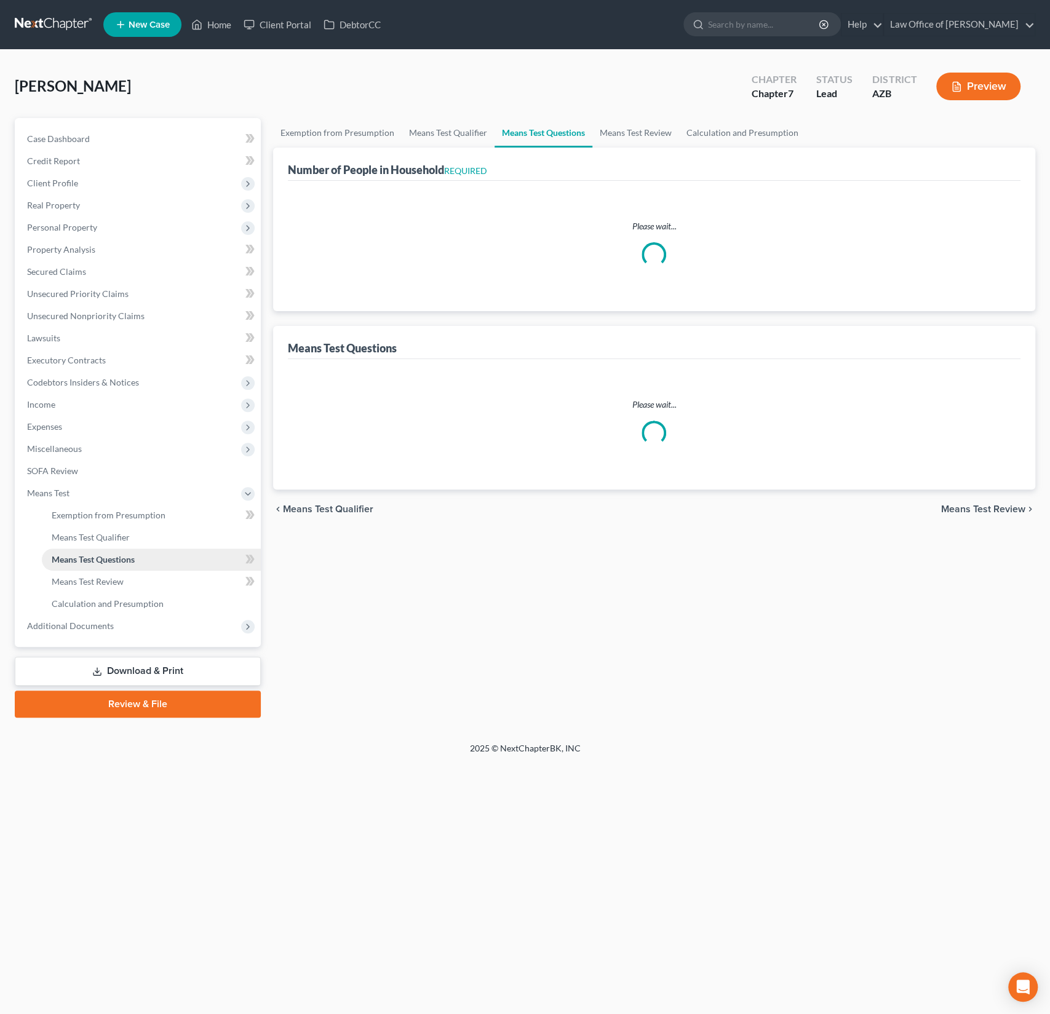
select select "60"
select select "2"
select select "1"
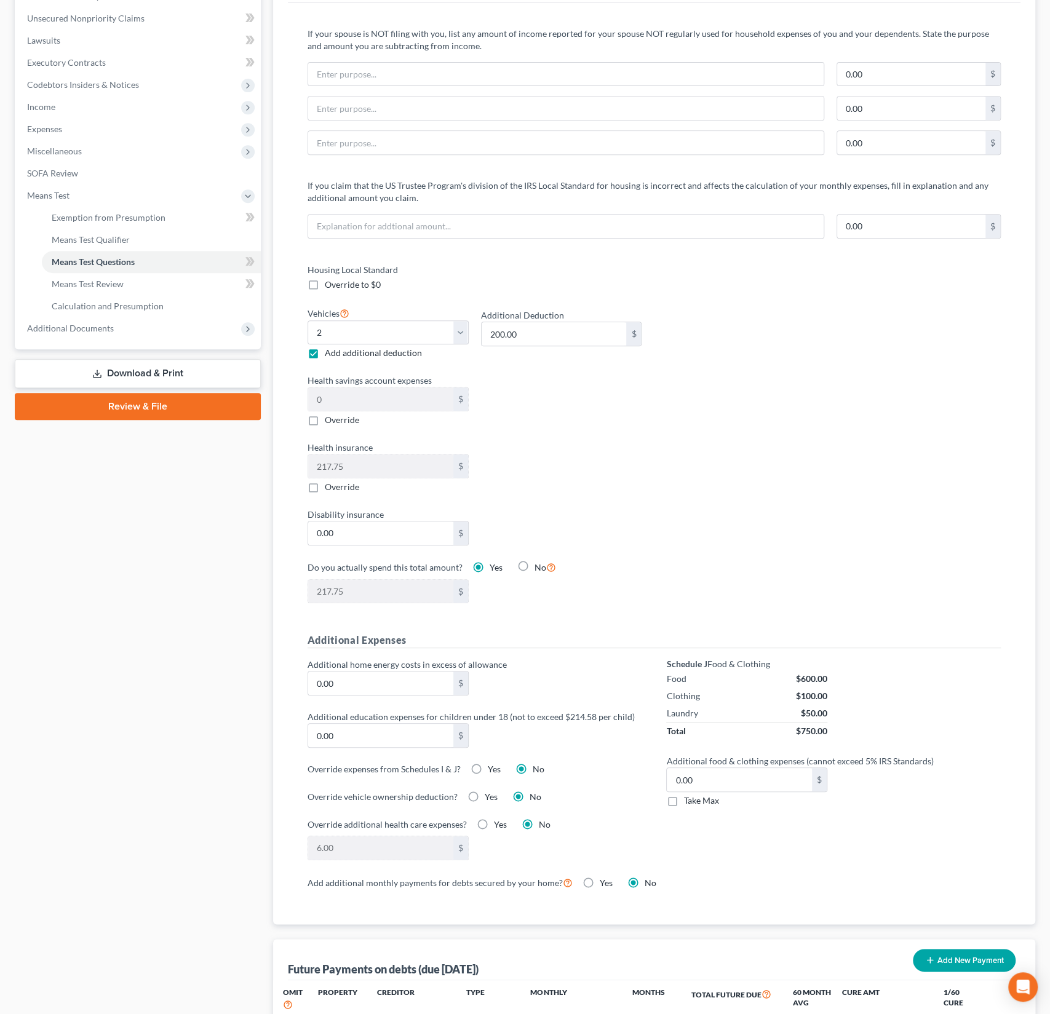
scroll to position [326, 0]
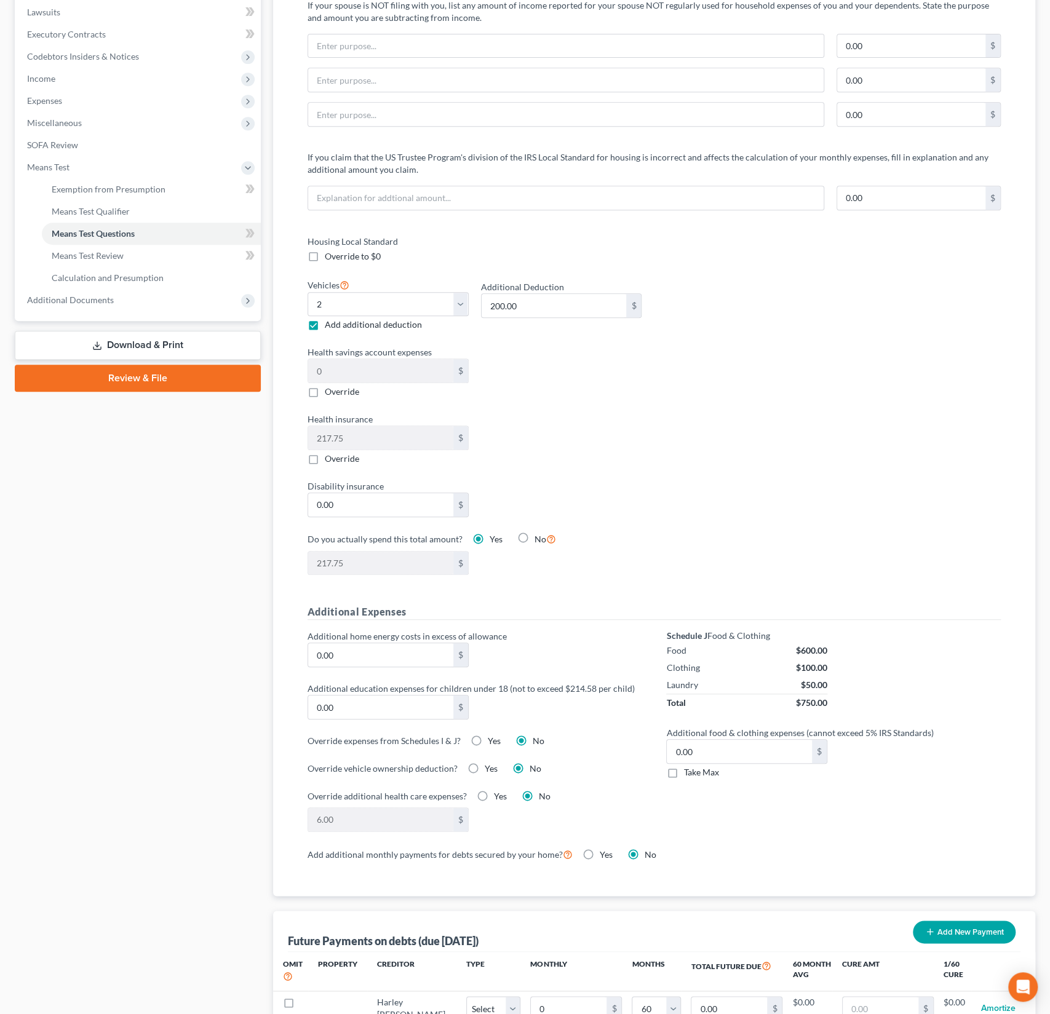
click at [488, 735] on label "Yes" at bounding box center [494, 741] width 13 height 12
click at [493, 735] on input "Yes" at bounding box center [497, 739] width 8 height 8
radio input "true"
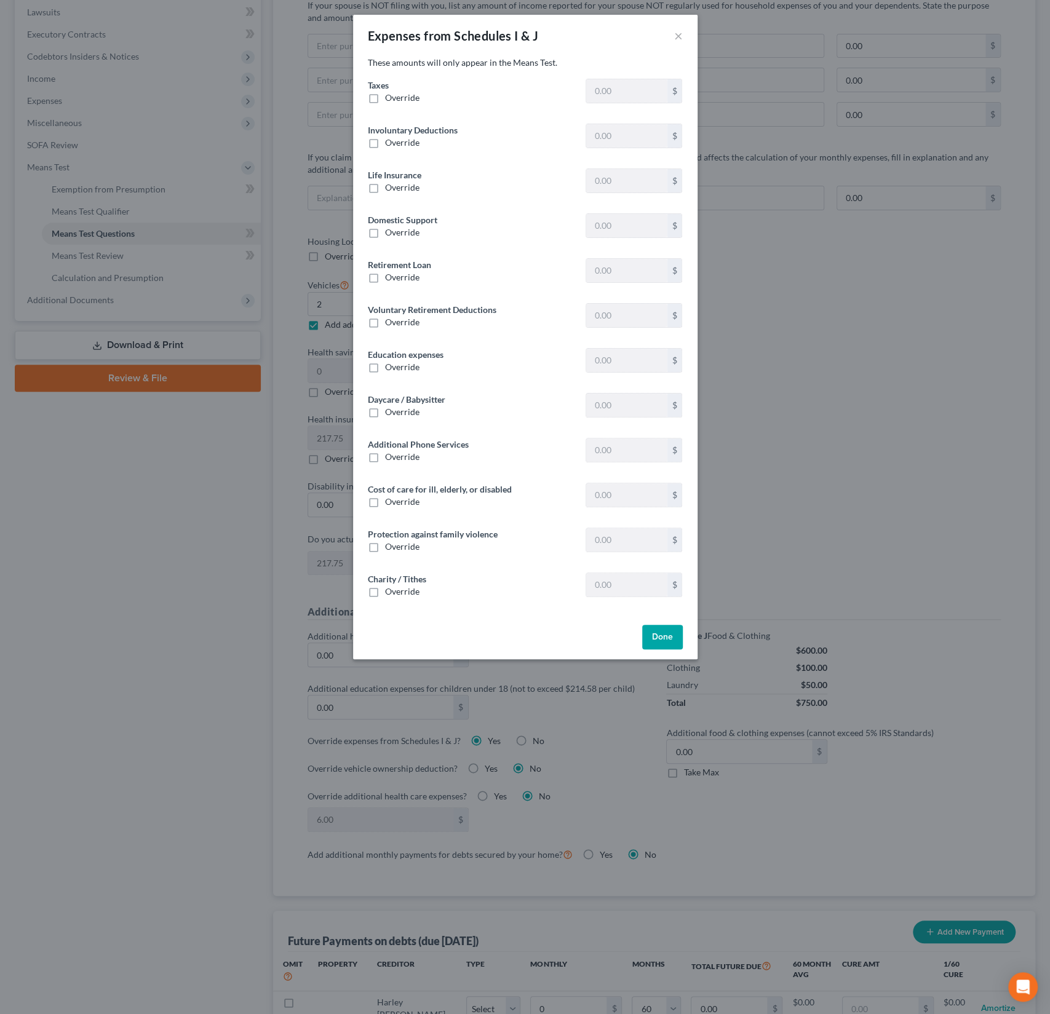
type input "1,193.63"
type input "175.50"
type input "0"
type input "459.00"
type input "226.63"
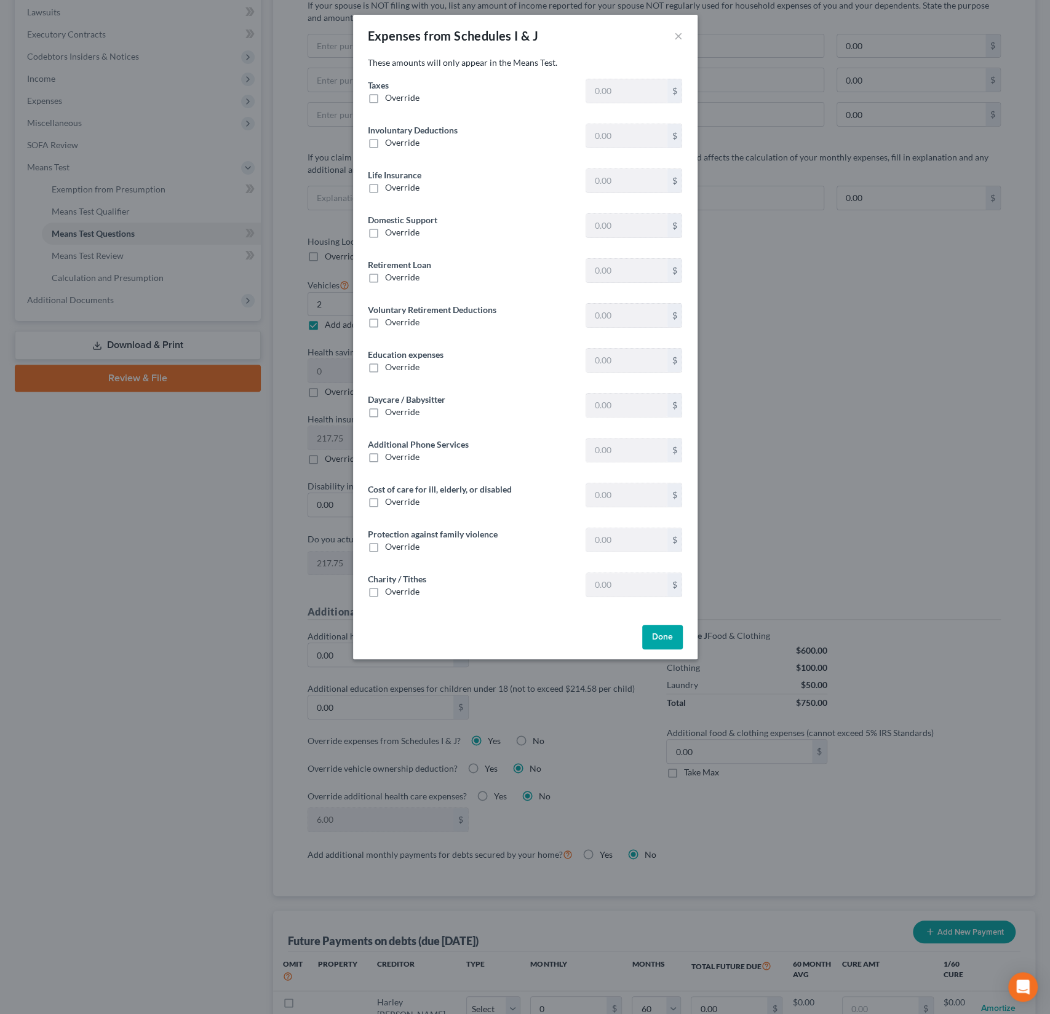
type input "439.42"
type input "0"
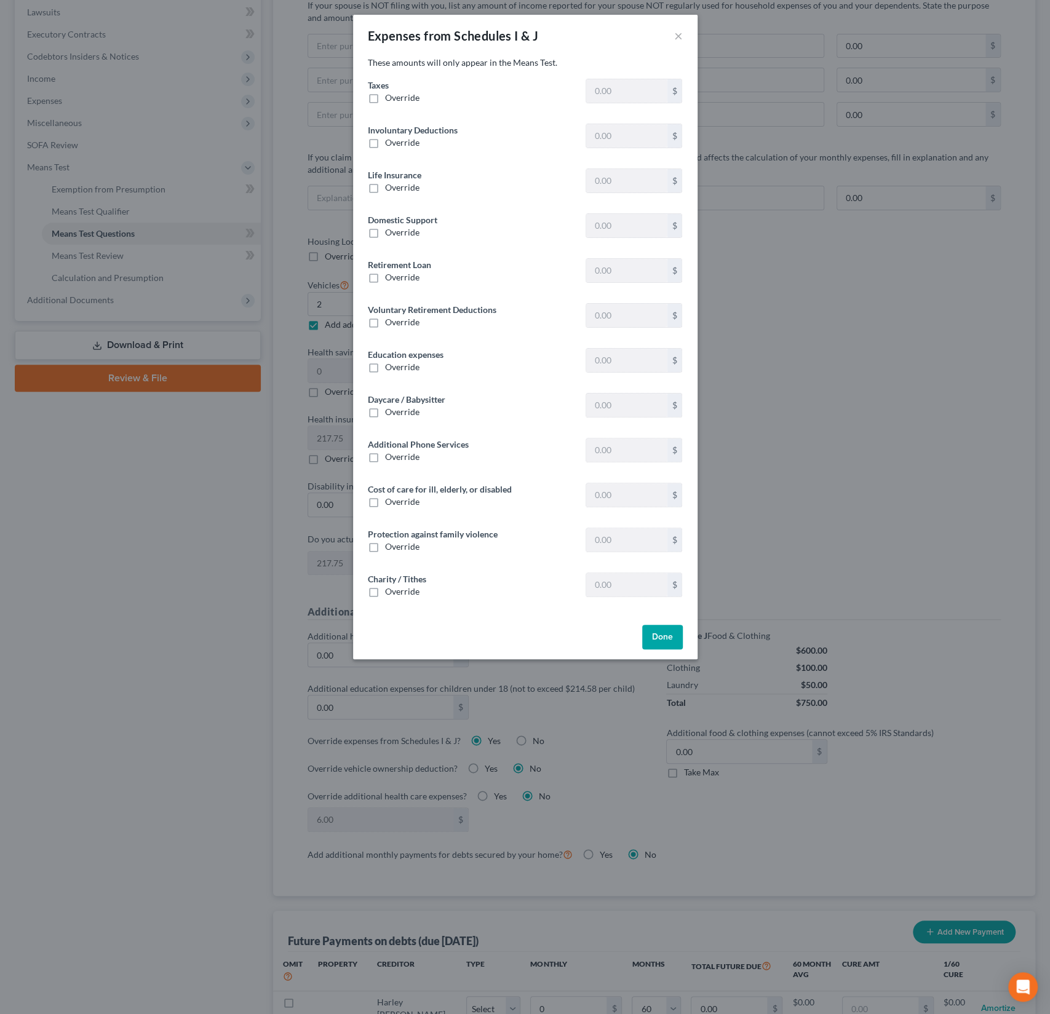
type input "0"
click at [385, 98] on label "Override" at bounding box center [402, 98] width 34 height 12
click at [390, 98] on input "Override" at bounding box center [394, 96] width 8 height 8
checkbox input "true"
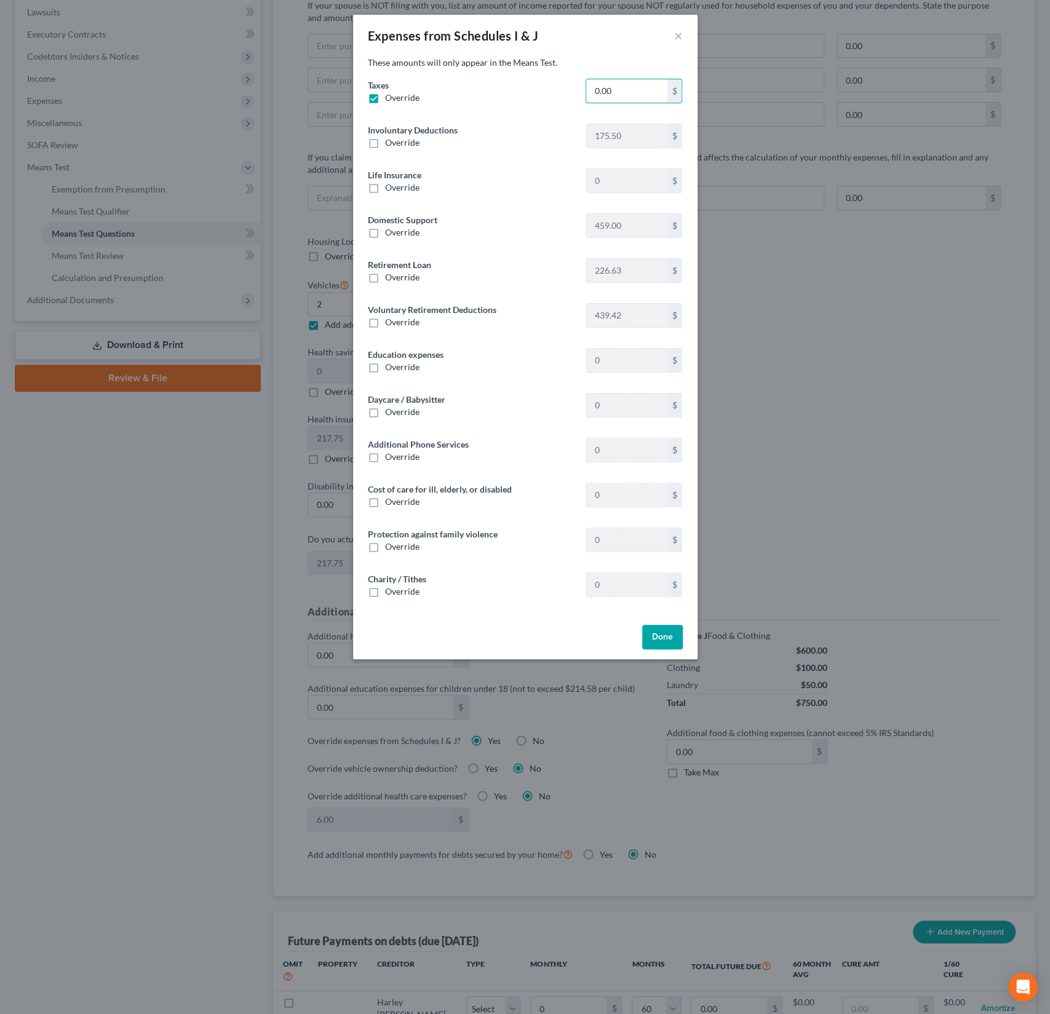
drag, startPoint x: 630, startPoint y: 92, endPoint x: 536, endPoint y: 84, distance: 95.1
click at [536, 84] on div "Taxes Override 0.00 $" at bounding box center [525, 96] width 327 height 35
drag, startPoint x: 620, startPoint y: 90, endPoint x: 558, endPoint y: 84, distance: 61.8
click at [559, 84] on div "Taxes Override 0.00 $" at bounding box center [525, 96] width 327 height 35
type input "1,537.58"
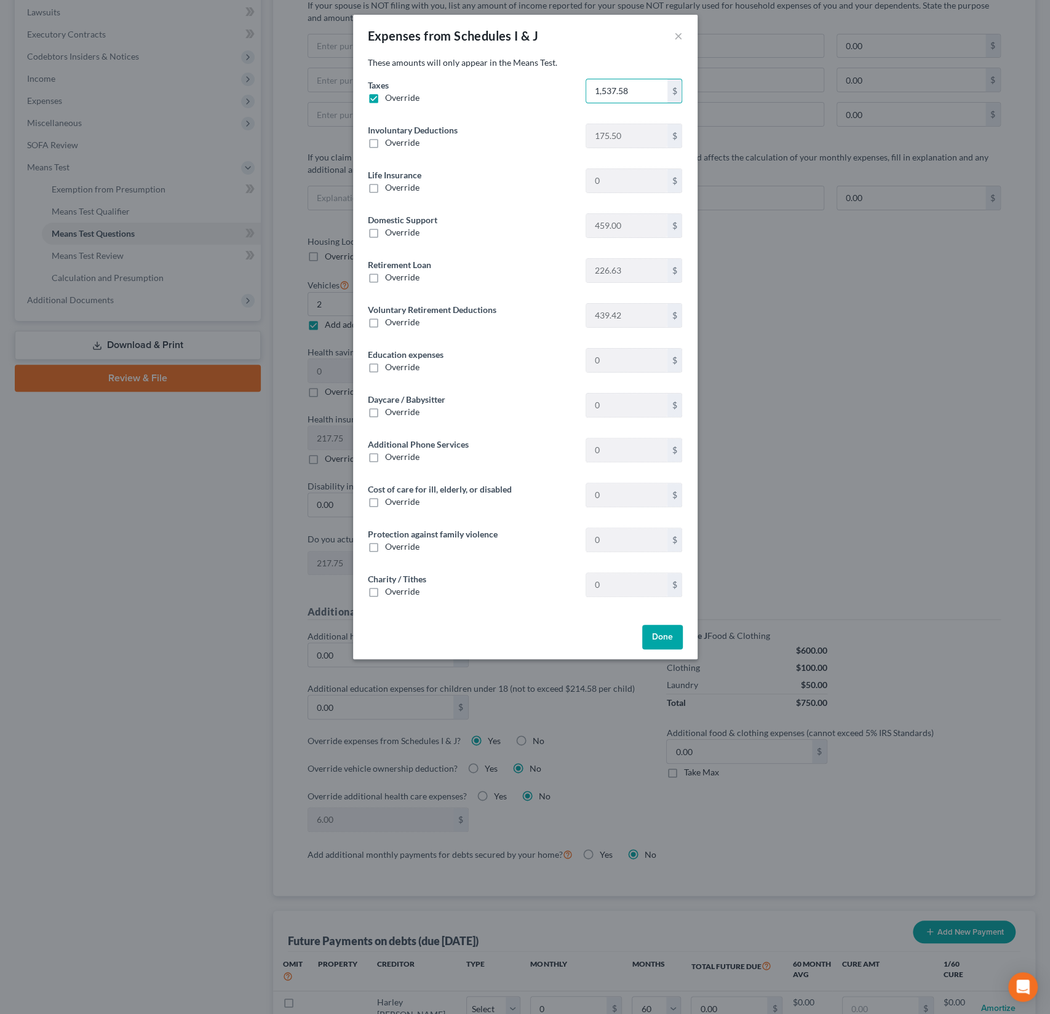
click at [665, 636] on button "Done" at bounding box center [662, 637] width 41 height 25
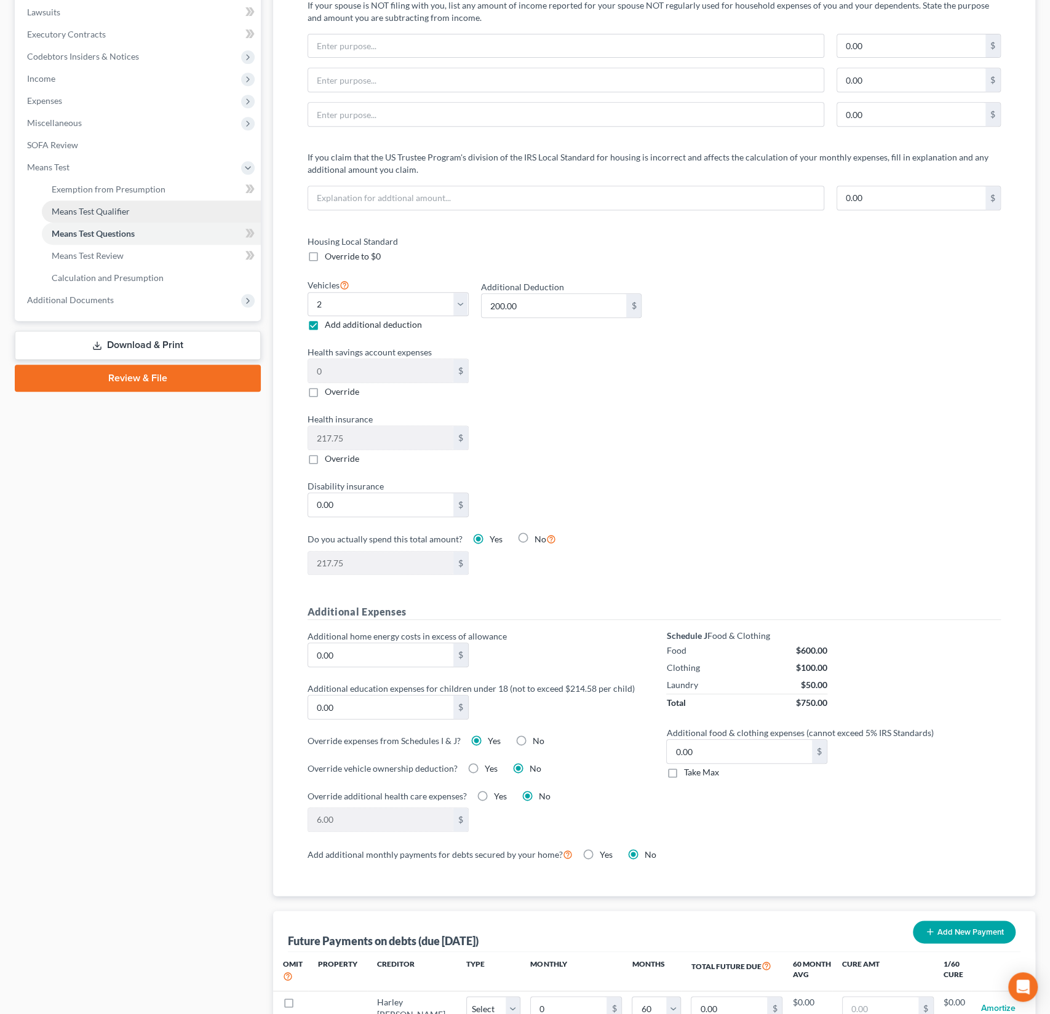
click at [112, 218] on link "Means Test Qualifier" at bounding box center [151, 211] width 219 height 22
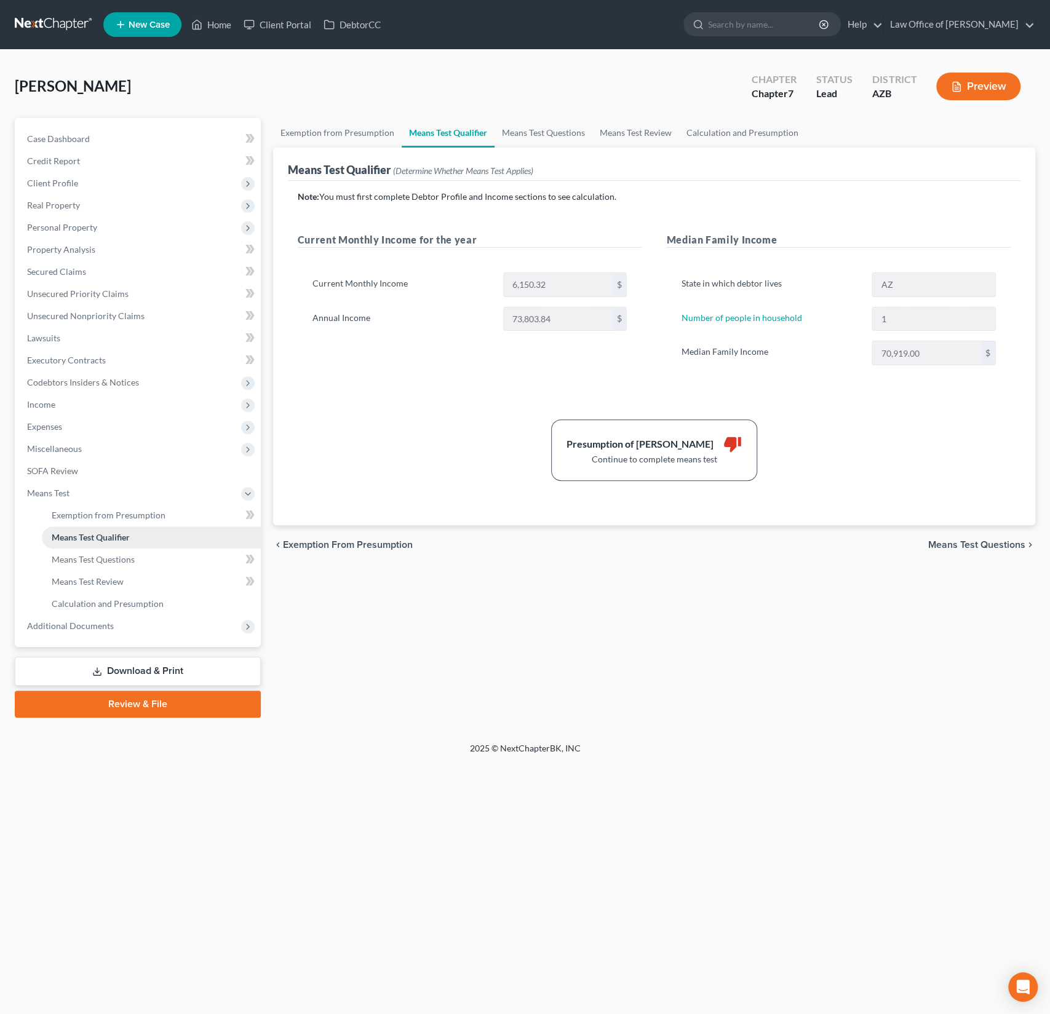
click at [98, 539] on span "Means Test Qualifier" at bounding box center [91, 537] width 78 height 10
click at [97, 563] on span "Means Test Questions" at bounding box center [93, 559] width 83 height 10
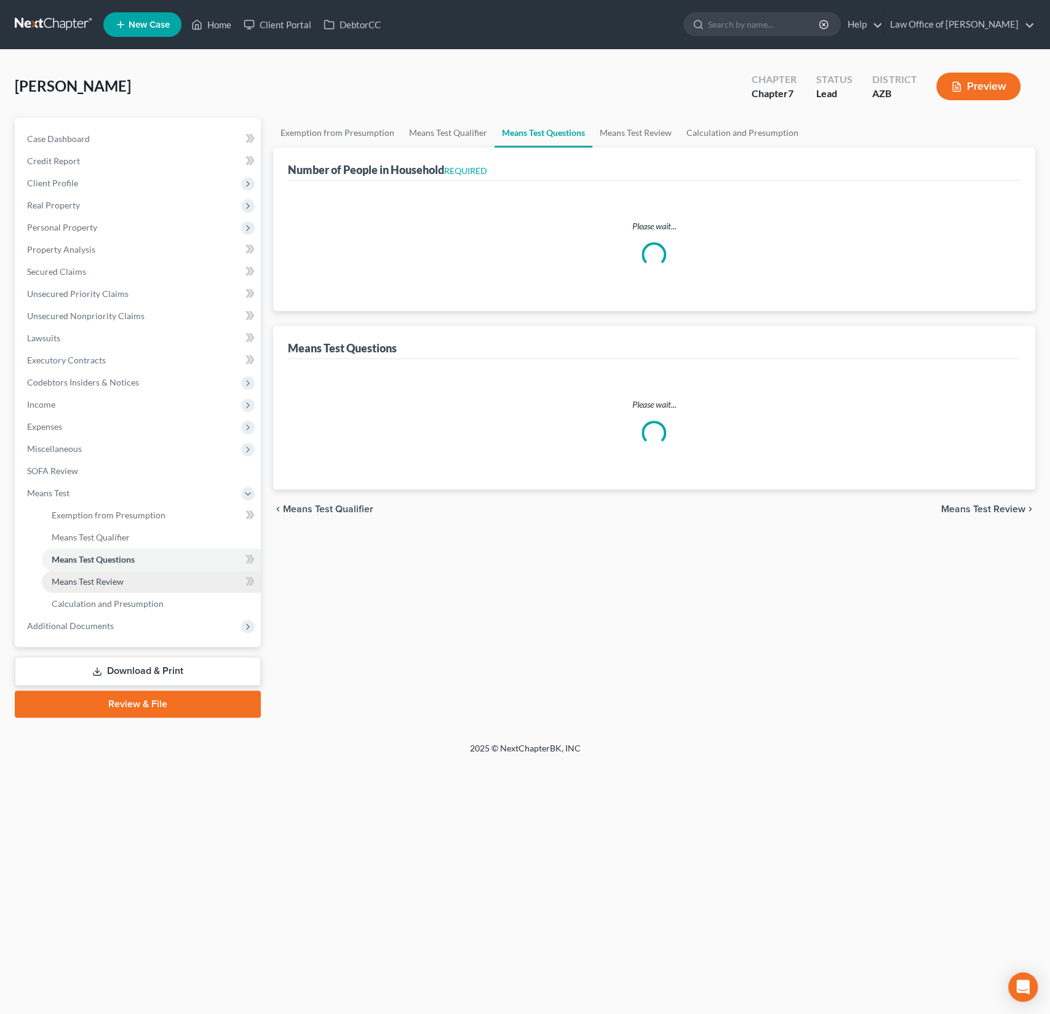
select select "60"
select select "1"
select select "2"
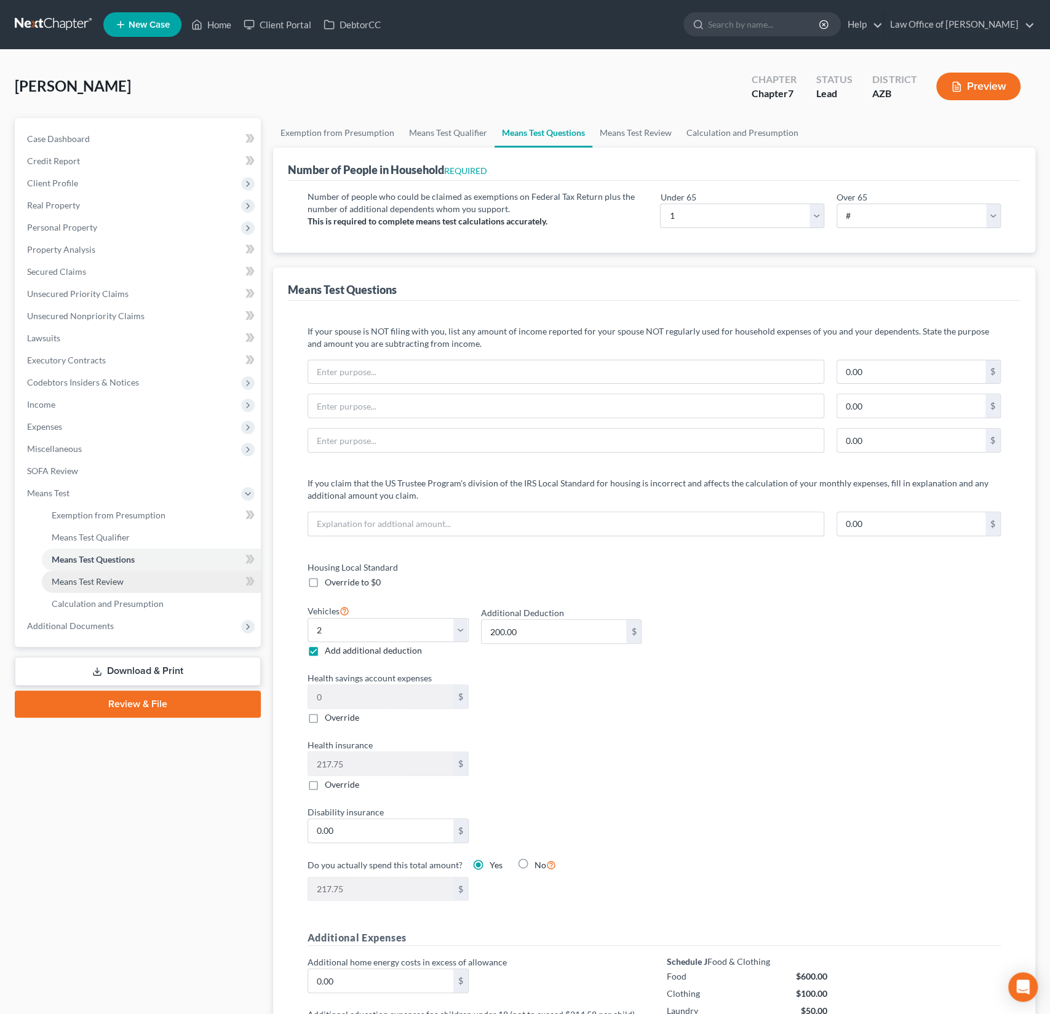
click at [97, 577] on span "Means Test Review" at bounding box center [88, 581] width 72 height 10
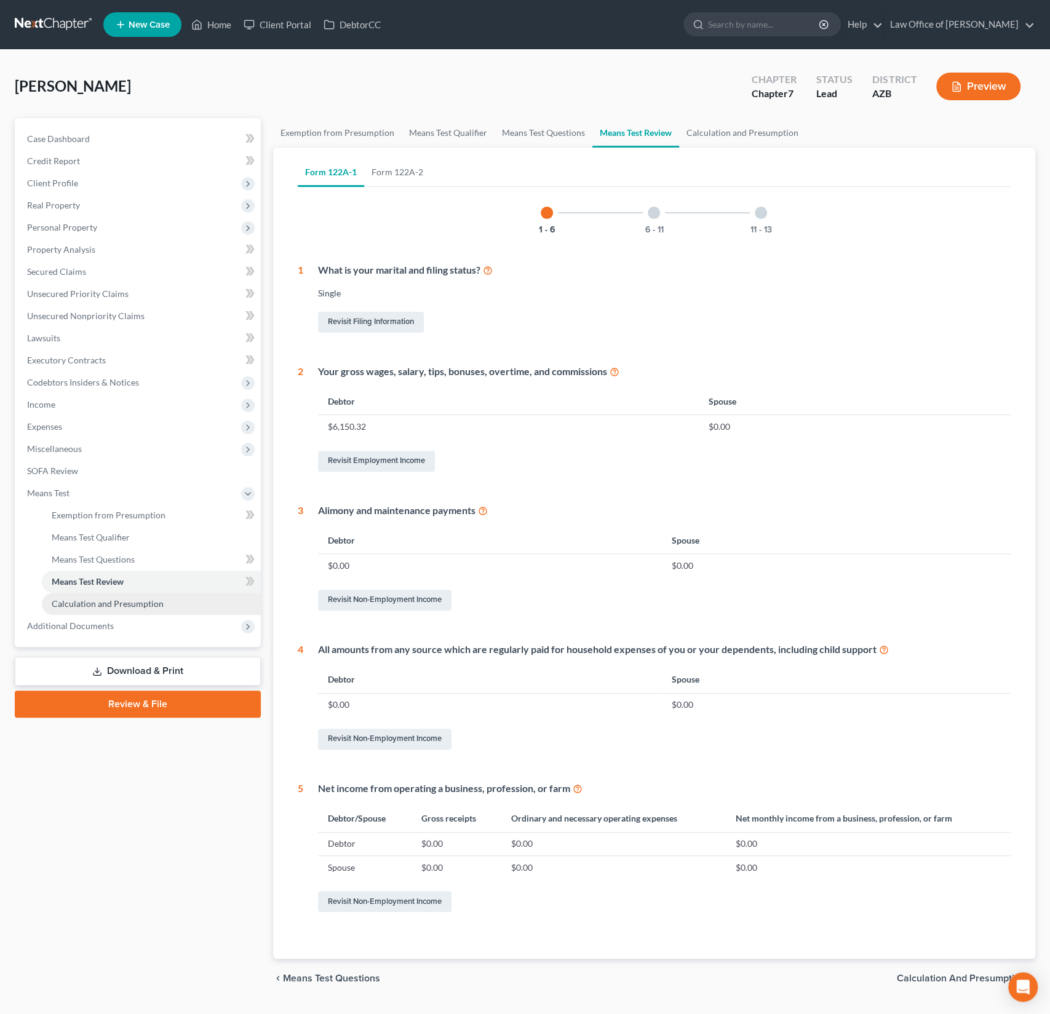
click at [85, 611] on link "Calculation and Presumption" at bounding box center [151, 604] width 219 height 22
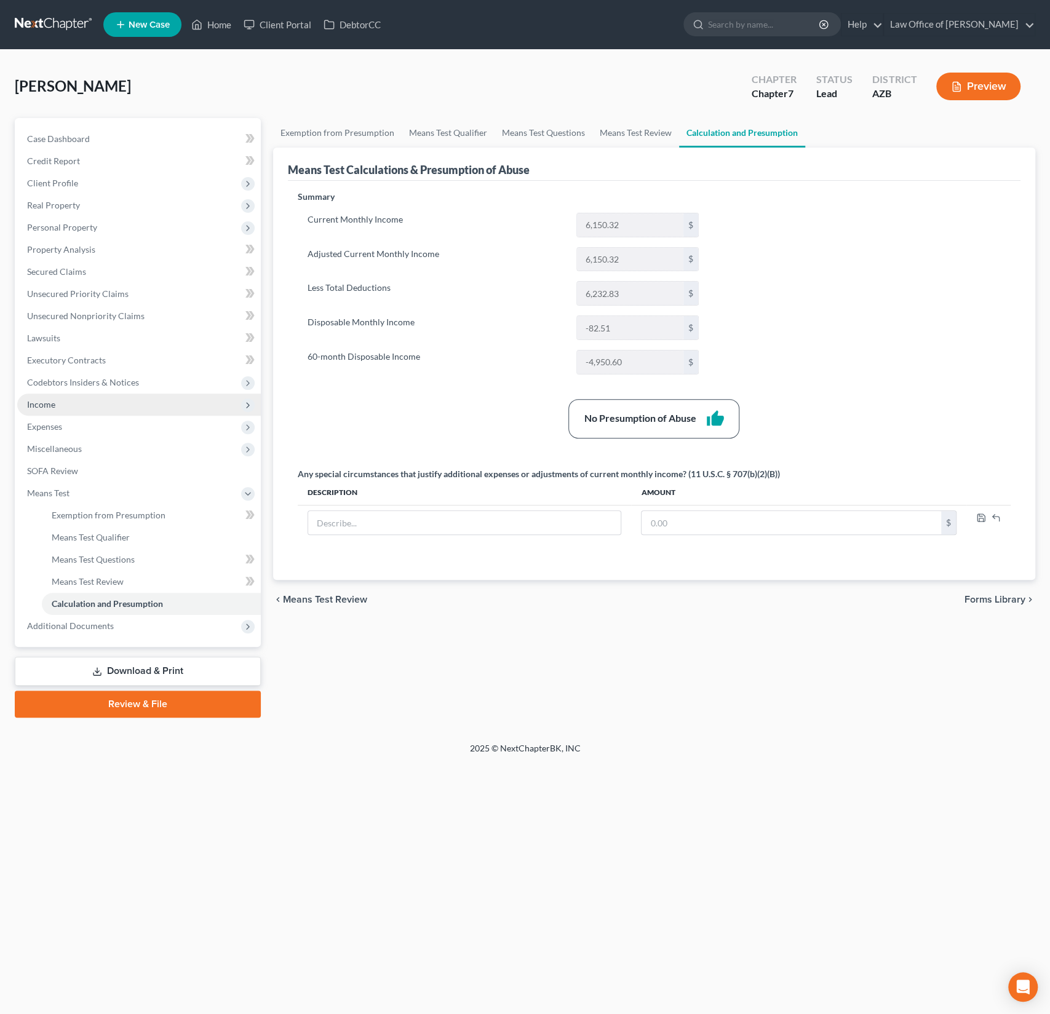
click at [61, 408] on span "Income" at bounding box center [139, 405] width 244 height 22
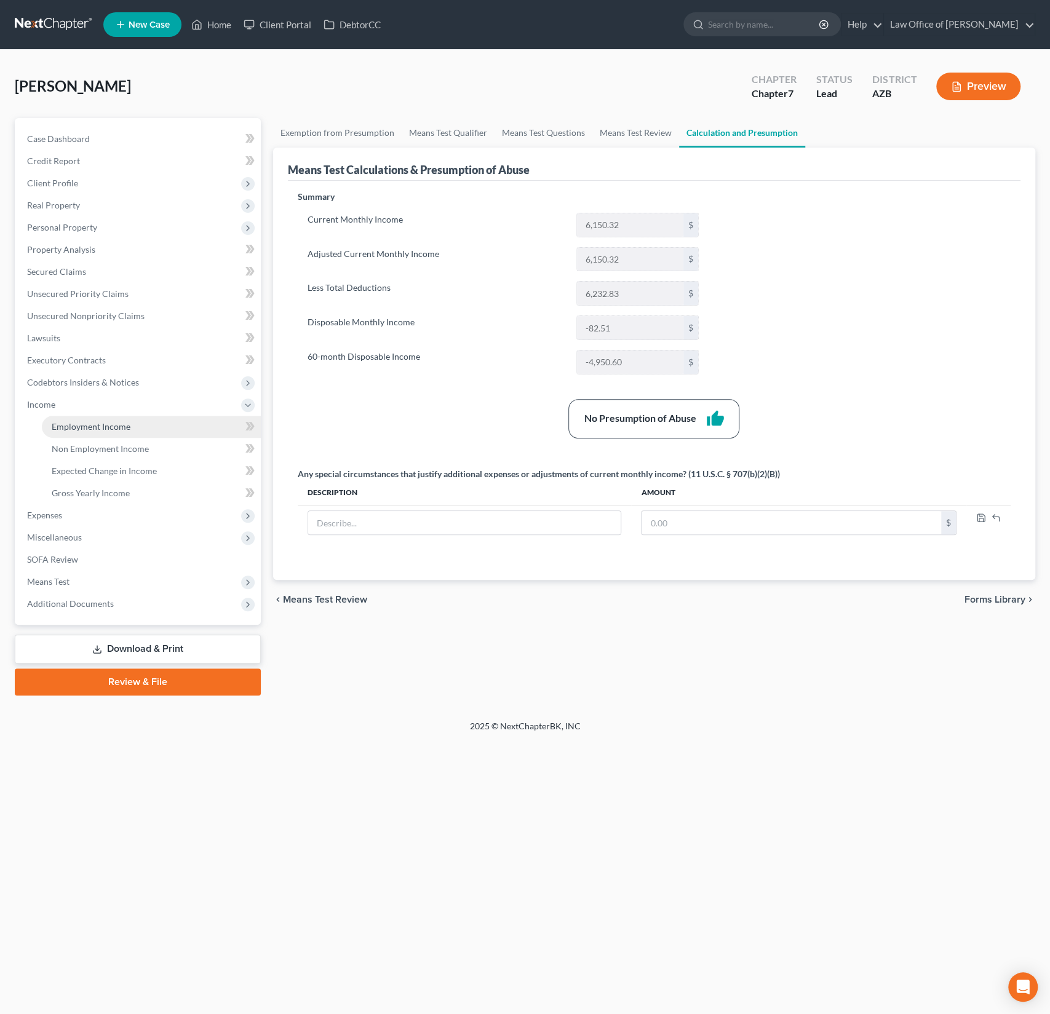
click at [81, 431] on span "Employment Income" at bounding box center [91, 426] width 79 height 10
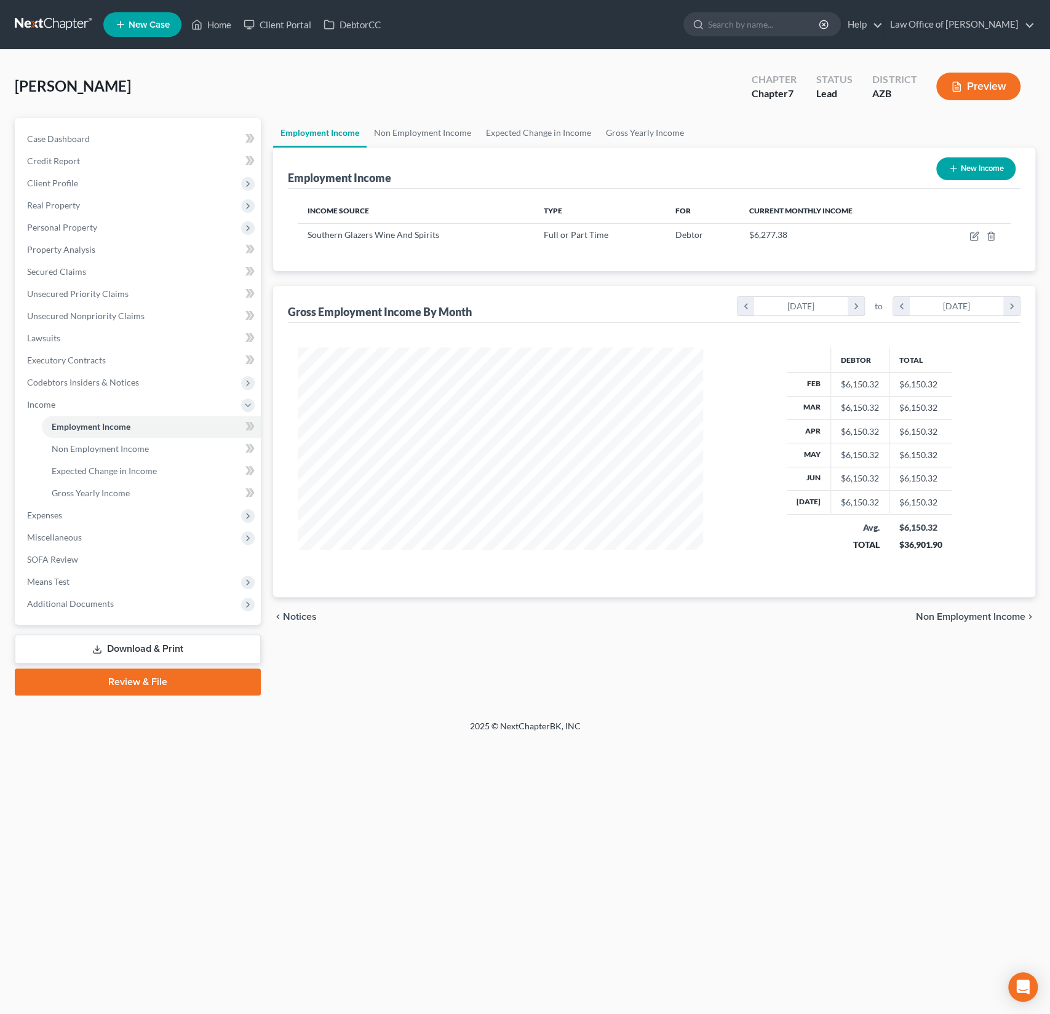
scroll to position [219, 430]
click at [976, 238] on icon "button" at bounding box center [974, 236] width 10 height 10
select select "0"
select select "3"
select select "2"
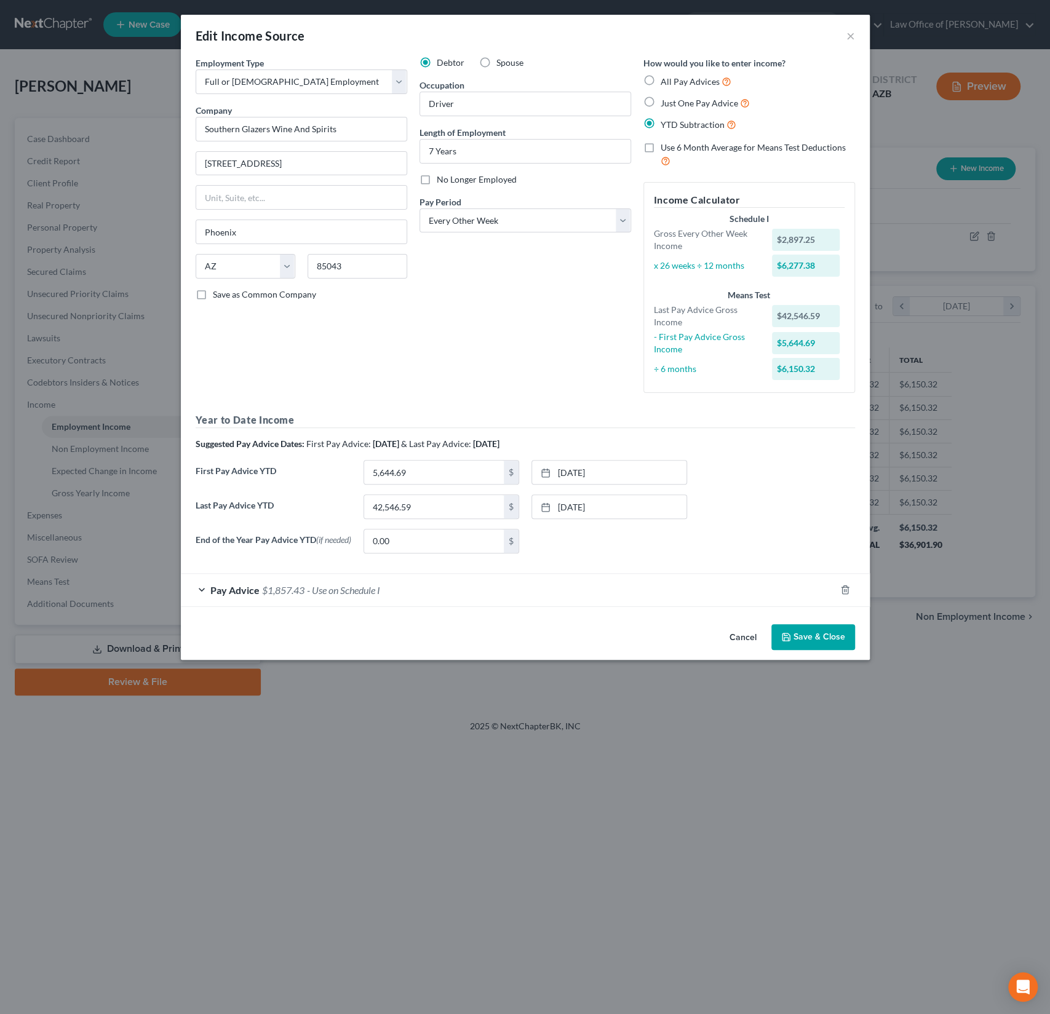
click at [816, 641] on button "Save & Close" at bounding box center [813, 637] width 84 height 26
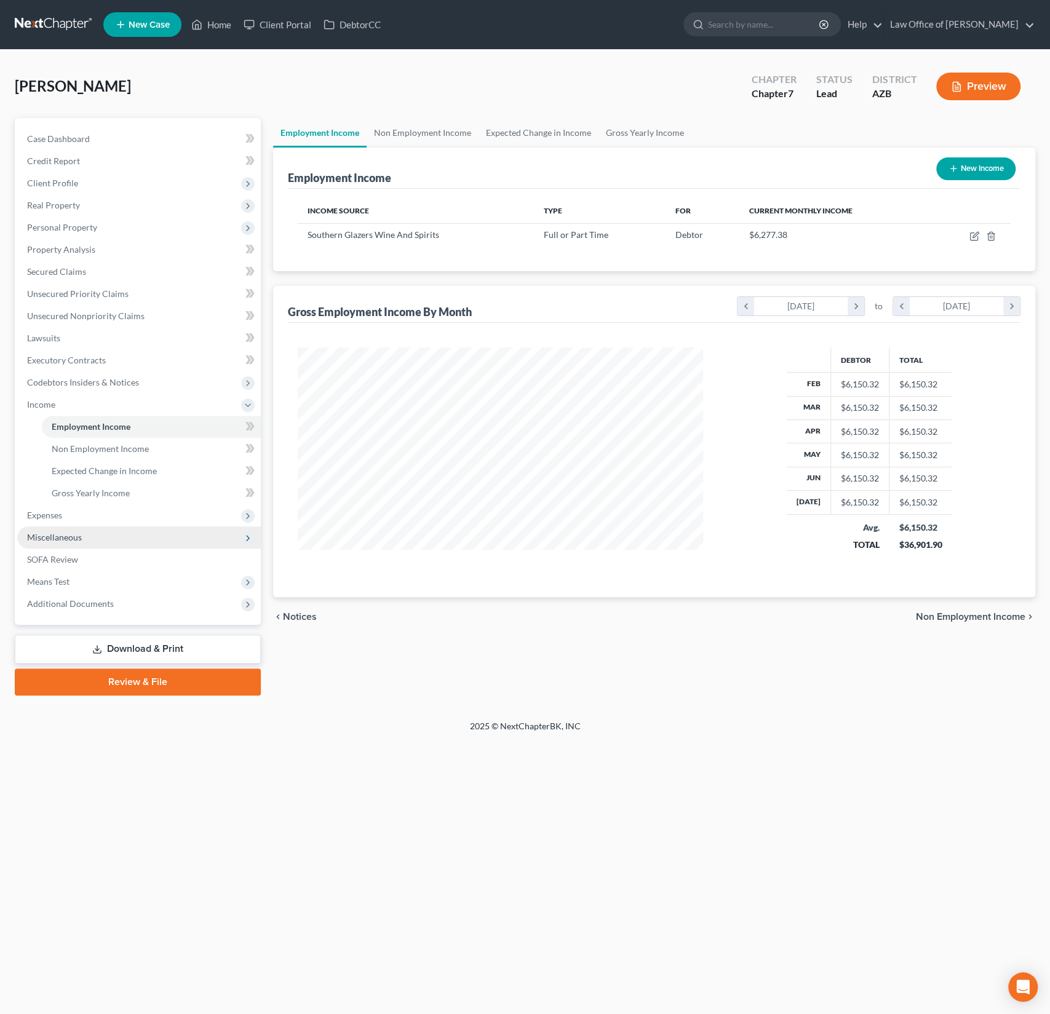
click at [52, 532] on span "Miscellaneous" at bounding box center [54, 537] width 55 height 10
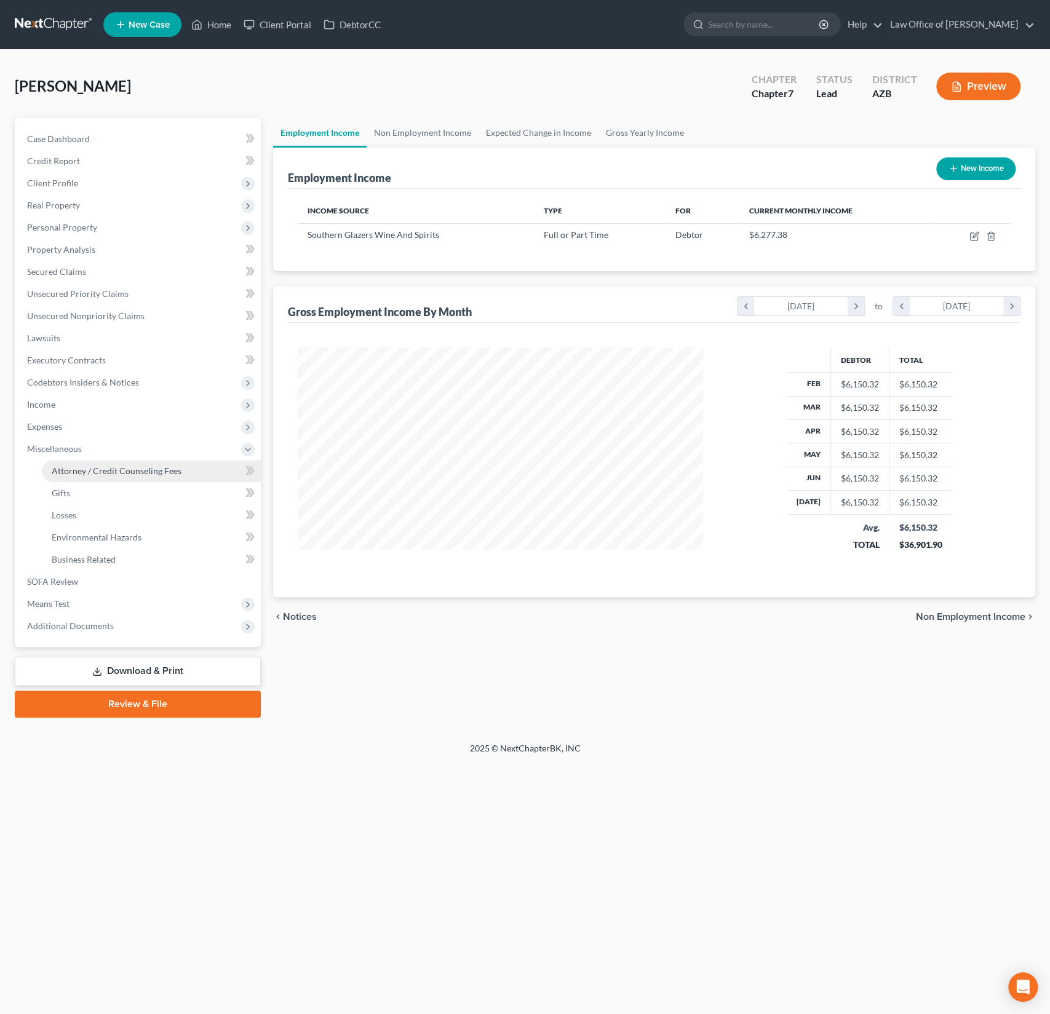
click at [102, 477] on link "Attorney / Credit Counseling Fees" at bounding box center [151, 471] width 219 height 22
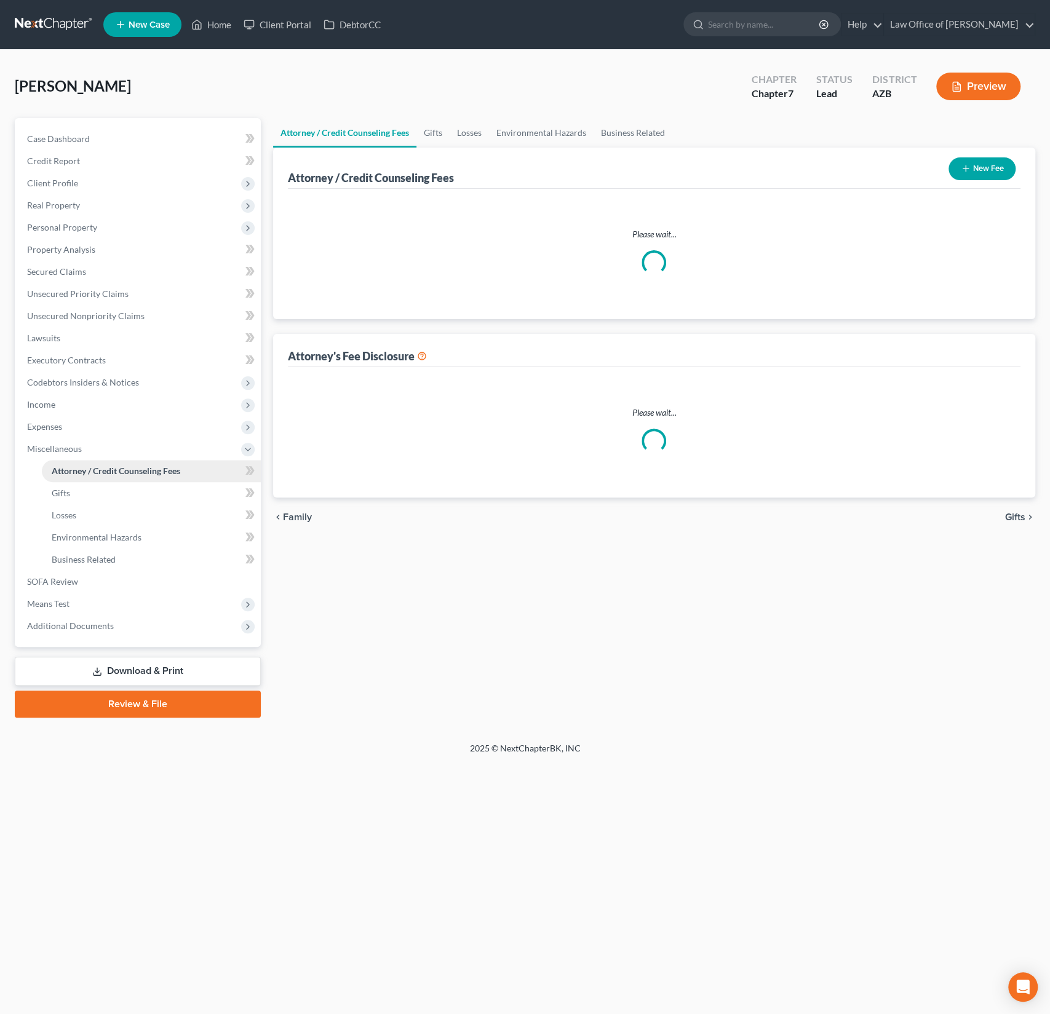
select select "0"
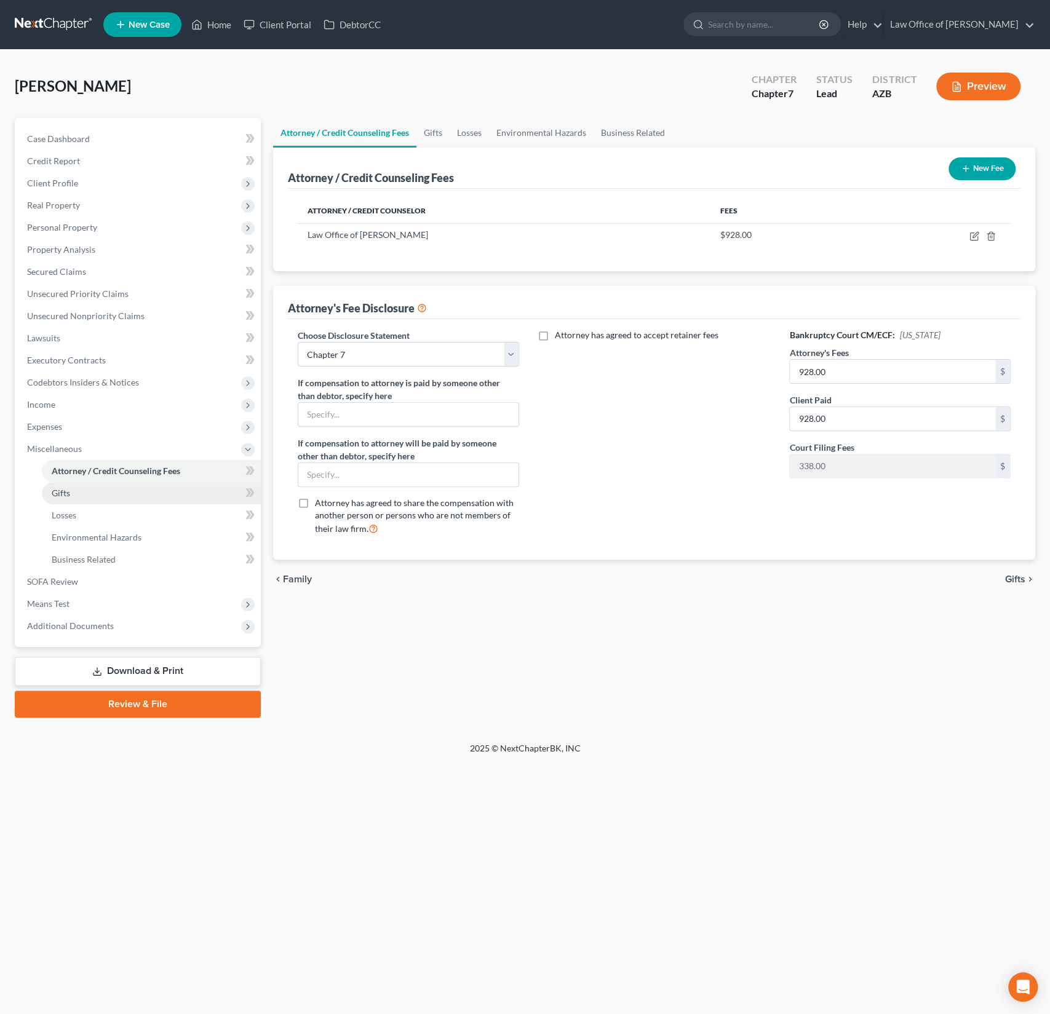
click at [86, 491] on link "Gifts" at bounding box center [151, 493] width 219 height 22
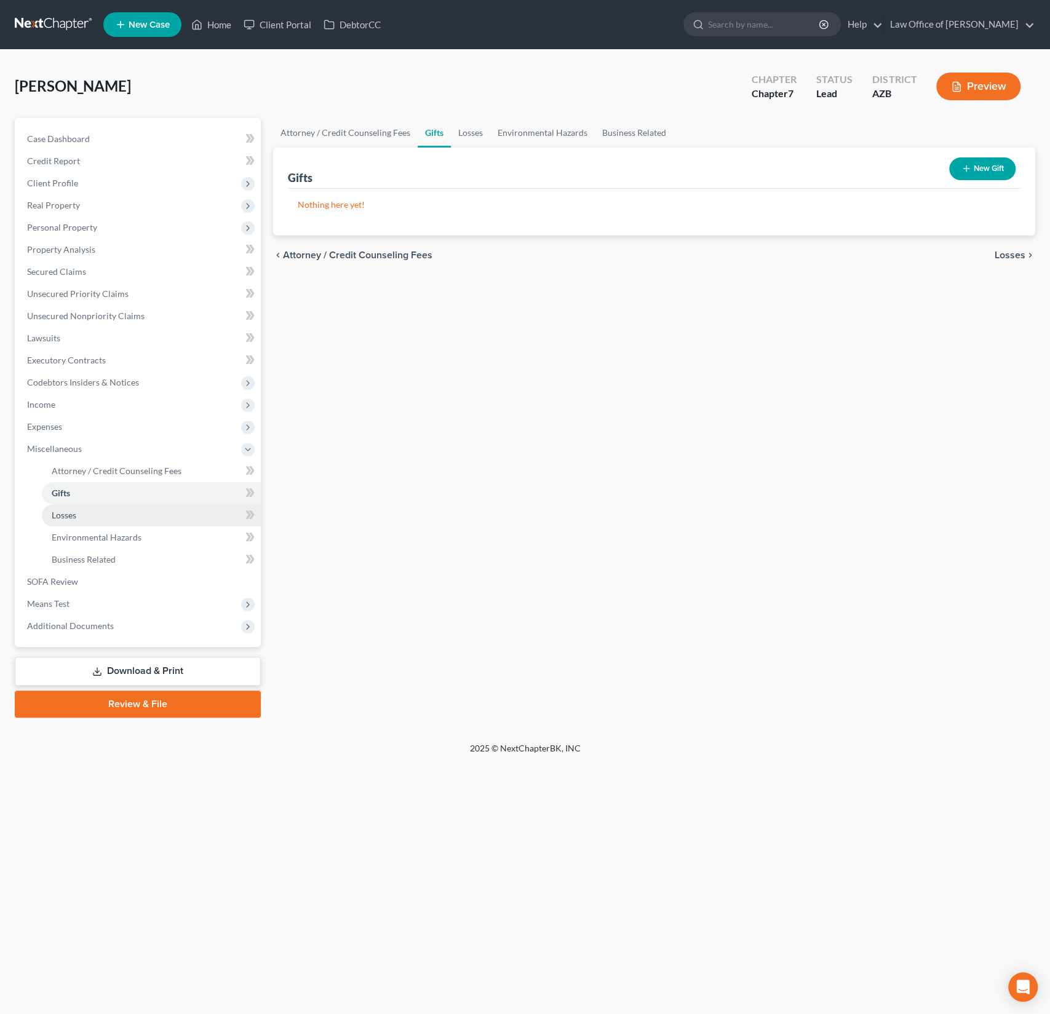
click at [82, 518] on link "Losses" at bounding box center [151, 515] width 219 height 22
click at [81, 542] on span "Environmental Hazards" at bounding box center [97, 537] width 90 height 10
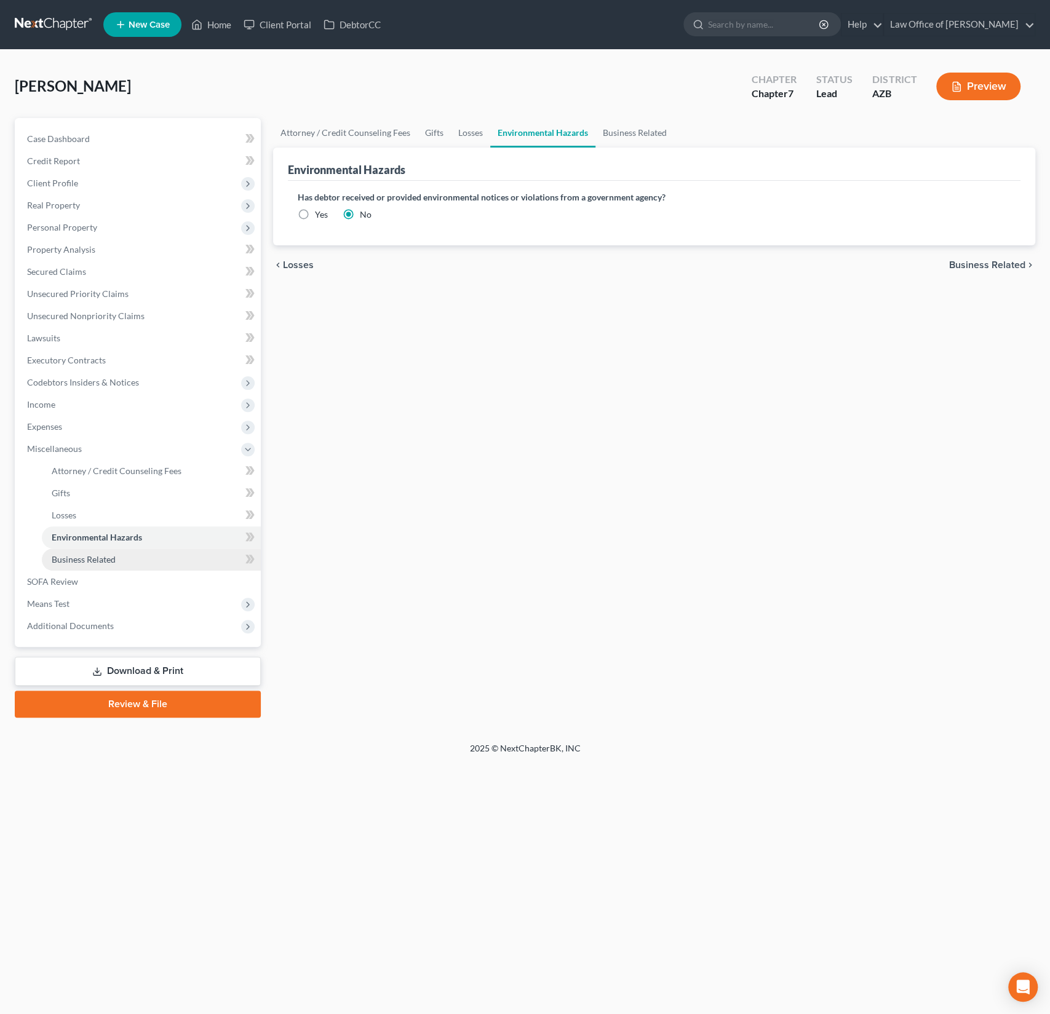
click at [82, 566] on link "Business Related" at bounding box center [151, 560] width 219 height 22
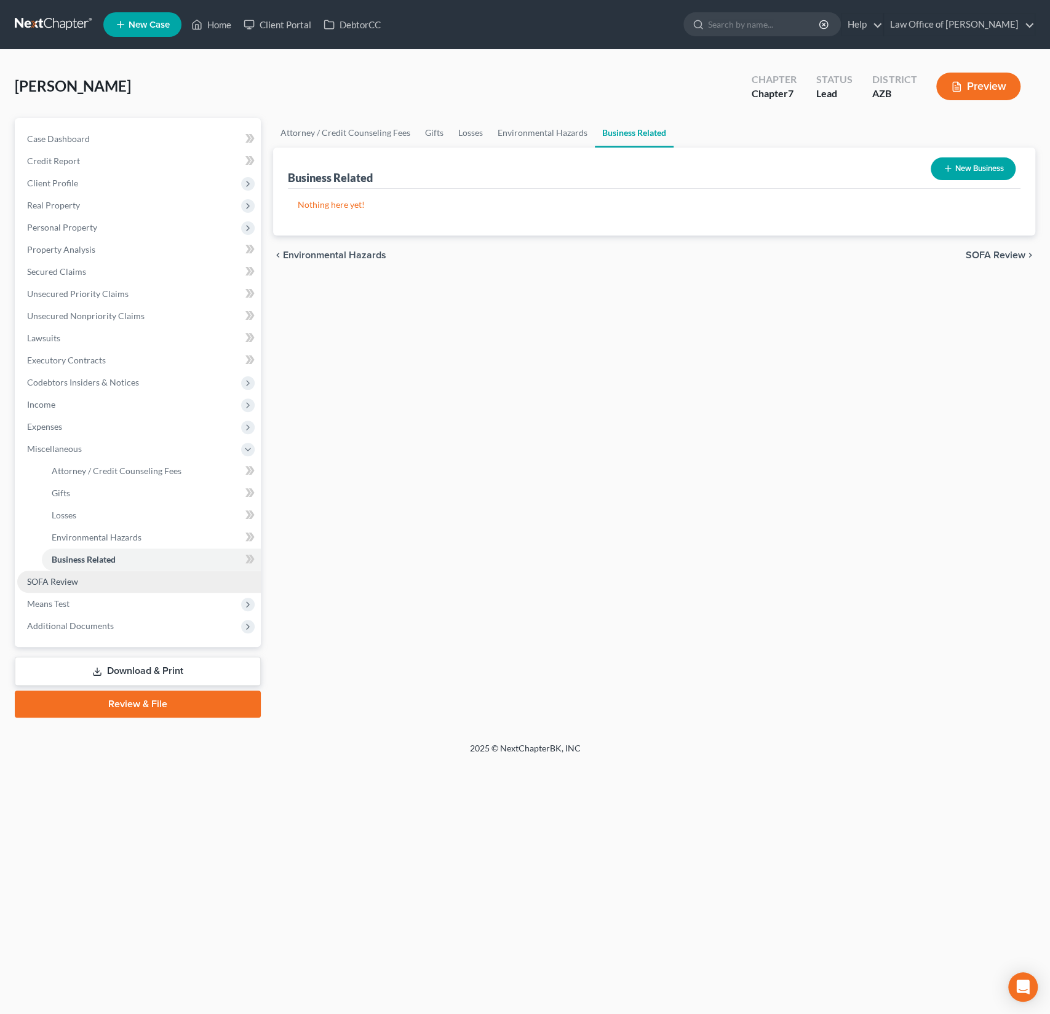
click at [67, 580] on span "SOFA Review" at bounding box center [52, 581] width 51 height 10
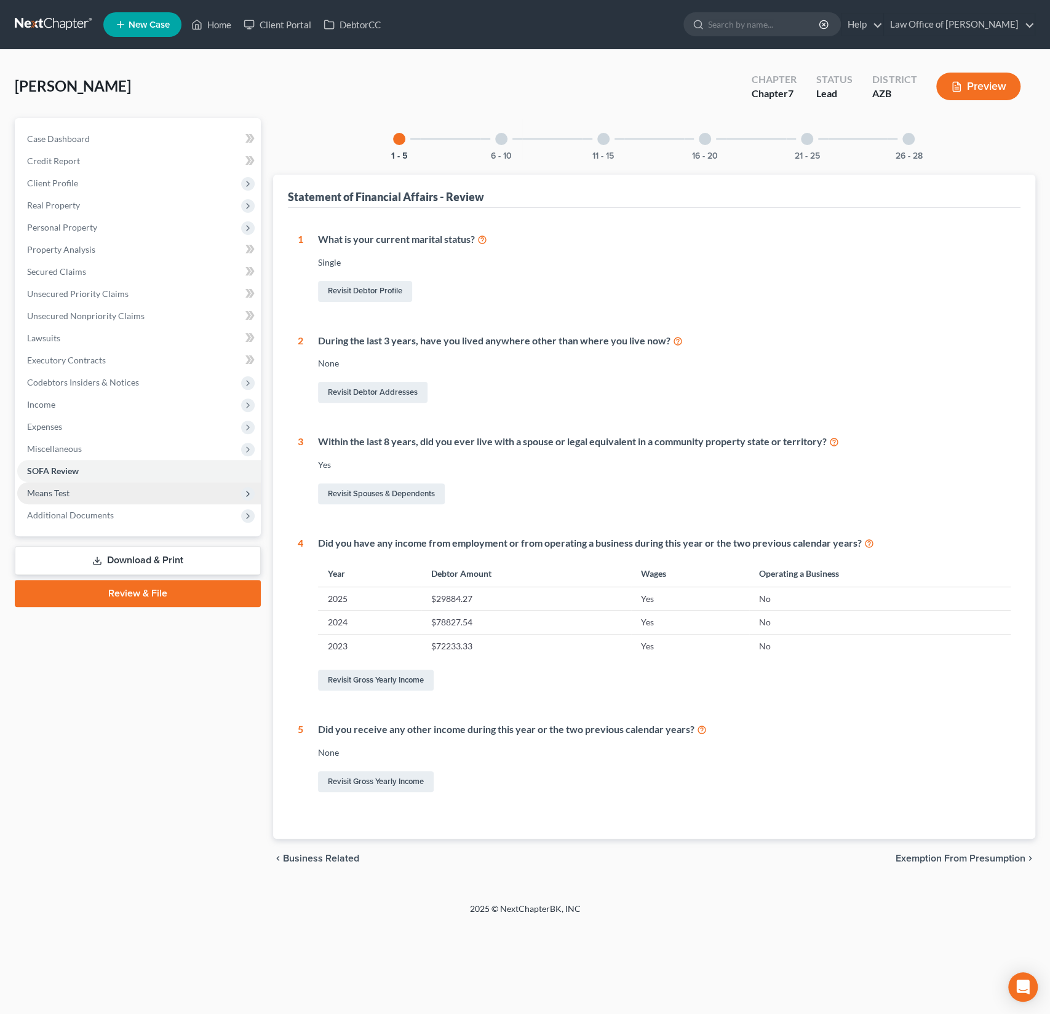
click at [56, 498] on span "Means Test" at bounding box center [139, 493] width 244 height 22
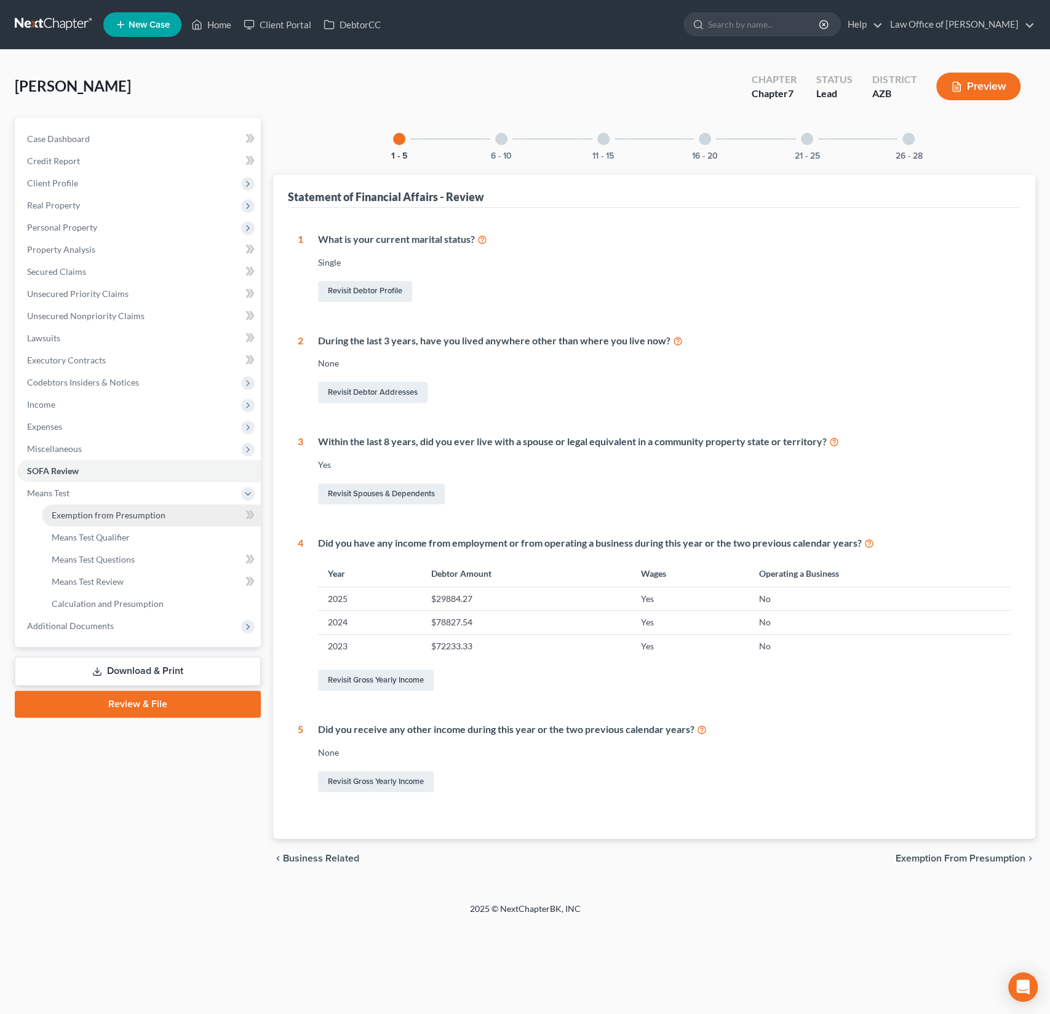
click at [64, 511] on span "Exemption from Presumption" at bounding box center [109, 515] width 114 height 10
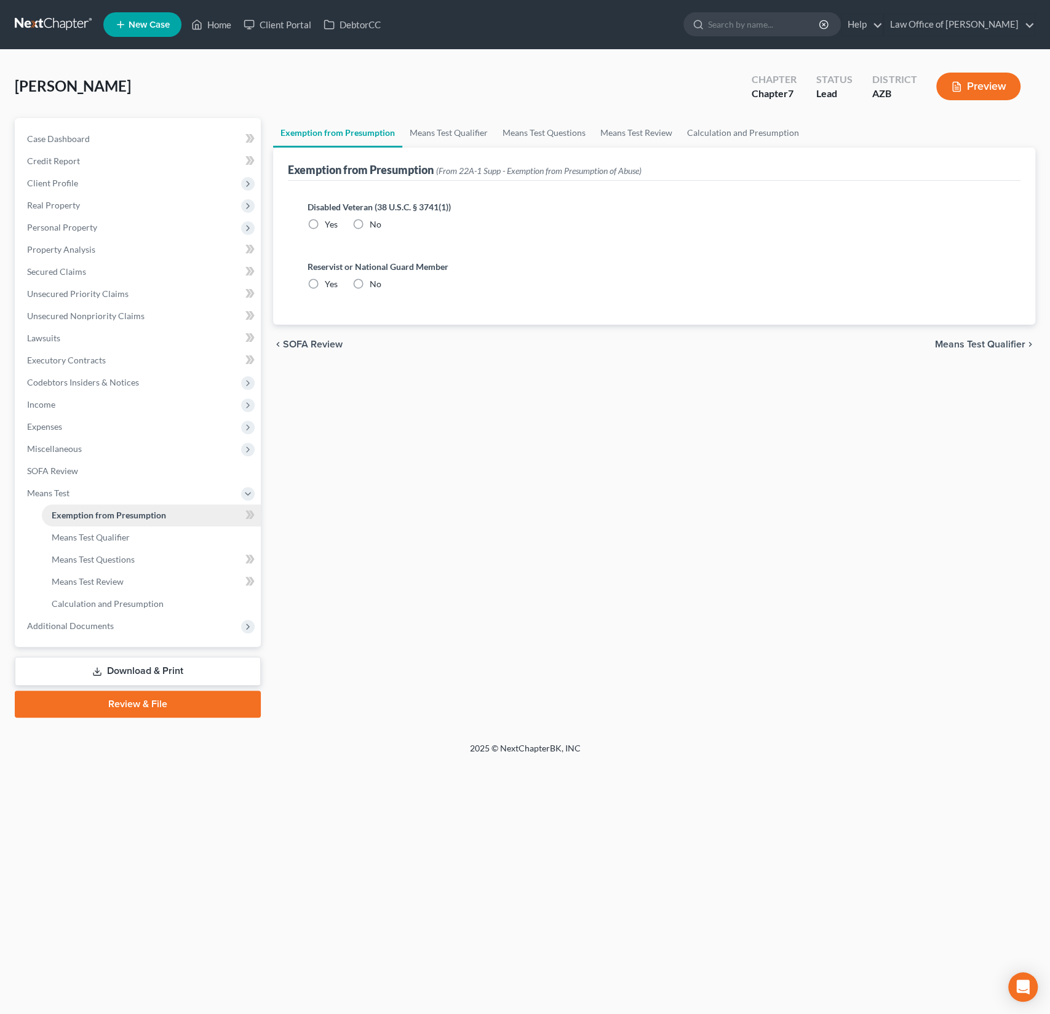
click at [73, 523] on link "Exemption from Presumption" at bounding box center [151, 515] width 219 height 22
click at [73, 534] on span "Means Test Qualifier" at bounding box center [91, 537] width 78 height 10
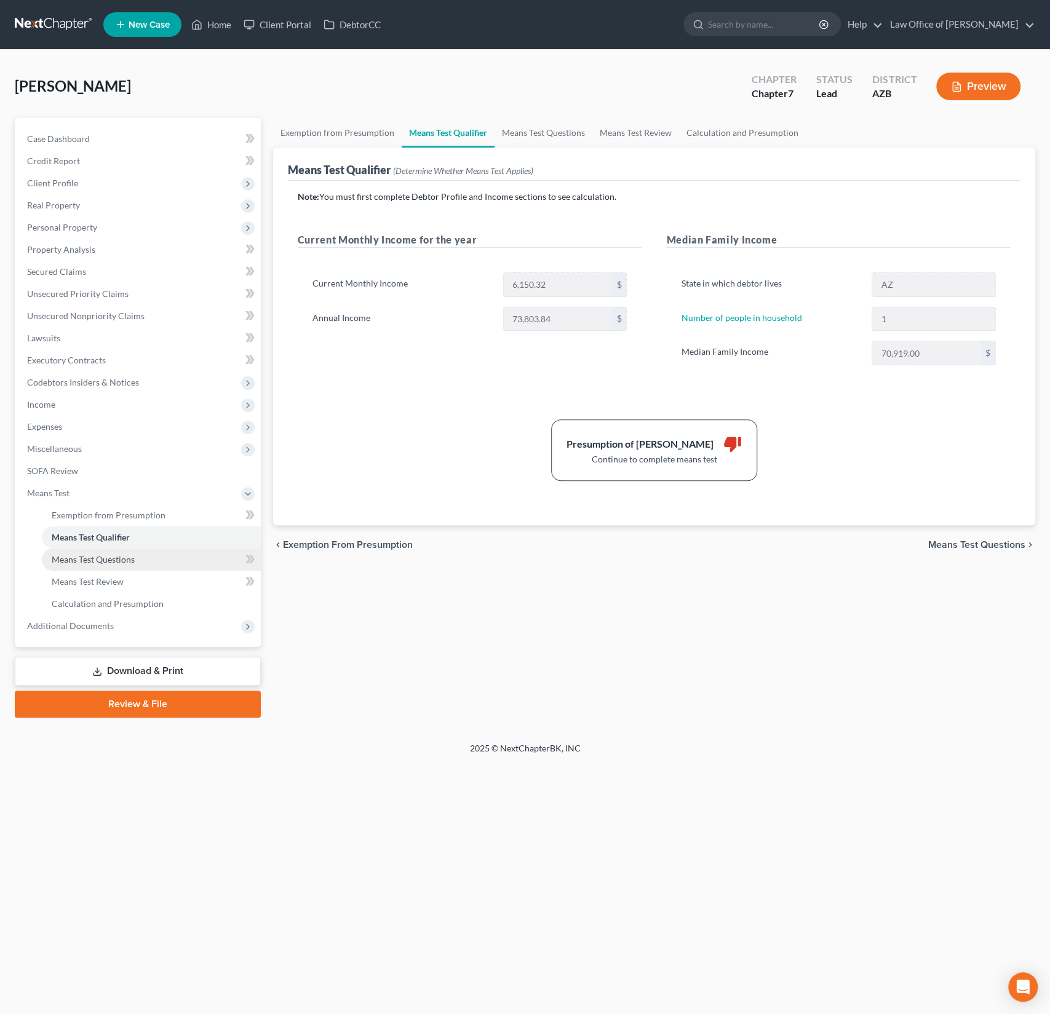
click at [72, 557] on span "Means Test Questions" at bounding box center [93, 559] width 83 height 10
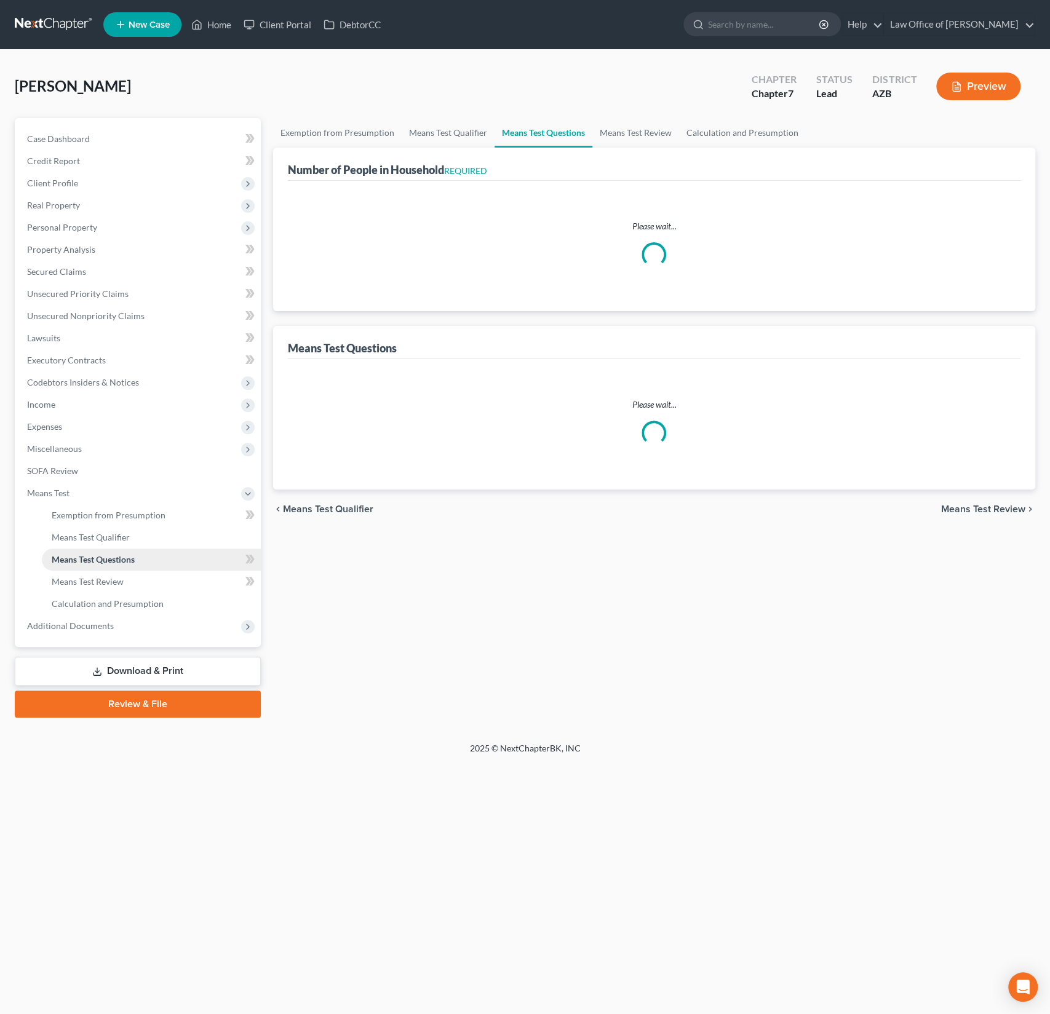
select select "60"
select select "1"
select select "2"
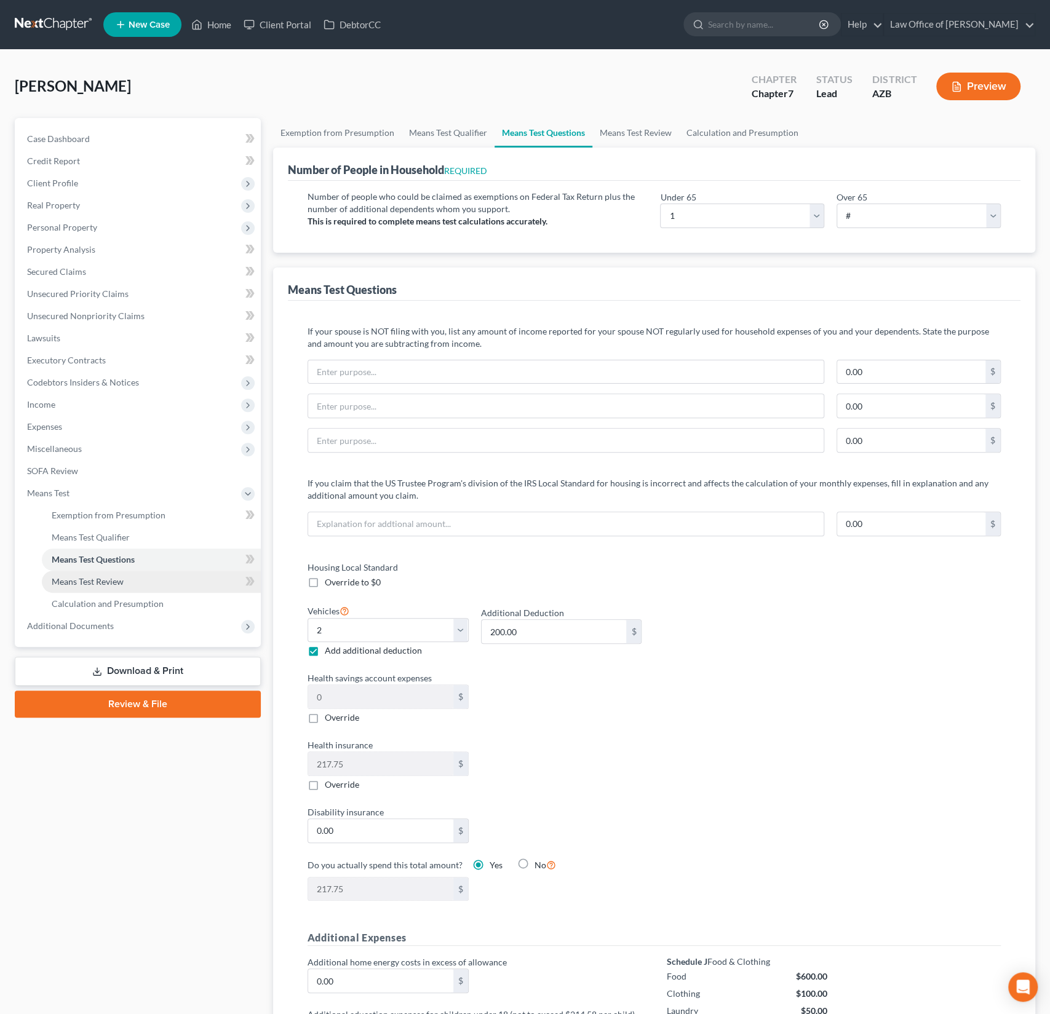
click at [71, 574] on link "Means Test Review" at bounding box center [151, 582] width 219 height 22
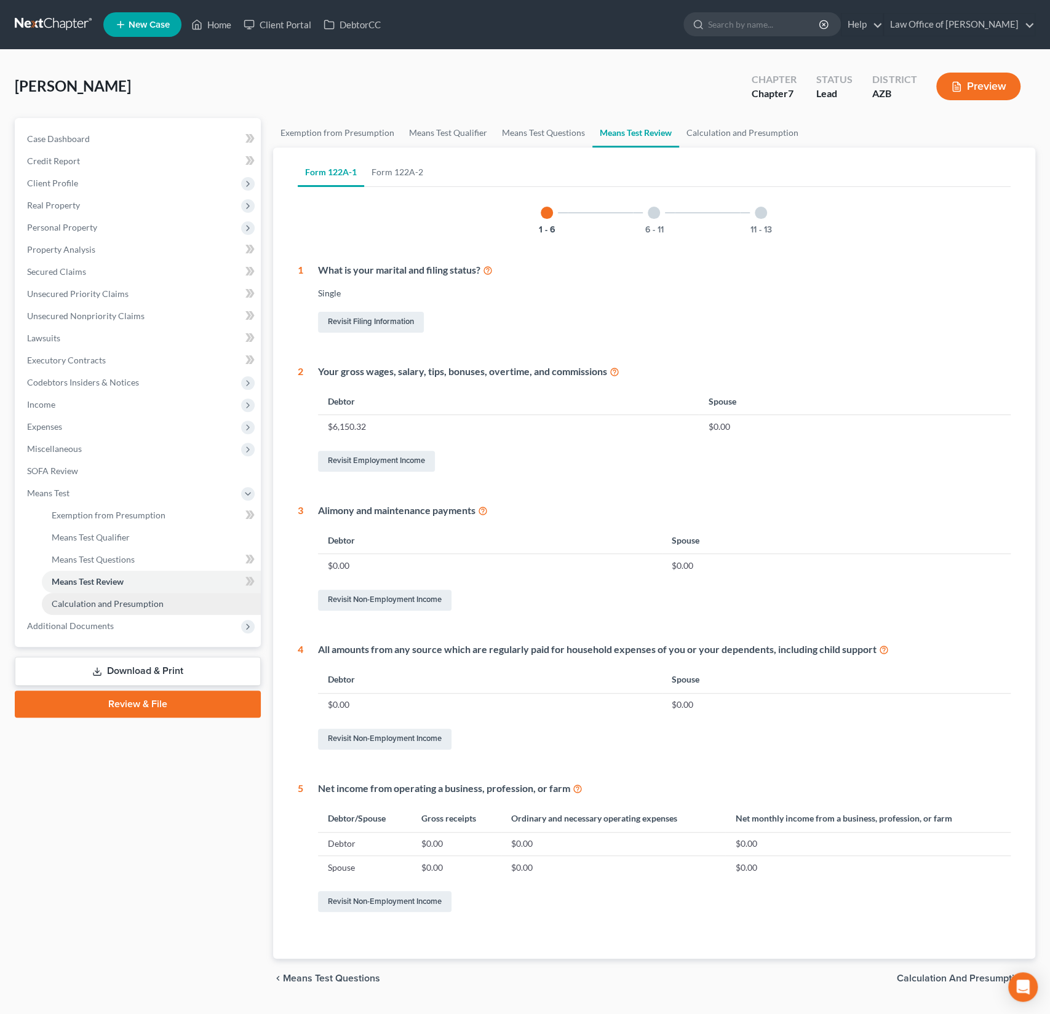
click at [76, 593] on link "Calculation and Presumption" at bounding box center [151, 604] width 219 height 22
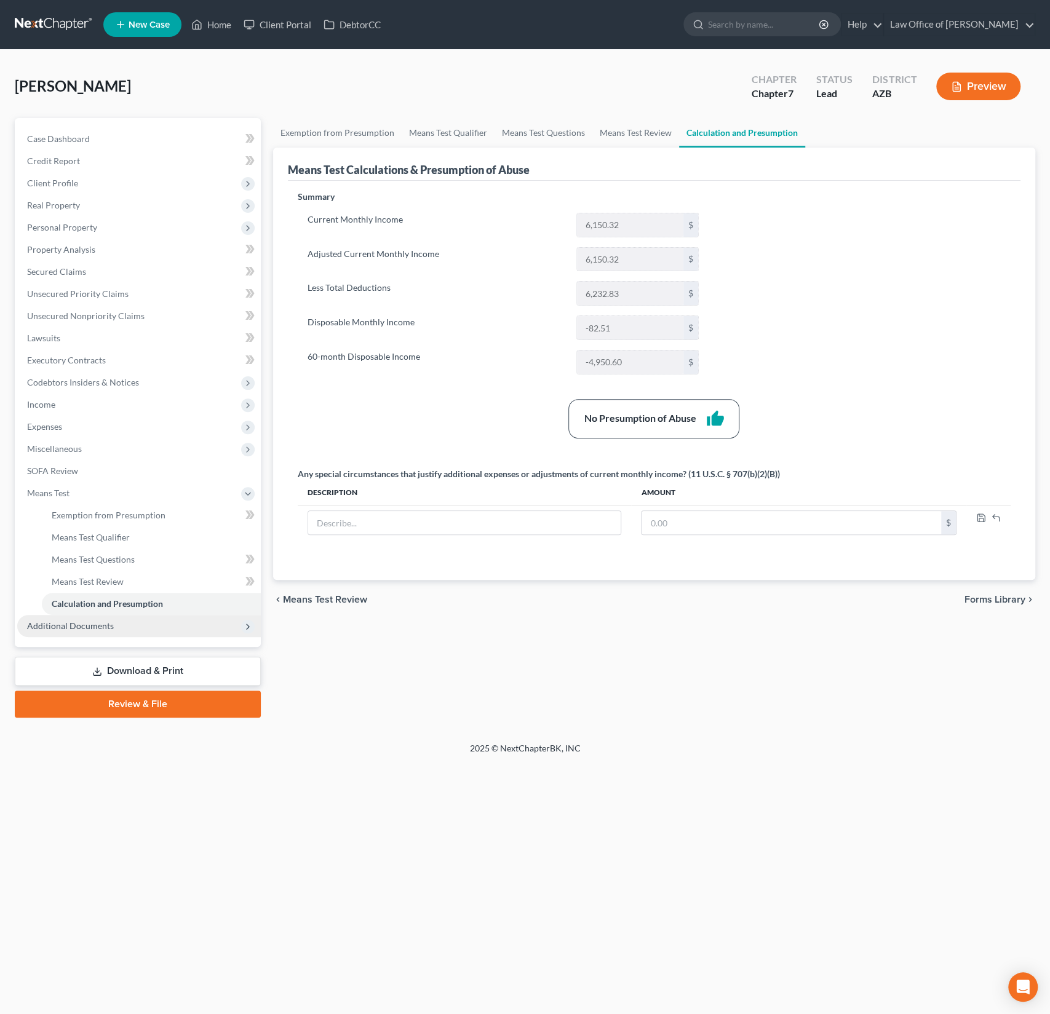
click at [68, 629] on span "Additional Documents" at bounding box center [70, 625] width 87 height 10
